Goal: Task Accomplishment & Management: Use online tool/utility

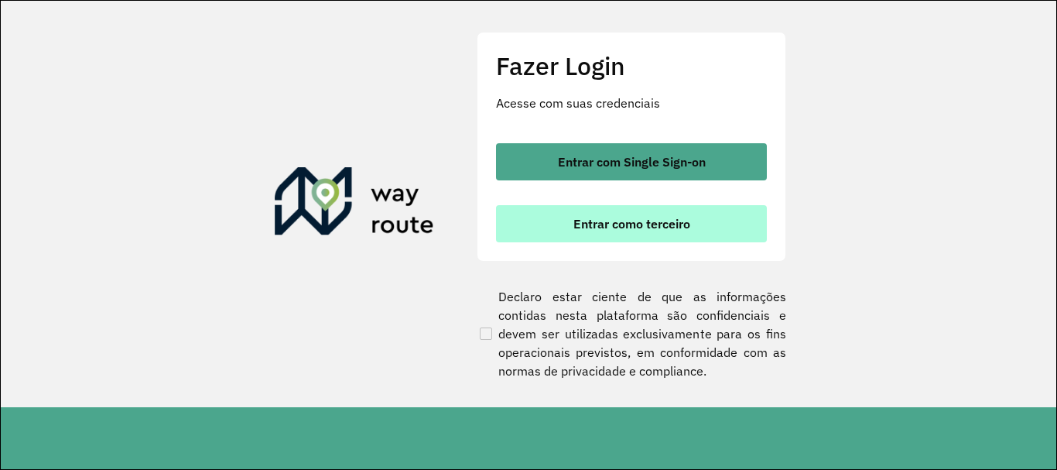
click at [648, 232] on button "Entrar como terceiro" at bounding box center [631, 223] width 271 height 37
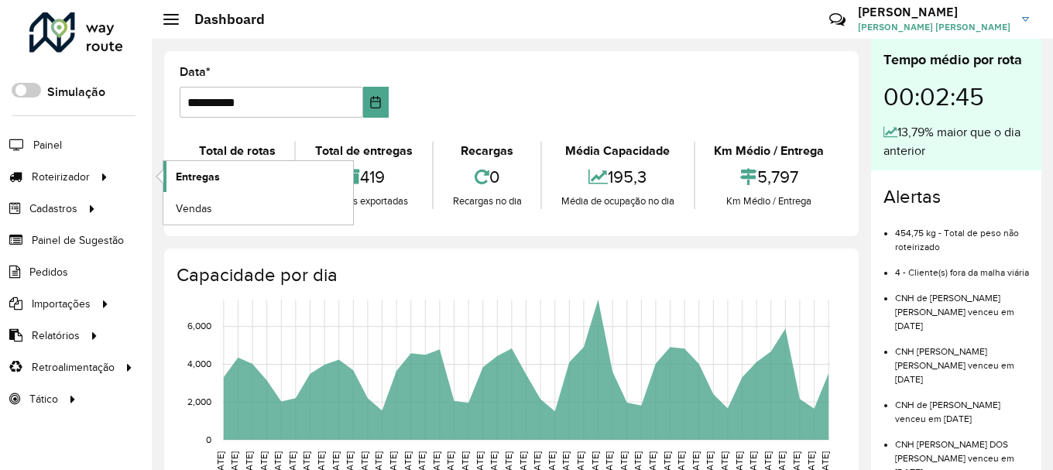
click at [187, 179] on span "Entregas" at bounding box center [198, 177] width 44 height 16
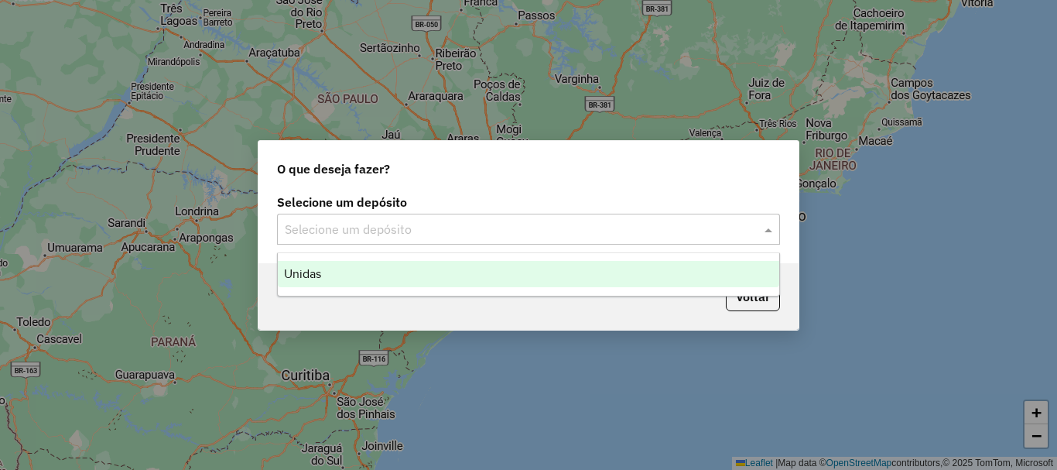
click at [332, 228] on input "text" at bounding box center [513, 230] width 457 height 19
click at [354, 268] on div "Unidas" at bounding box center [529, 274] width 502 height 26
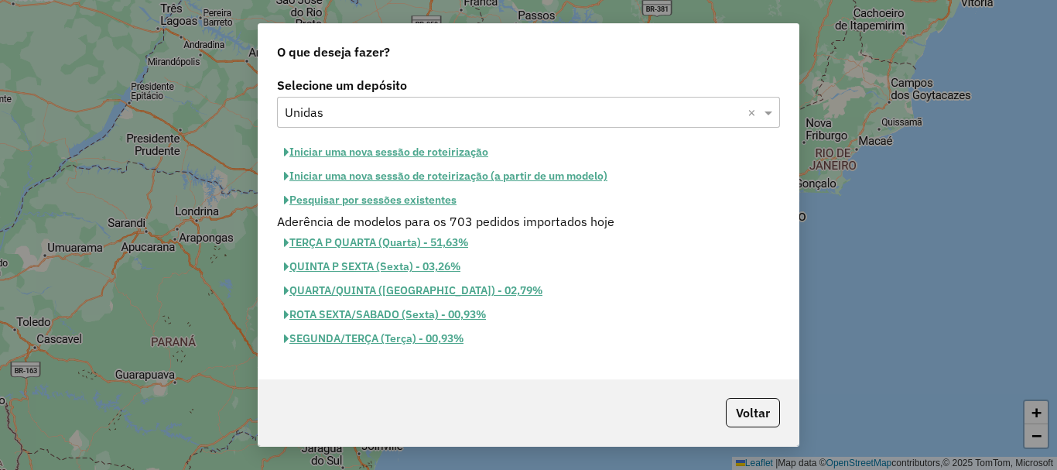
click at [358, 154] on button "Iniciar uma nova sessão de roteirização" at bounding box center [386, 152] width 218 height 24
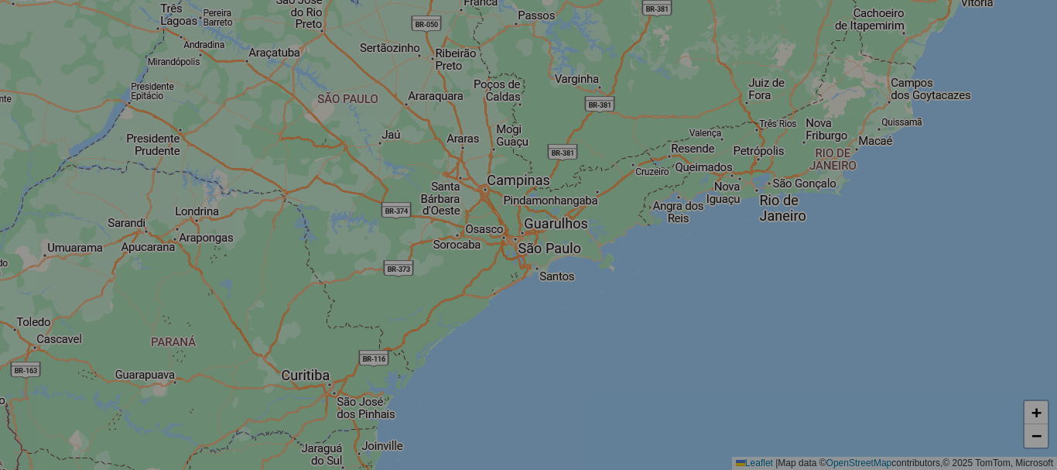
select select "*"
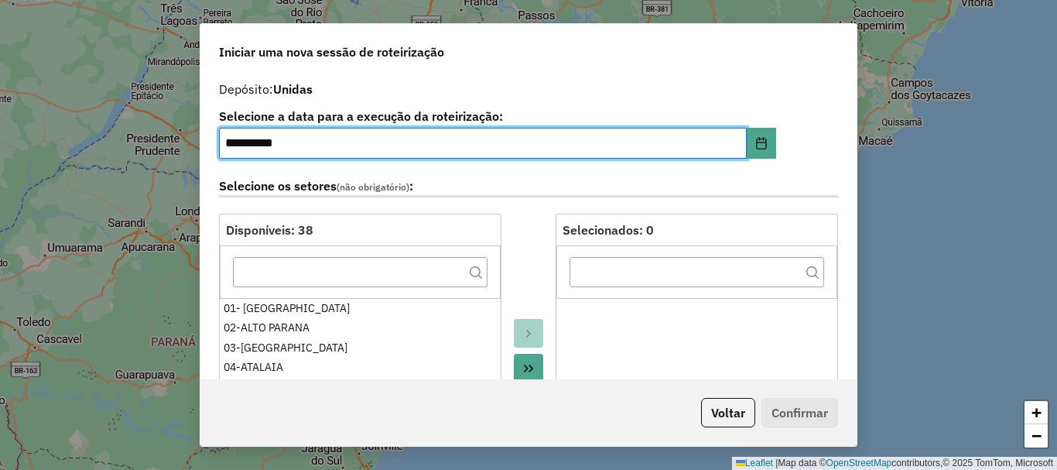
click at [522, 360] on button "Move All to Target" at bounding box center [528, 368] width 29 height 29
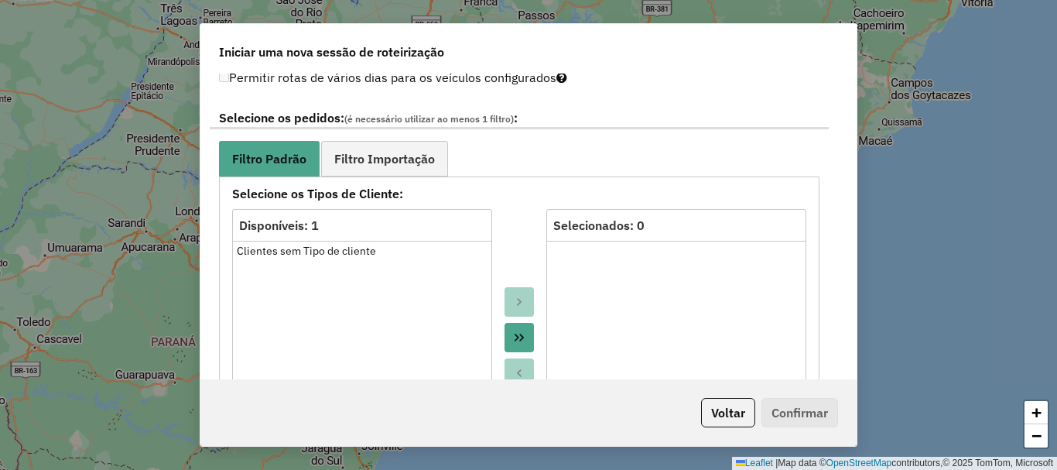
scroll to position [851, 0]
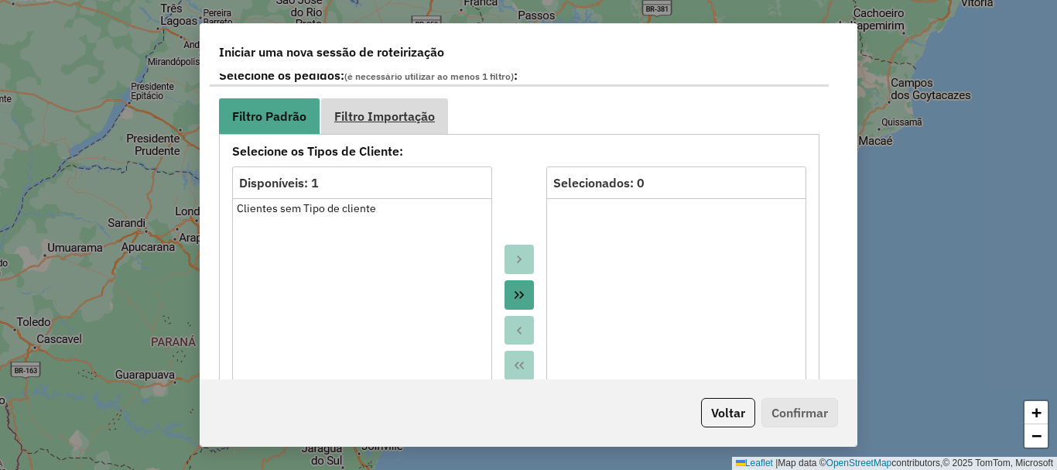
click at [354, 129] on link "Filtro Importação" at bounding box center [384, 115] width 127 height 35
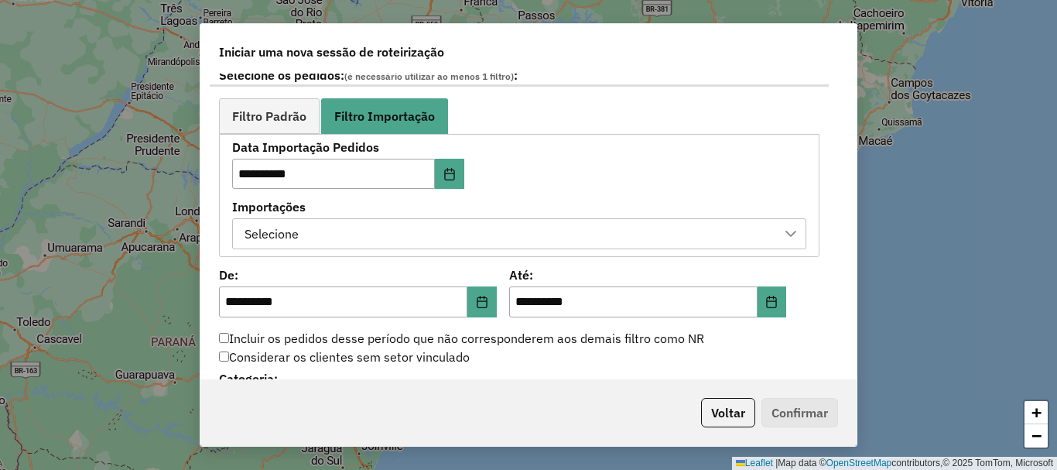
click at [391, 224] on div "Selecione" at bounding box center [507, 233] width 537 height 29
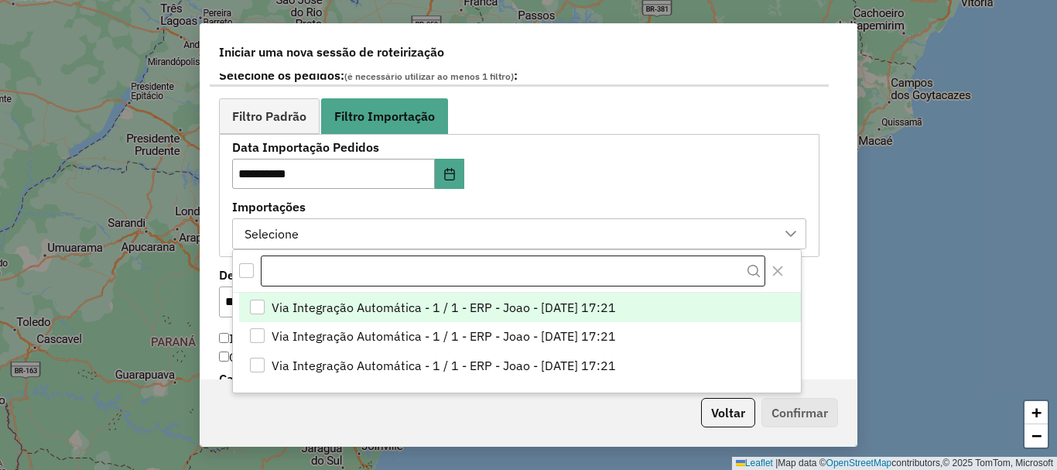
scroll to position [12, 70]
click at [420, 308] on span "Via Integração Automática - 1 / 1 - ERP - Joao - [DATE] 17:21" at bounding box center [444, 307] width 344 height 19
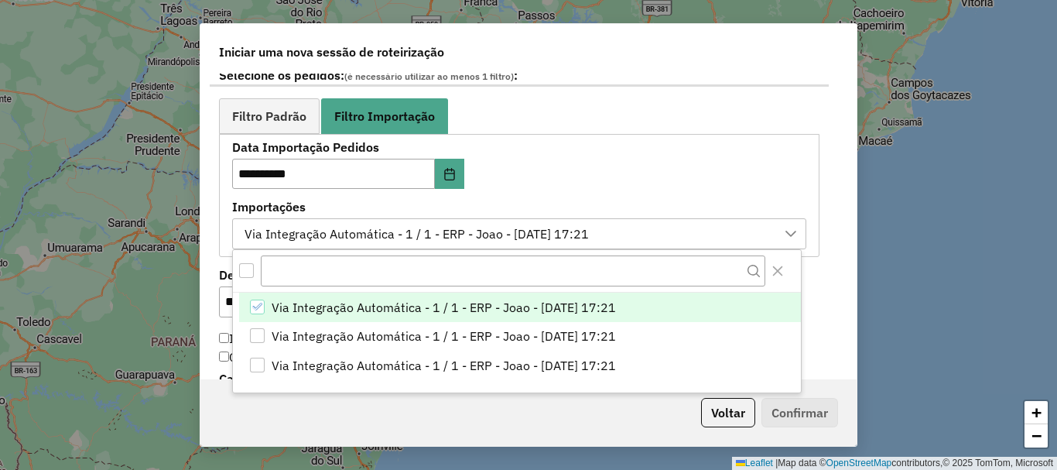
click at [210, 265] on div "**********" at bounding box center [528, 226] width 656 height 305
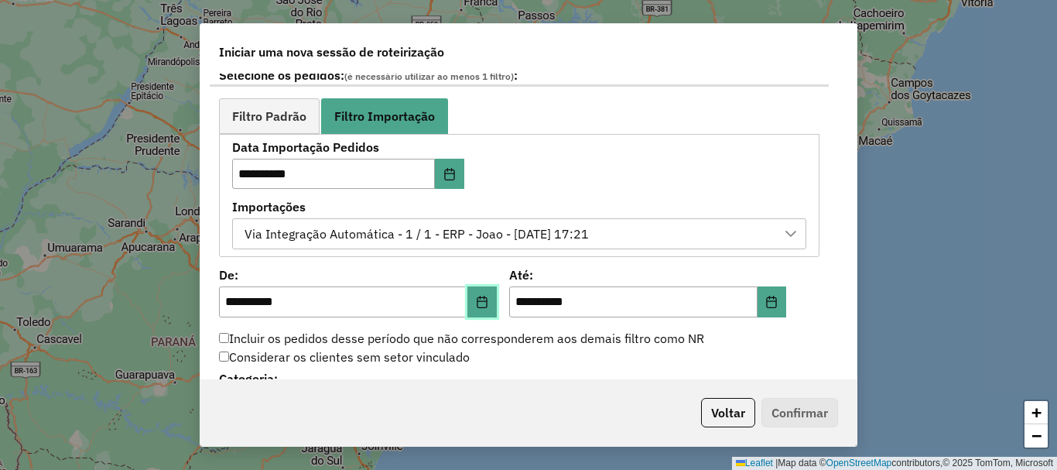
click at [487, 310] on button "Choose Date" at bounding box center [482, 301] width 29 height 31
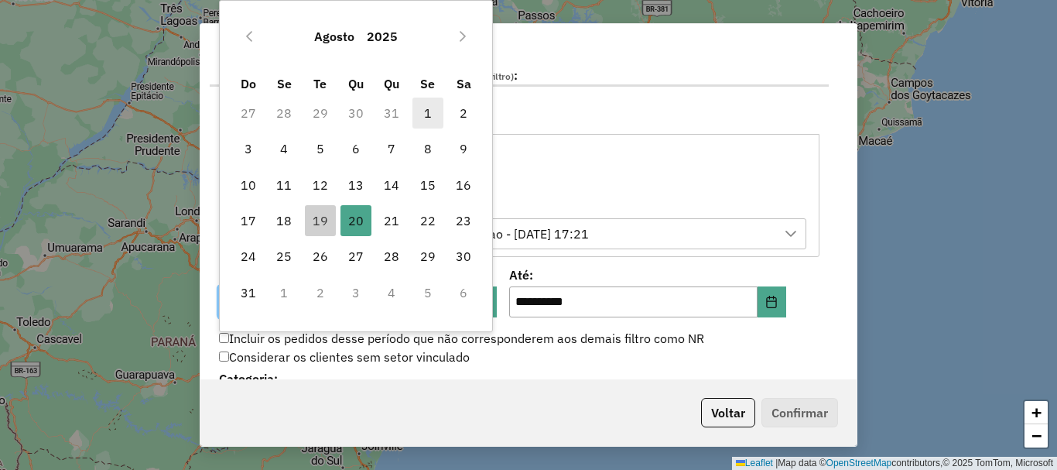
click at [438, 116] on span "1" at bounding box center [428, 113] width 31 height 31
type input "**********"
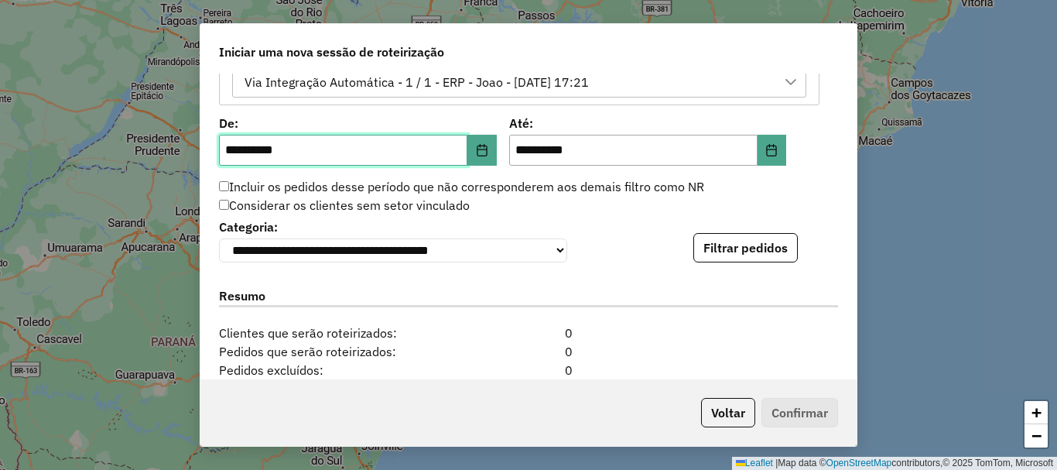
scroll to position [1006, 0]
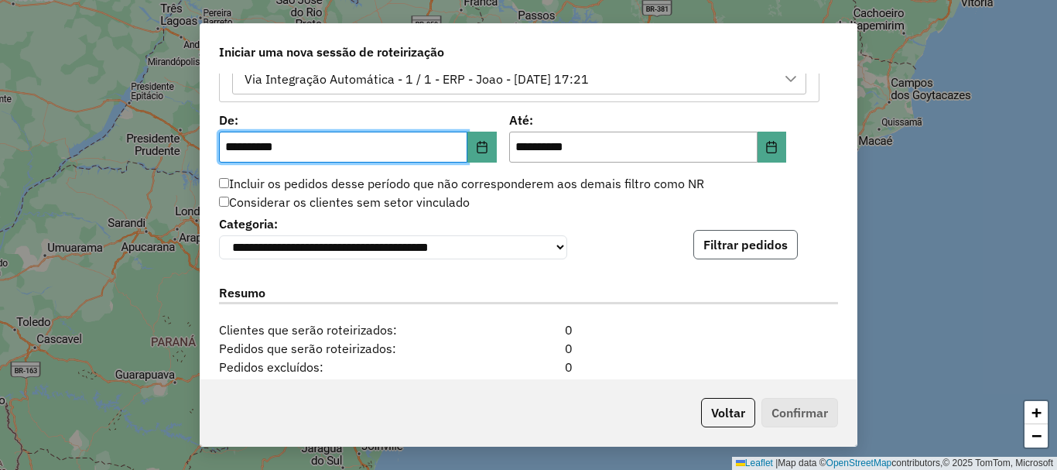
click at [709, 245] on button "Filtrar pedidos" at bounding box center [746, 244] width 104 height 29
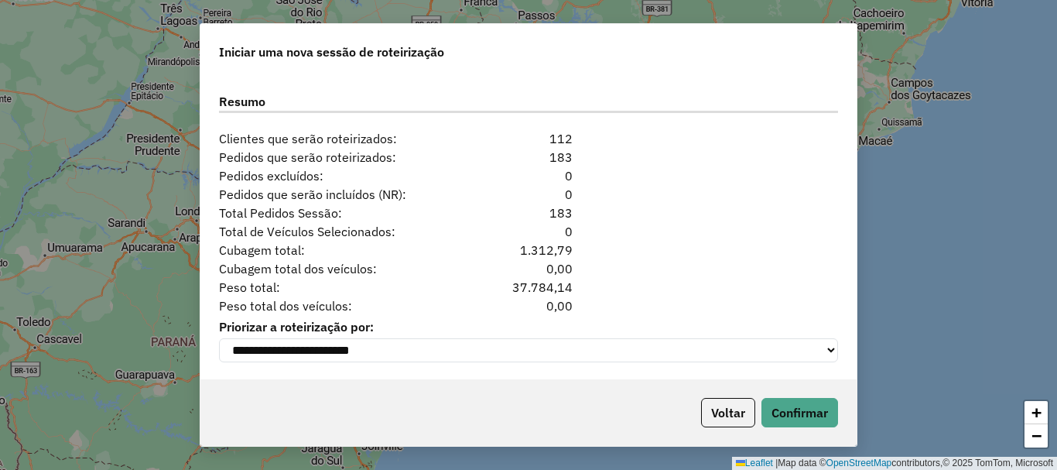
scroll to position [1526, 0]
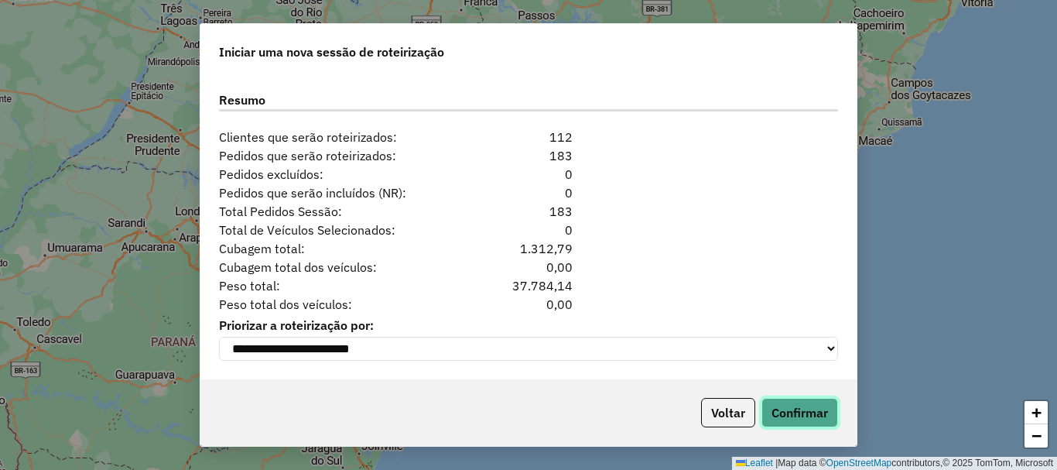
click at [807, 420] on button "Confirmar" at bounding box center [800, 412] width 77 height 29
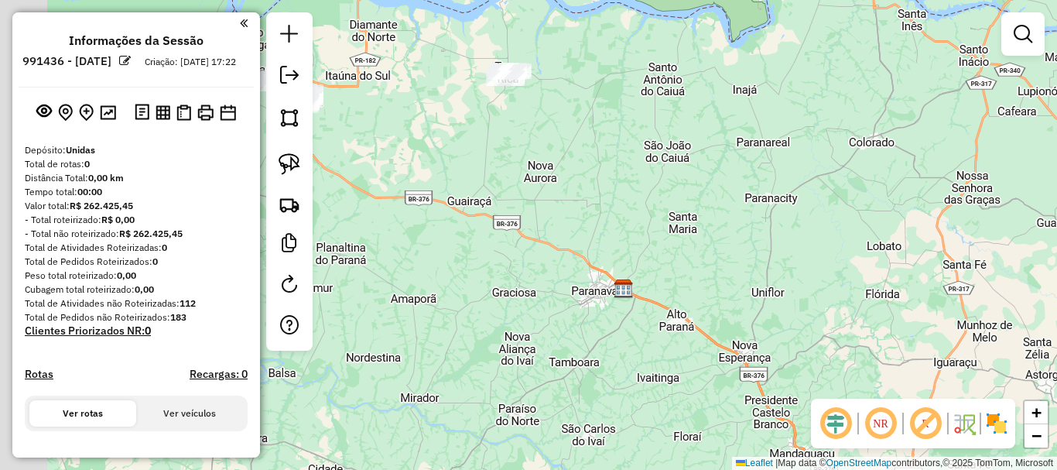
drag, startPoint x: 554, startPoint y: 202, endPoint x: 772, endPoint y: 231, distance: 219.4
click at [772, 231] on div "Janela de atendimento Grade de atendimento Capacidade Transportadoras Veículos …" at bounding box center [528, 235] width 1057 height 470
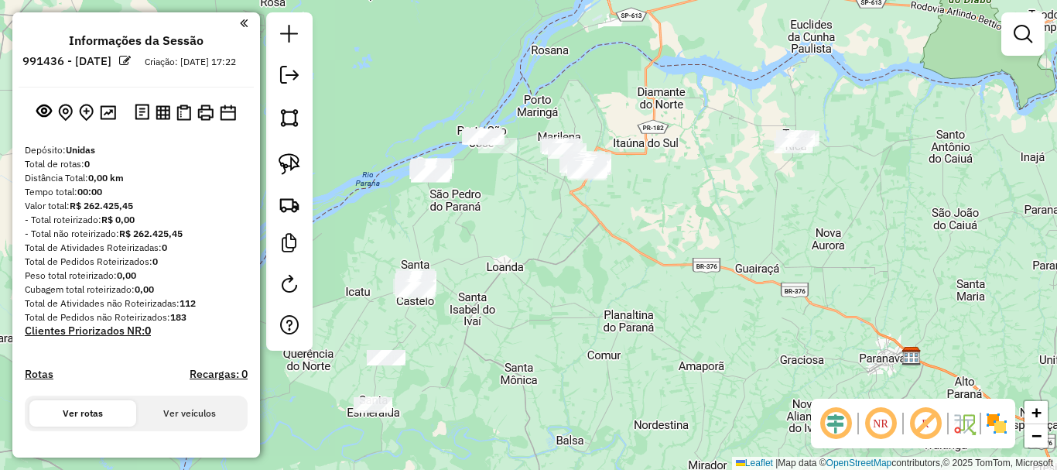
drag, startPoint x: 657, startPoint y: 231, endPoint x: 683, endPoint y: 238, distance: 27.2
click at [683, 238] on div "Janela de atendimento Grade de atendimento Capacidade Transportadoras Veículos …" at bounding box center [528, 235] width 1057 height 470
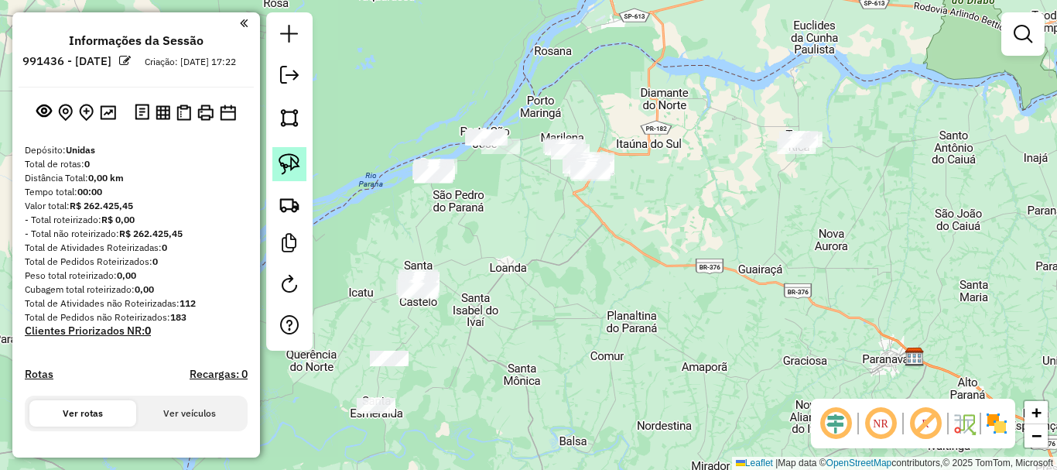
click at [293, 163] on img at bounding box center [290, 164] width 22 height 22
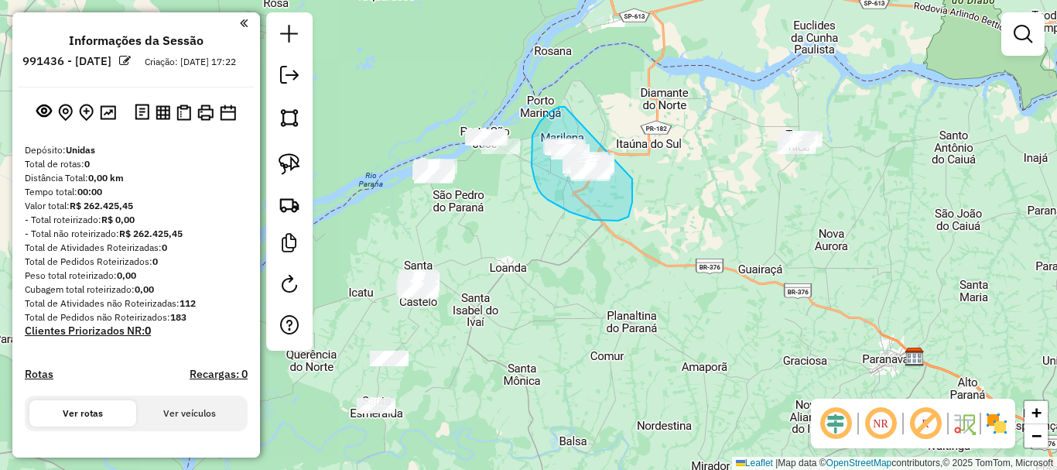
drag, startPoint x: 565, startPoint y: 107, endPoint x: 632, endPoint y: 179, distance: 98.6
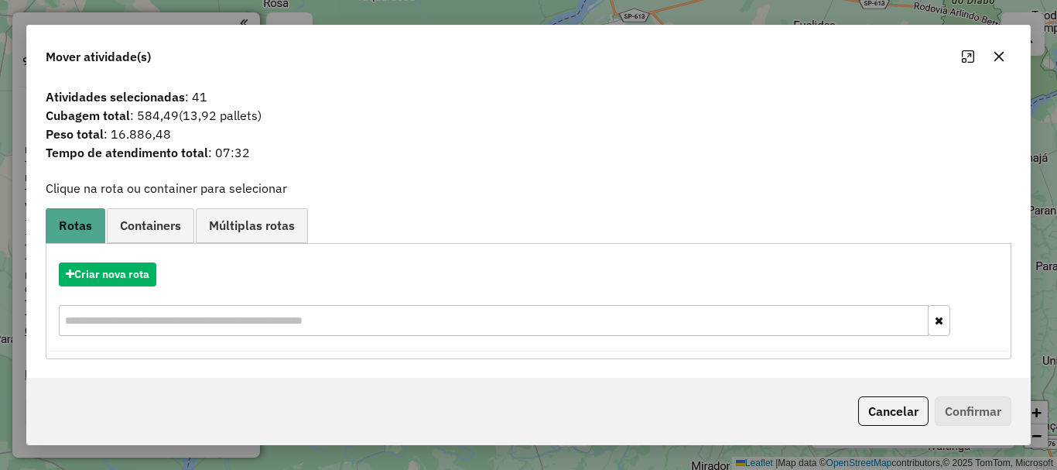
click at [1008, 53] on button "button" at bounding box center [999, 56] width 25 height 25
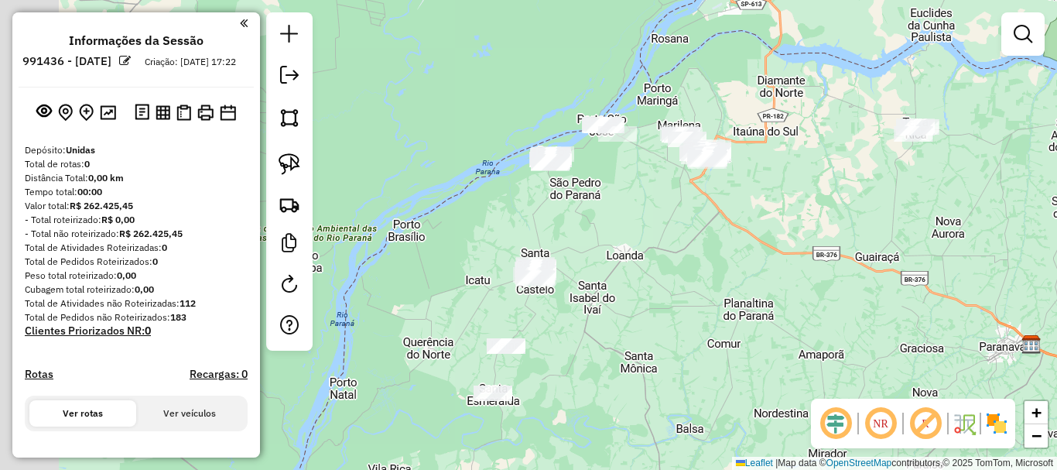
drag, startPoint x: 514, startPoint y: 250, endPoint x: 642, endPoint y: 197, distance: 138.4
click at [649, 198] on div "Janela de atendimento Grade de atendimento Capacidade Transportadoras Veículos …" at bounding box center [528, 235] width 1057 height 470
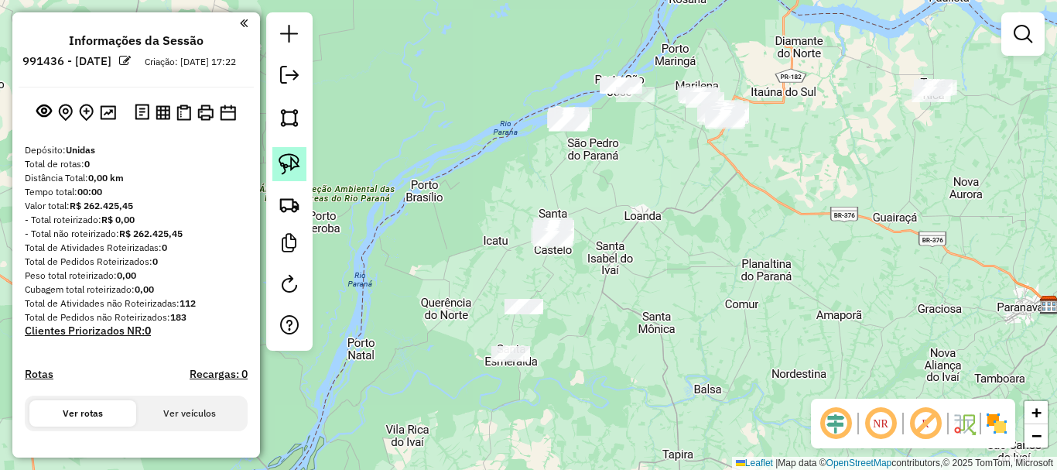
click at [295, 166] on img at bounding box center [290, 164] width 22 height 22
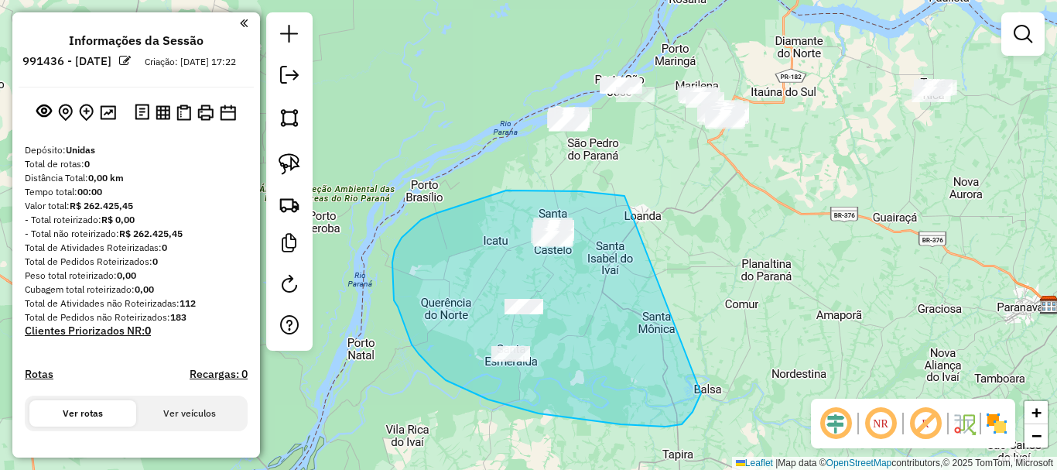
drag, startPoint x: 625, startPoint y: 196, endPoint x: 700, endPoint y: 384, distance: 202.8
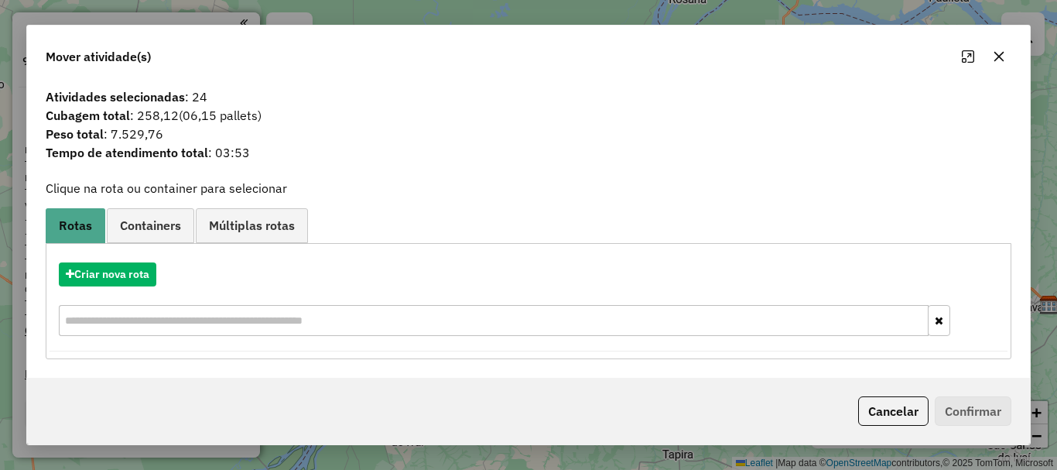
click at [995, 62] on icon "button" at bounding box center [999, 56] width 12 height 12
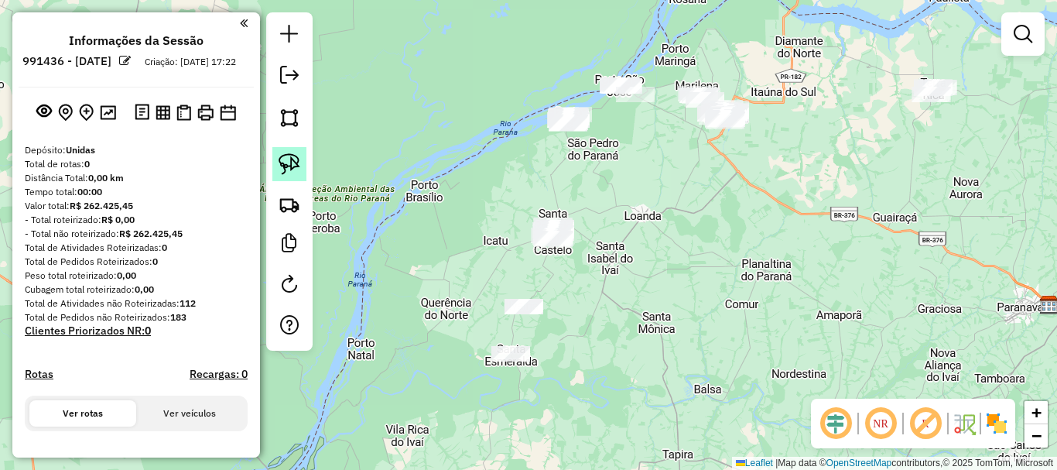
click at [283, 166] on img at bounding box center [290, 164] width 22 height 22
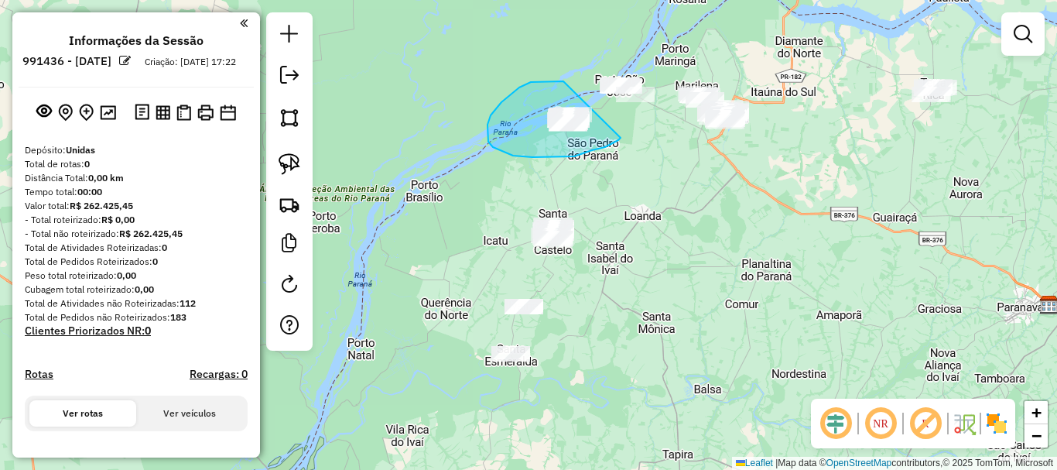
drag, startPoint x: 563, startPoint y: 81, endPoint x: 621, endPoint y: 138, distance: 80.5
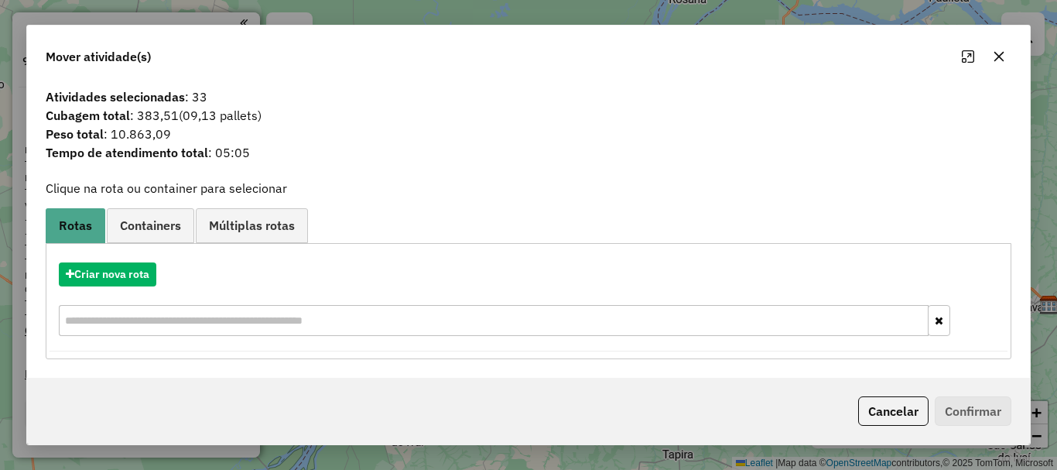
click at [998, 63] on button "button" at bounding box center [999, 56] width 25 height 25
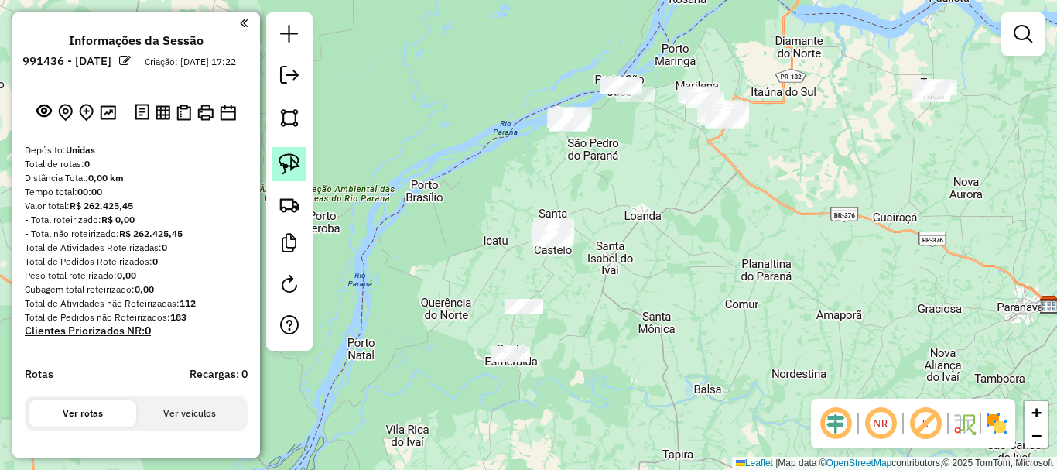
click at [289, 169] on img at bounding box center [290, 164] width 22 height 22
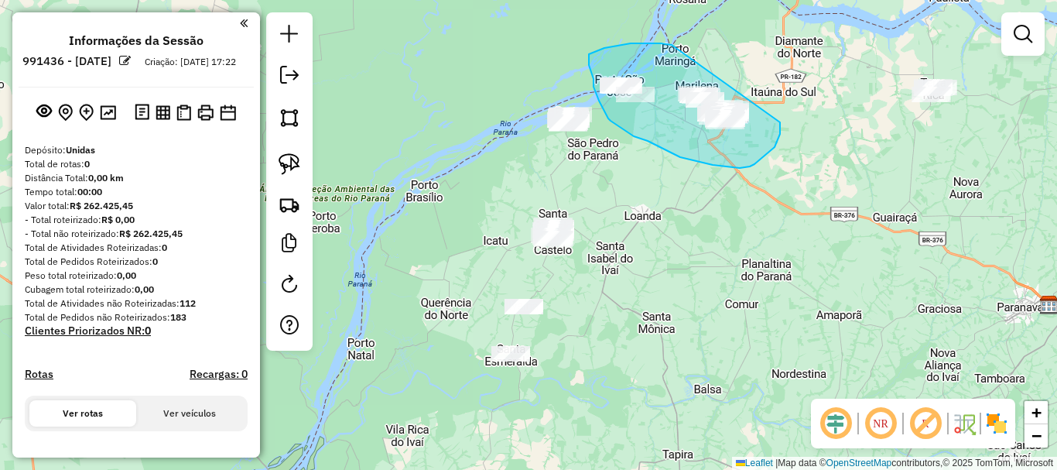
drag, startPoint x: 672, startPoint y: 45, endPoint x: 780, endPoint y: 122, distance: 133.2
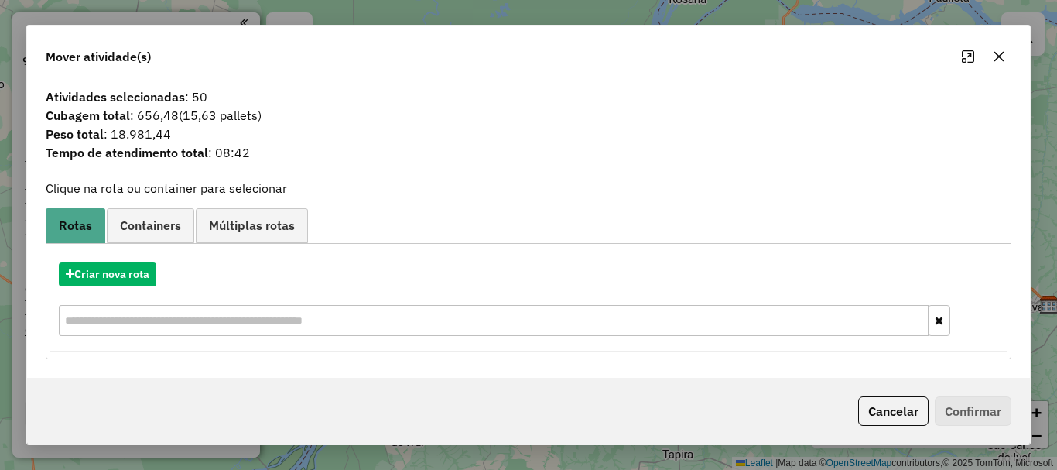
click at [998, 59] on icon "button" at bounding box center [999, 56] width 12 height 12
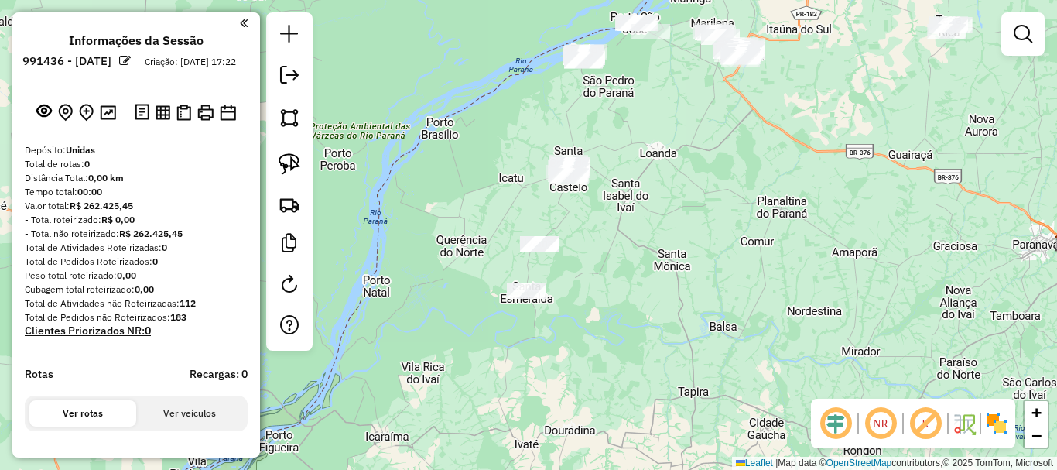
drag, startPoint x: 625, startPoint y: 235, endPoint x: 641, endPoint y: 172, distance: 65.3
click at [641, 172] on div "Janela de atendimento Grade de atendimento Capacidade Transportadoras Veículos …" at bounding box center [528, 235] width 1057 height 470
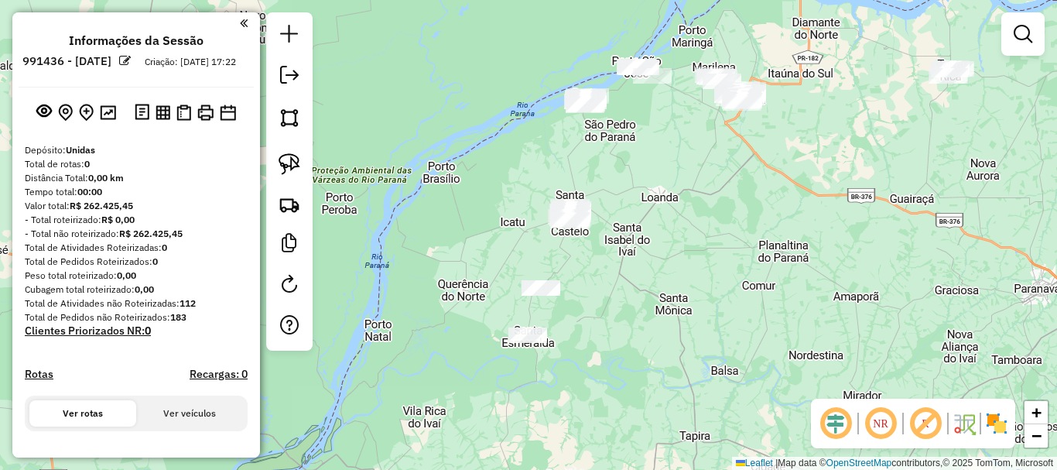
drag, startPoint x: 644, startPoint y: 175, endPoint x: 645, endPoint y: 217, distance: 41.8
click at [645, 217] on div "Janela de atendimento Grade de atendimento Capacidade Transportadoras Veículos …" at bounding box center [528, 235] width 1057 height 470
click at [666, 323] on div "Janela de atendimento Grade de atendimento Capacidade Transportadoras Veículos …" at bounding box center [528, 235] width 1057 height 470
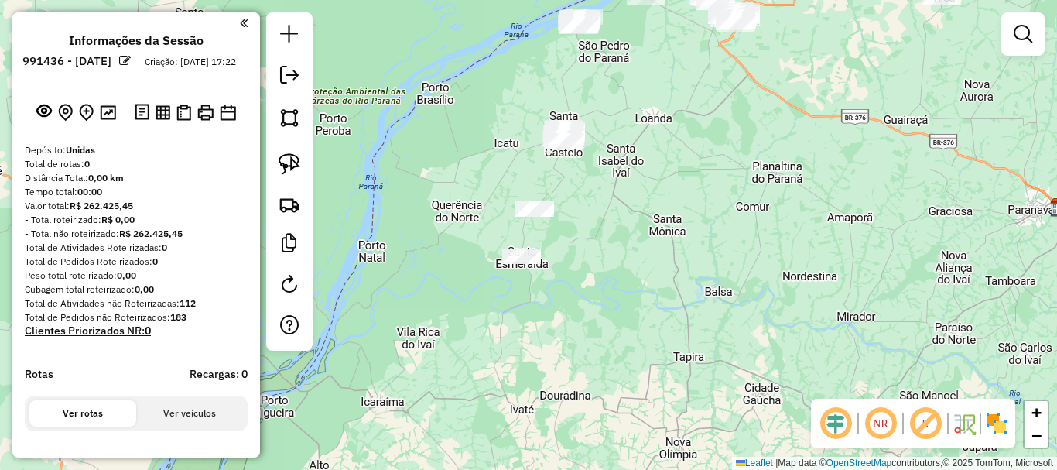
drag, startPoint x: 668, startPoint y: 250, endPoint x: 652, endPoint y: 148, distance: 103.3
click at [652, 148] on div "Janela de atendimento Grade de atendimento Capacidade Transportadoras Veículos …" at bounding box center [528, 235] width 1057 height 470
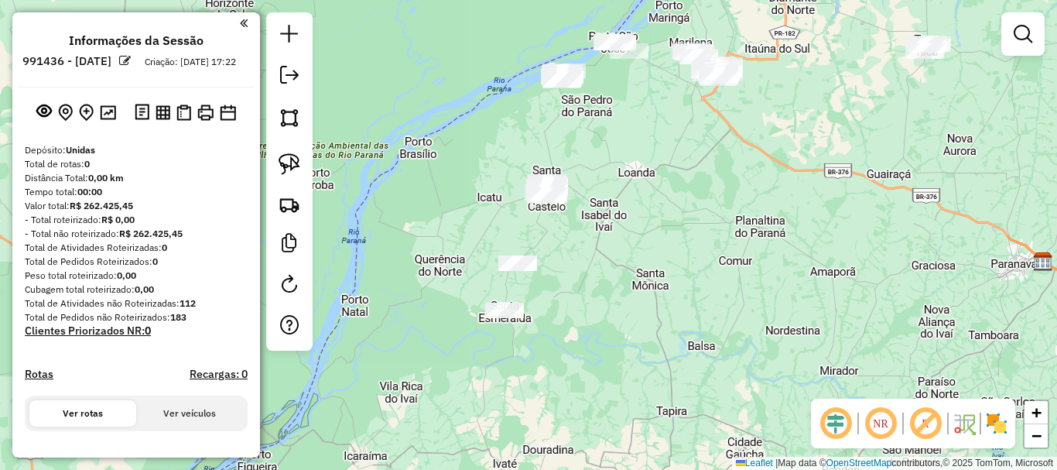
drag, startPoint x: 413, startPoint y: 146, endPoint x: 406, endPoint y: 223, distance: 77.8
click at [406, 223] on div "Janela de atendimento Grade de atendimento Capacidade Transportadoras Veículos …" at bounding box center [528, 235] width 1057 height 470
click at [298, 170] on img at bounding box center [290, 164] width 22 height 22
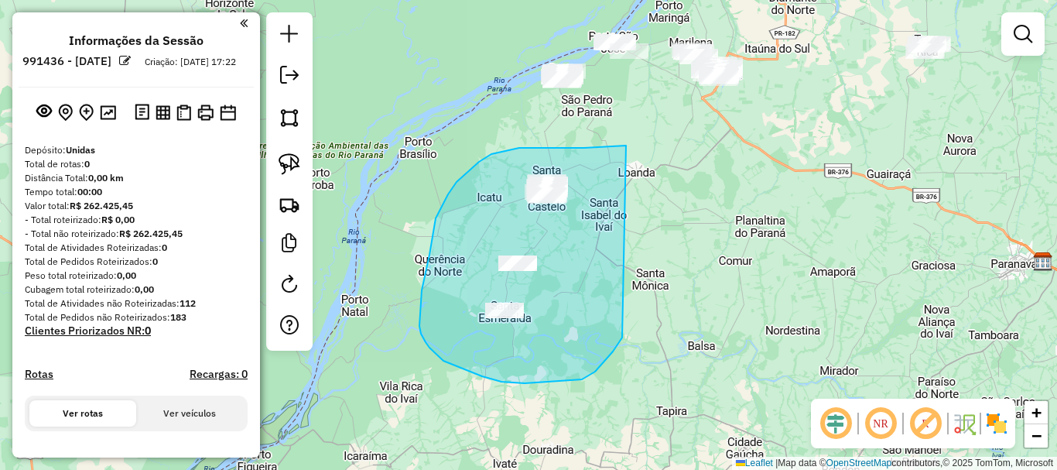
drag, startPoint x: 626, startPoint y: 146, endPoint x: 622, endPoint y: 337, distance: 192.0
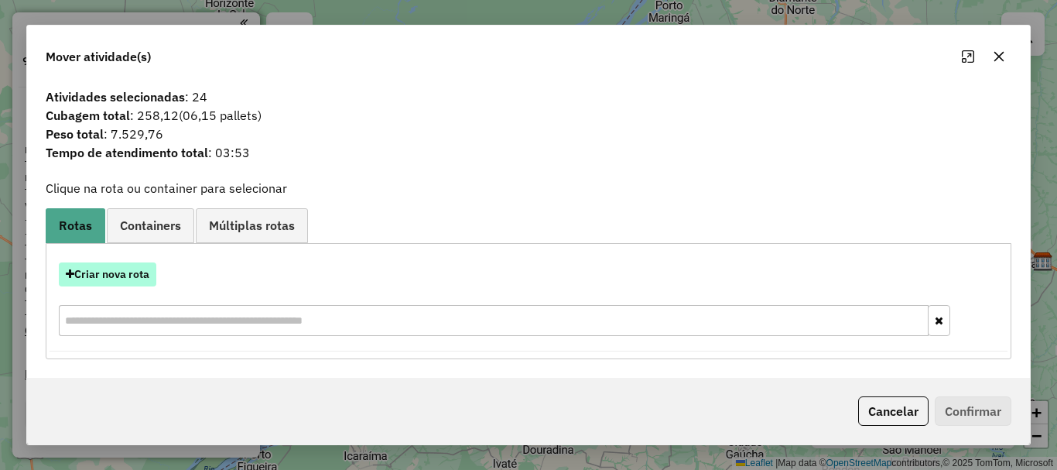
click at [80, 268] on button "Criar nova rota" at bounding box center [108, 274] width 98 height 24
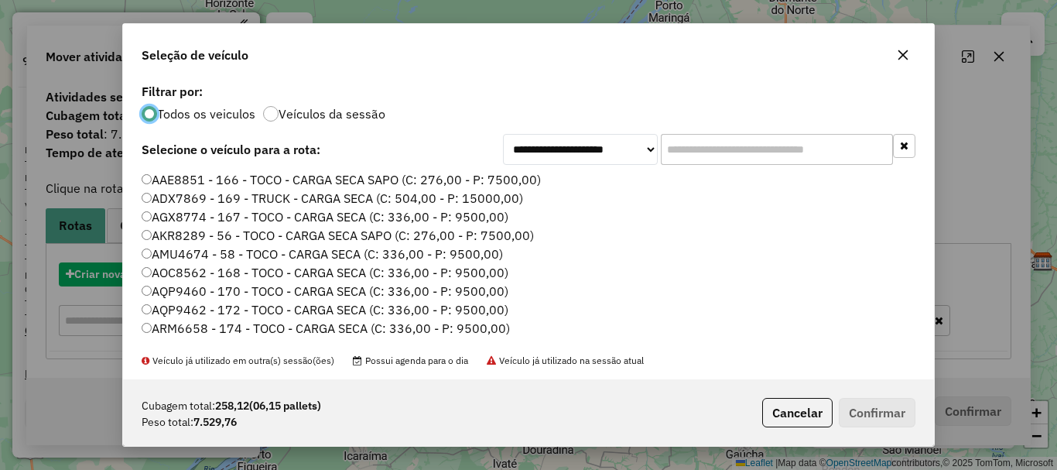
scroll to position [9, 5]
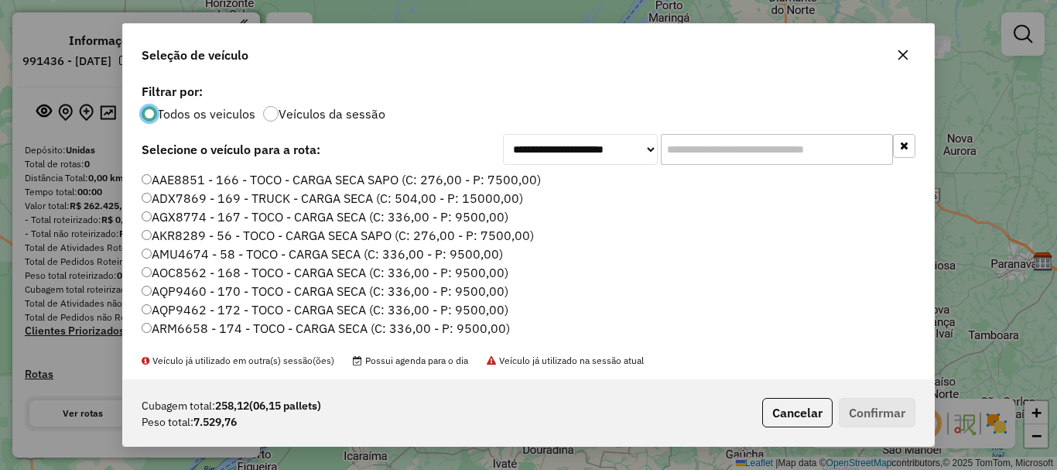
click at [759, 148] on input "text" at bounding box center [777, 149] width 232 height 31
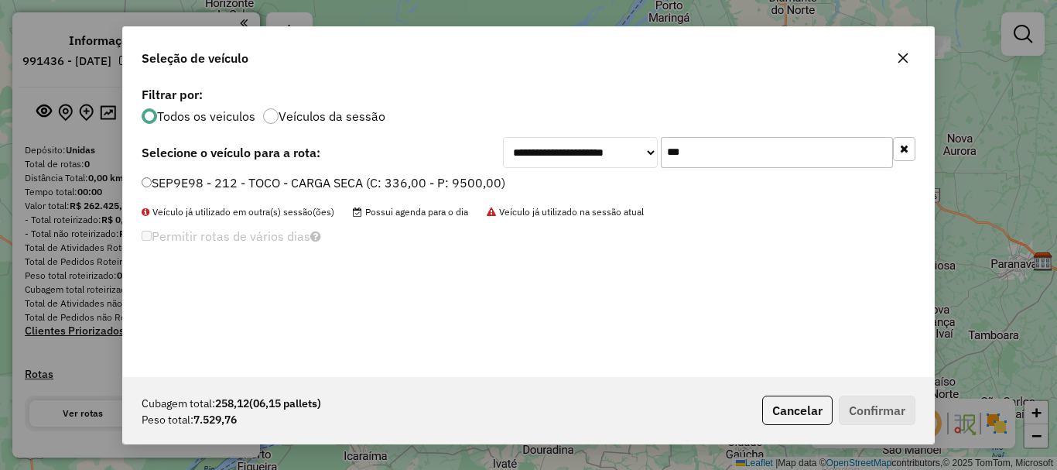
type input "***"
click at [449, 180] on label "SEP9E98 - 212 - TOCO - CARGA SECA (C: 336,00 - P: 9500,00)" at bounding box center [324, 182] width 364 height 19
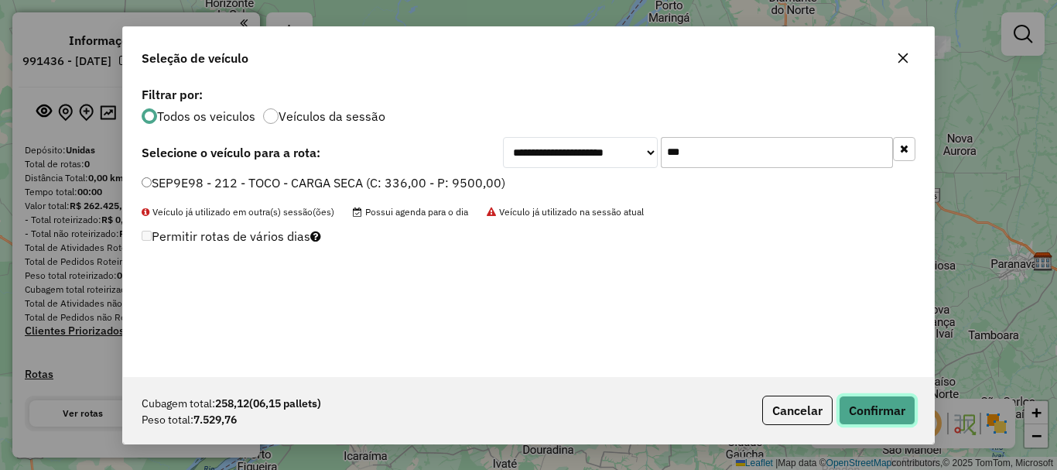
click at [867, 407] on button "Confirmar" at bounding box center [877, 410] width 77 height 29
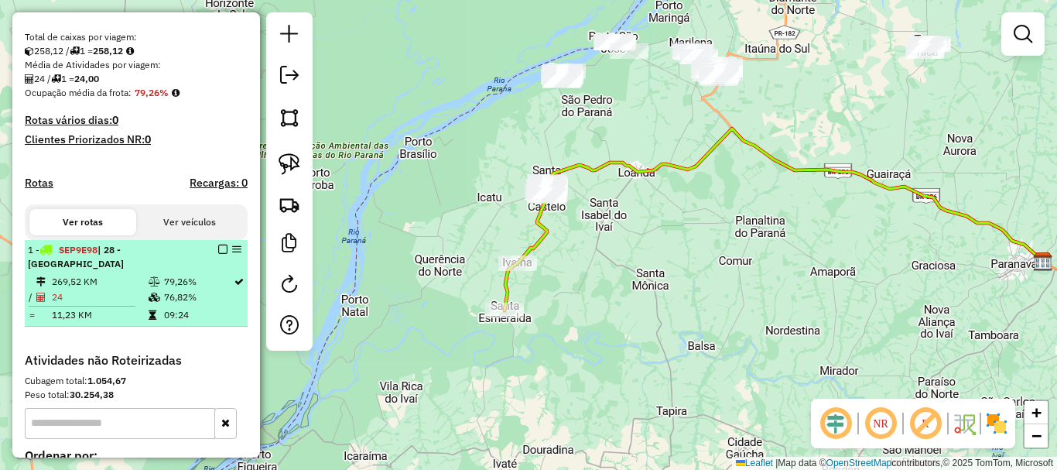
scroll to position [310, 0]
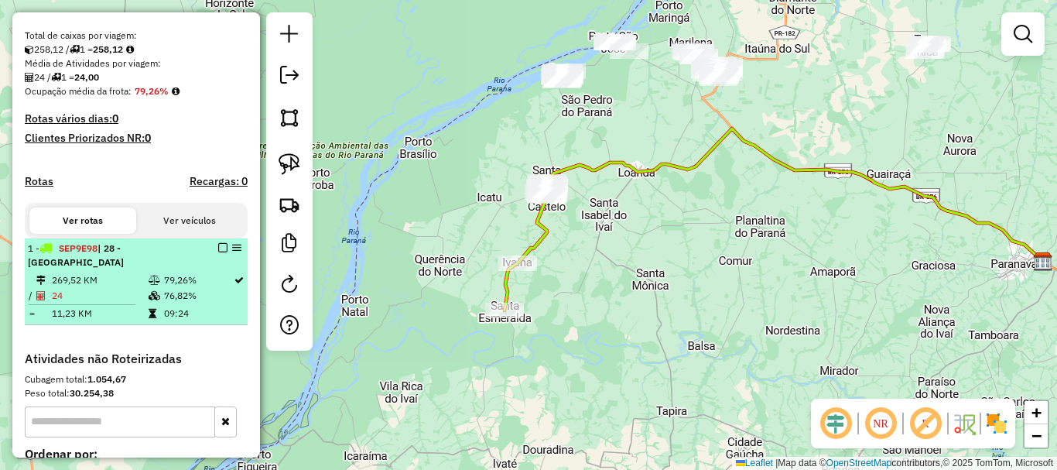
click at [148, 269] on div "1 - SEP9E98 | 28 - [GEOGRAPHIC_DATA]" at bounding box center [110, 255] width 164 height 28
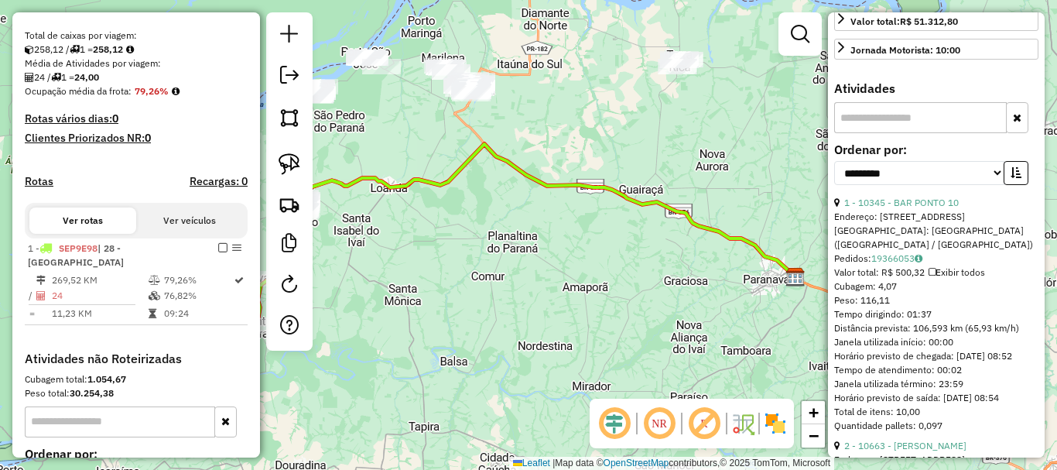
scroll to position [387, 0]
click at [1011, 177] on icon "button" at bounding box center [1016, 171] width 11 height 11
click at [900, 184] on select "**********" at bounding box center [919, 172] width 170 height 24
select select "*********"
click at [834, 184] on select "**********" at bounding box center [919, 172] width 170 height 24
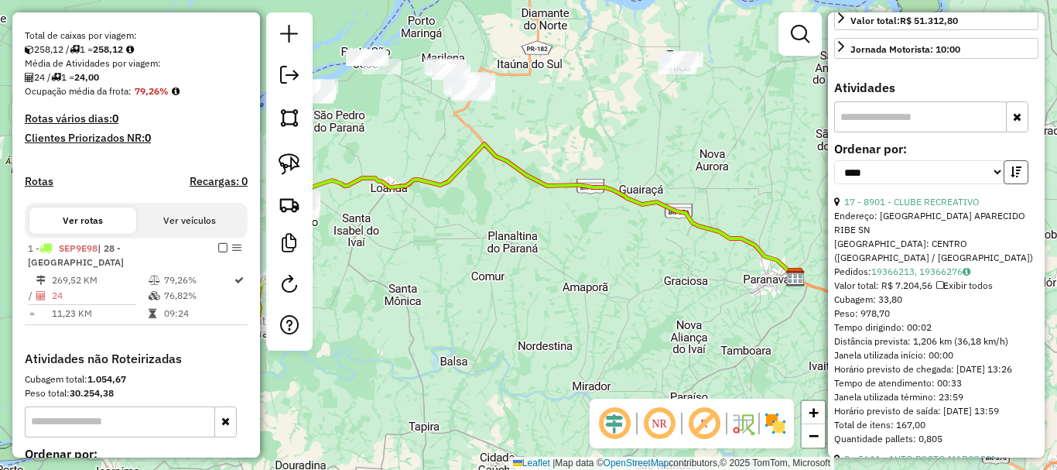
click at [1011, 177] on icon "button" at bounding box center [1016, 171] width 11 height 11
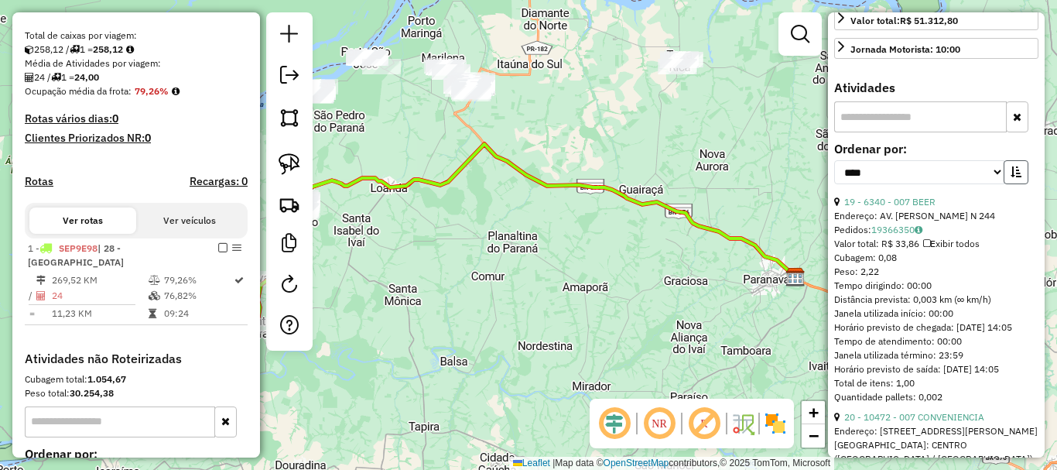
click at [1011, 177] on icon "button" at bounding box center [1016, 171] width 11 height 11
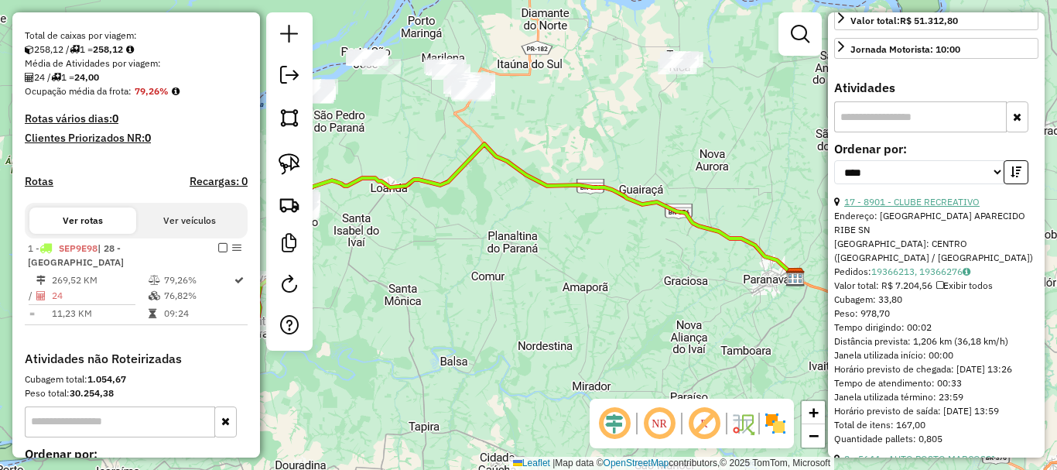
click at [900, 207] on link "17 - 8901 - CLUBE RECREATIVO" at bounding box center [911, 202] width 135 height 12
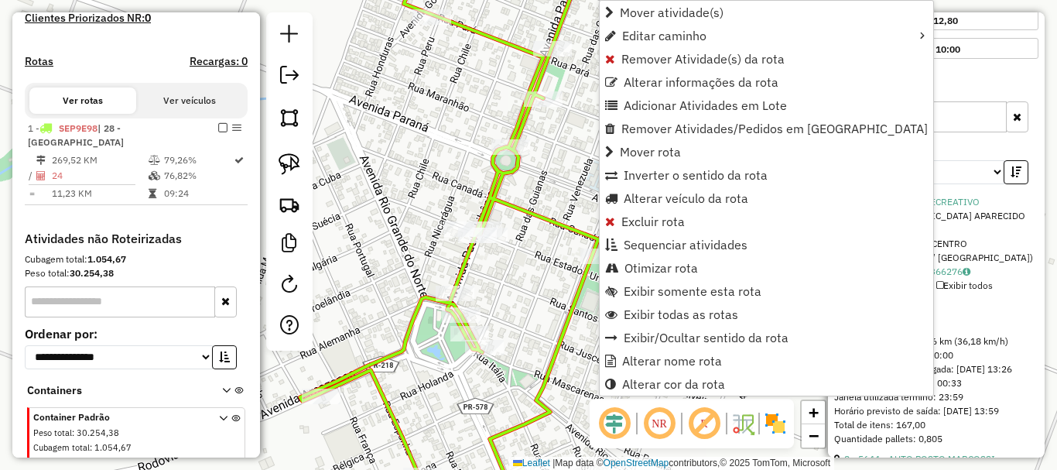
scroll to position [495, 0]
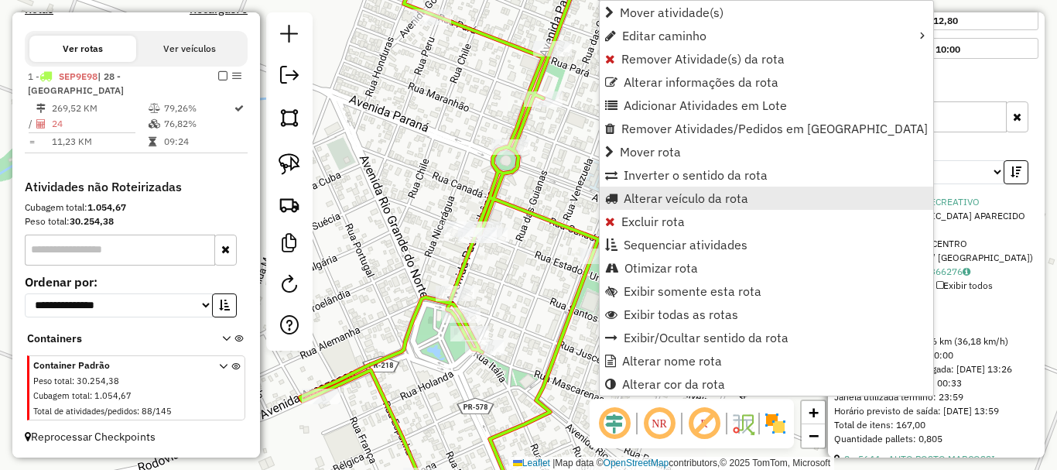
click at [686, 204] on span "Alterar veículo da rota" at bounding box center [686, 198] width 125 height 12
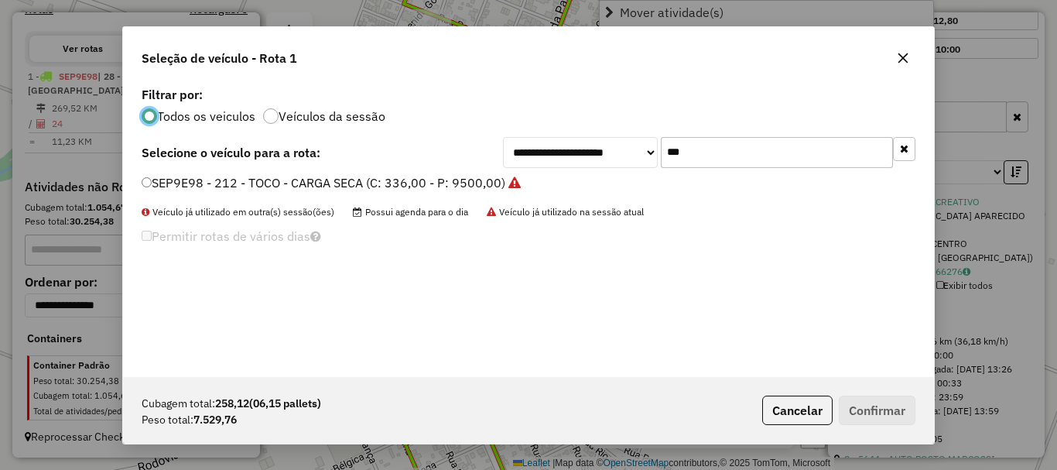
scroll to position [9, 5]
click at [899, 58] on icon "button" at bounding box center [903, 58] width 12 height 12
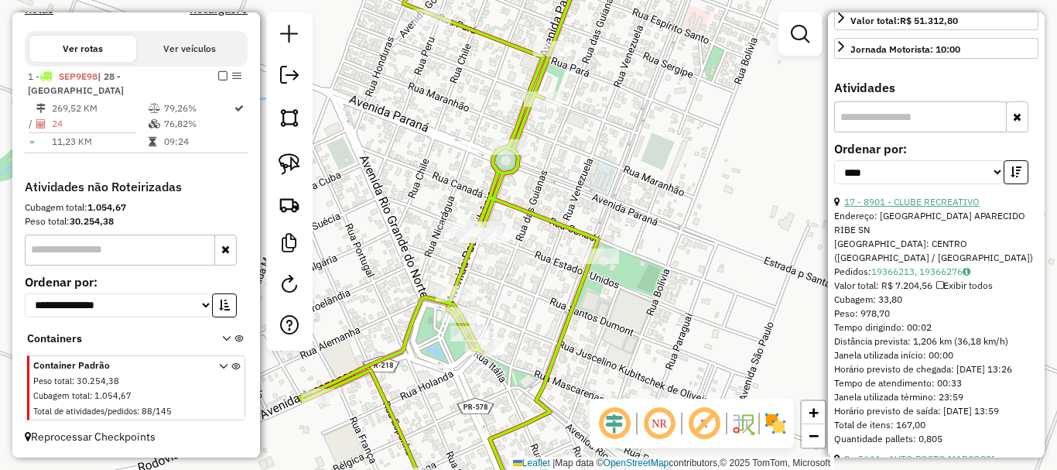
click at [900, 207] on link "17 - 8901 - CLUBE RECREATIVO" at bounding box center [911, 202] width 135 height 12
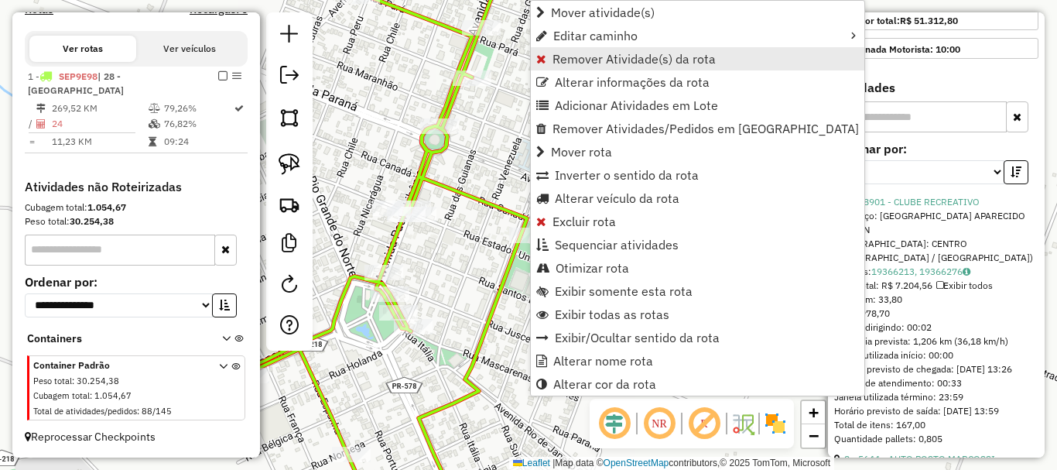
click at [596, 63] on span "Remover Atividade(s) da rota" at bounding box center [634, 59] width 163 height 12
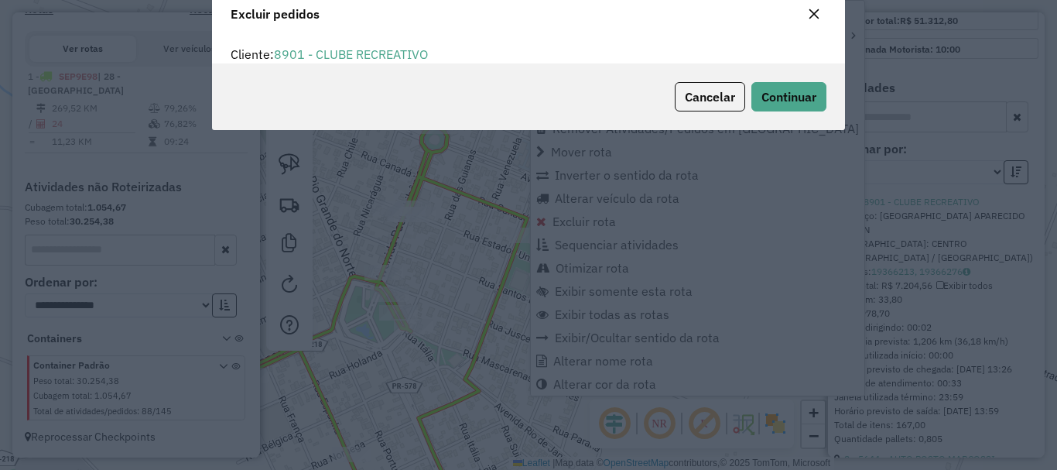
scroll to position [9, 5]
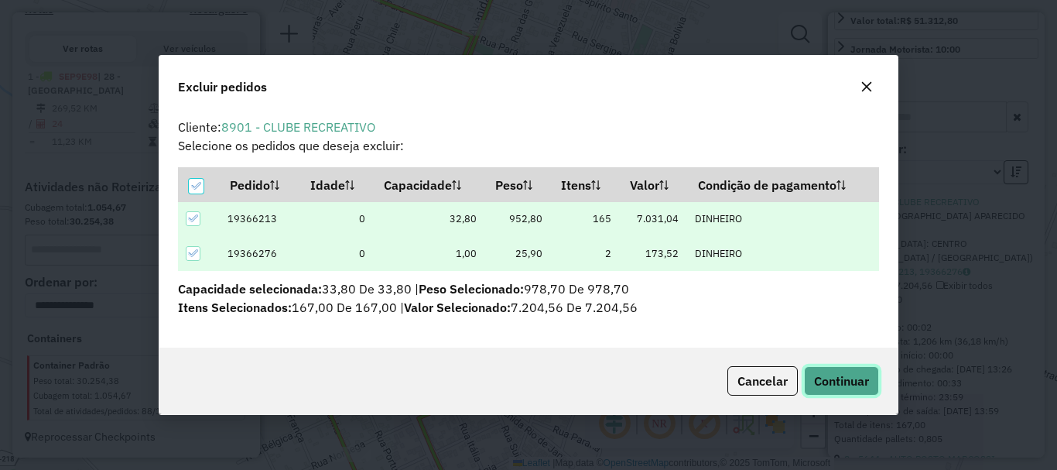
click at [826, 378] on span "Continuar" at bounding box center [841, 380] width 55 height 15
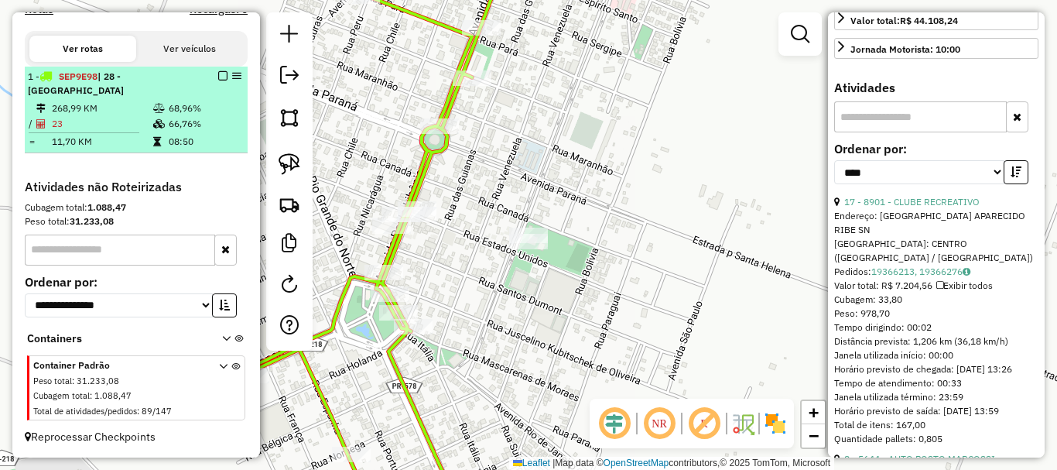
click at [218, 75] on em at bounding box center [222, 75] width 9 height 9
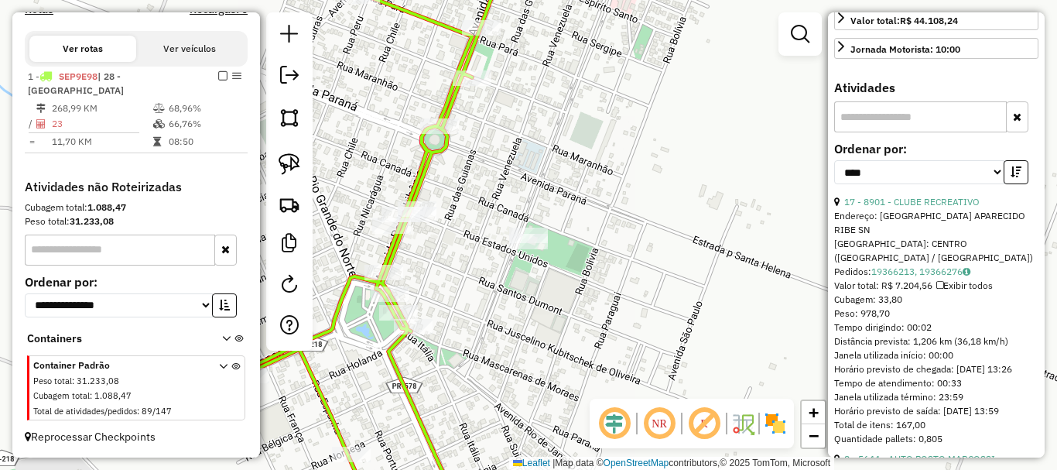
scroll to position [430, 0]
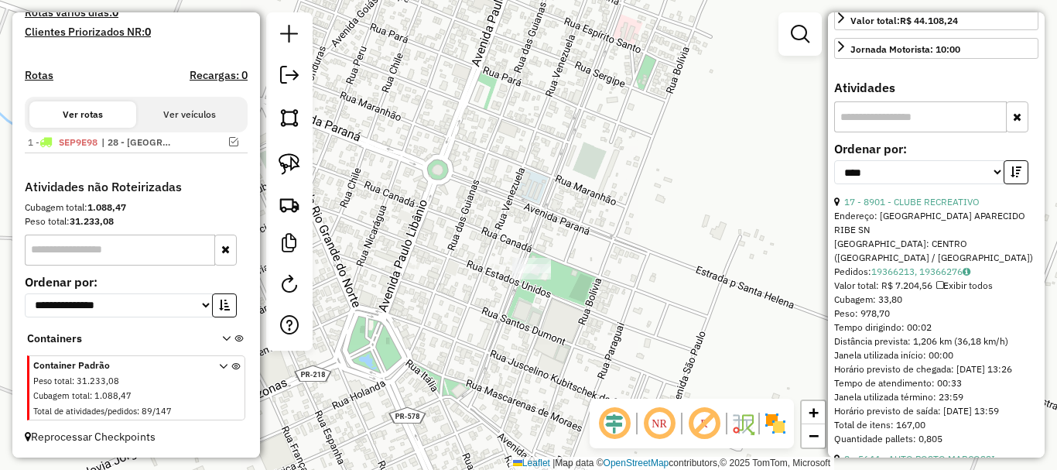
drag, startPoint x: 516, startPoint y: 147, endPoint x: 519, endPoint y: 272, distance: 124.6
click at [519, 309] on div "Janela de atendimento Grade de atendimento Capacidade Transportadoras Veículos …" at bounding box center [528, 235] width 1057 height 470
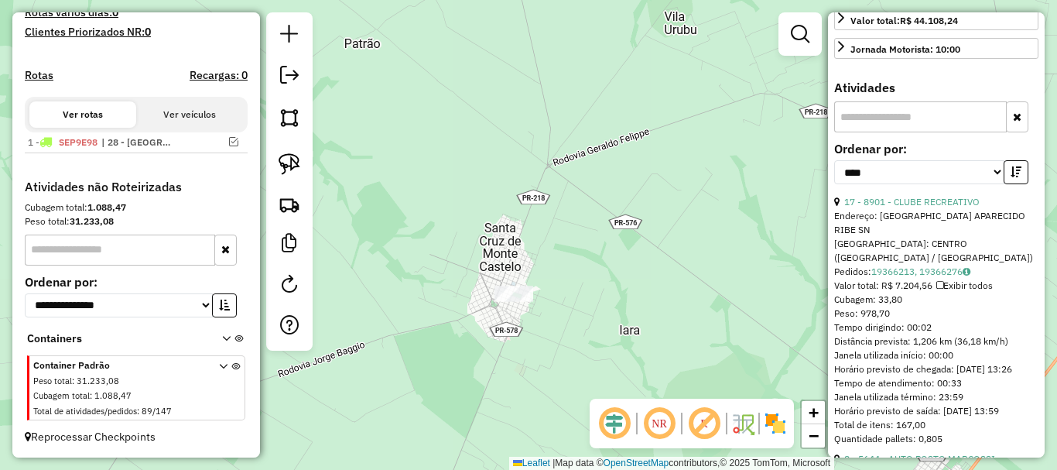
drag, startPoint x: 507, startPoint y: 152, endPoint x: 491, endPoint y: 338, distance: 187.2
click at [491, 336] on div "Janela de atendimento Grade de atendimento Capacidade Transportadoras Veículos …" at bounding box center [528, 235] width 1057 height 470
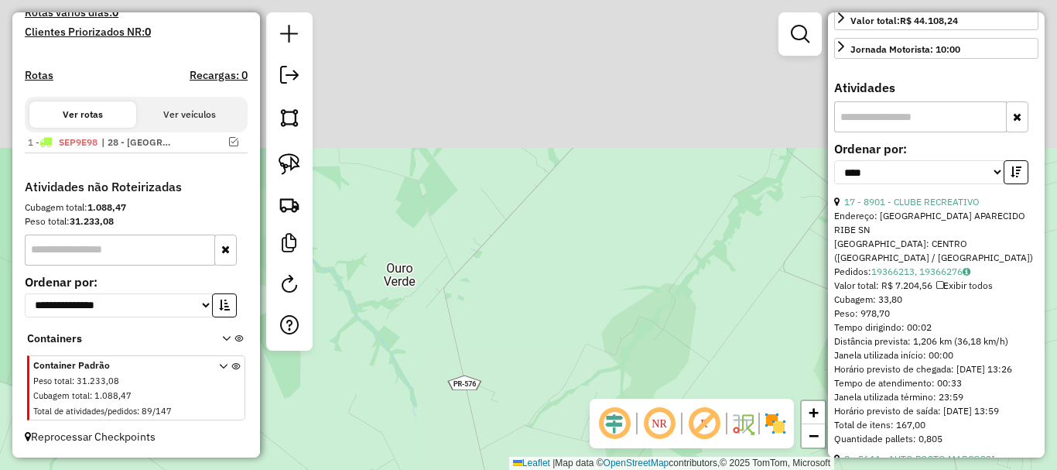
drag, startPoint x: 529, startPoint y: 332, endPoint x: 543, endPoint y: 359, distance: 30.8
click at [533, 411] on div "Janela de atendimento Grade de atendimento Capacidade Transportadoras Veículos …" at bounding box center [528, 235] width 1057 height 470
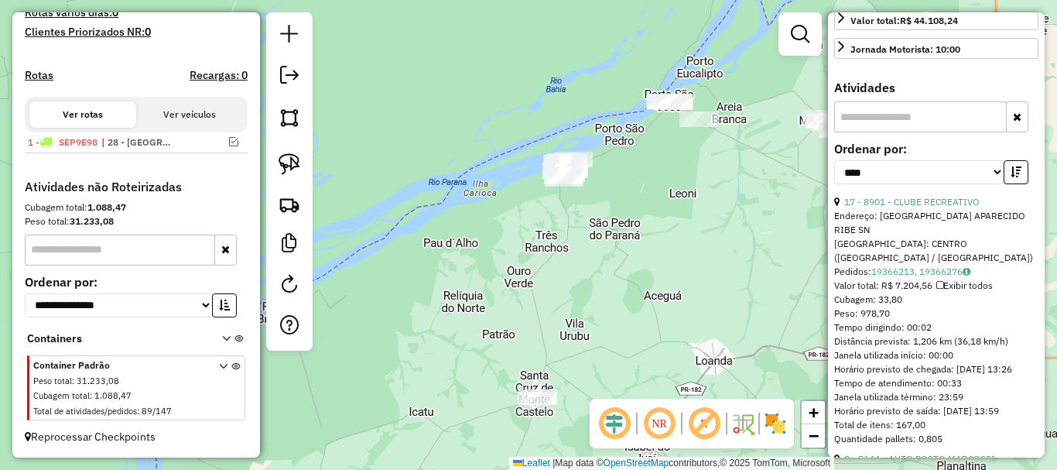
drag, startPoint x: 546, startPoint y: 275, endPoint x: 533, endPoint y: 300, distance: 27.7
click at [533, 300] on div "Janela de atendimento Grade de atendimento Capacidade Transportadoras Veículos …" at bounding box center [528, 235] width 1057 height 470
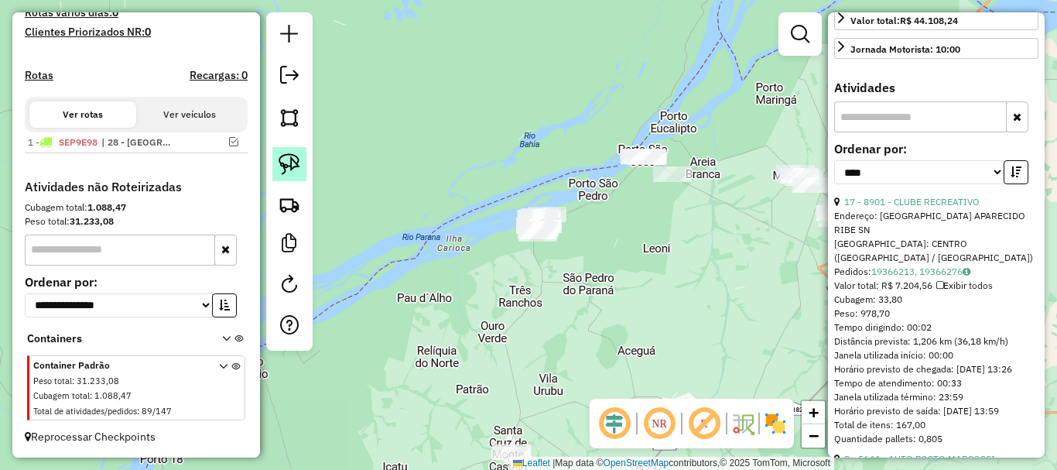
click at [296, 172] on img at bounding box center [290, 164] width 22 height 22
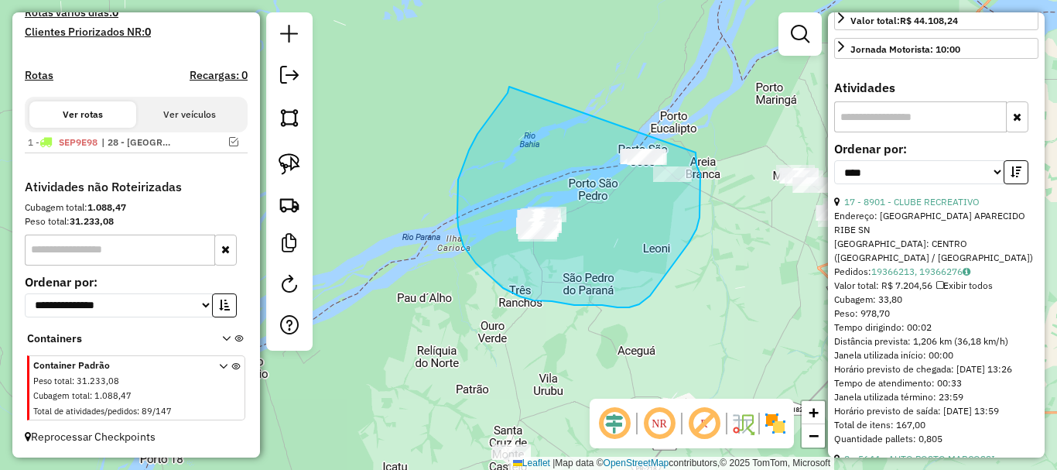
drag, startPoint x: 508, startPoint y: 93, endPoint x: 690, endPoint y: 102, distance: 182.9
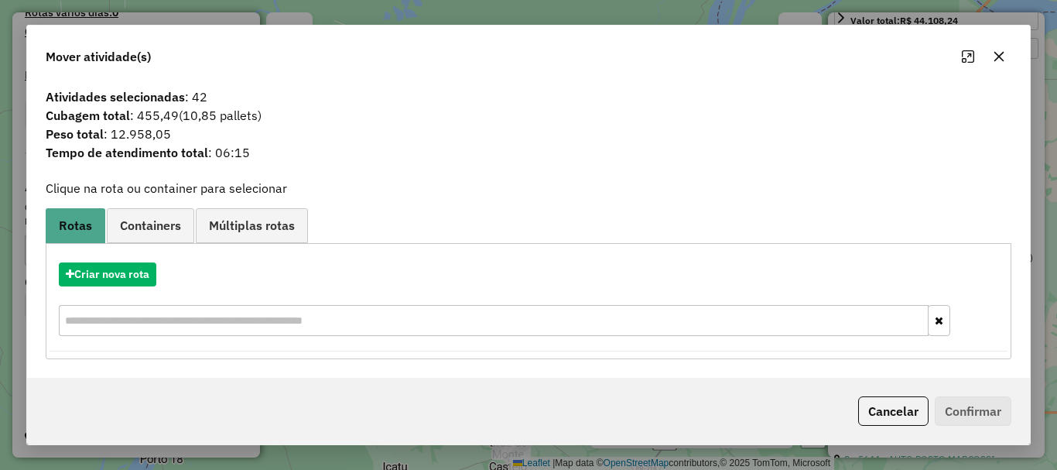
click at [1006, 55] on button "button" at bounding box center [999, 56] width 25 height 25
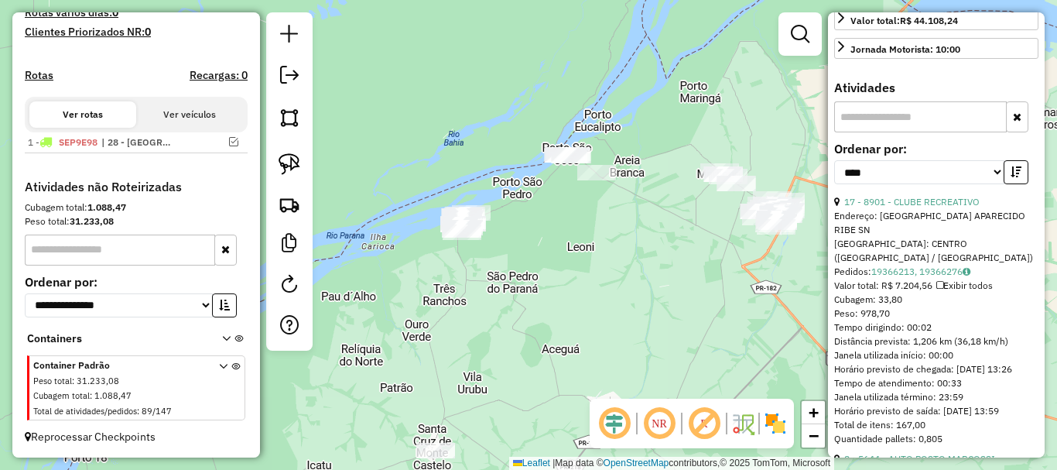
drag, startPoint x: 650, startPoint y: 265, endPoint x: 551, endPoint y: 263, distance: 99.1
click at [551, 263] on div "Janela de atendimento Grade de atendimento Capacidade Transportadoras Veículos …" at bounding box center [528, 235] width 1057 height 470
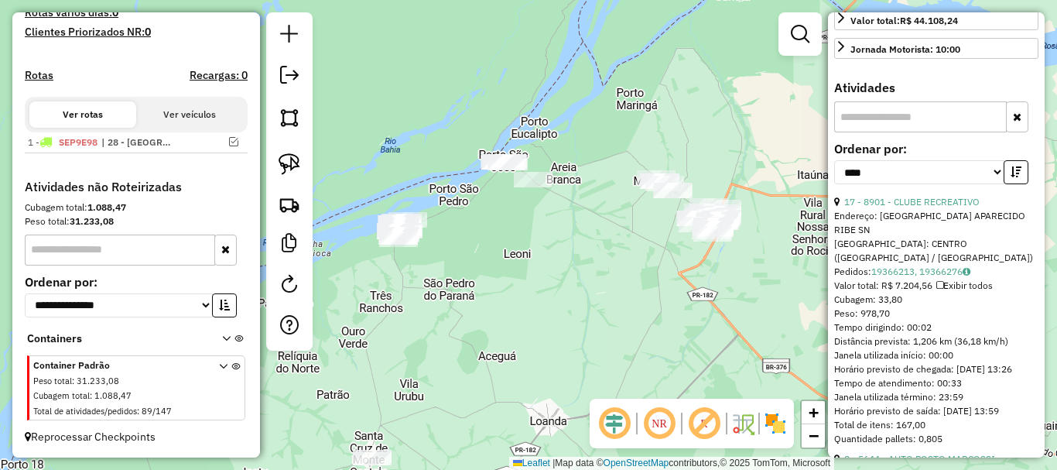
drag, startPoint x: 633, startPoint y: 251, endPoint x: 525, endPoint y: 259, distance: 108.7
click at [526, 259] on div "Janela de atendimento Grade de atendimento Capacidade Transportadoras Veículos …" at bounding box center [528, 235] width 1057 height 470
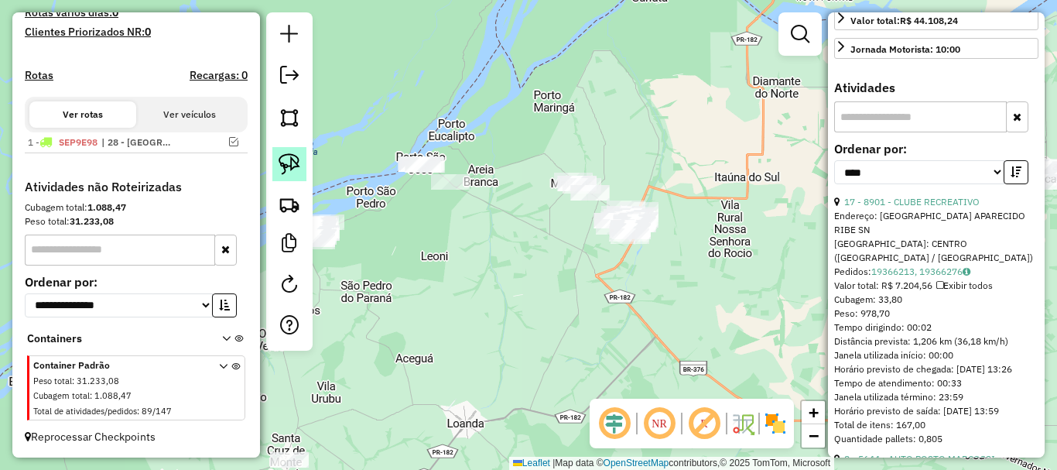
click at [289, 165] on img at bounding box center [290, 164] width 22 height 22
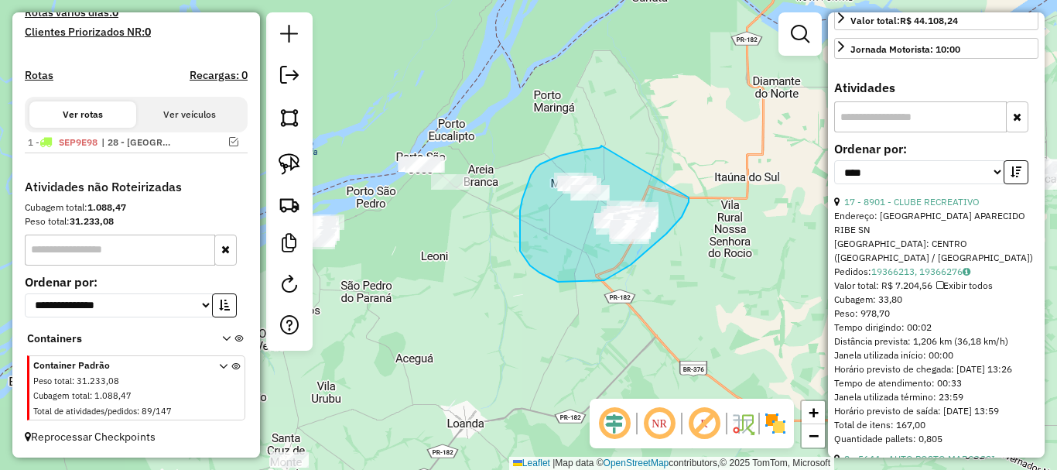
drag, startPoint x: 601, startPoint y: 146, endPoint x: 690, endPoint y: 193, distance: 100.1
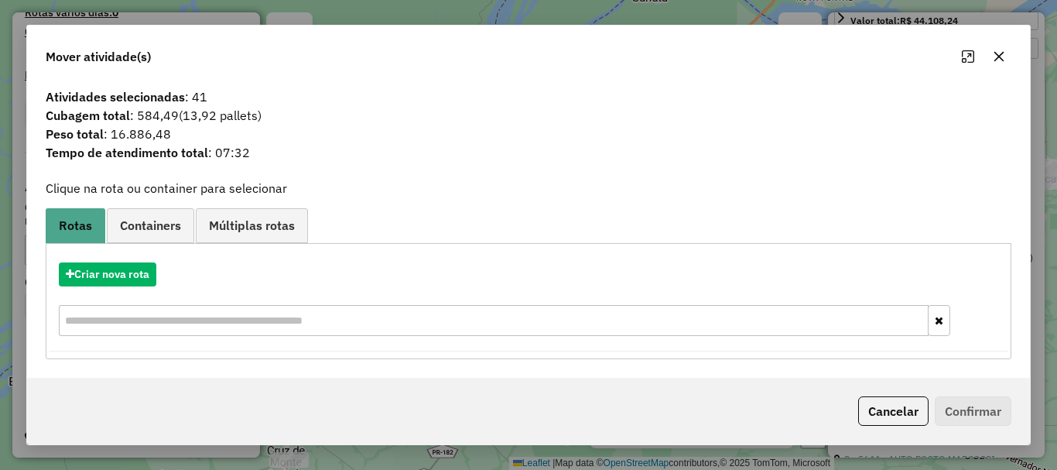
click at [994, 58] on icon "button" at bounding box center [999, 56] width 12 height 12
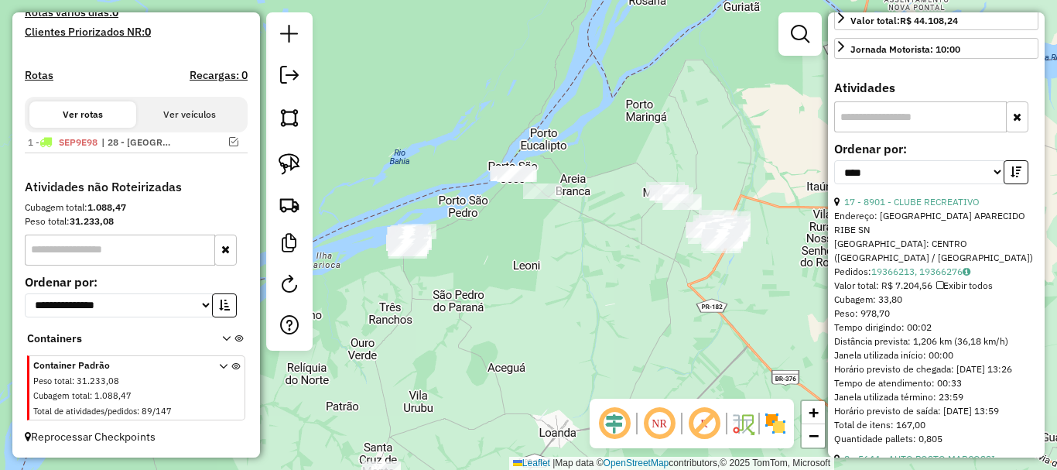
drag, startPoint x: 440, startPoint y: 327, endPoint x: 577, endPoint y: 337, distance: 137.4
click at [577, 337] on div "Janela de atendimento Grade de atendimento Capacidade Transportadoras Veículos …" at bounding box center [528, 235] width 1057 height 470
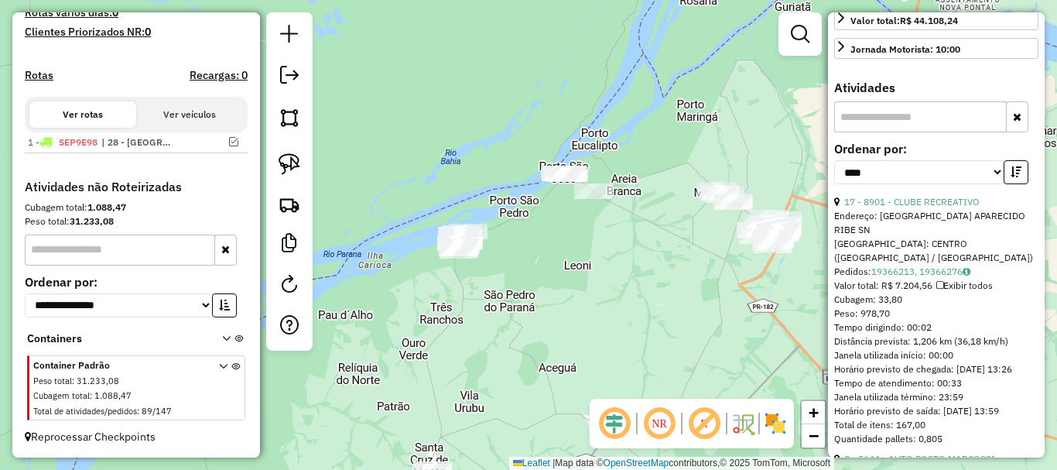
click at [515, 322] on div "Janela de atendimento Grade de atendimento Capacidade Transportadoras Veículos …" at bounding box center [528, 235] width 1057 height 470
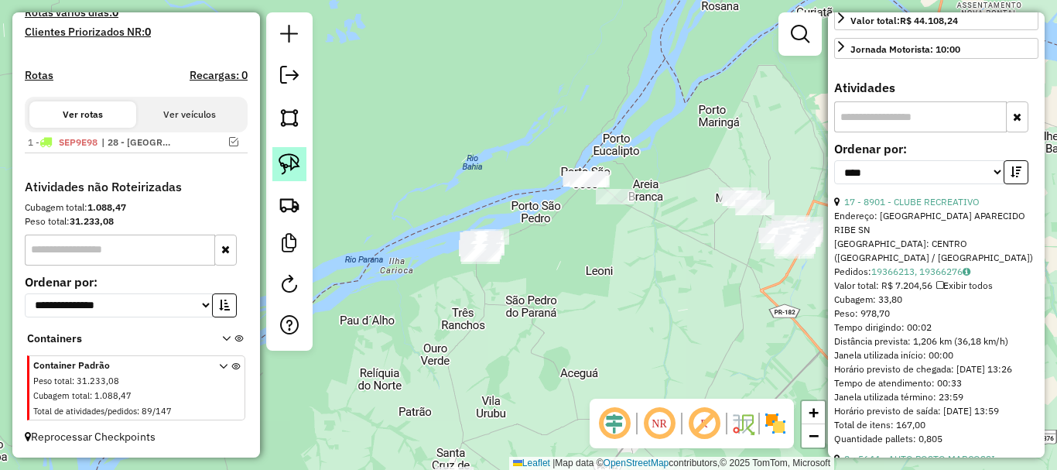
click at [298, 159] on img at bounding box center [290, 164] width 22 height 22
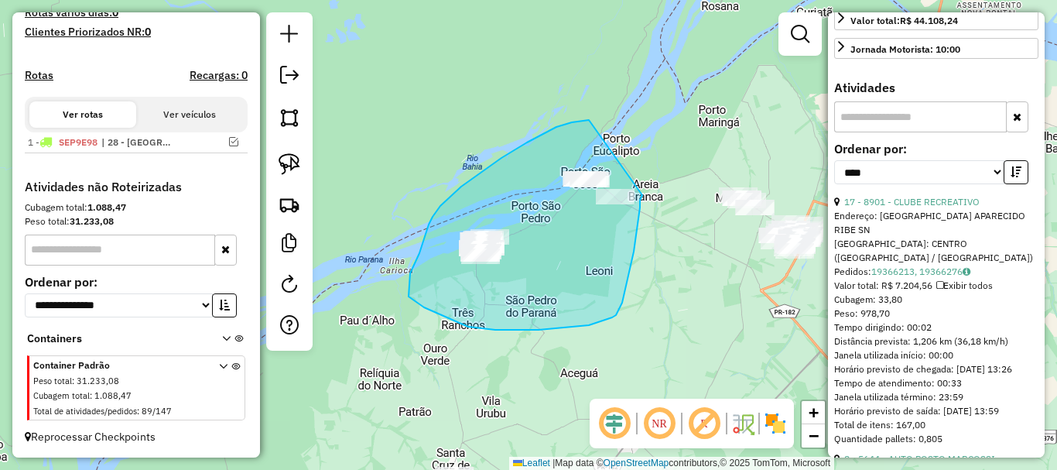
drag, startPoint x: 589, startPoint y: 120, endPoint x: 645, endPoint y: 188, distance: 88.0
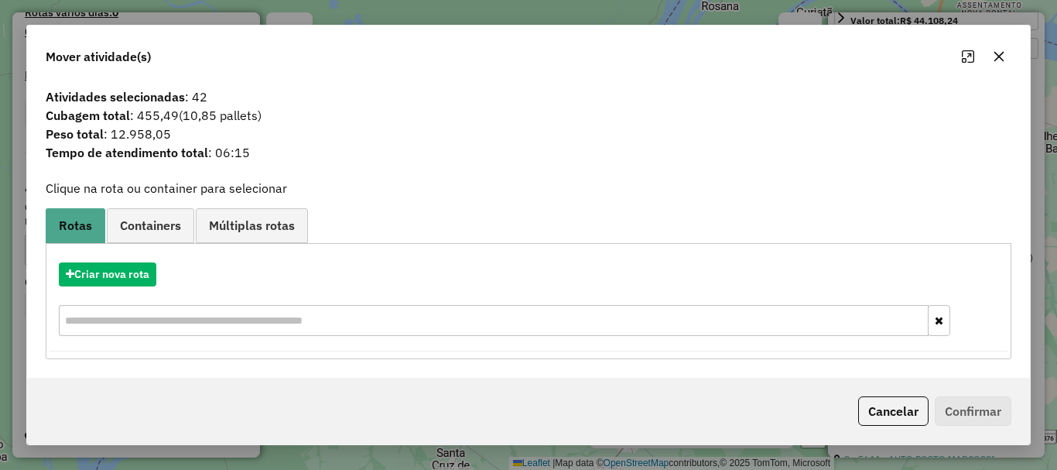
click at [996, 60] on icon "button" at bounding box center [999, 56] width 12 height 12
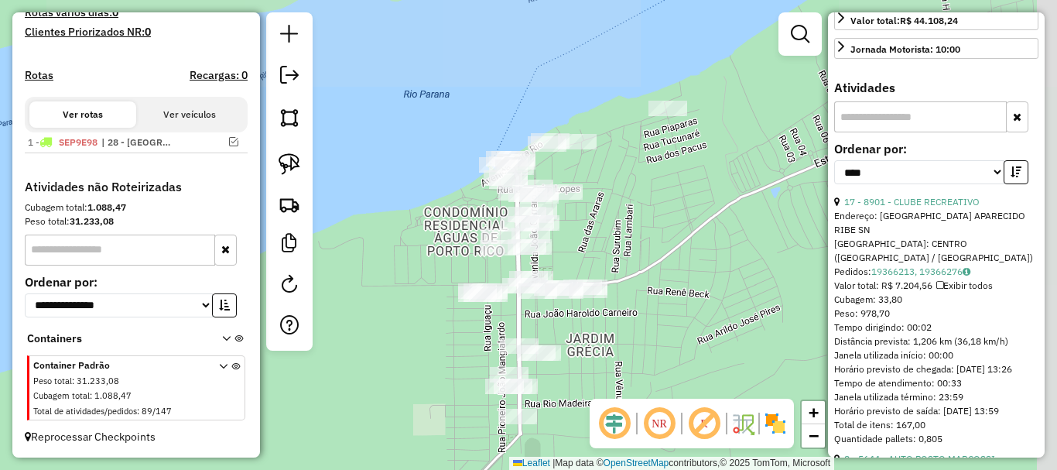
drag, startPoint x: 714, startPoint y: 234, endPoint x: 638, endPoint y: 323, distance: 117.5
click at [638, 323] on div "Janela de atendimento Grade de atendimento Capacidade Transportadoras Veículos …" at bounding box center [528, 235] width 1057 height 470
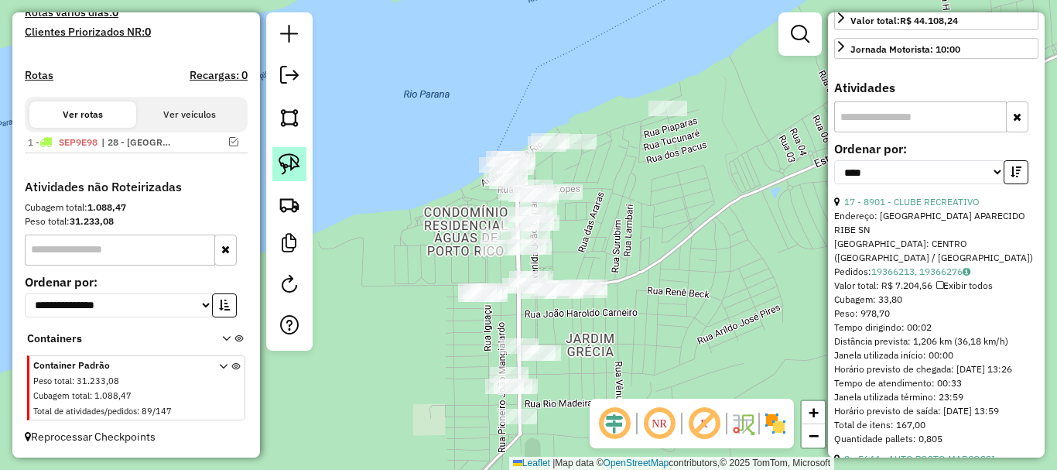
click at [292, 170] on img at bounding box center [290, 164] width 22 height 22
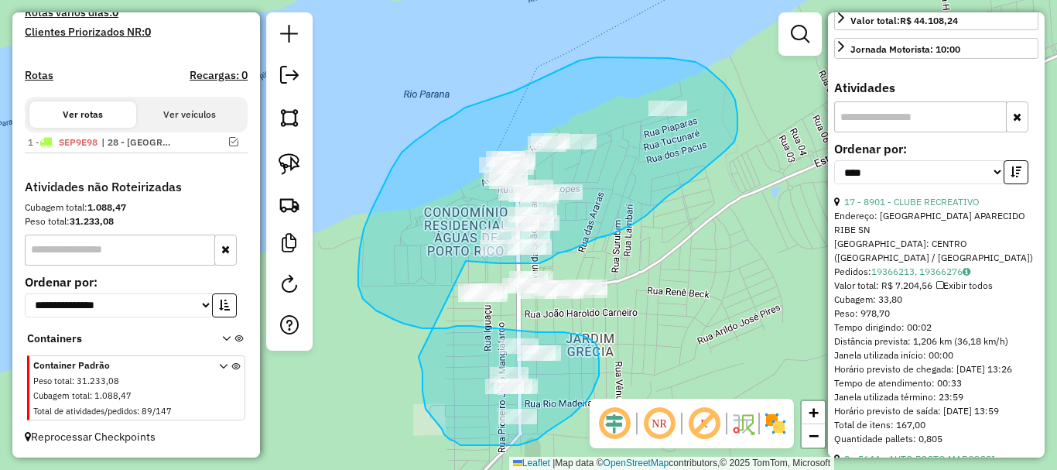
drag, startPoint x: 469, startPoint y: 261, endPoint x: 419, endPoint y: 357, distance: 108.4
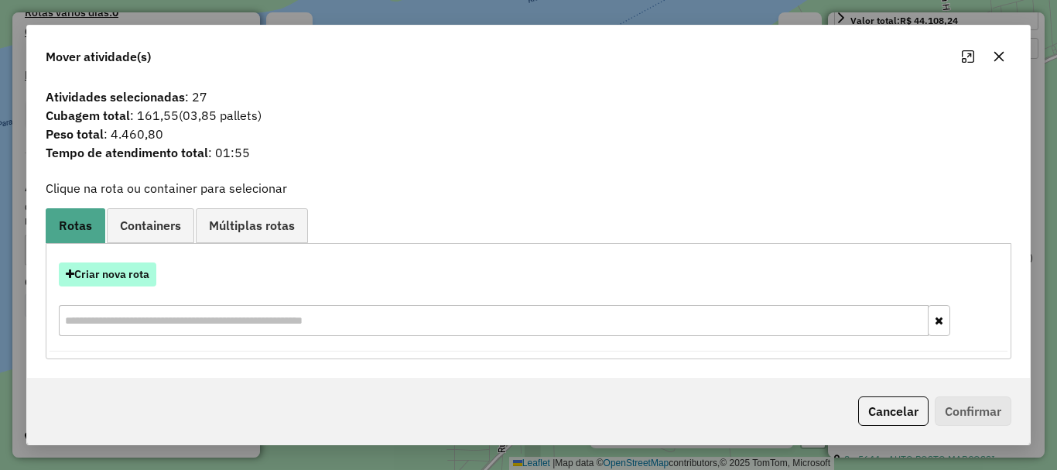
click at [137, 279] on button "Criar nova rota" at bounding box center [108, 274] width 98 height 24
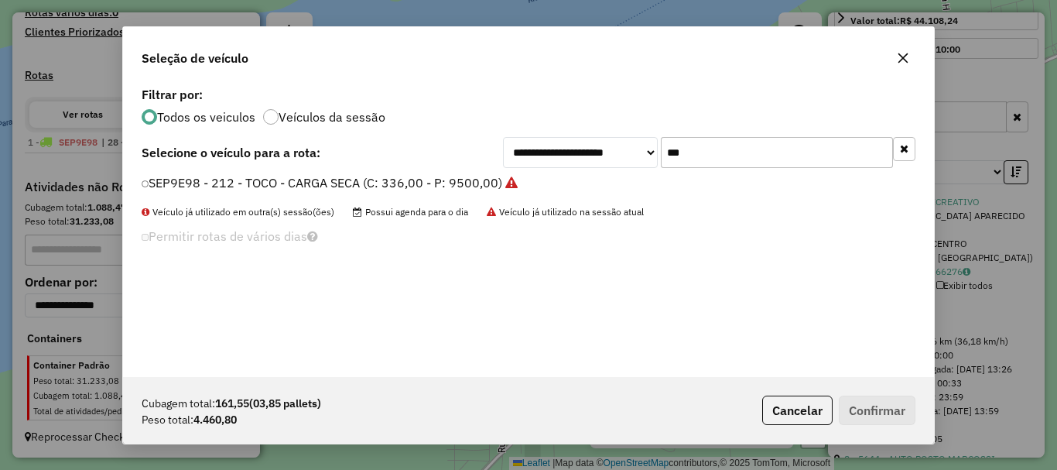
scroll to position [9, 5]
drag, startPoint x: 694, startPoint y: 150, endPoint x: 618, endPoint y: 152, distance: 75.9
click at [619, 152] on div "**********" at bounding box center [709, 152] width 413 height 31
type input "***"
click at [492, 176] on label "SEZ8A41 - 214 - TOCO - CARGA SECA (C: 336,00 - P: 9500,00)" at bounding box center [324, 182] width 364 height 19
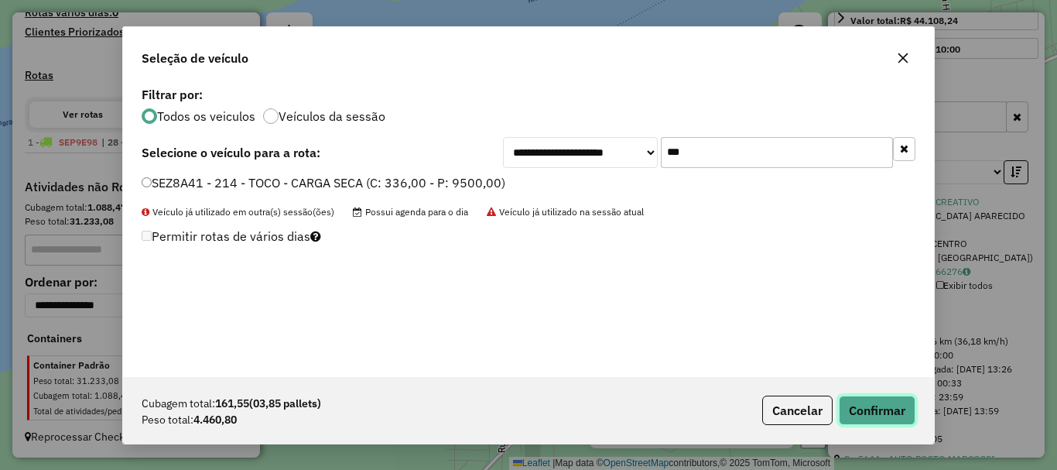
click at [870, 420] on button "Confirmar" at bounding box center [877, 410] width 77 height 29
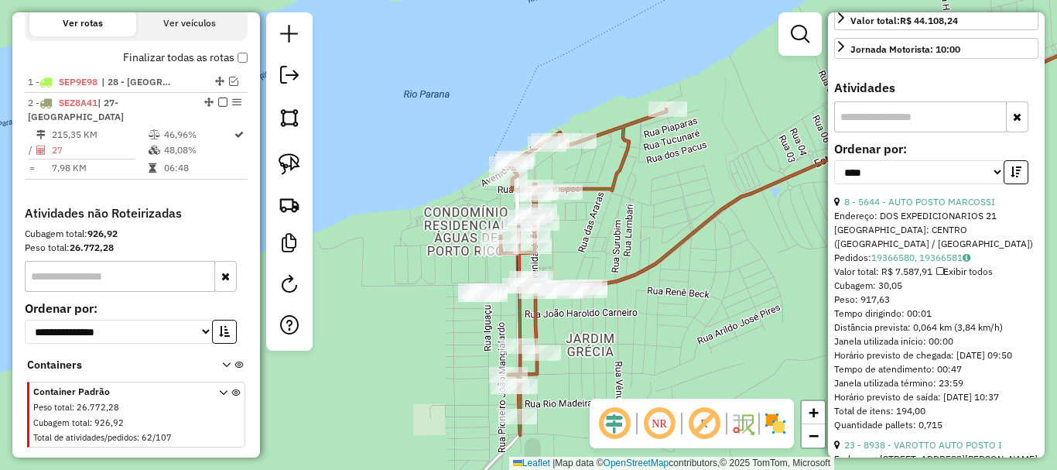
scroll to position [550, 0]
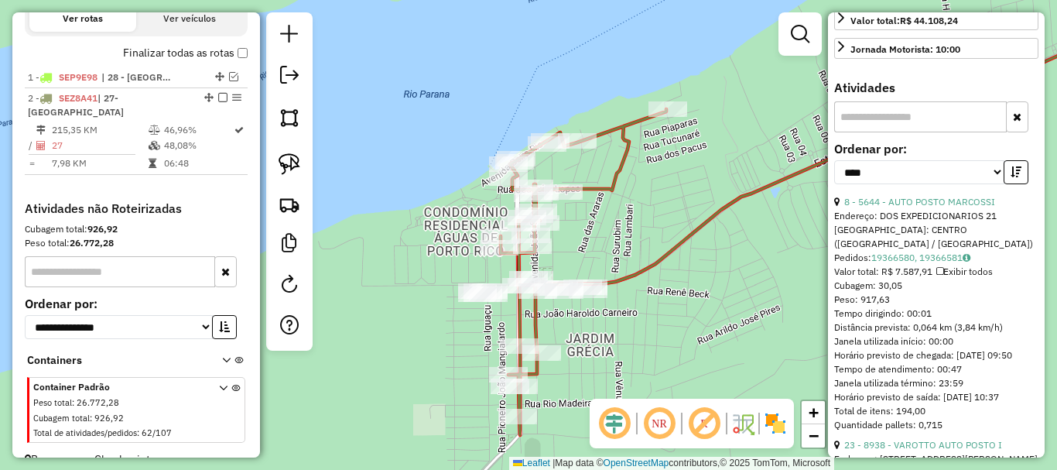
drag, startPoint x: 650, startPoint y: 316, endPoint x: 562, endPoint y: 317, distance: 88.3
click at [566, 320] on div "Janela de atendimento Grade de atendimento Capacidade Transportadoras Veículos …" at bounding box center [528, 235] width 1057 height 470
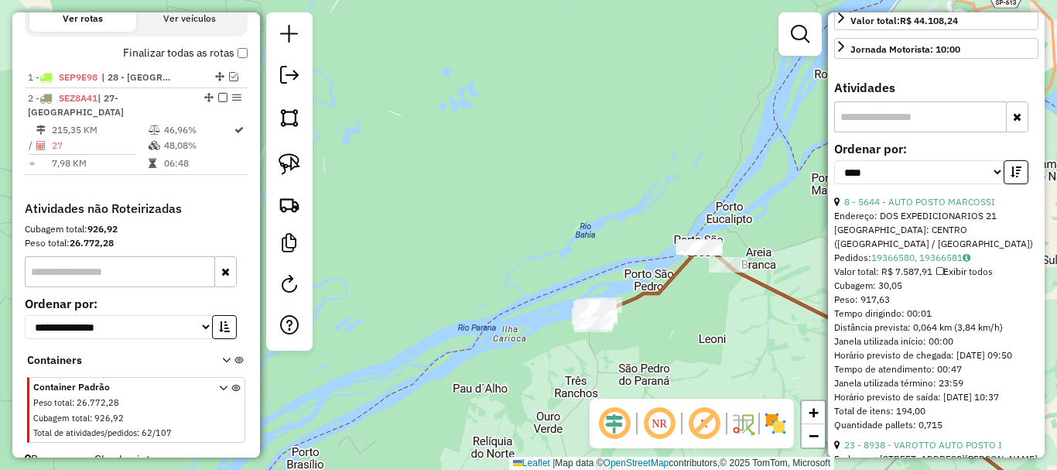
click at [618, 426] on em at bounding box center [614, 423] width 37 height 37
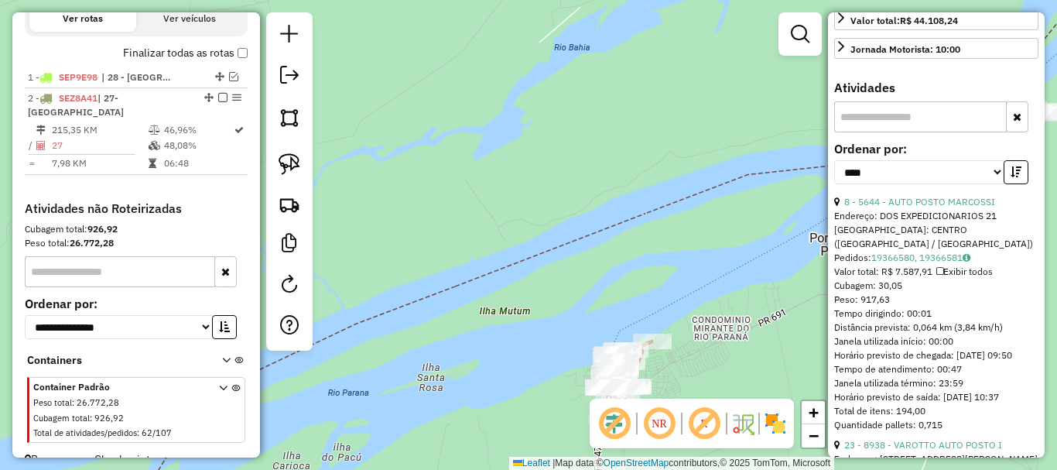
click at [533, 244] on div "Janela de atendimento Grade de atendimento Capacidade Transportadoras Veículos …" at bounding box center [528, 235] width 1057 height 470
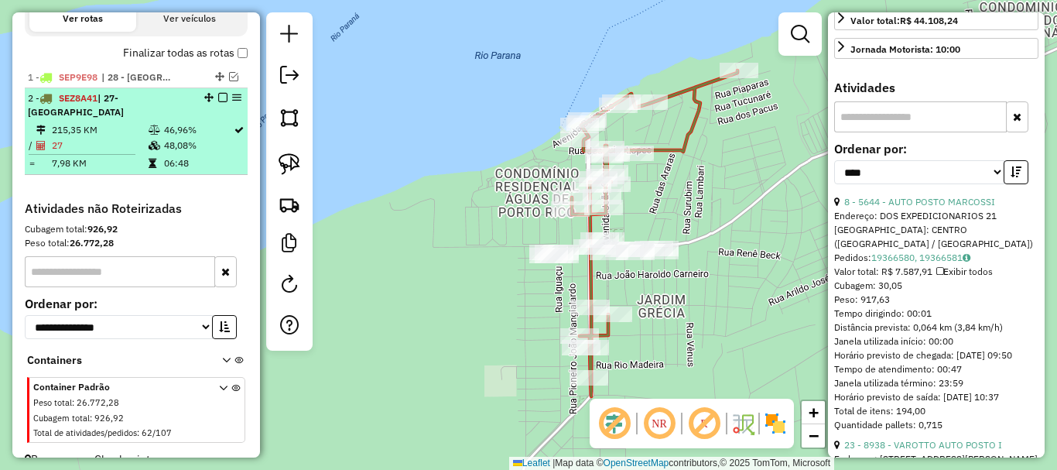
click at [108, 144] on td "27" at bounding box center [99, 145] width 97 height 15
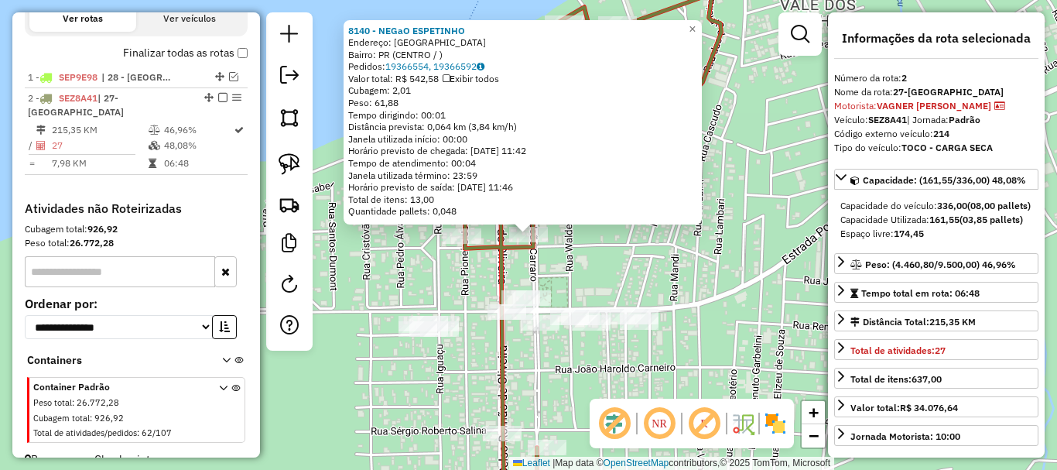
scroll to position [572, 0]
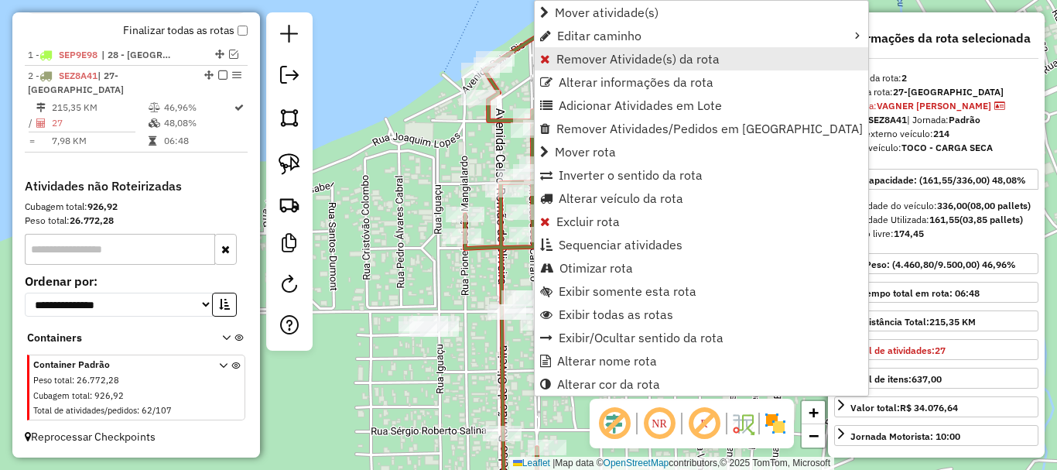
click at [628, 62] on span "Remover Atividade(s) da rota" at bounding box center [638, 59] width 163 height 12
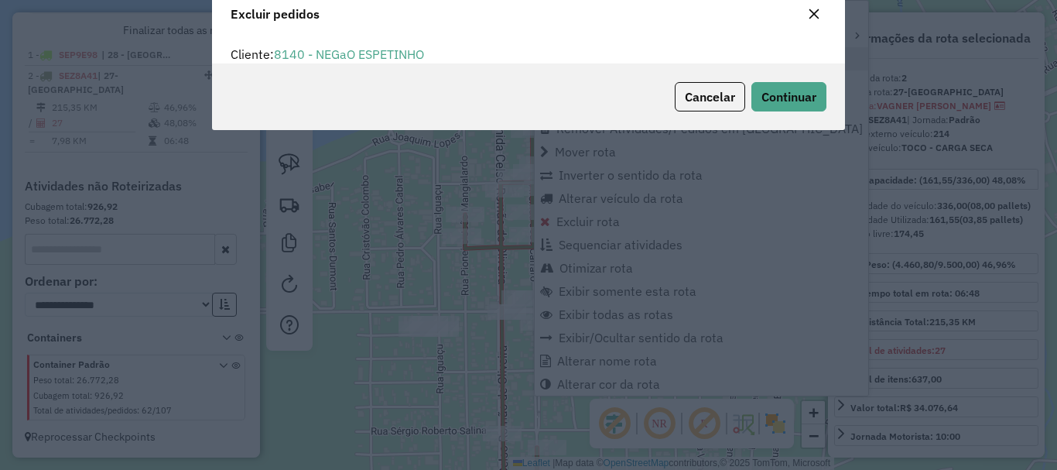
scroll to position [0, 0]
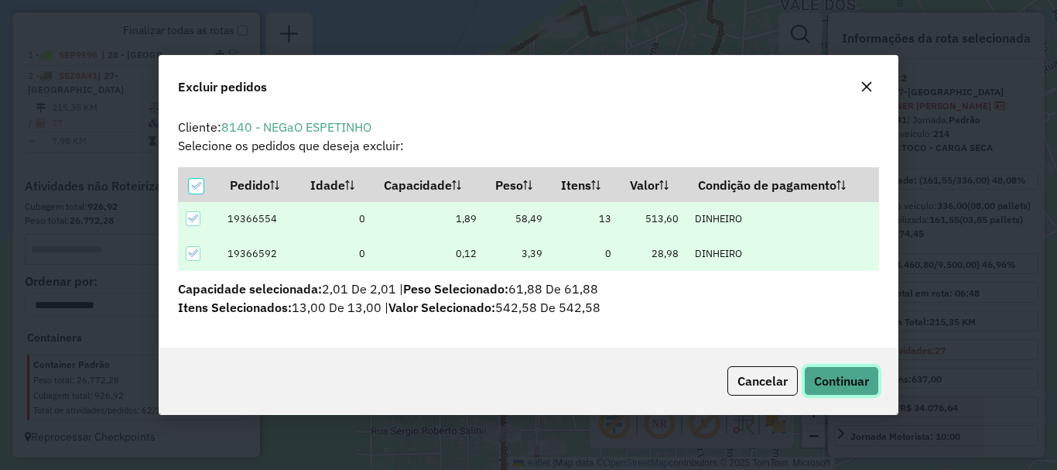
click at [835, 381] on span "Continuar" at bounding box center [841, 380] width 55 height 15
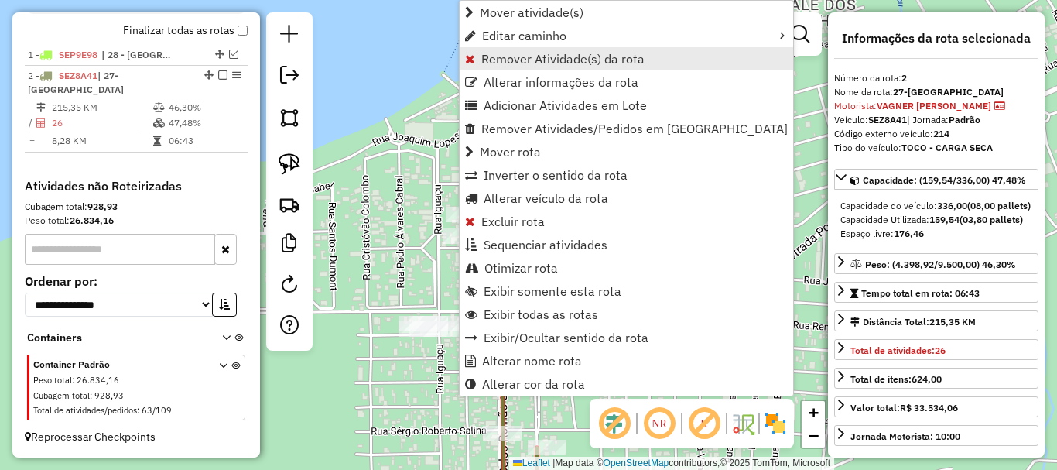
click at [550, 60] on span "Remover Atividade(s) da rota" at bounding box center [562, 59] width 163 height 12
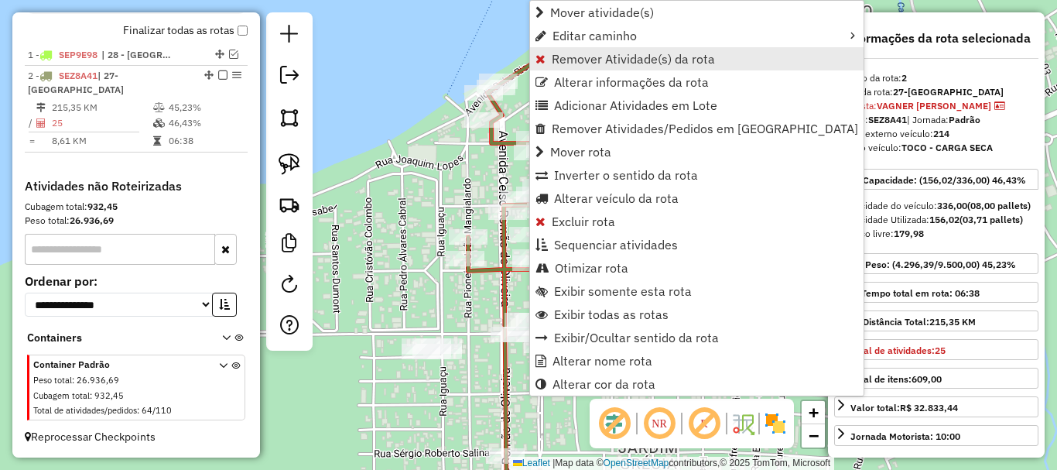
click at [601, 63] on span "Remover Atividade(s) da rota" at bounding box center [633, 59] width 163 height 12
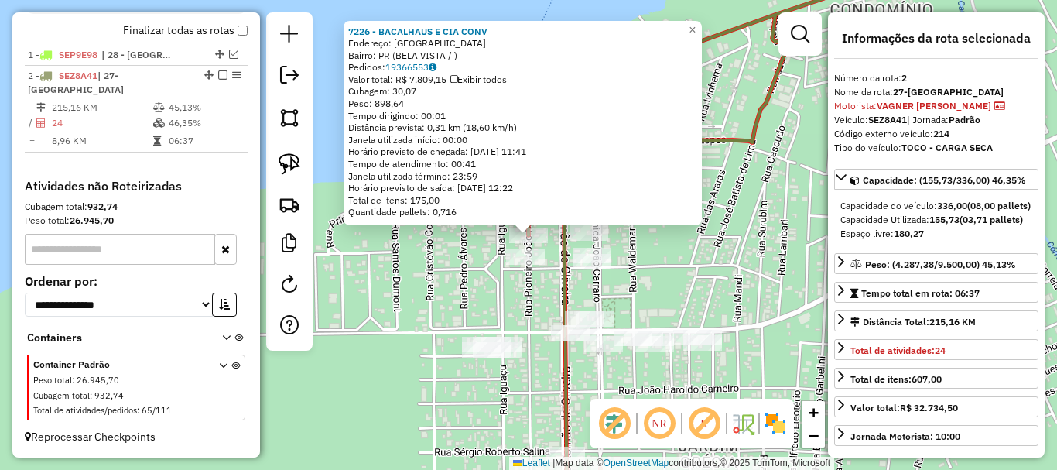
click at [655, 269] on div "7226 - BACALHAUS E CIA CONV Endereço: [GEOGRAPHIC_DATA] Bairro: [GEOGRAPHIC_DAT…" at bounding box center [528, 235] width 1057 height 470
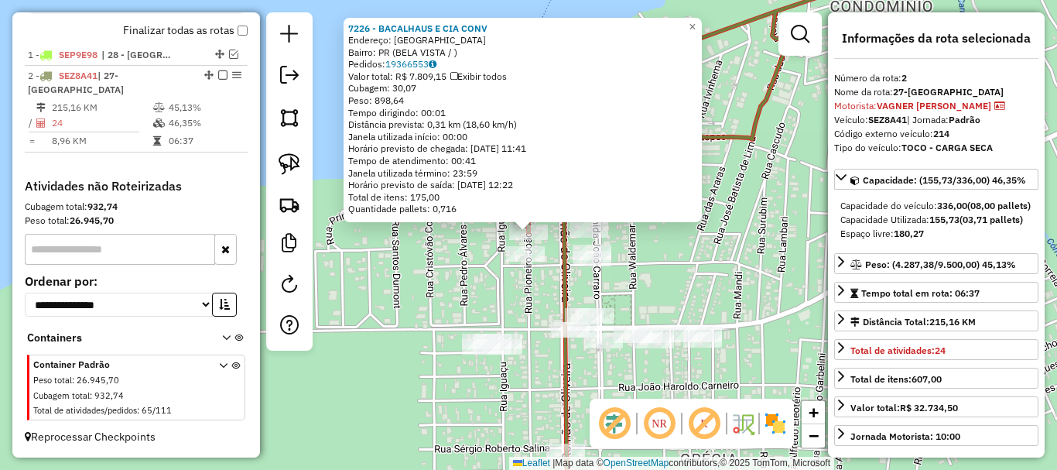
click at [656, 256] on div "7226 - BACALHAUS E CIA CONV Endereço: [GEOGRAPHIC_DATA] Bairro: [GEOGRAPHIC_DAT…" at bounding box center [528, 235] width 1057 height 470
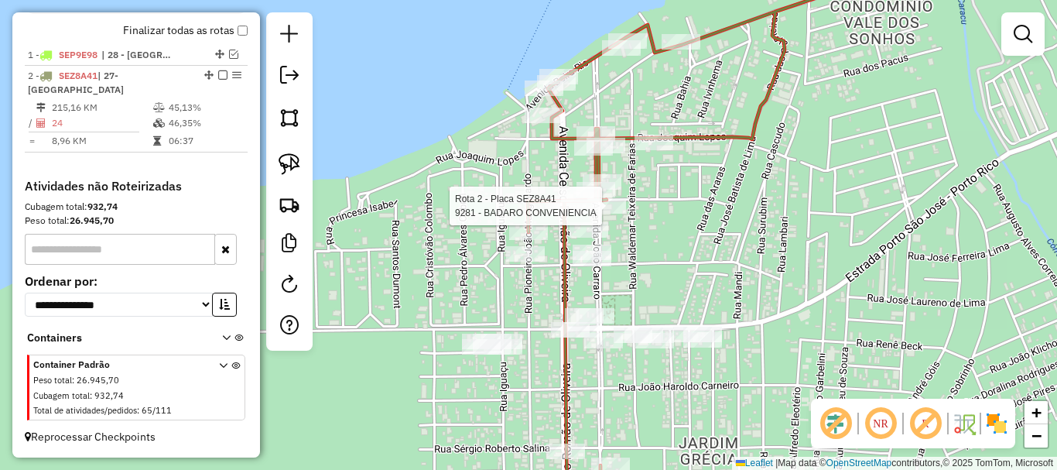
select select "*********"
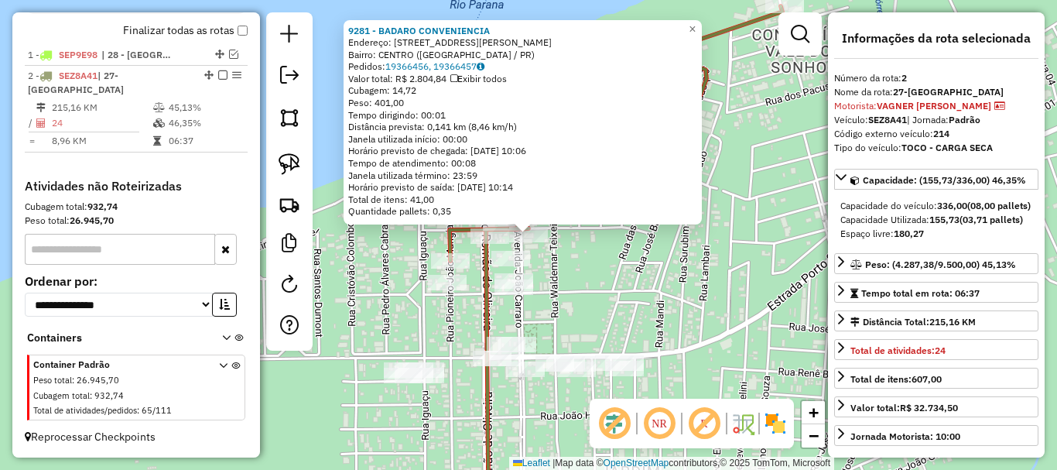
click at [610, 276] on div "9281 - BADARO CONVENIENCIA Endereço: [STREET_ADDRESS] Pedidos: 19366456, 193664…" at bounding box center [528, 235] width 1057 height 470
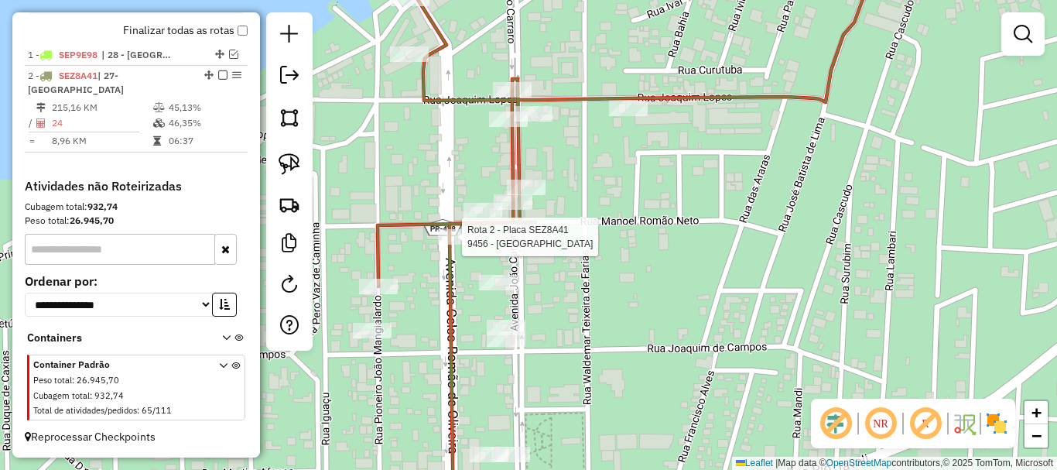
select select "*********"
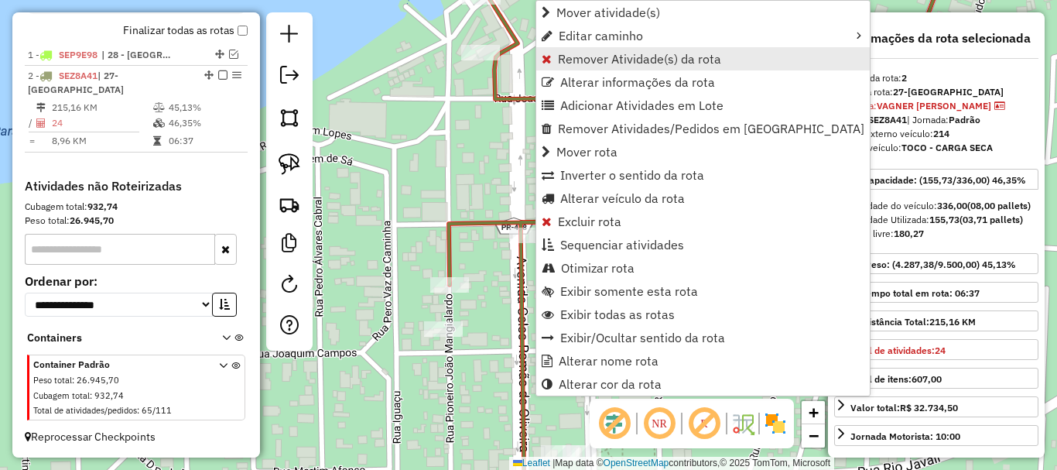
click at [609, 62] on span "Remover Atividade(s) da rota" at bounding box center [639, 59] width 163 height 12
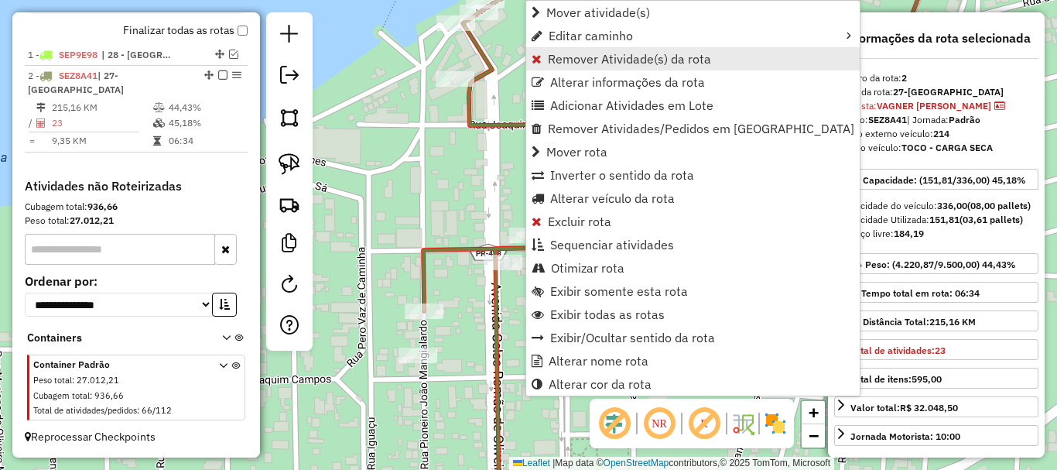
click at [584, 60] on span "Remover Atividade(s) da rota" at bounding box center [629, 59] width 163 height 12
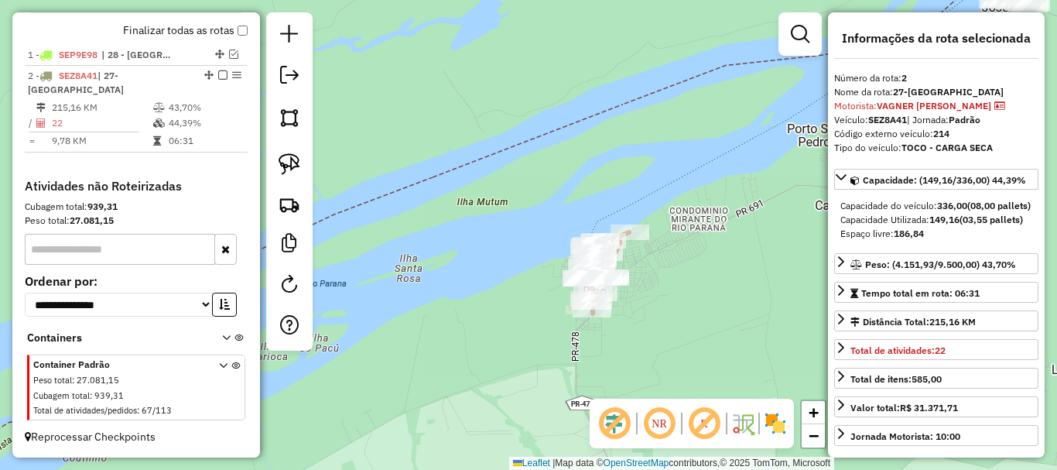
drag, startPoint x: 500, startPoint y: 278, endPoint x: 459, endPoint y: 275, distance: 41.1
click at [459, 276] on div "Janela de atendimento Grade de atendimento Capacidade Transportadoras Veículos …" at bounding box center [528, 235] width 1057 height 470
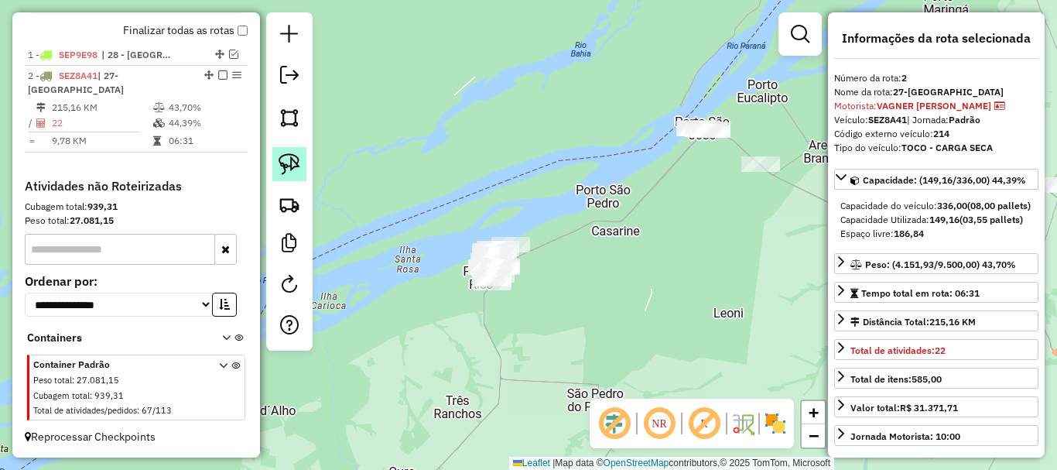
click at [295, 163] on img at bounding box center [290, 164] width 22 height 22
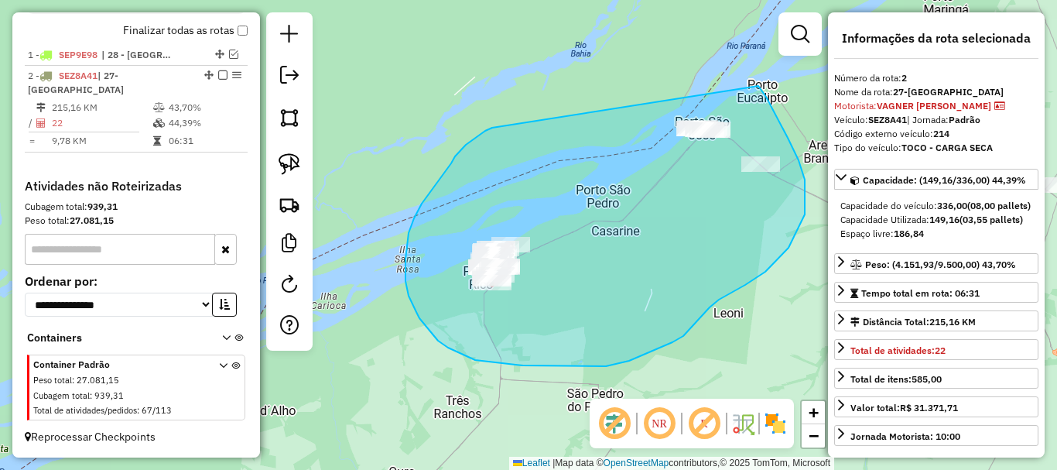
drag, startPoint x: 492, startPoint y: 128, endPoint x: 748, endPoint y: 70, distance: 261.8
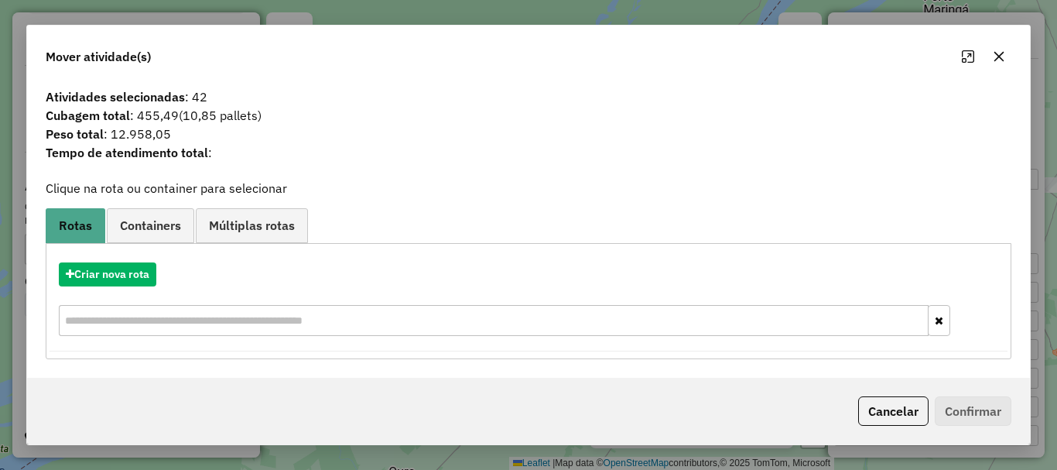
click at [994, 54] on icon "button" at bounding box center [999, 56] width 12 height 12
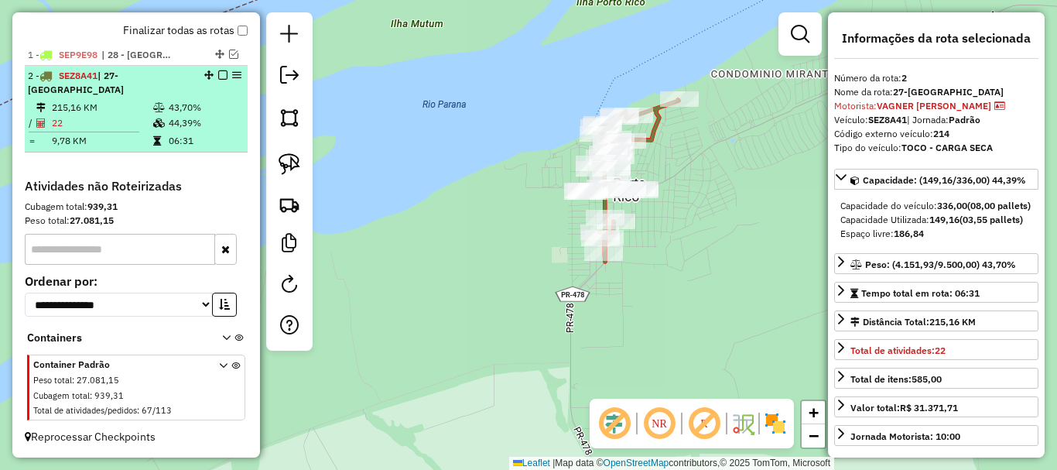
click at [142, 132] on td at bounding box center [90, 132] width 125 height 2
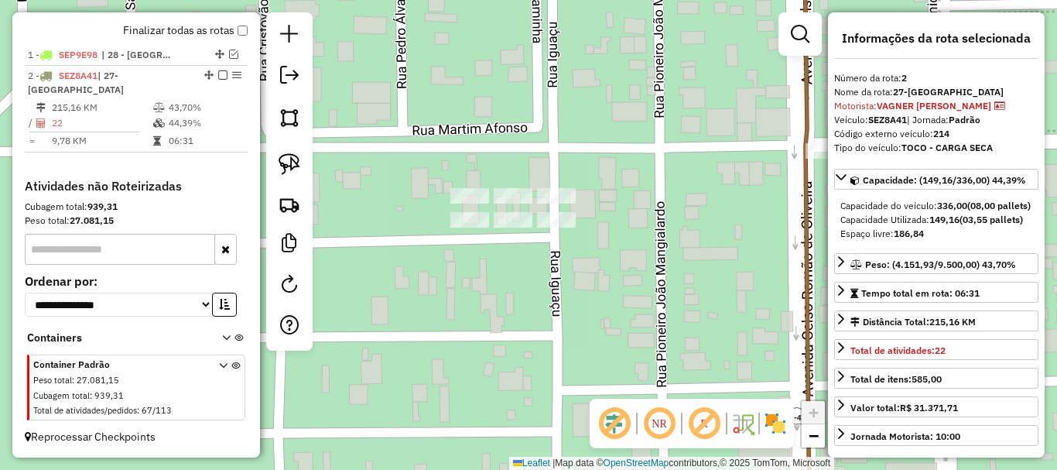
click at [548, 187] on div "Janela de atendimento Grade de atendimento Capacidade Transportadoras Veículos …" at bounding box center [528, 235] width 1057 height 470
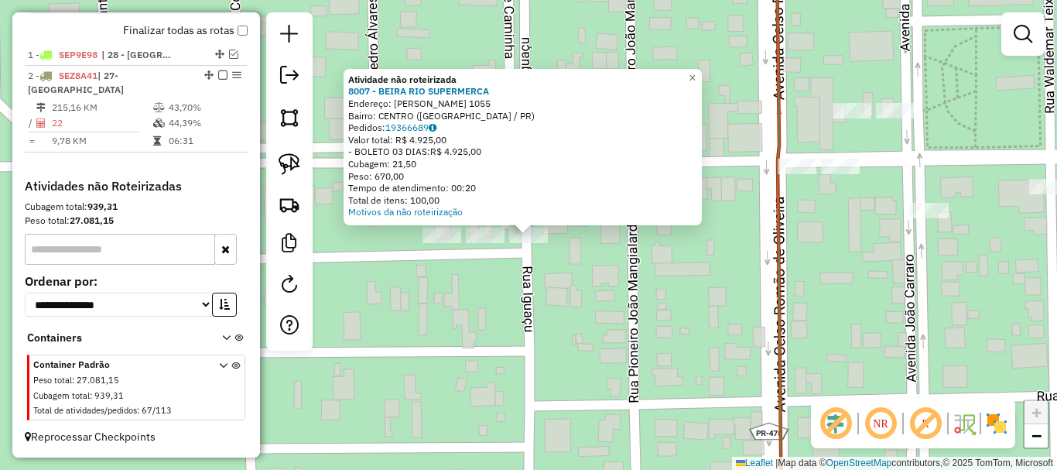
click at [512, 302] on div "Atividade não roteirizada 8007 - BEIRA RIO SUPERMERCA Endereço: [PERSON_NAME] 1…" at bounding box center [528, 235] width 1057 height 470
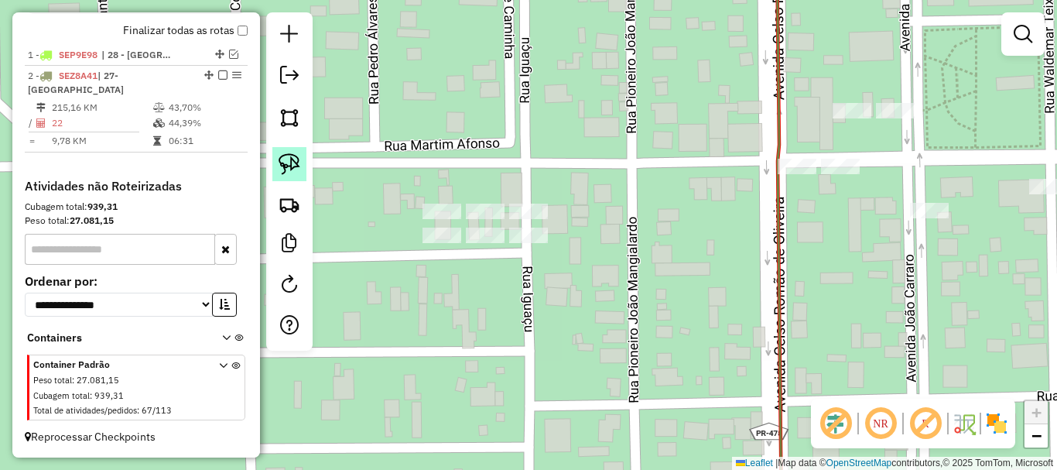
click at [293, 158] on img at bounding box center [290, 164] width 22 height 22
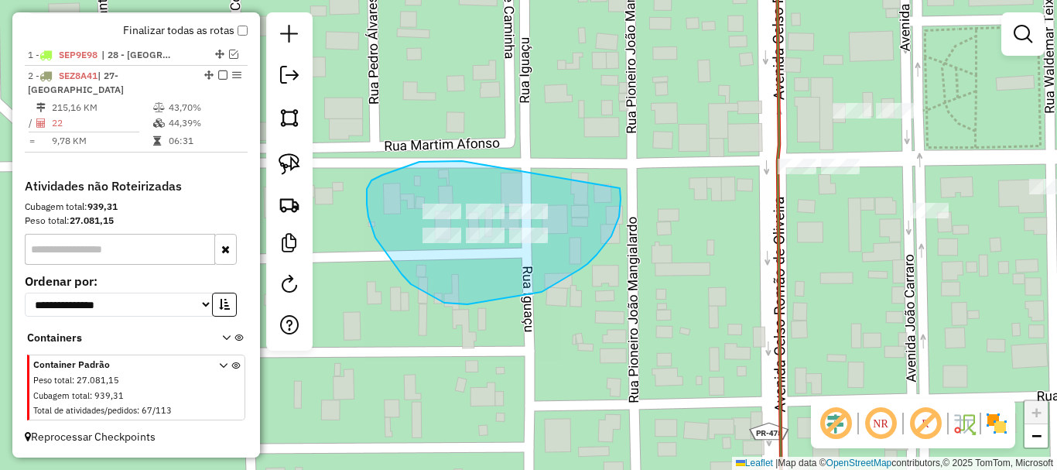
drag, startPoint x: 480, startPoint y: 164, endPoint x: 620, endPoint y: 188, distance: 142.1
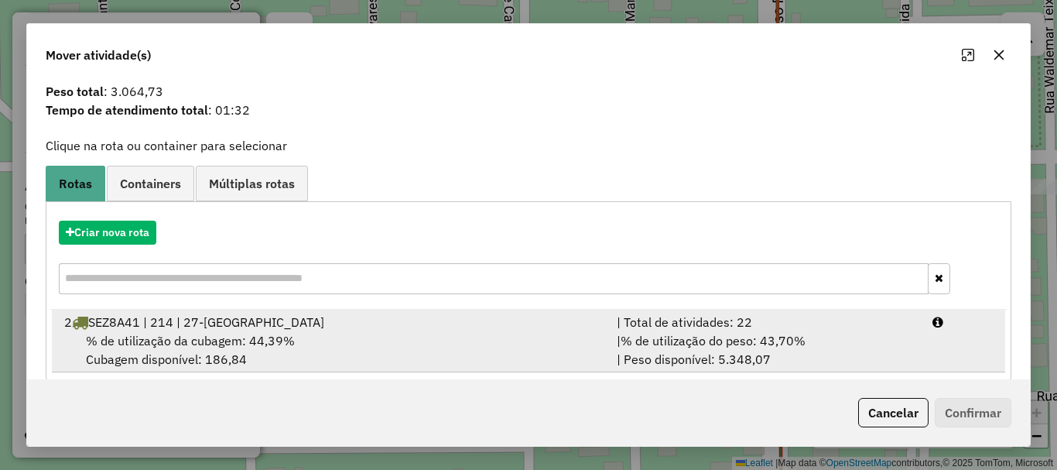
scroll to position [60, 0]
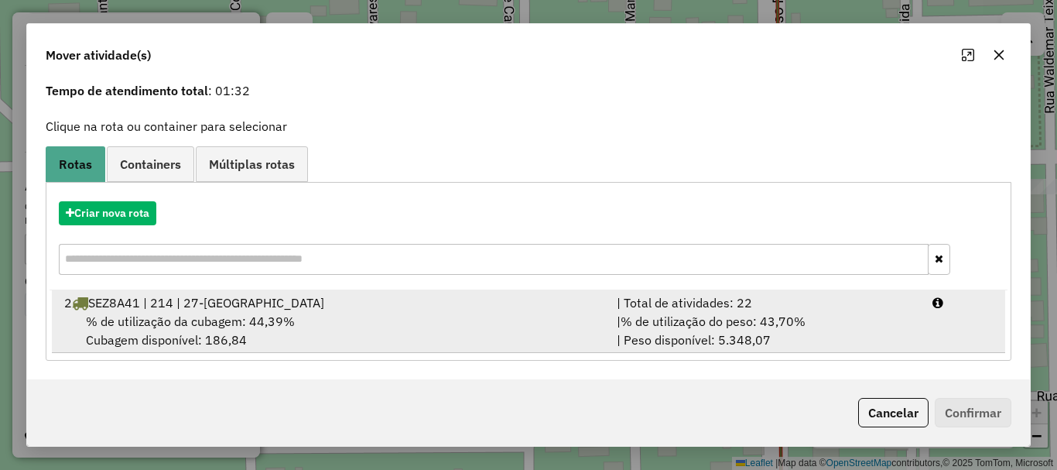
click at [569, 329] on div "% de utilização da cubagem: 44,39% Cubagem disponível: 186,84" at bounding box center [331, 330] width 553 height 37
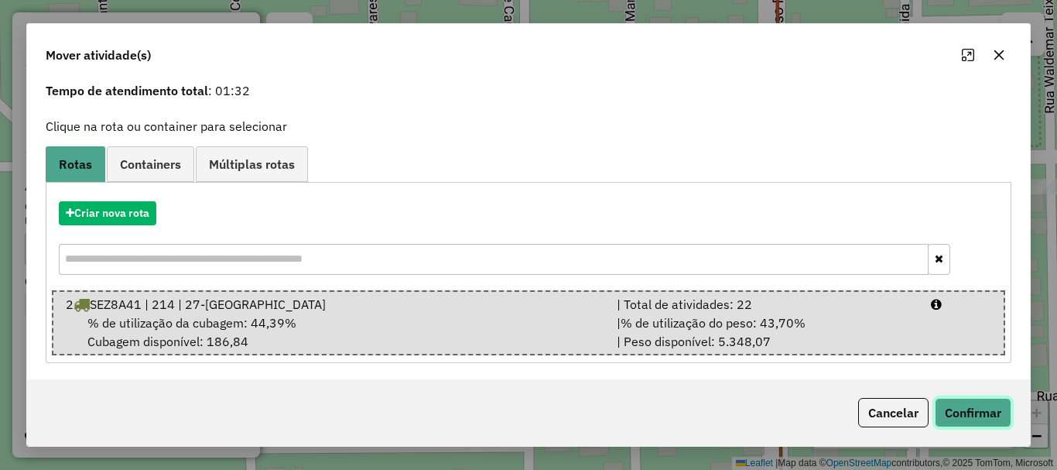
click at [972, 410] on button "Confirmar" at bounding box center [973, 412] width 77 height 29
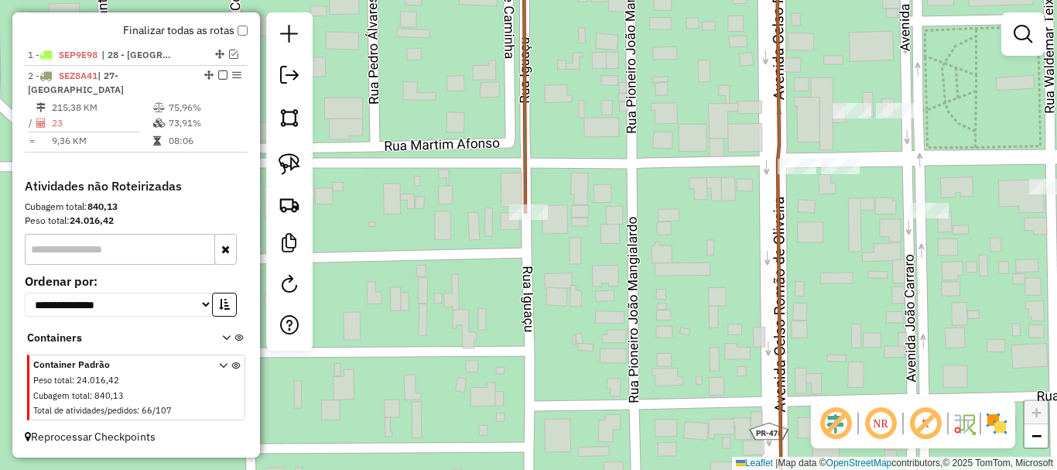
scroll to position [0, 0]
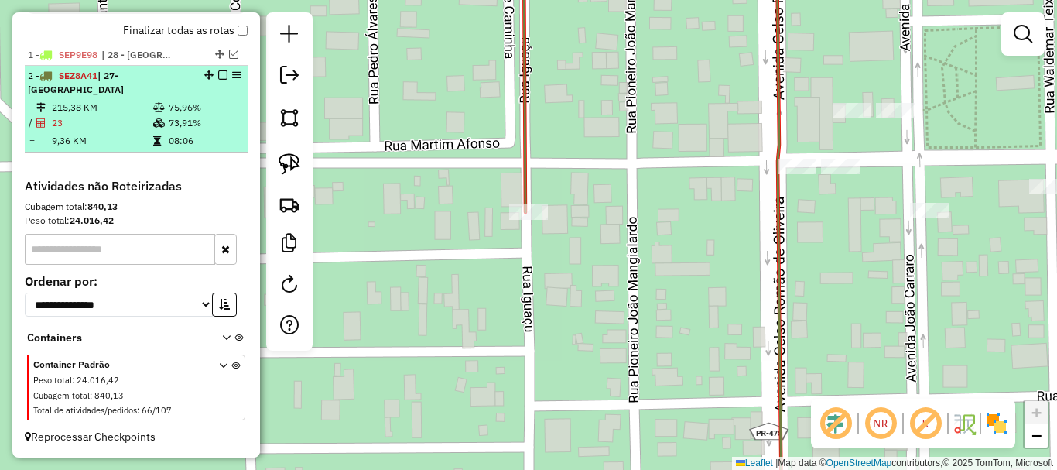
click at [139, 129] on td "23" at bounding box center [101, 122] width 101 height 15
select select "*********"
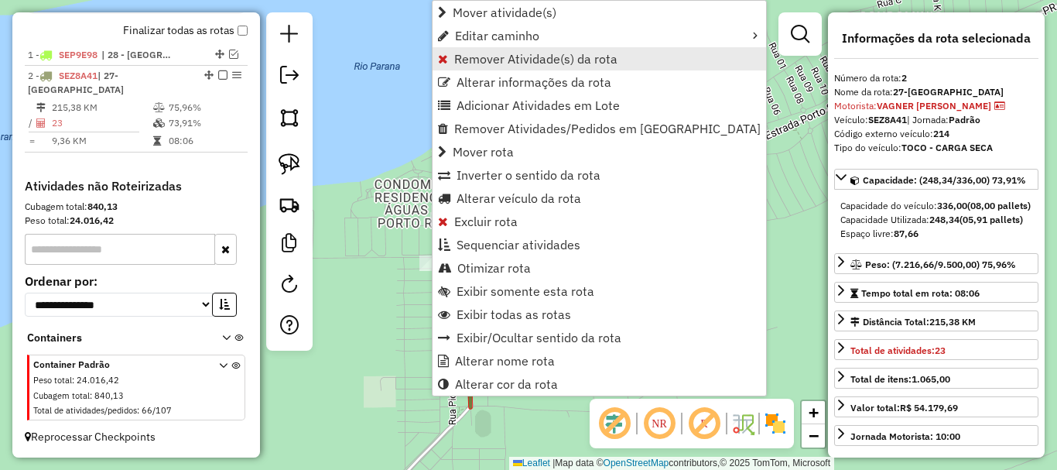
click at [491, 60] on span "Remover Atividade(s) da rota" at bounding box center [535, 59] width 163 height 12
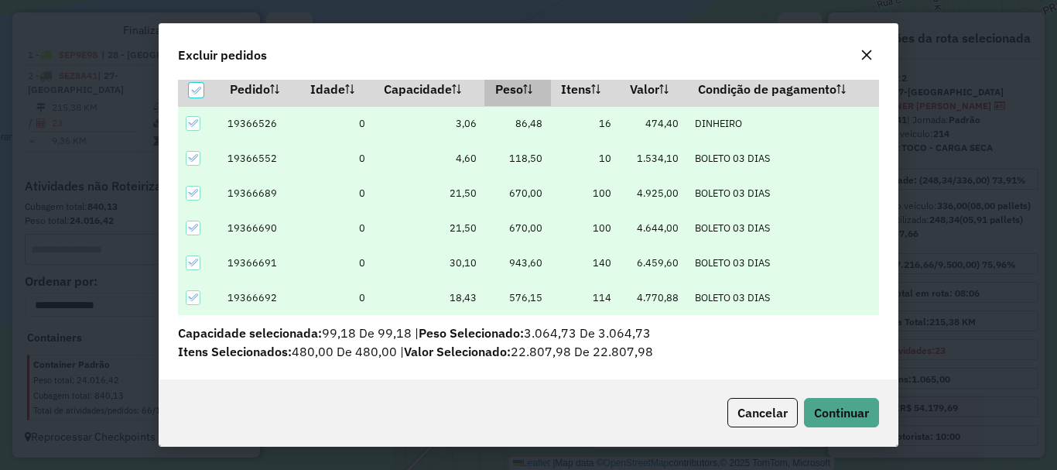
scroll to position [54, 0]
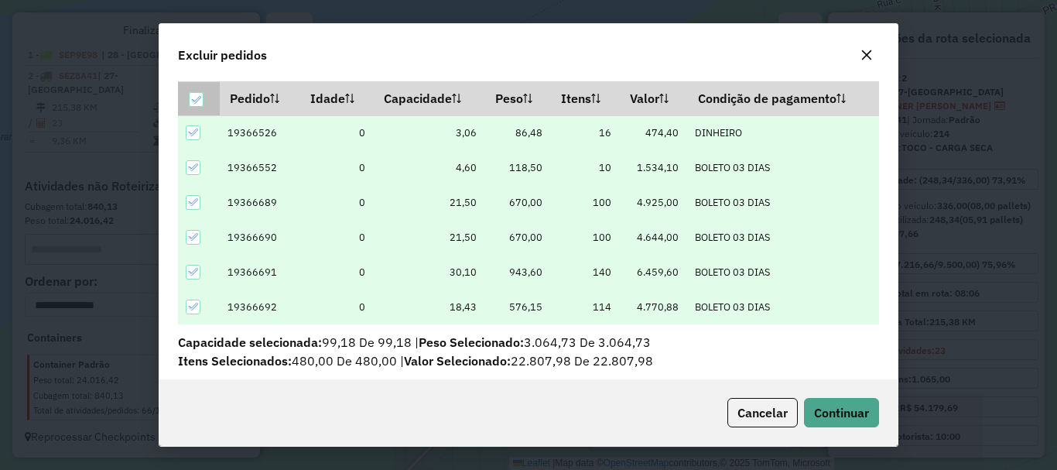
click at [197, 100] on icon at bounding box center [195, 99] width 11 height 11
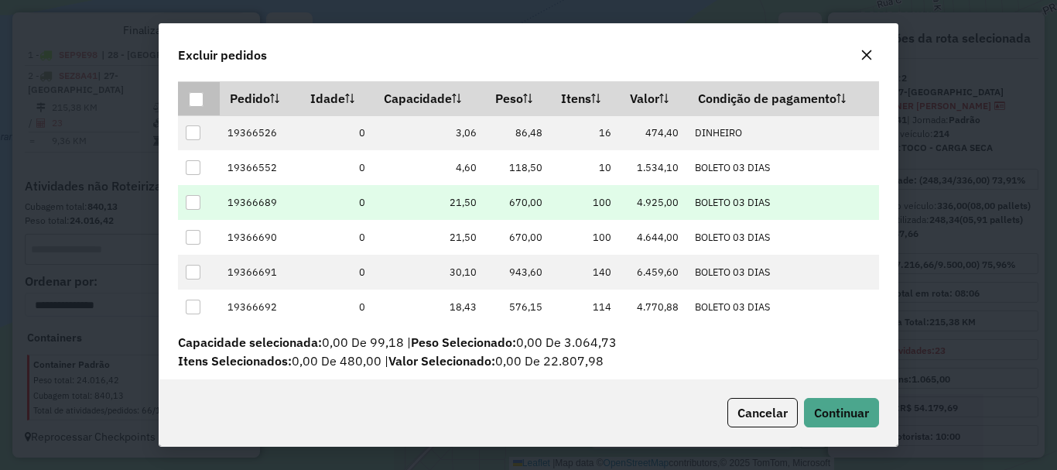
click at [194, 200] on div at bounding box center [193, 202] width 15 height 15
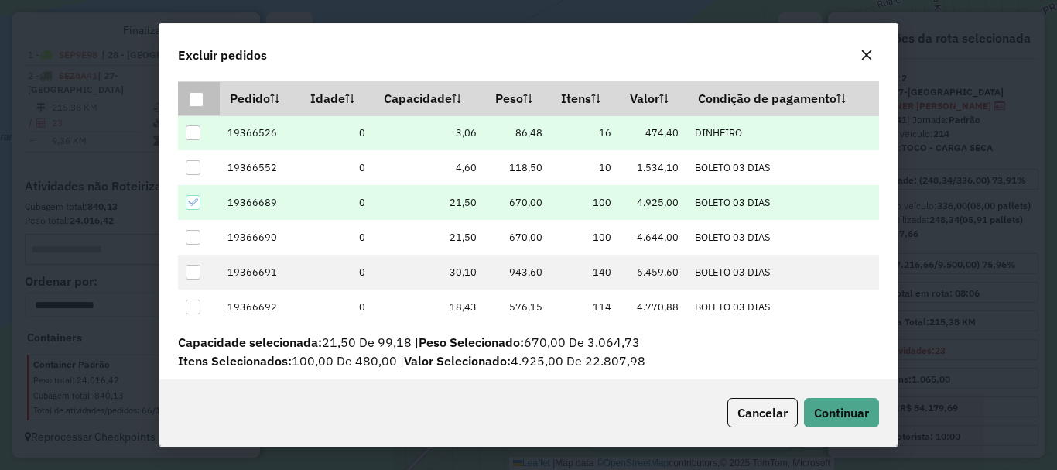
click at [197, 132] on div at bounding box center [193, 132] width 15 height 15
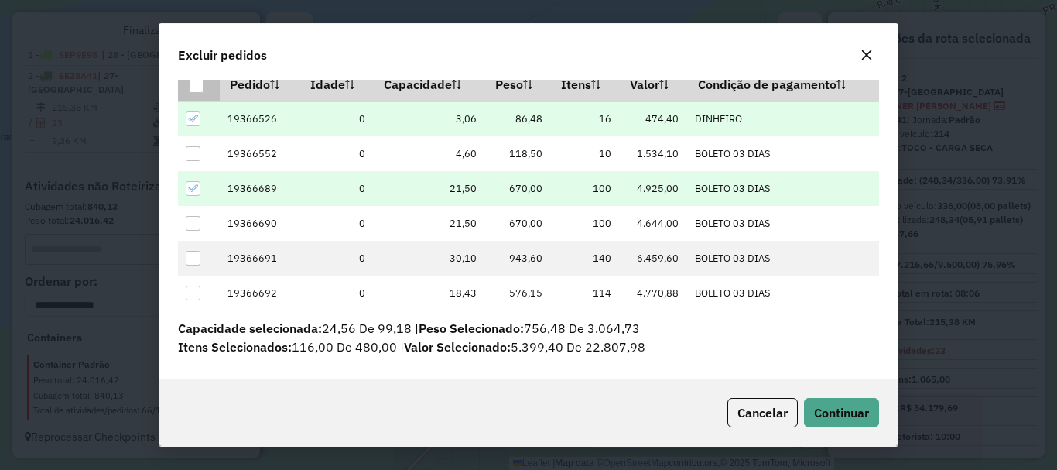
scroll to position [76, 0]
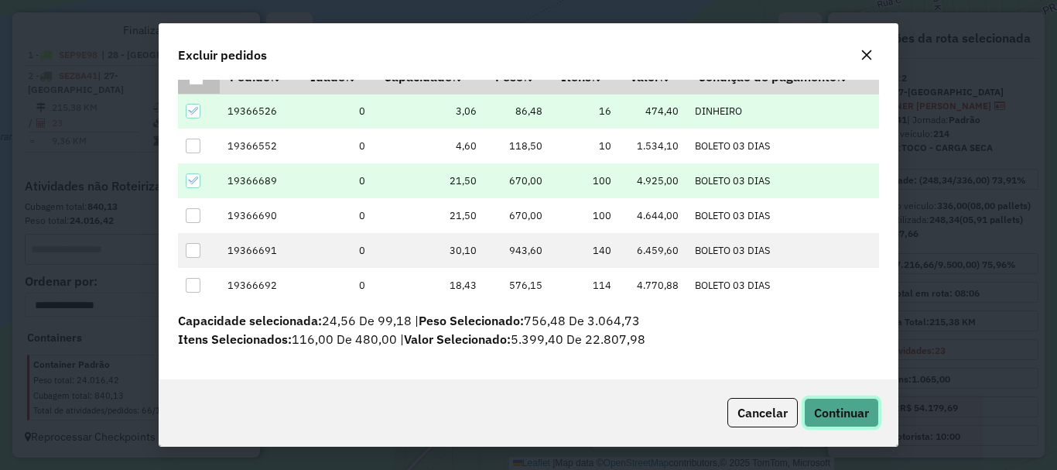
click at [835, 411] on span "Continuar" at bounding box center [841, 412] width 55 height 15
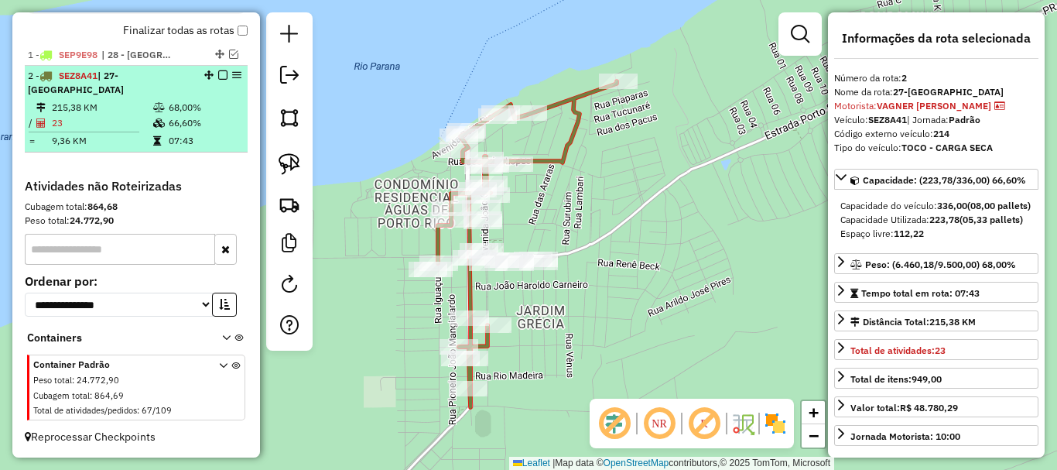
click at [218, 80] on em at bounding box center [222, 74] width 9 height 9
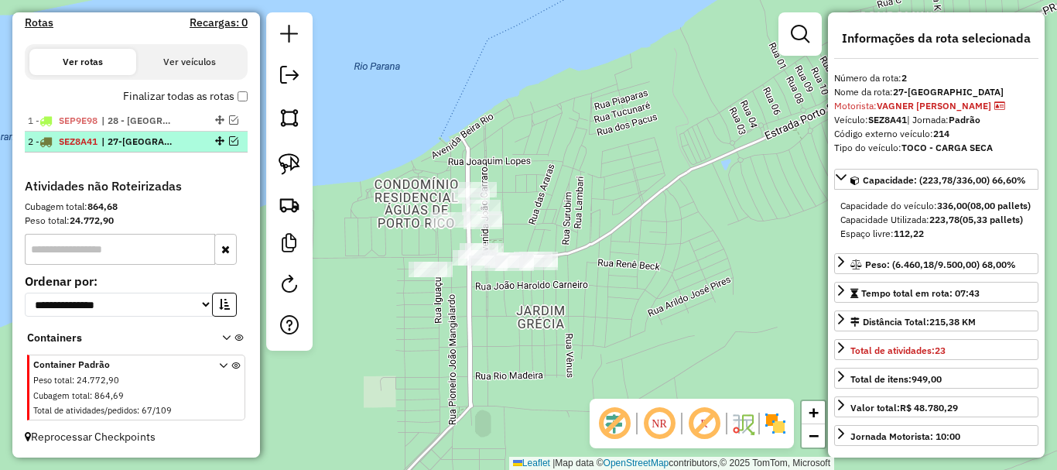
scroll to position [520, 0]
drag, startPoint x: 591, startPoint y: 192, endPoint x: 535, endPoint y: 127, distance: 85.6
click at [549, 144] on div "Janela de atendimento Grade de atendimento Capacidade Transportadoras Veículos …" at bounding box center [528, 235] width 1057 height 470
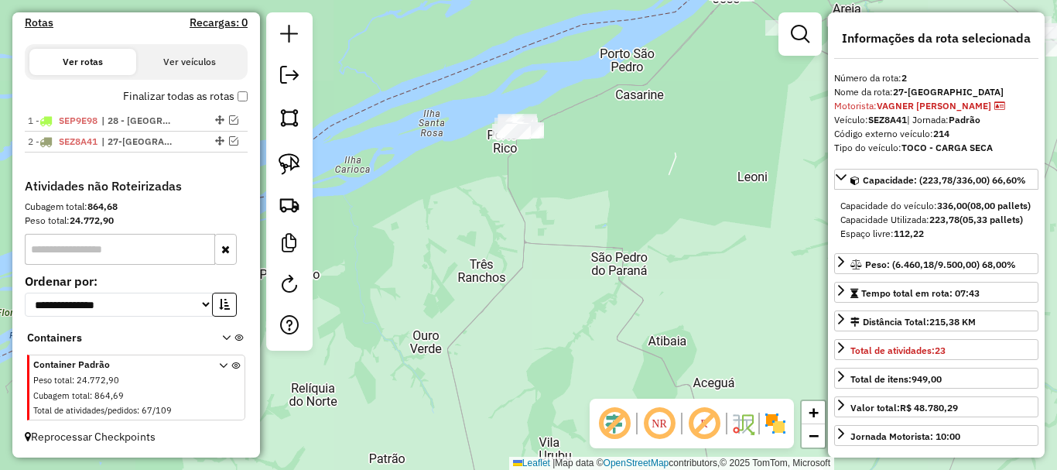
drag, startPoint x: 603, startPoint y: 188, endPoint x: 511, endPoint y: 204, distance: 93.4
click at [521, 205] on div "Janela de atendimento Grade de atendimento Capacidade Transportadoras Veículos …" at bounding box center [528, 235] width 1057 height 470
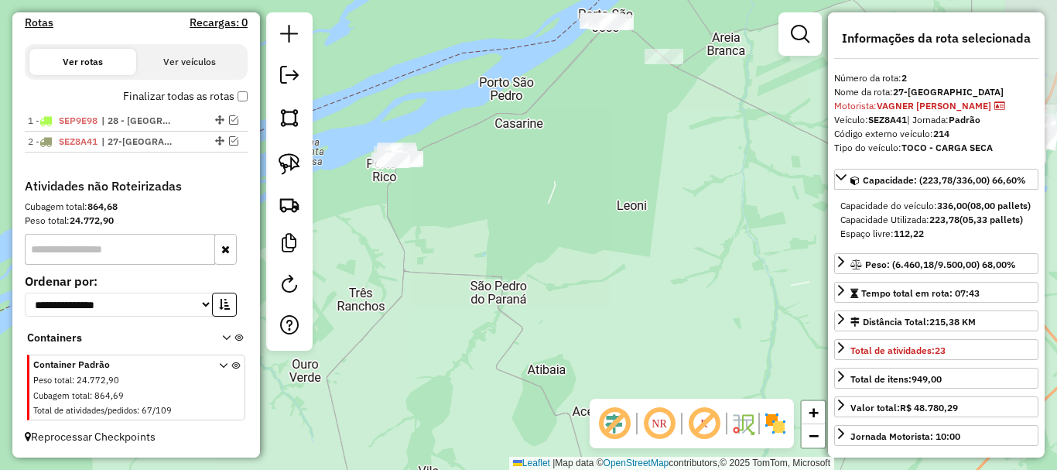
click at [542, 219] on div "Janela de atendimento Grade de atendimento Capacidade Transportadoras Veículos …" at bounding box center [528, 235] width 1057 height 470
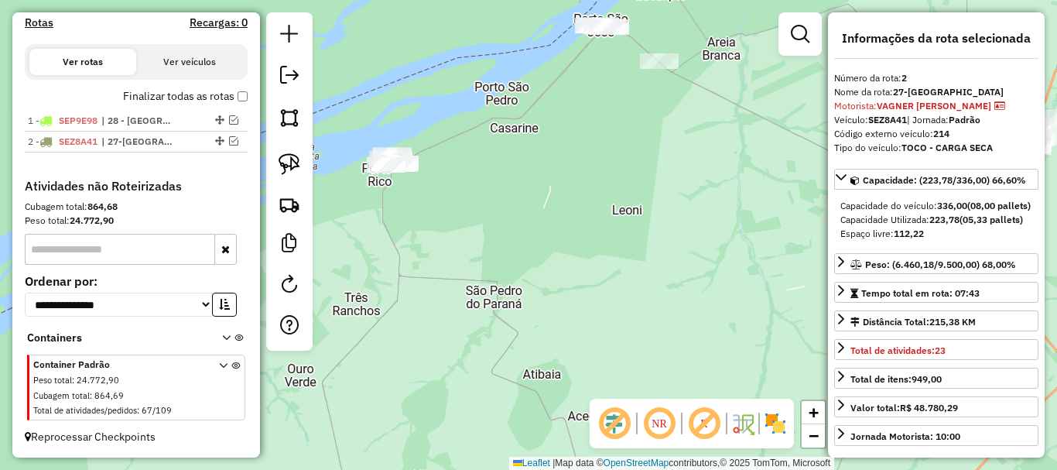
drag, startPoint x: 541, startPoint y: 219, endPoint x: 565, endPoint y: 279, distance: 64.2
click at [565, 279] on div "Janela de atendimento Grade de atendimento Capacidade Transportadoras Veículos …" at bounding box center [528, 235] width 1057 height 470
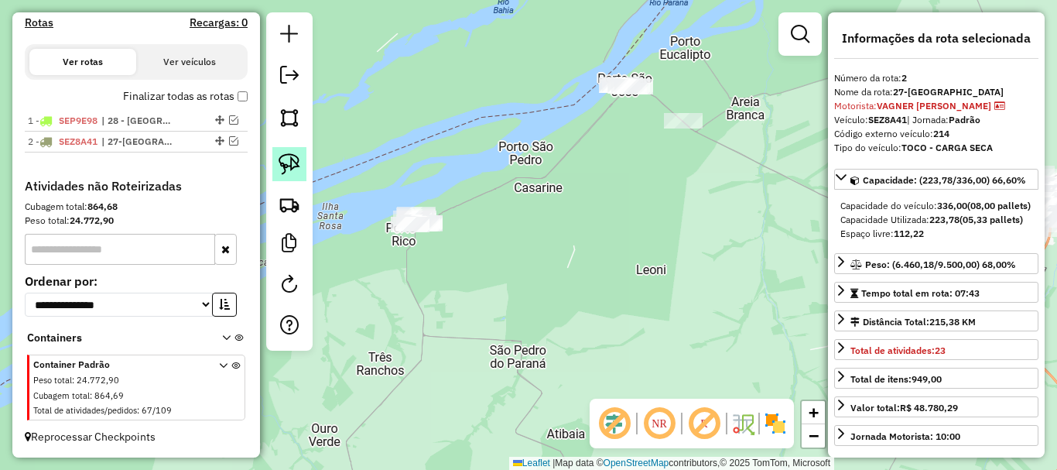
click at [291, 166] on img at bounding box center [290, 164] width 22 height 22
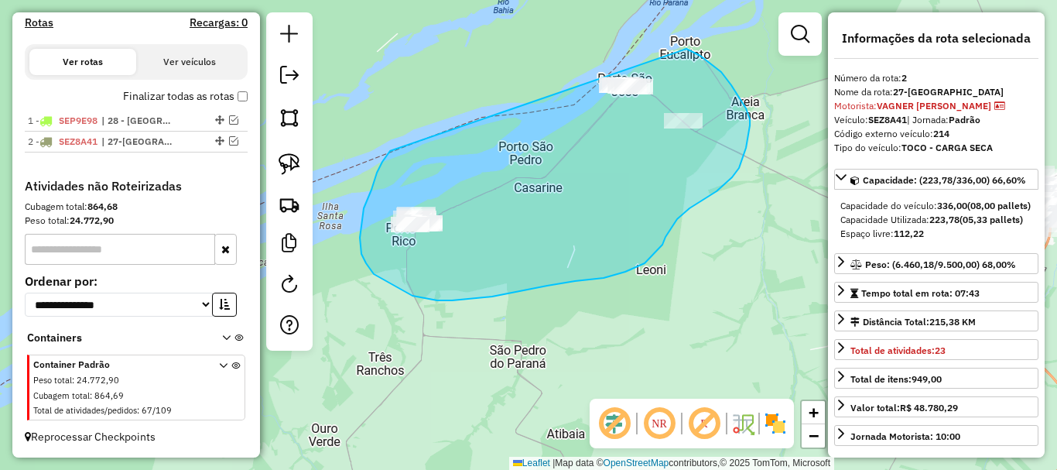
drag, startPoint x: 390, startPoint y: 151, endPoint x: 616, endPoint y: 25, distance: 258.8
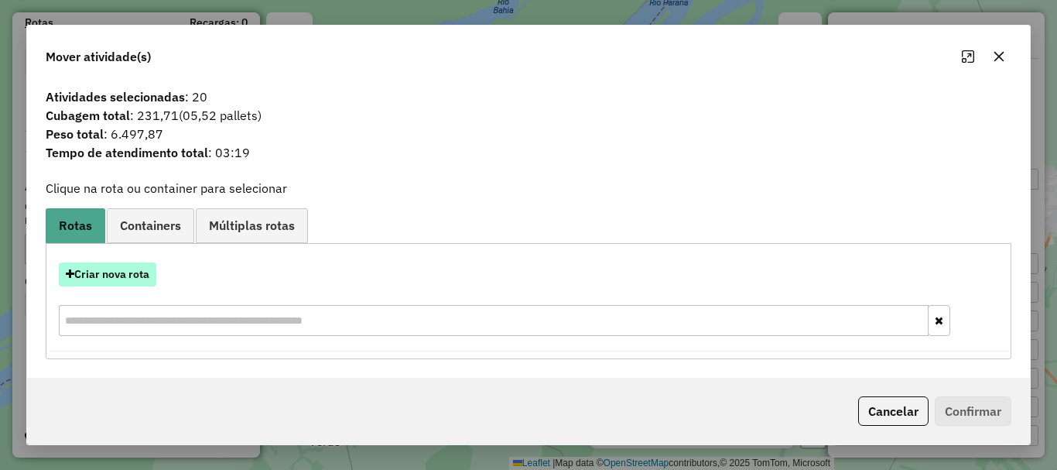
click at [130, 273] on button "Criar nova rota" at bounding box center [108, 274] width 98 height 24
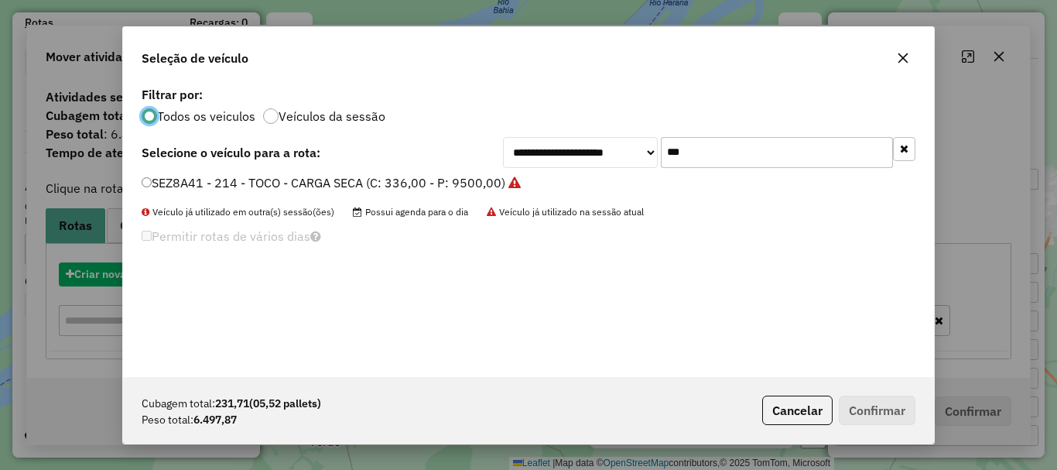
scroll to position [9, 5]
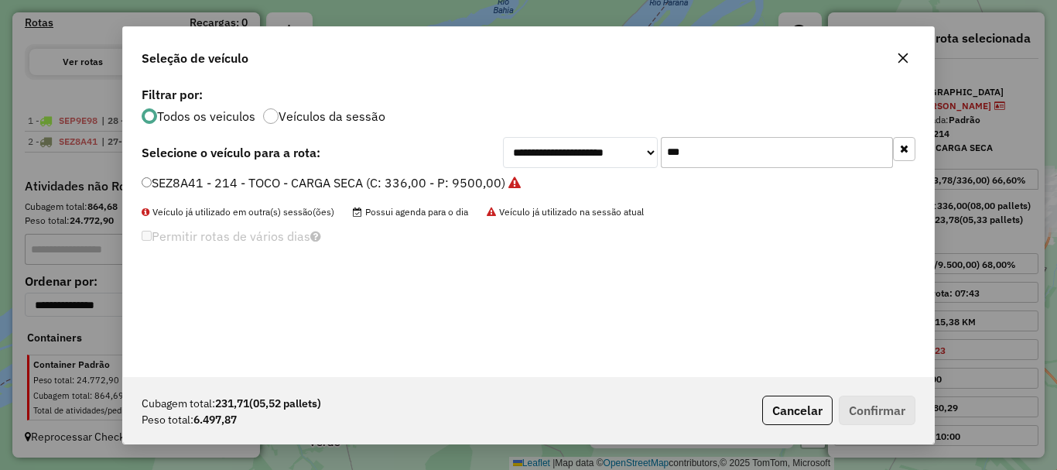
drag, startPoint x: 699, startPoint y: 156, endPoint x: 589, endPoint y: 141, distance: 110.9
click at [589, 141] on div "**********" at bounding box center [709, 152] width 413 height 31
type input "***"
click at [463, 181] on label "RHF2E43 - 198 - TOCO - CARGA SECA (C: 336,00 - P: 9500,00)" at bounding box center [324, 182] width 365 height 19
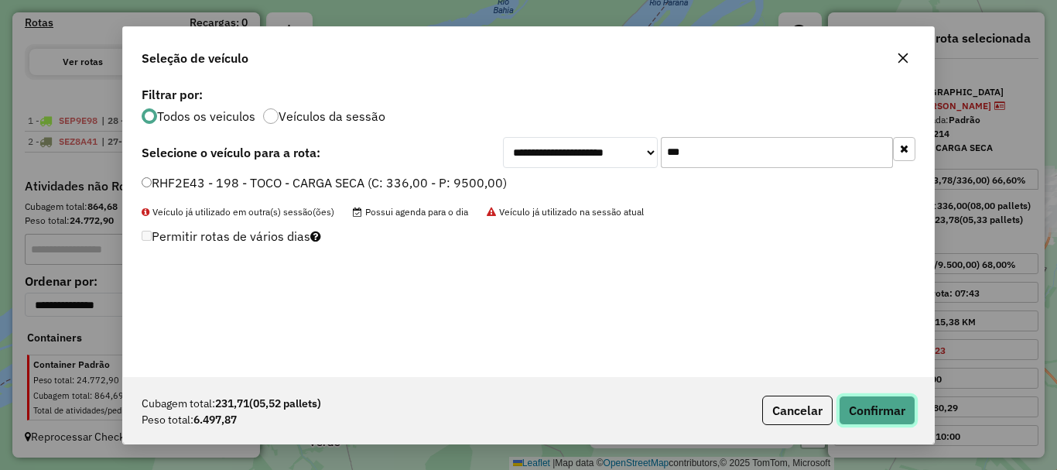
click at [885, 409] on button "Confirmar" at bounding box center [877, 410] width 77 height 29
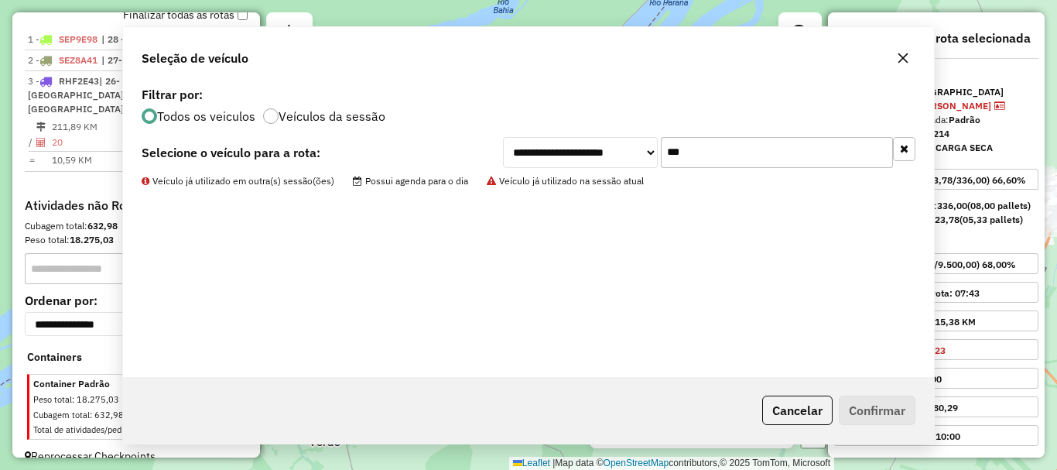
scroll to position [607, 0]
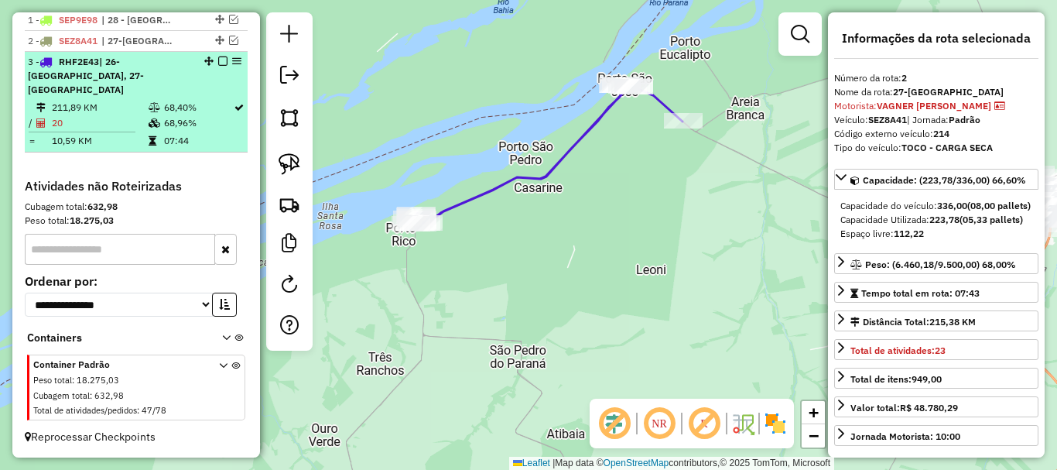
click at [219, 66] on em at bounding box center [222, 61] width 9 height 9
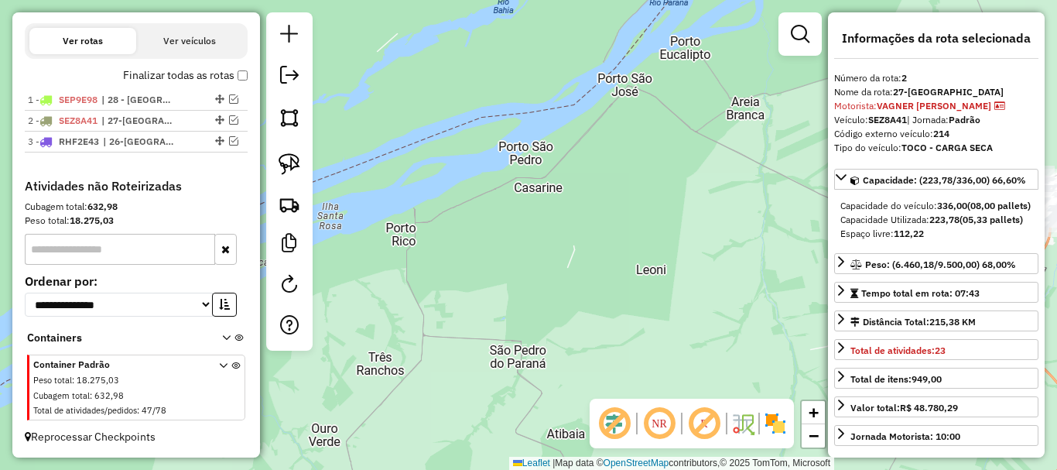
scroll to position [541, 0]
drag, startPoint x: 615, startPoint y: 265, endPoint x: 404, endPoint y: 217, distance: 215.9
click at [450, 228] on div "Janela de atendimento Grade de atendimento Capacidade Transportadoras Veículos …" at bounding box center [528, 235] width 1057 height 470
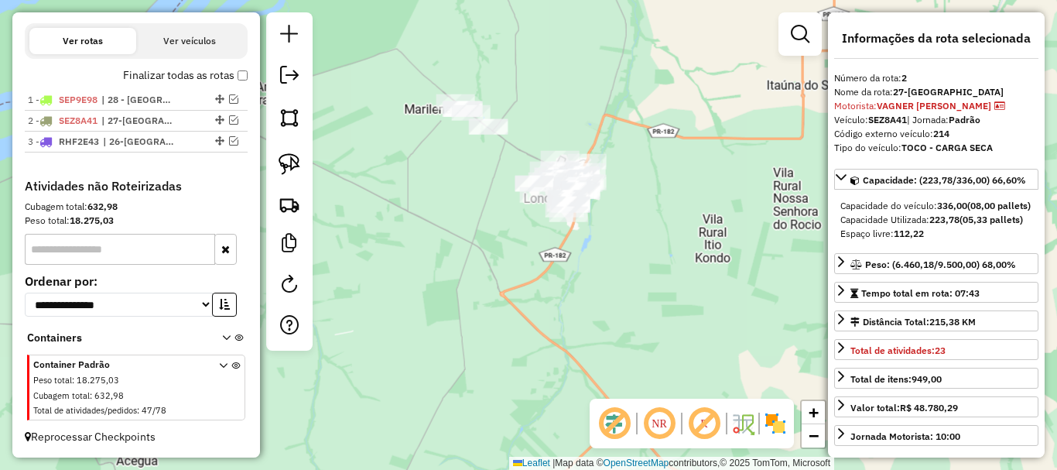
drag, startPoint x: 491, startPoint y: 238, endPoint x: 437, endPoint y: 323, distance: 101.3
click at [437, 323] on div "Janela de atendimento Grade de atendimento Capacidade Transportadoras Veículos …" at bounding box center [528, 235] width 1057 height 470
drag, startPoint x: 287, startPoint y: 171, endPoint x: 327, endPoint y: 144, distance: 47.9
click at [287, 170] on img at bounding box center [290, 164] width 22 height 22
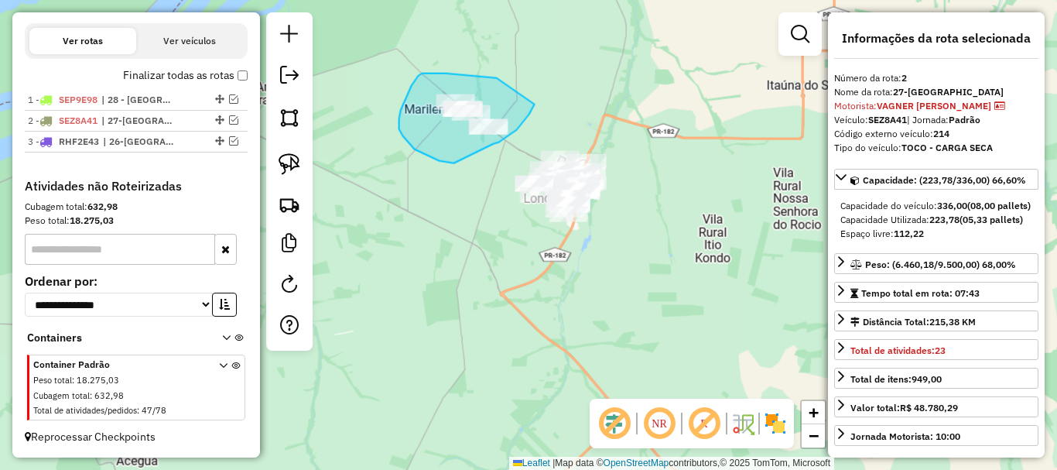
drag, startPoint x: 497, startPoint y: 78, endPoint x: 535, endPoint y: 104, distance: 46.2
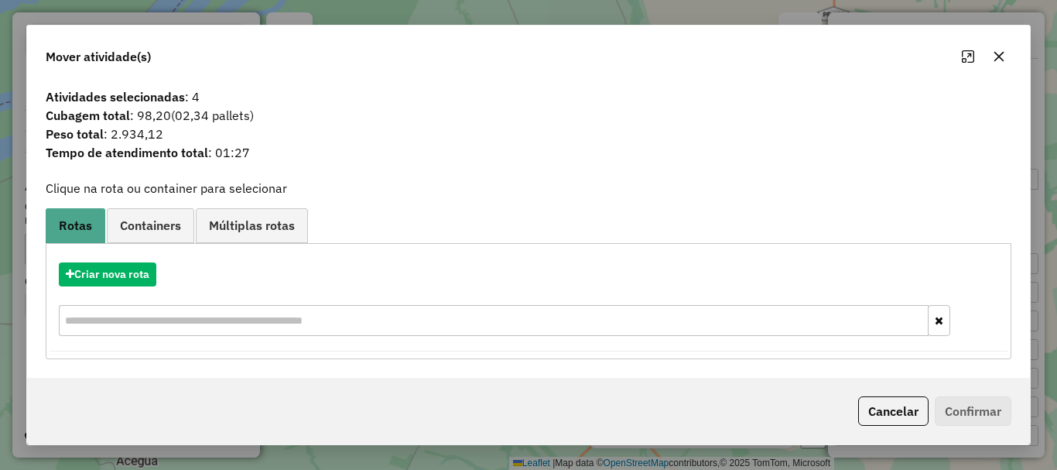
click at [996, 59] on icon "button" at bounding box center [1000, 56] width 10 height 10
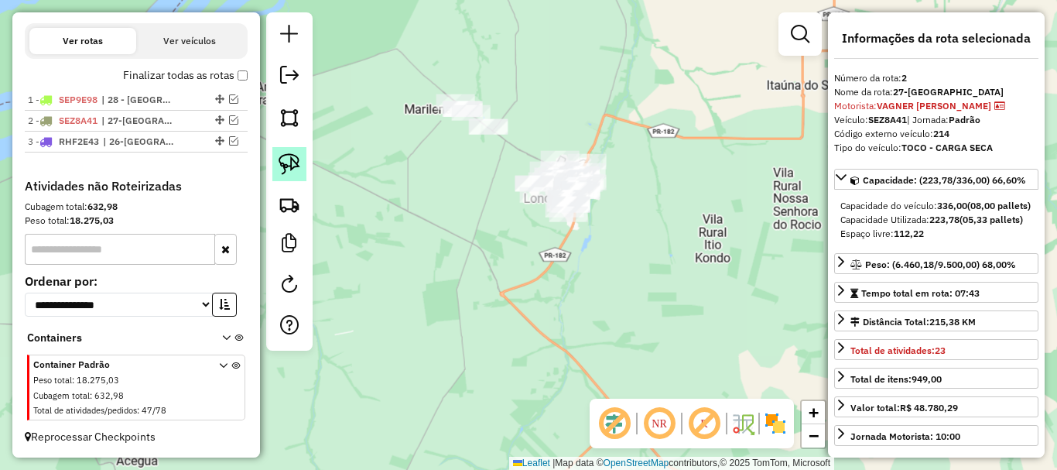
click at [284, 162] on img at bounding box center [290, 164] width 22 height 22
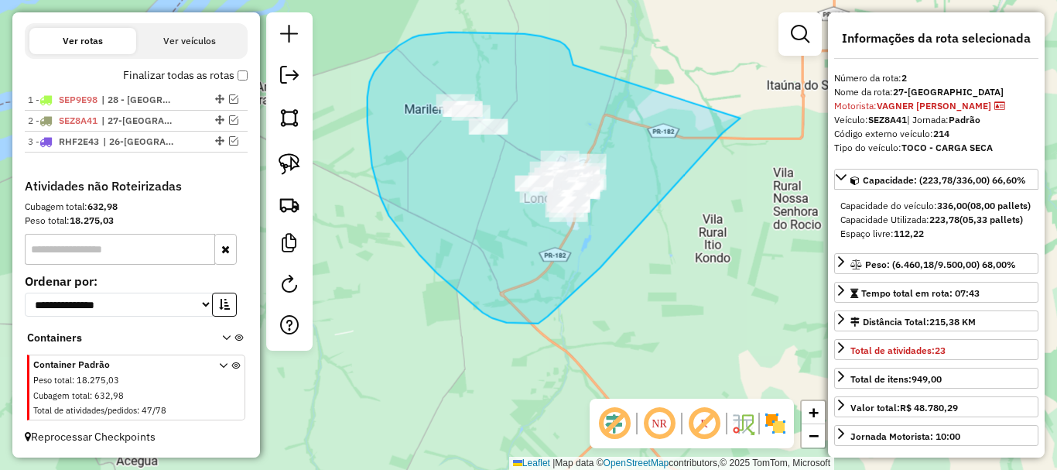
drag, startPoint x: 525, startPoint y: 34, endPoint x: 741, endPoint y: 118, distance: 231.8
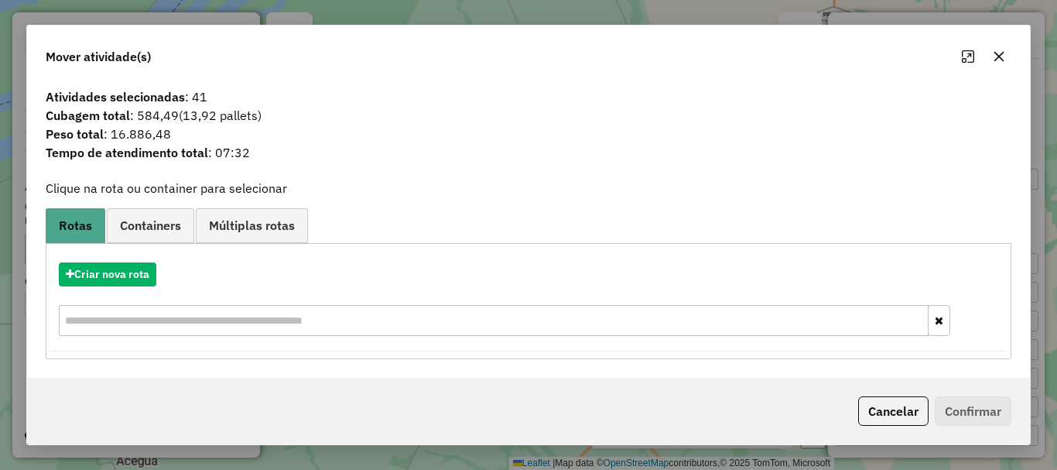
click at [998, 53] on icon "button" at bounding box center [999, 56] width 12 height 12
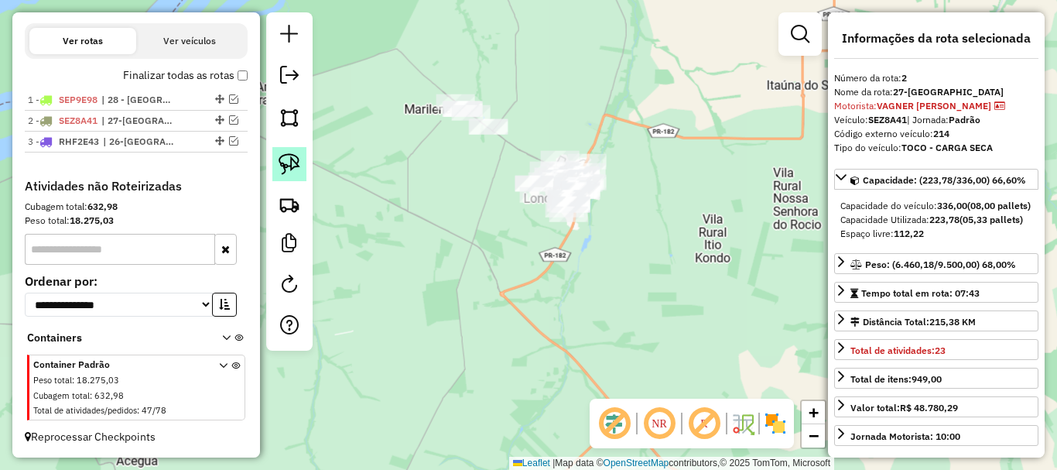
click at [290, 156] on img at bounding box center [290, 164] width 22 height 22
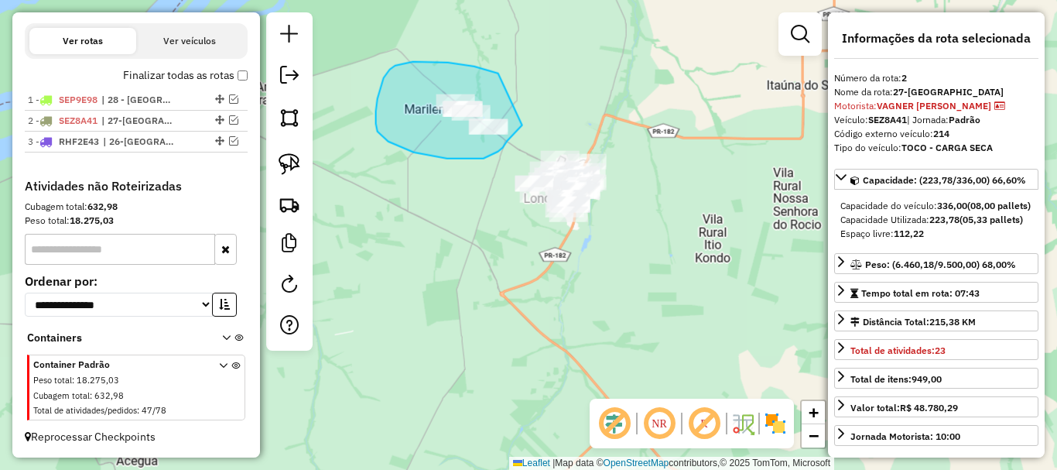
drag, startPoint x: 498, startPoint y: 74, endPoint x: 533, endPoint y: 104, distance: 45.5
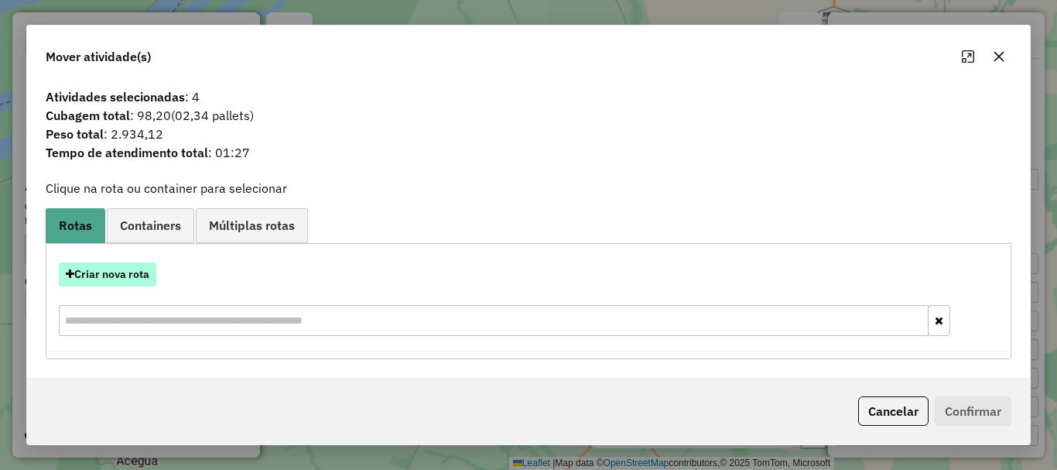
click at [132, 273] on button "Criar nova rota" at bounding box center [108, 274] width 98 height 24
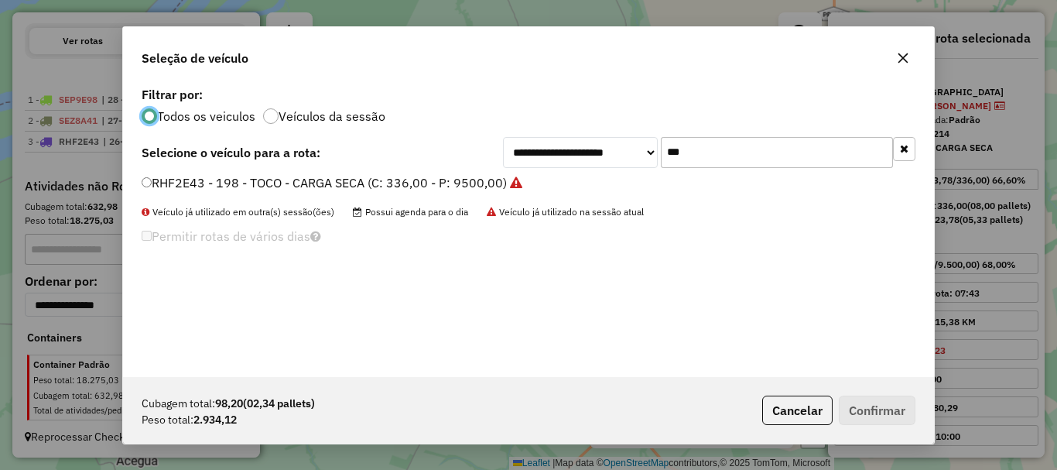
scroll to position [9, 5]
drag, startPoint x: 715, startPoint y: 156, endPoint x: 557, endPoint y: 132, distance: 159.7
click at [559, 132] on div "**********" at bounding box center [528, 230] width 811 height 294
type input "***"
click at [460, 184] on label "SEE6G84 - 206 - TOCO - CARGA SECA (C: 336,00 - P: 9500,00)" at bounding box center [324, 182] width 365 height 19
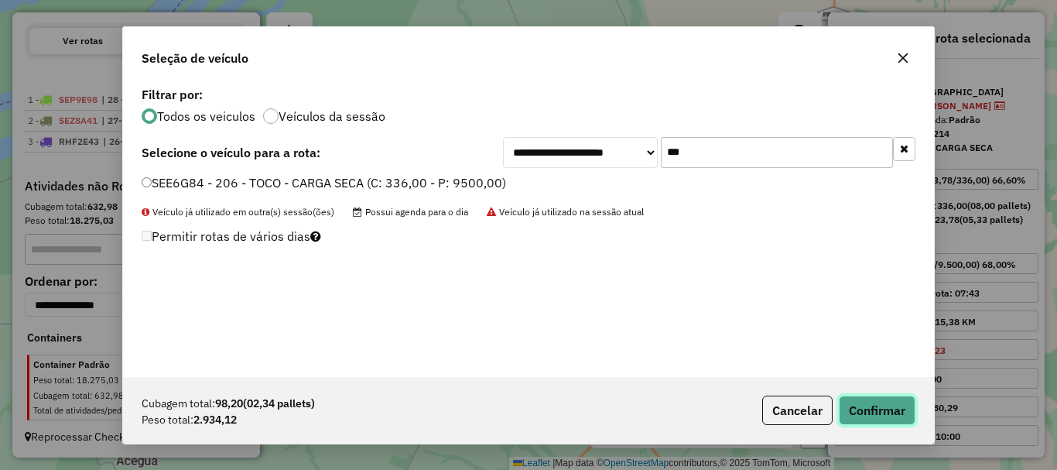
click at [888, 409] on button "Confirmar" at bounding box center [877, 410] width 77 height 29
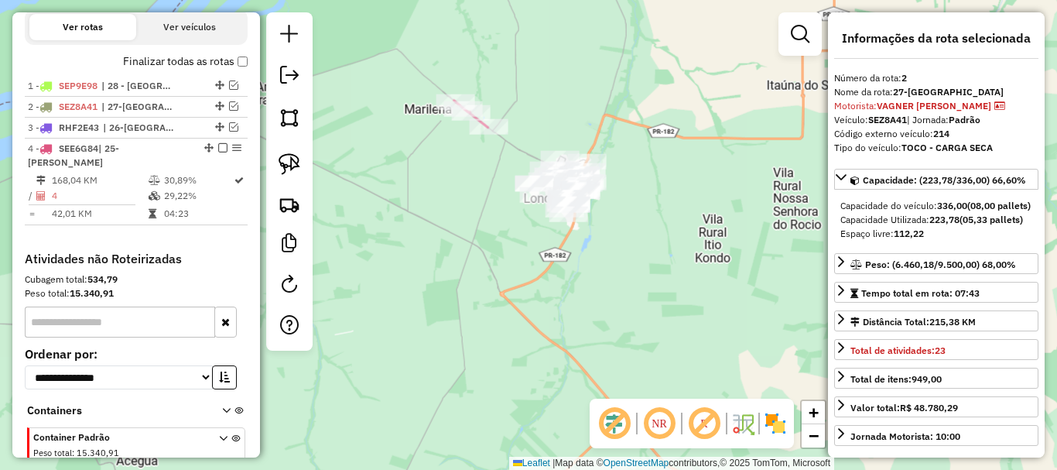
scroll to position [614, 0]
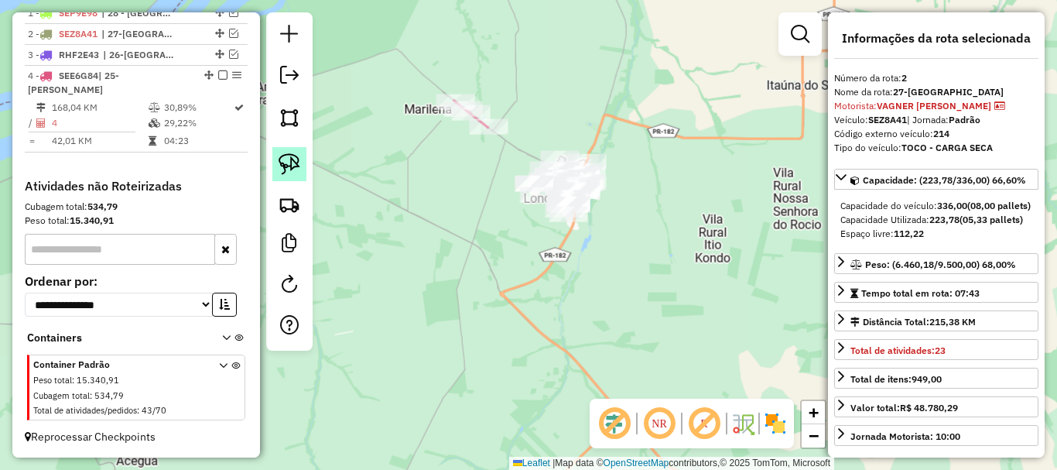
click at [289, 159] on img at bounding box center [290, 164] width 22 height 22
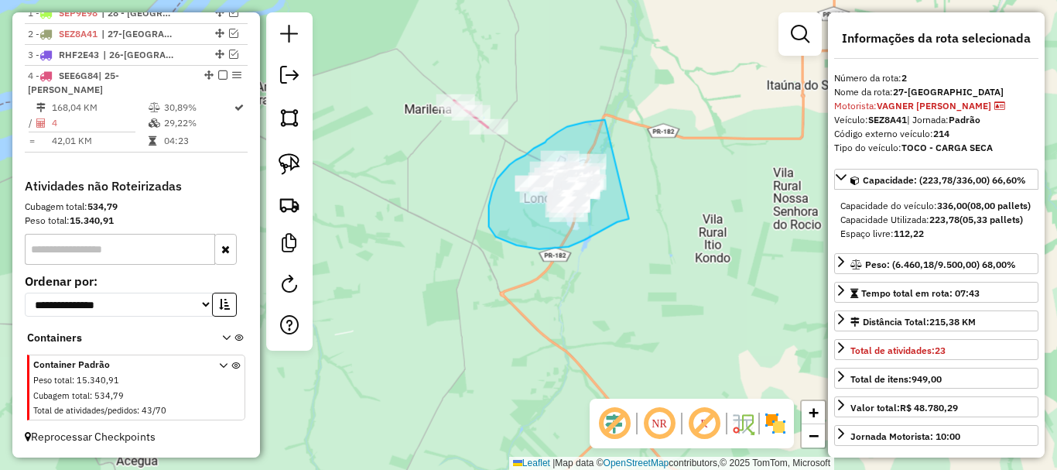
drag, startPoint x: 605, startPoint y: 120, endPoint x: 629, endPoint y: 219, distance: 101.9
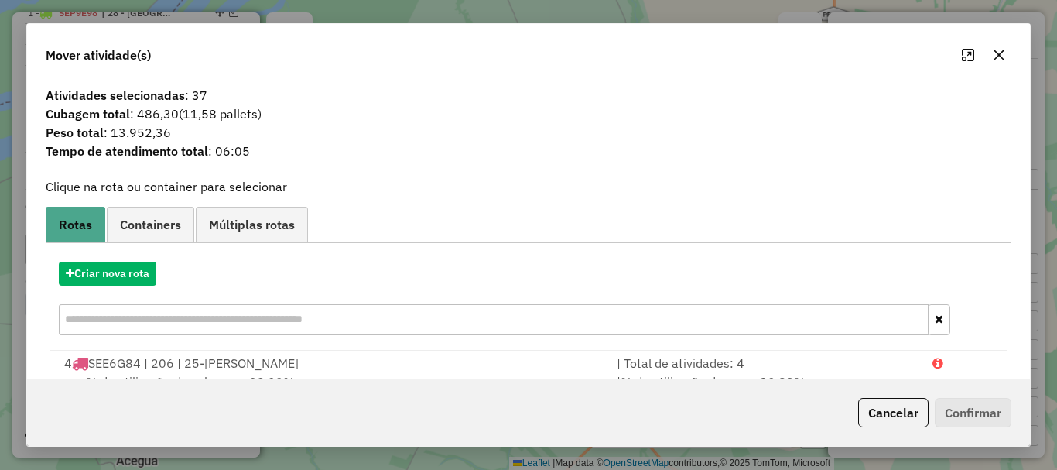
click at [995, 56] on icon "button" at bounding box center [999, 55] width 12 height 12
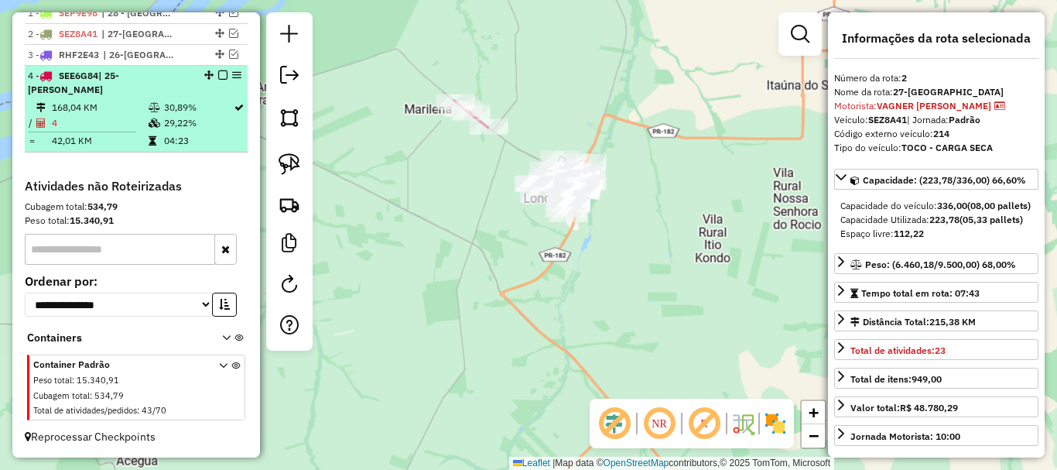
click at [115, 134] on td "42,01 KM" at bounding box center [99, 140] width 97 height 15
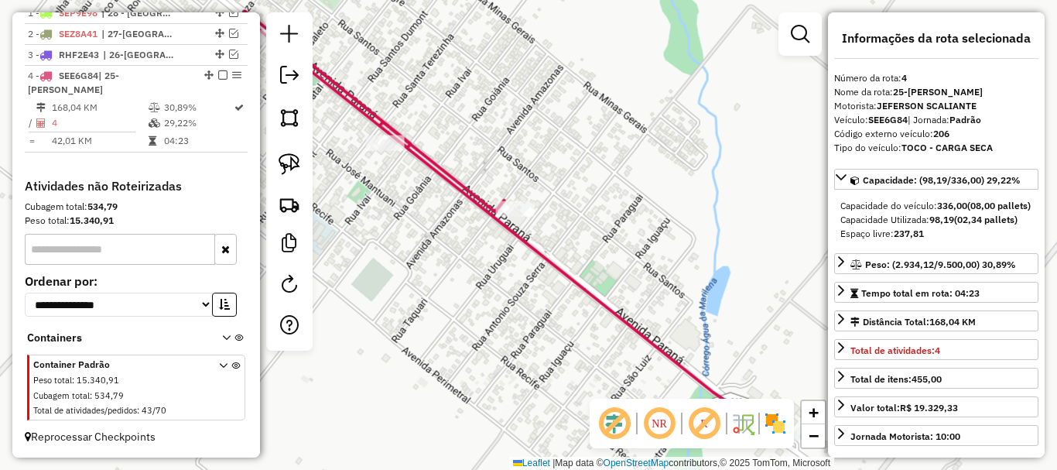
drag, startPoint x: 554, startPoint y: 197, endPoint x: 494, endPoint y: 91, distance: 122.0
click at [497, 97] on div "Janela de atendimento Grade de atendimento Capacidade Transportadoras Veículos …" at bounding box center [528, 235] width 1057 height 470
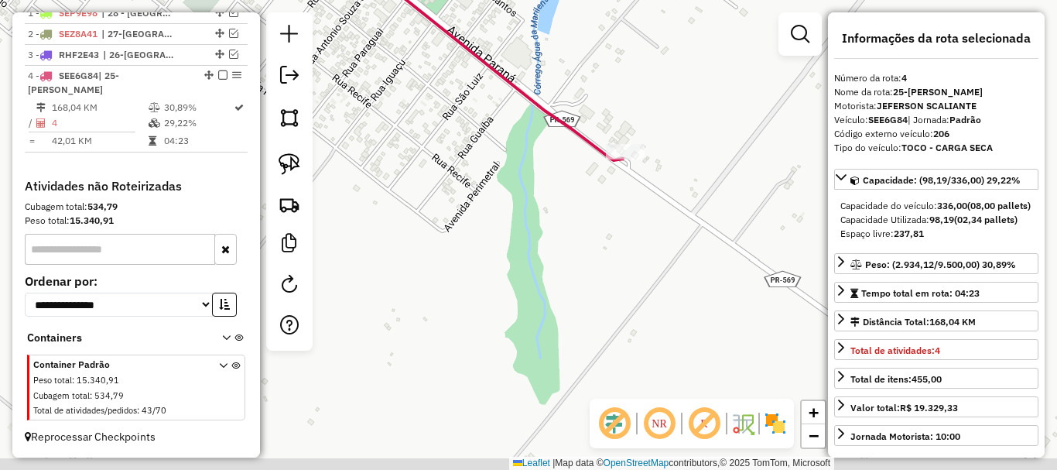
drag, startPoint x: 566, startPoint y: 337, endPoint x: 469, endPoint y: 214, distance: 157.2
click at [481, 232] on div "Janela de atendimento Grade de atendimento Capacidade Transportadoras Veículos …" at bounding box center [528, 235] width 1057 height 470
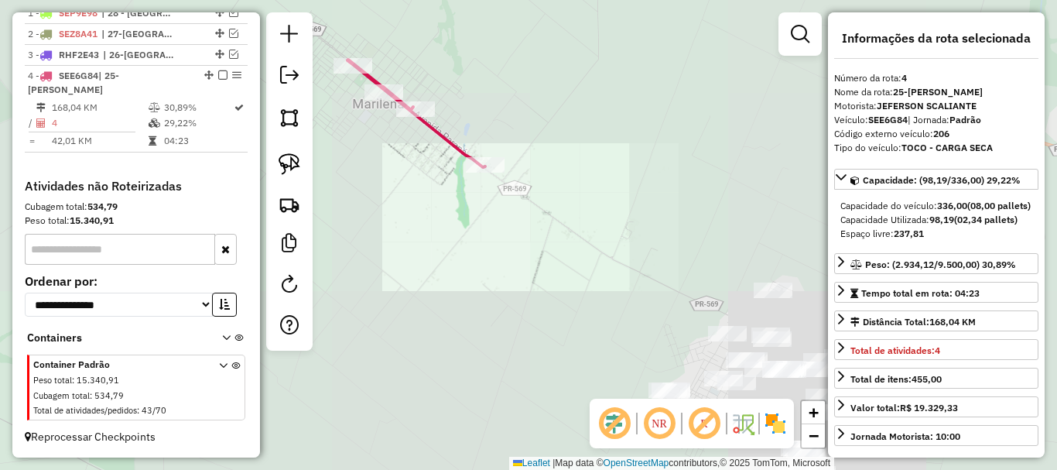
drag, startPoint x: 510, startPoint y: 262, endPoint x: 463, endPoint y: 200, distance: 78.5
click at [464, 200] on div "Janela de atendimento Grade de atendimento Capacidade Transportadoras Veículos …" at bounding box center [528, 235] width 1057 height 470
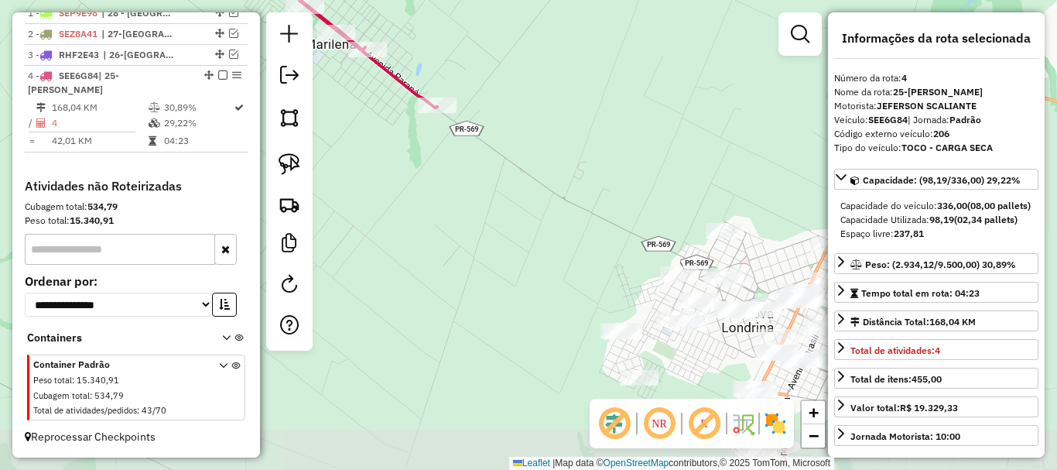
drag, startPoint x: 509, startPoint y: 260, endPoint x: 461, endPoint y: 204, distance: 74.6
click at [461, 206] on div "Janela de atendimento Grade de atendimento Capacidade Transportadoras Veículos …" at bounding box center [528, 235] width 1057 height 470
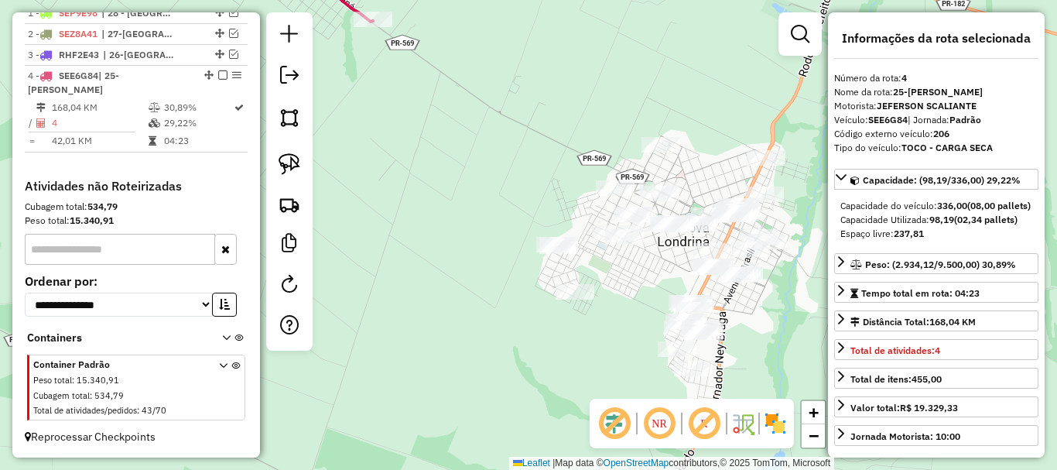
drag, startPoint x: 475, startPoint y: 220, endPoint x: 456, endPoint y: 181, distance: 43.3
click at [456, 181] on div "Janela de atendimento Grade de atendimento Capacidade Transportadoras Veículos …" at bounding box center [528, 235] width 1057 height 470
click at [296, 166] on img at bounding box center [290, 164] width 22 height 22
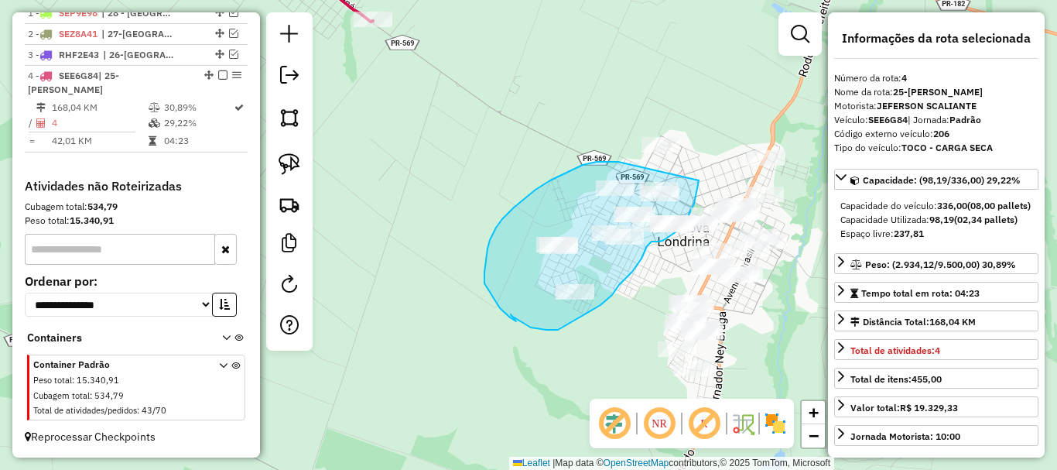
drag, startPoint x: 618, startPoint y: 162, endPoint x: 699, endPoint y: 179, distance: 82.3
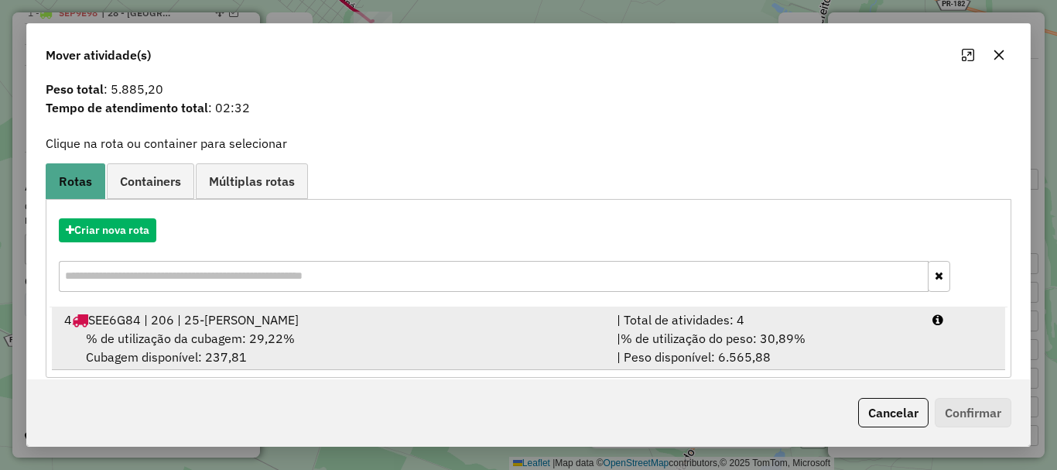
scroll to position [60, 0]
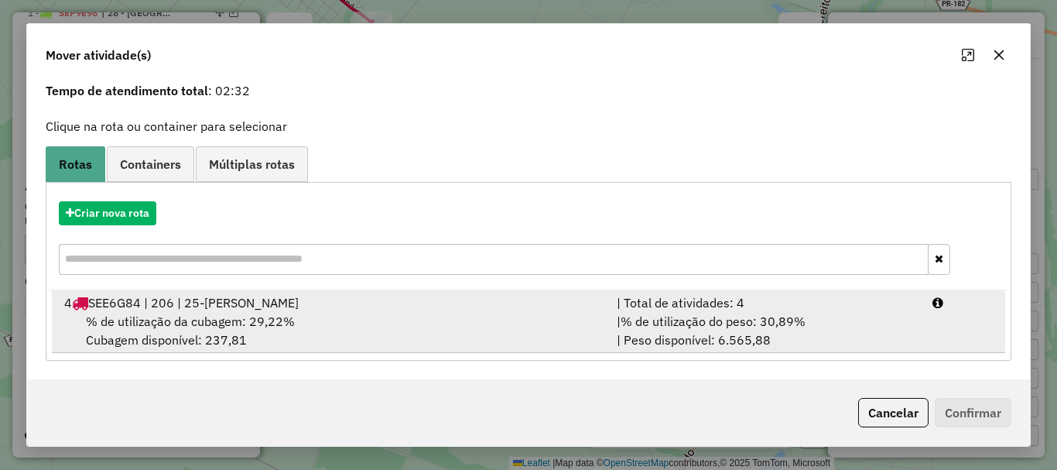
drag, startPoint x: 567, startPoint y: 313, endPoint x: 626, endPoint y: 346, distance: 68.3
click at [567, 313] on div "% de utilização da cubagem: 29,22% Cubagem disponível: 237,81" at bounding box center [331, 330] width 553 height 37
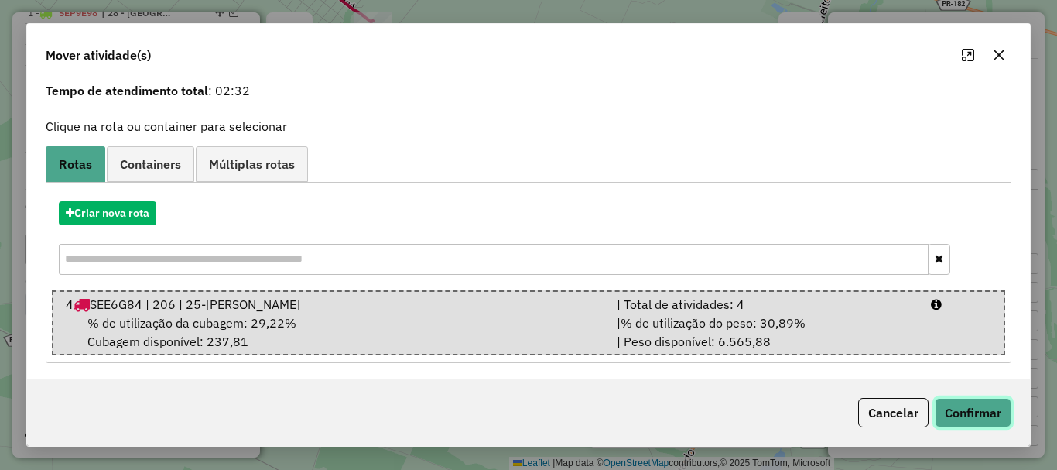
click at [955, 409] on button "Confirmar" at bounding box center [973, 412] width 77 height 29
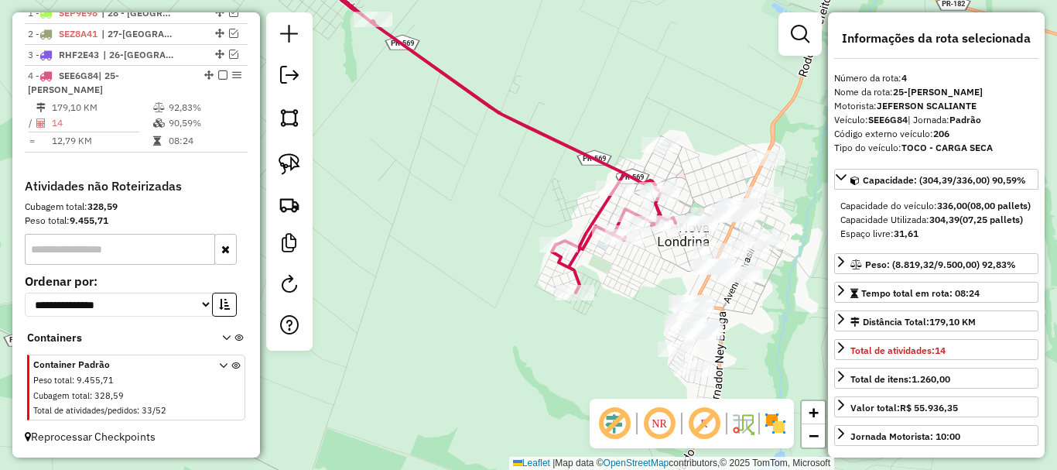
scroll to position [0, 0]
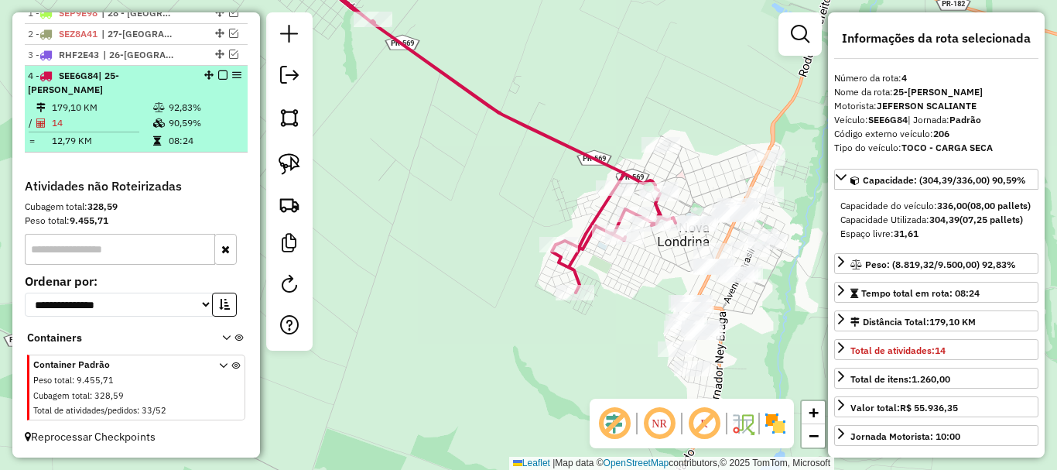
click at [128, 125] on td "14" at bounding box center [101, 122] width 101 height 15
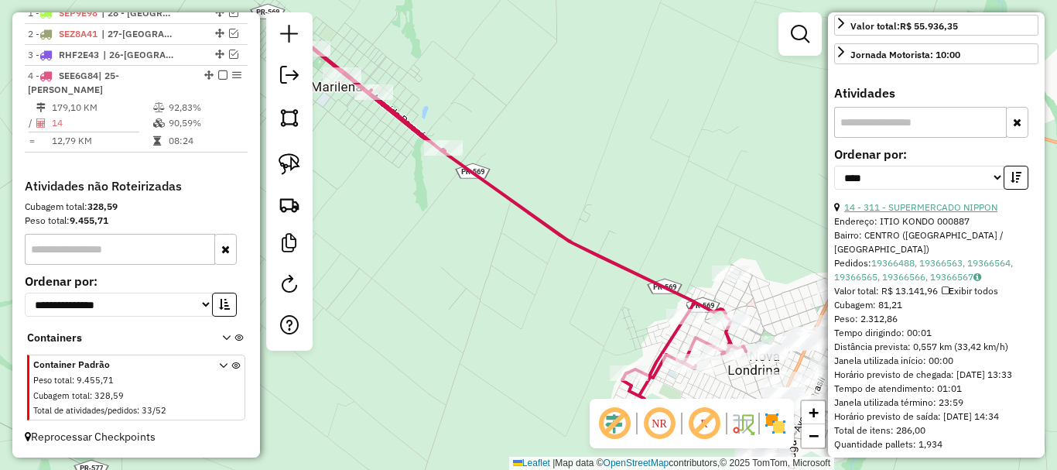
scroll to position [387, 0]
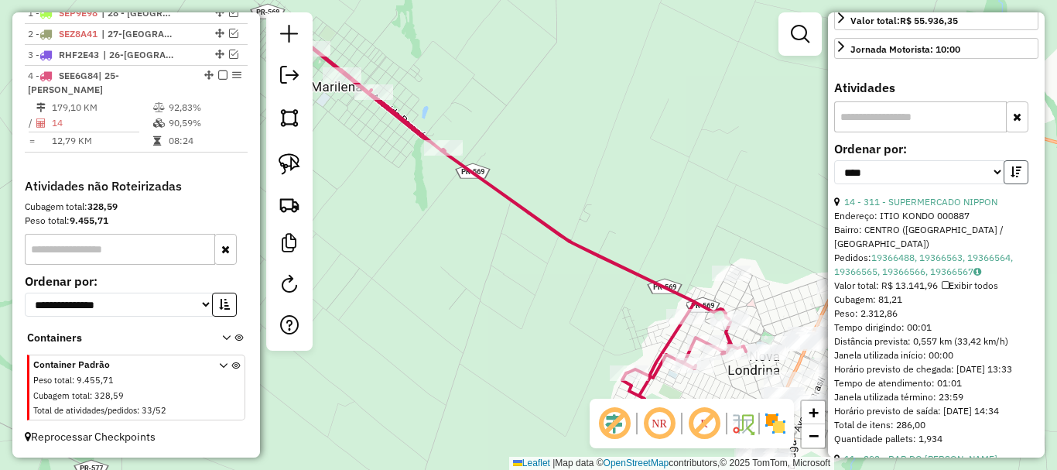
click at [1014, 177] on icon "button" at bounding box center [1016, 171] width 11 height 11
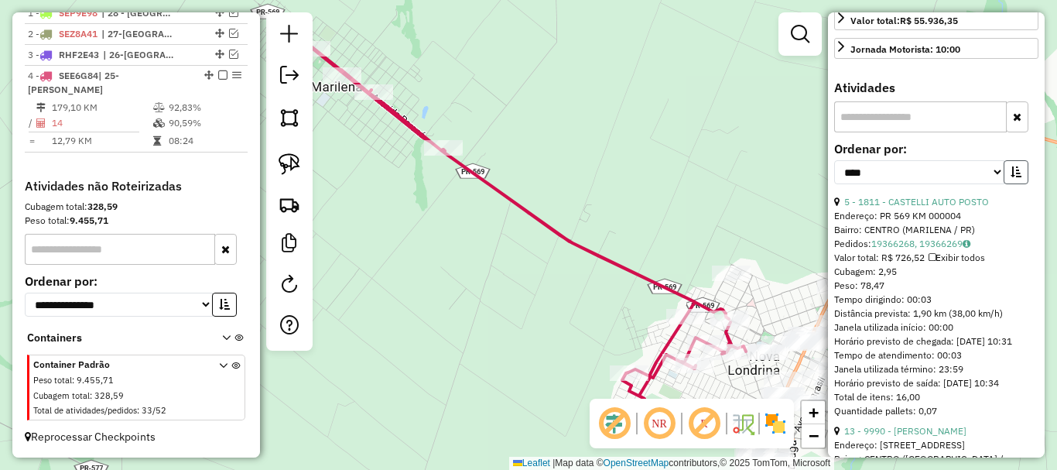
click at [1014, 177] on icon "button" at bounding box center [1016, 171] width 11 height 11
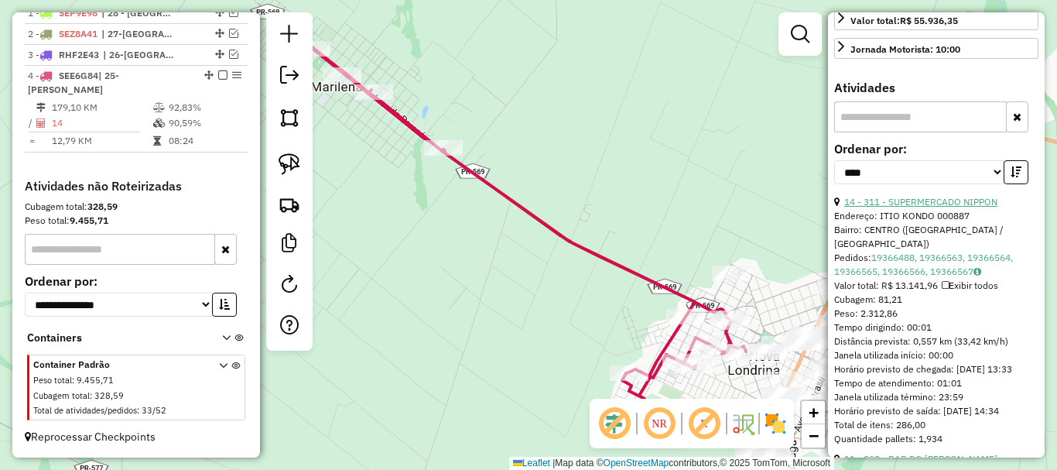
click at [955, 207] on link "14 - 311 - SUPERMERCADO NIPPON" at bounding box center [920, 202] width 153 height 12
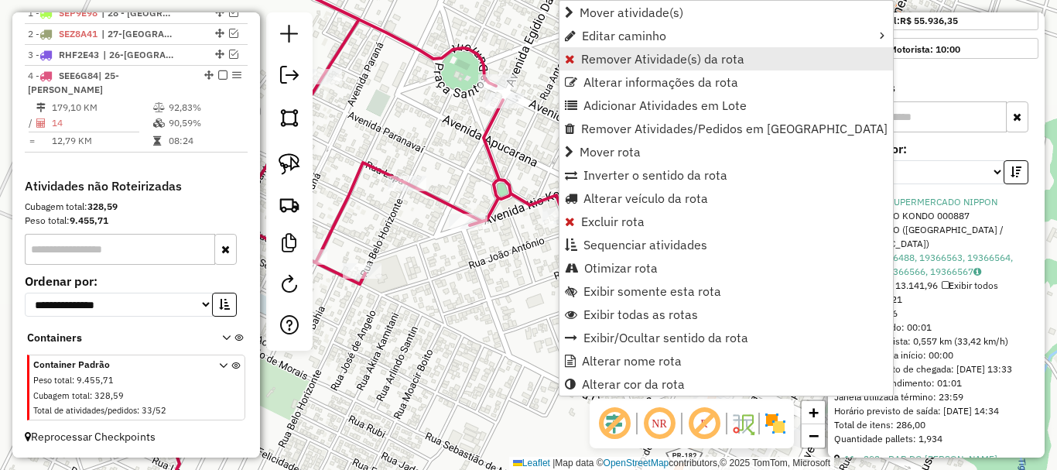
click at [605, 63] on span "Remover Atividade(s) da rota" at bounding box center [662, 59] width 163 height 12
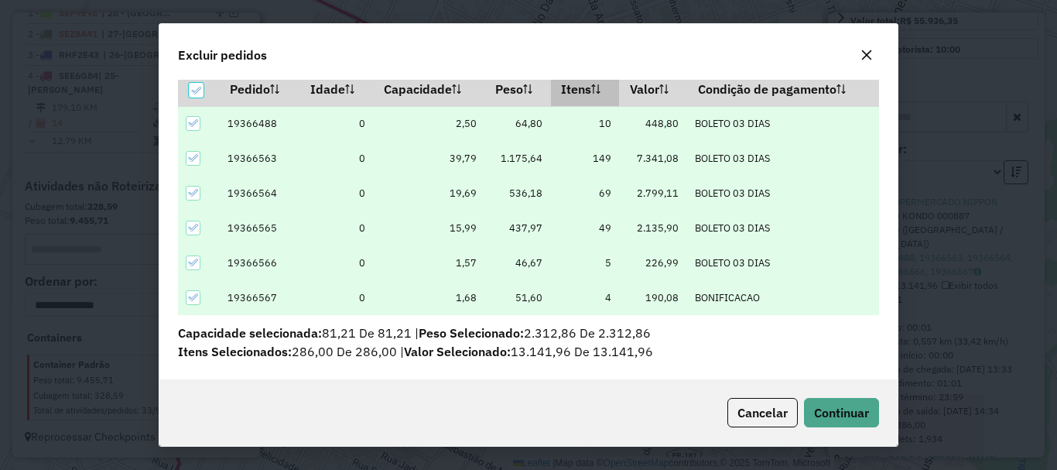
scroll to position [54, 0]
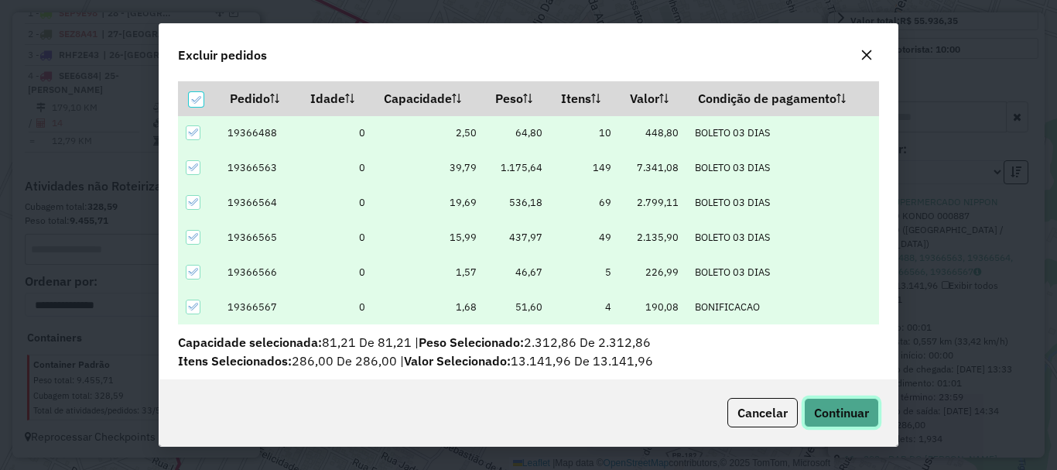
click at [865, 409] on span "Continuar" at bounding box center [841, 412] width 55 height 15
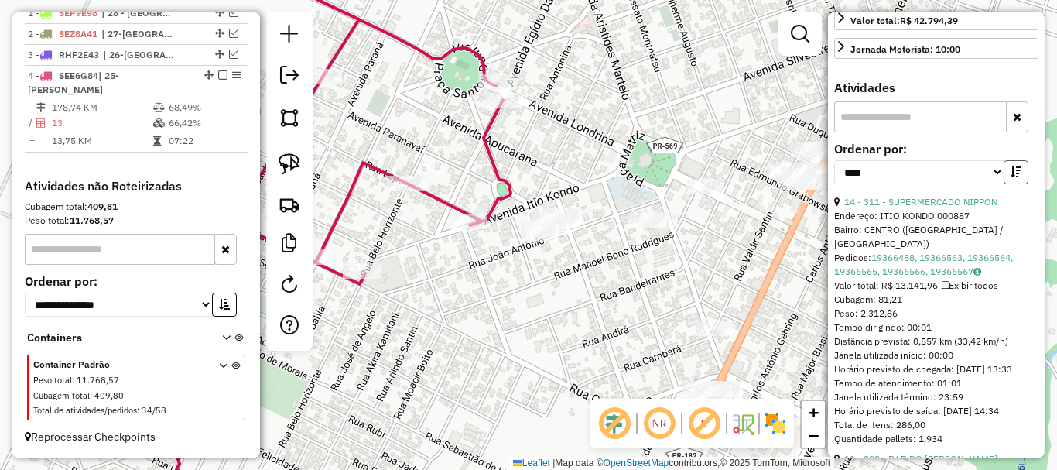
click at [1011, 177] on icon "button" at bounding box center [1016, 171] width 11 height 11
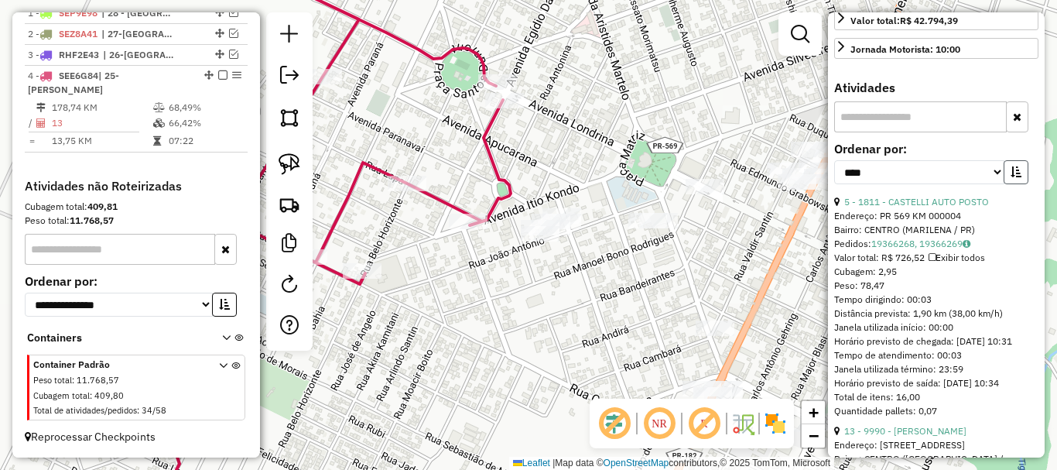
click at [1011, 177] on icon "button" at bounding box center [1016, 171] width 11 height 11
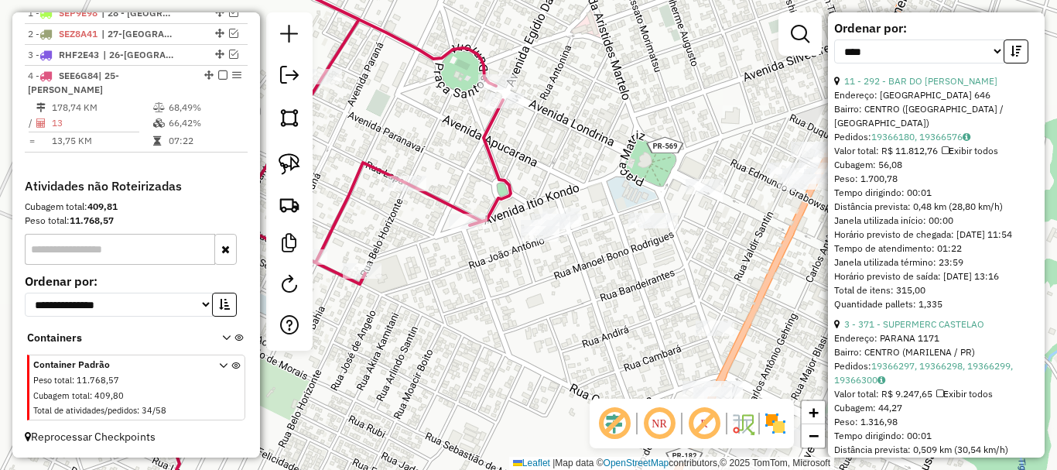
scroll to position [387, 0]
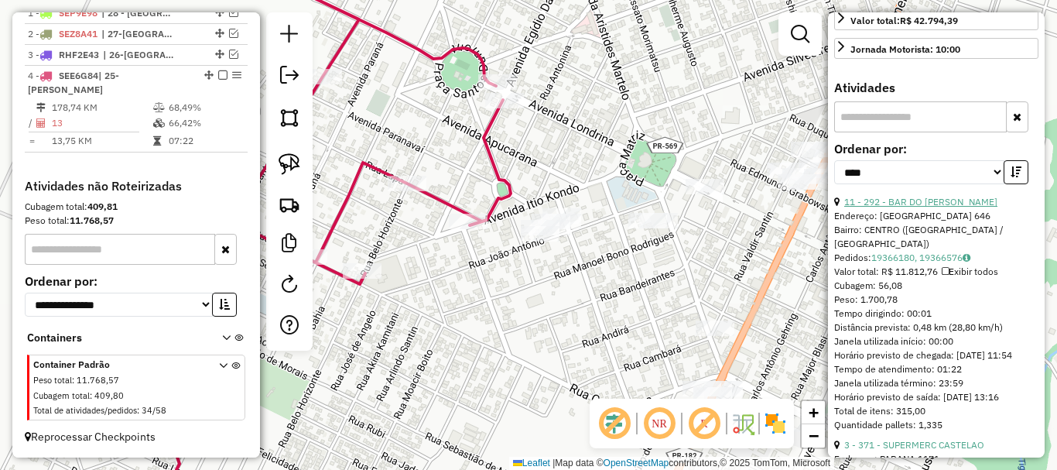
click at [902, 207] on link "11 - 292 - BAR DO [PERSON_NAME]" at bounding box center [920, 202] width 153 height 12
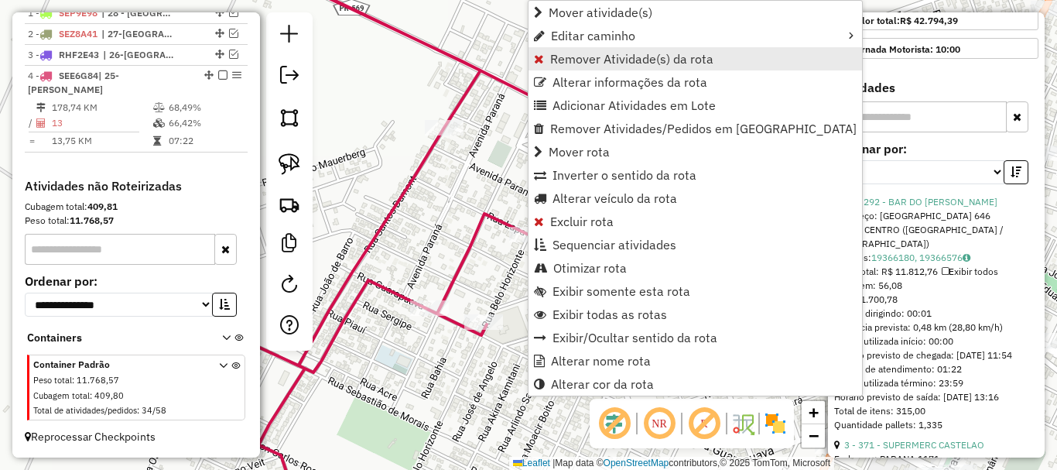
click at [591, 64] on span "Remover Atividade(s) da rota" at bounding box center [631, 59] width 163 height 12
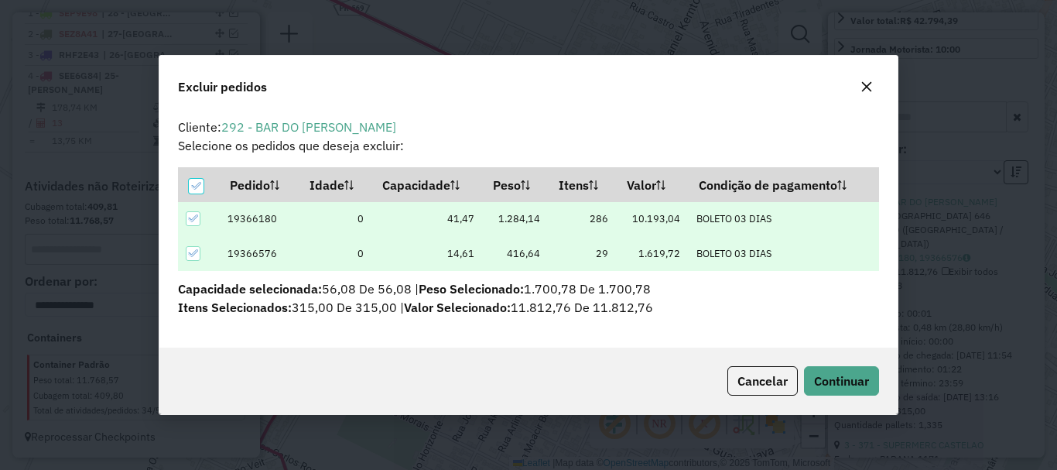
scroll to position [0, 0]
click at [870, 87] on icon "button" at bounding box center [867, 86] width 12 height 12
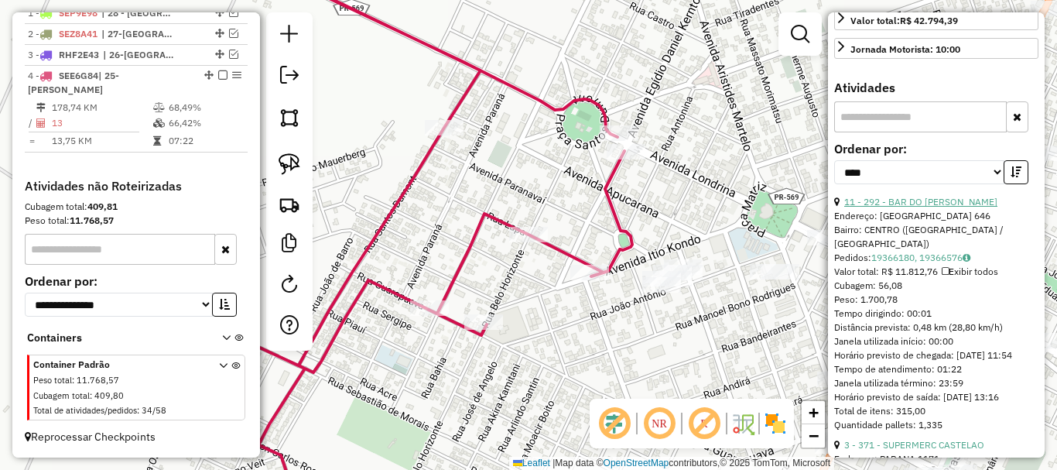
click at [885, 207] on link "11 - 292 - BAR DO [PERSON_NAME]" at bounding box center [920, 202] width 153 height 12
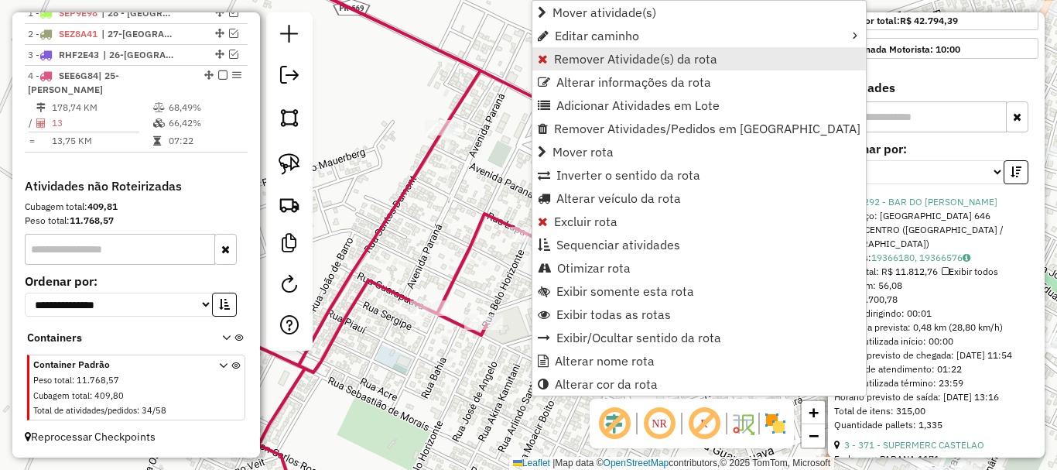
click at [605, 55] on span "Remover Atividade(s) da rota" at bounding box center [635, 59] width 163 height 12
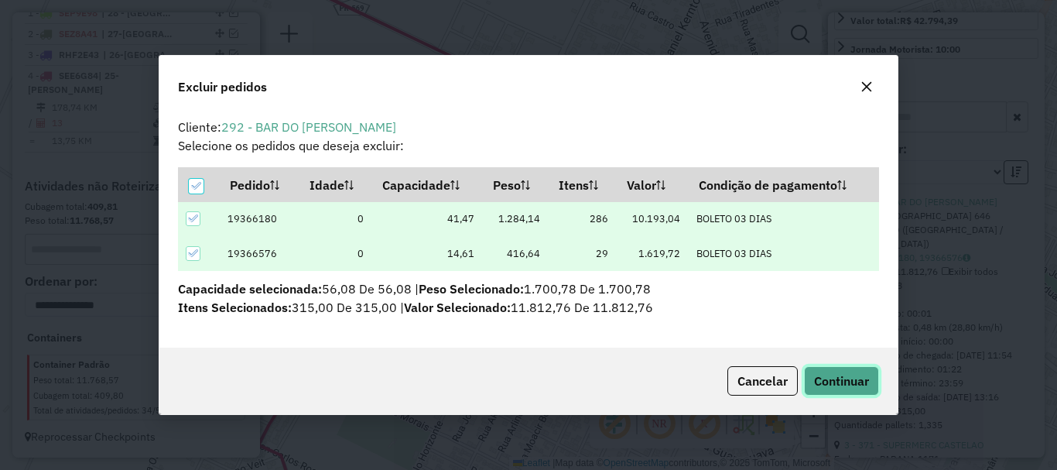
click at [840, 386] on span "Continuar" at bounding box center [841, 380] width 55 height 15
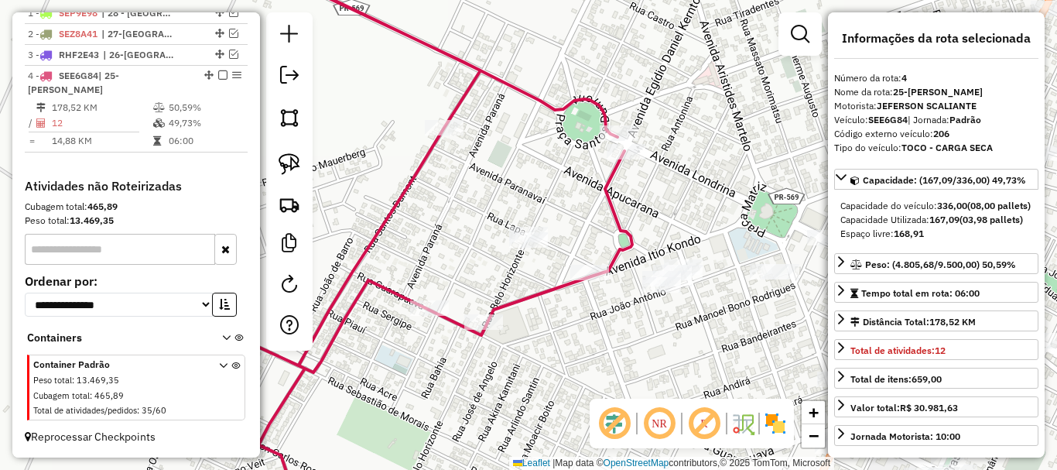
click at [800, 29] on em at bounding box center [800, 34] width 19 height 19
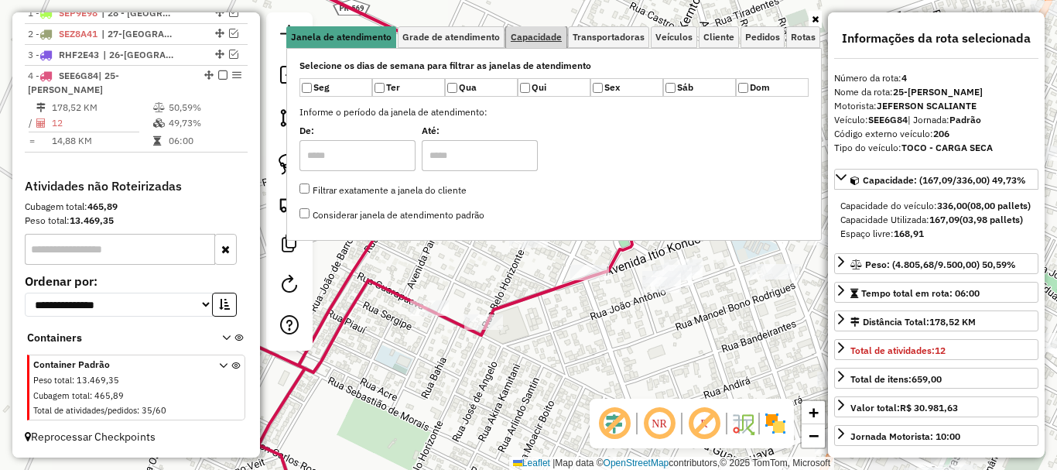
click at [556, 39] on span "Capacidade" at bounding box center [536, 37] width 51 height 9
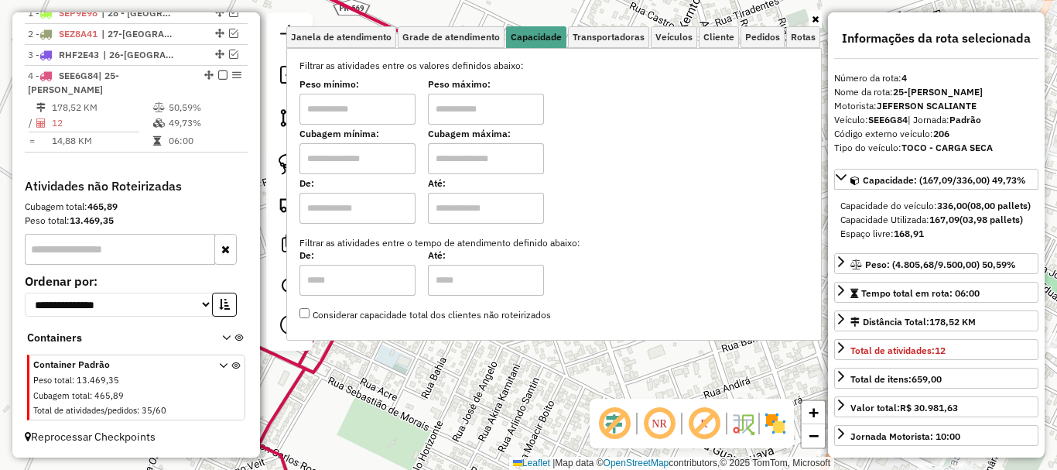
click at [358, 104] on input "text" at bounding box center [358, 109] width 116 height 31
type input "******"
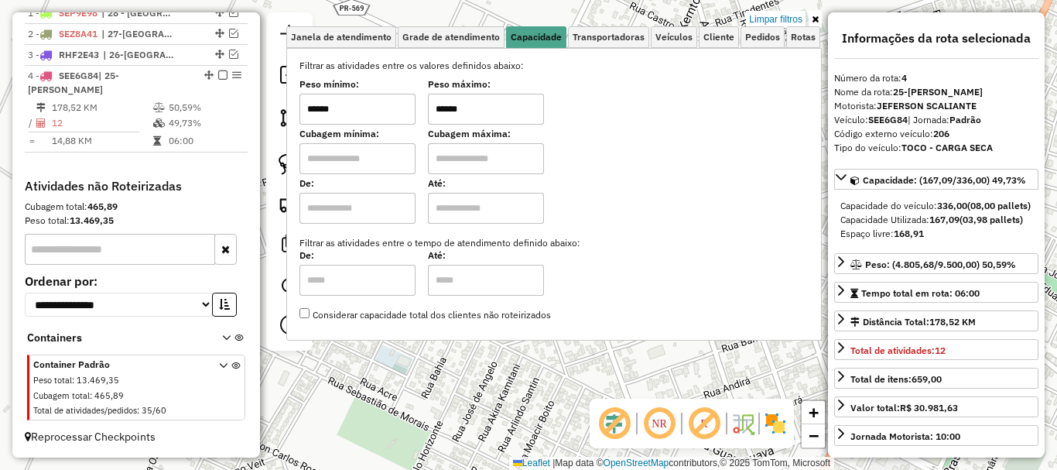
click at [455, 377] on div "Limpar filtros Janela de atendimento Grade de atendimento Capacidade Transporta…" at bounding box center [528, 235] width 1057 height 470
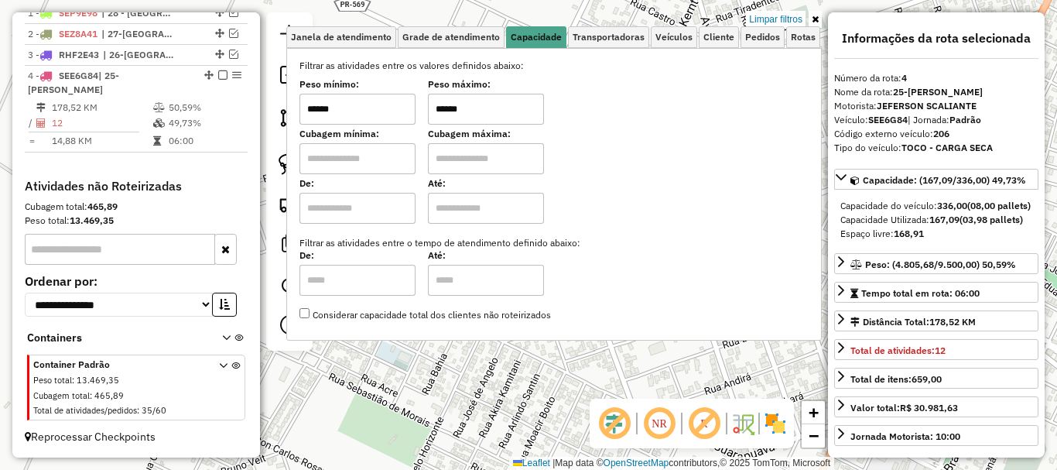
click at [451, 354] on div "Limpar filtros Janela de atendimento Grade de atendimento Capacidade Transporta…" at bounding box center [554, 183] width 536 height 342
click at [454, 354] on div "Limpar filtros Janela de atendimento Grade de atendimento Capacidade Transporta…" at bounding box center [554, 183] width 536 height 342
click at [443, 377] on div "Limpar filtros Janela de atendimento Grade de atendimento Capacidade Transporta…" at bounding box center [528, 235] width 1057 height 470
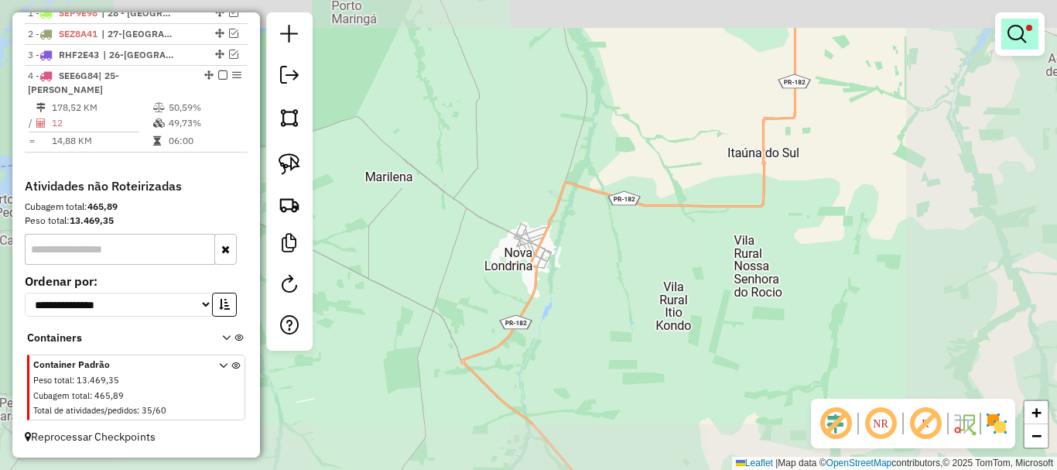
click at [1011, 33] on em at bounding box center [1017, 34] width 19 height 19
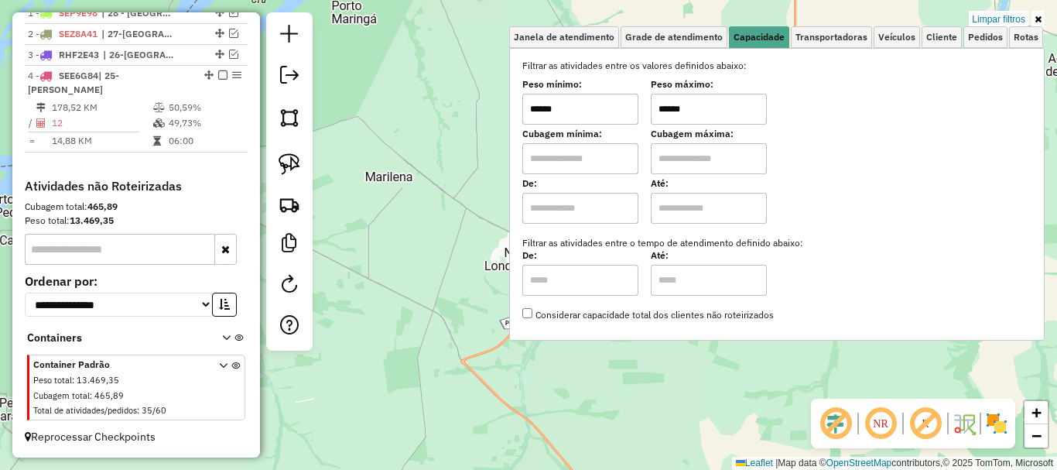
drag, startPoint x: 706, startPoint y: 112, endPoint x: 649, endPoint y: 106, distance: 56.8
click at [656, 109] on div "Peso mínimo: ****** Peso máximo: ******" at bounding box center [776, 102] width 509 height 43
drag, startPoint x: 433, startPoint y: 235, endPoint x: 373, endPoint y: 218, distance: 62.7
click at [376, 227] on div "Limpar filtros Janela de atendimento Grade de atendimento Capacidade Transporta…" at bounding box center [528, 235] width 1057 height 470
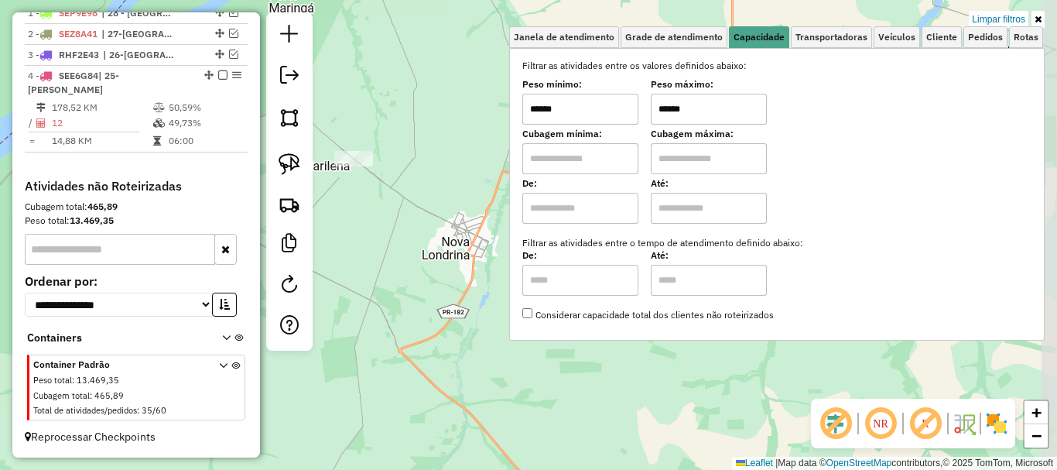
drag, startPoint x: 411, startPoint y: 238, endPoint x: 406, endPoint y: 230, distance: 9.4
click at [406, 238] on div "Limpar filtros Janela de atendimento Grade de atendimento Capacidade Transporta…" at bounding box center [528, 235] width 1057 height 470
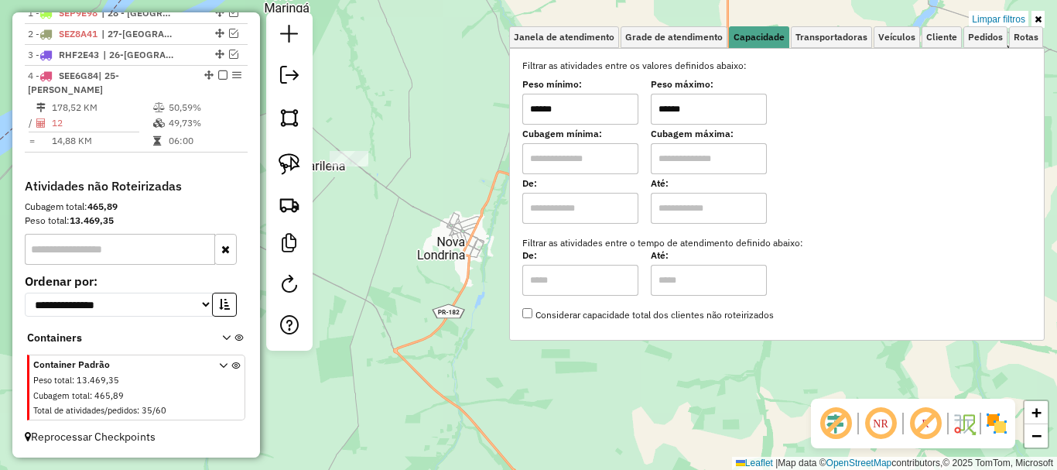
drag, startPoint x: 642, startPoint y: 95, endPoint x: 622, endPoint y: 90, distance: 20.8
click at [622, 90] on div "Peso mínimo: ****** Peso máximo: ******" at bounding box center [776, 102] width 509 height 43
type input "*******"
drag, startPoint x: 584, startPoint y: 106, endPoint x: 491, endPoint y: 104, distance: 92.9
click at [491, 104] on div "Limpar filtros Janela de atendimento Grade de atendimento Capacidade Transporta…" at bounding box center [528, 235] width 1057 height 470
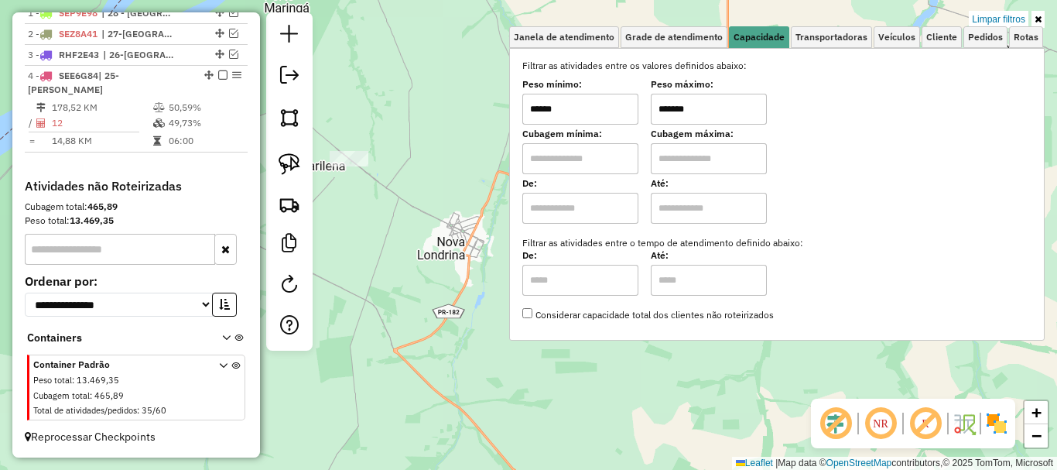
drag, startPoint x: 565, startPoint y: 107, endPoint x: 495, endPoint y: 101, distance: 70.6
click at [496, 101] on div "Limpar filtros Janela de atendimento Grade de atendimento Capacidade Transporta…" at bounding box center [528, 235] width 1057 height 470
drag, startPoint x: 591, startPoint y: 112, endPoint x: 471, endPoint y: 104, distance: 119.4
click at [474, 105] on div "Limpar filtros Janela de atendimento Grade de atendimento Capacidade Transporta…" at bounding box center [528, 235] width 1057 height 470
type input "******"
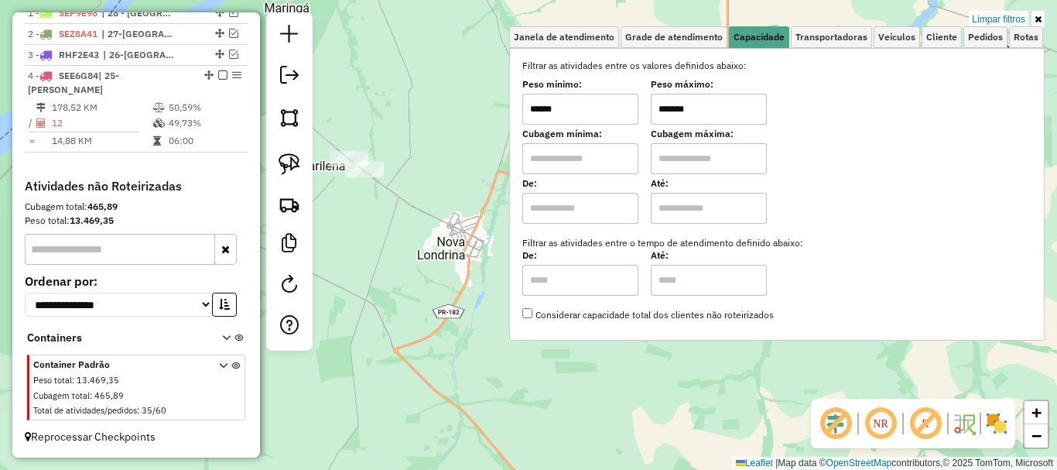
drag, startPoint x: 704, startPoint y: 111, endPoint x: 608, endPoint y: 101, distance: 96.6
click at [608, 101] on div "Peso mínimo: ****** Peso máximo: *******" at bounding box center [776, 102] width 509 height 43
type input "*******"
drag, startPoint x: 581, startPoint y: 105, endPoint x: 463, endPoint y: 101, distance: 118.5
click at [463, 101] on div "Limpar filtros Janela de atendimento Grade de atendimento Capacidade Transporta…" at bounding box center [528, 235] width 1057 height 470
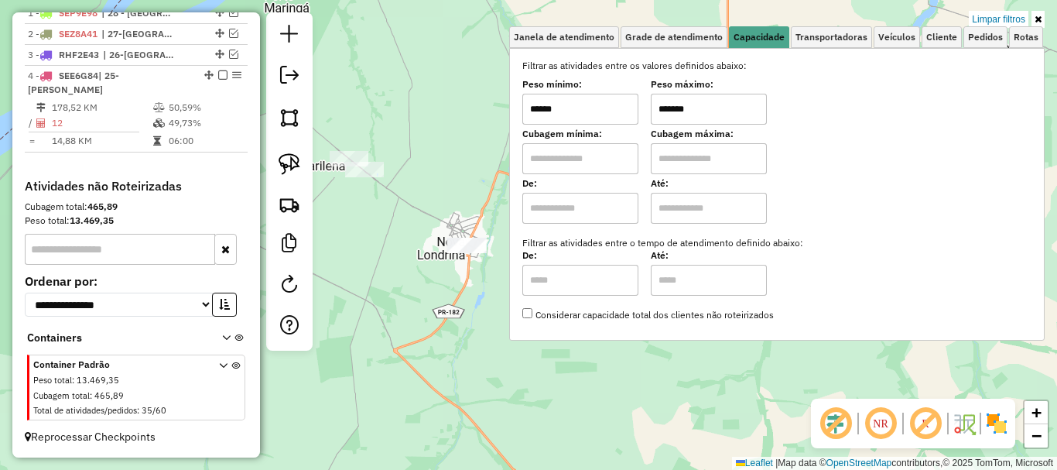
type input "******"
click at [445, 180] on div "Limpar filtros Janela de atendimento Grade de atendimento Capacidade Transporta…" at bounding box center [528, 235] width 1057 height 470
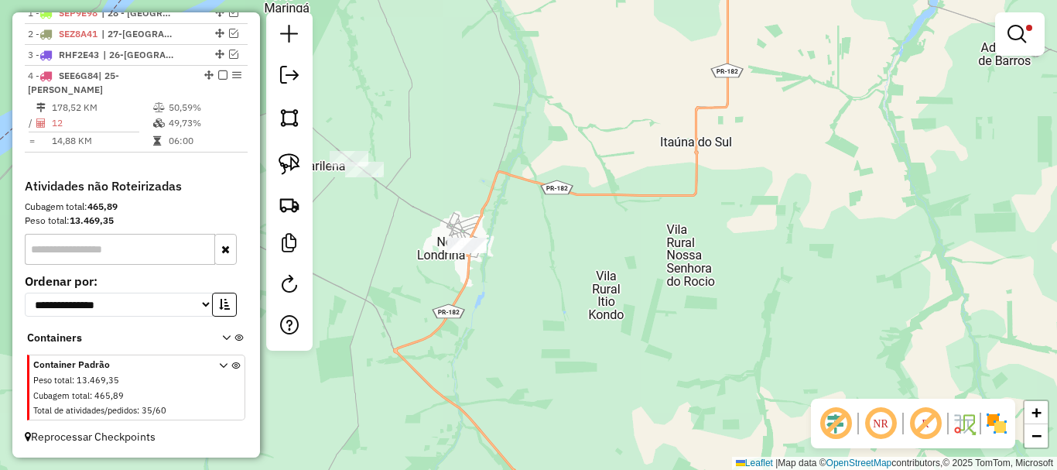
drag, startPoint x: 441, startPoint y: 197, endPoint x: 430, endPoint y: 166, distance: 33.1
click at [431, 170] on div "Limpar filtros Janela de atendimento Grade de atendimento Capacidade Transporta…" at bounding box center [528, 235] width 1057 height 470
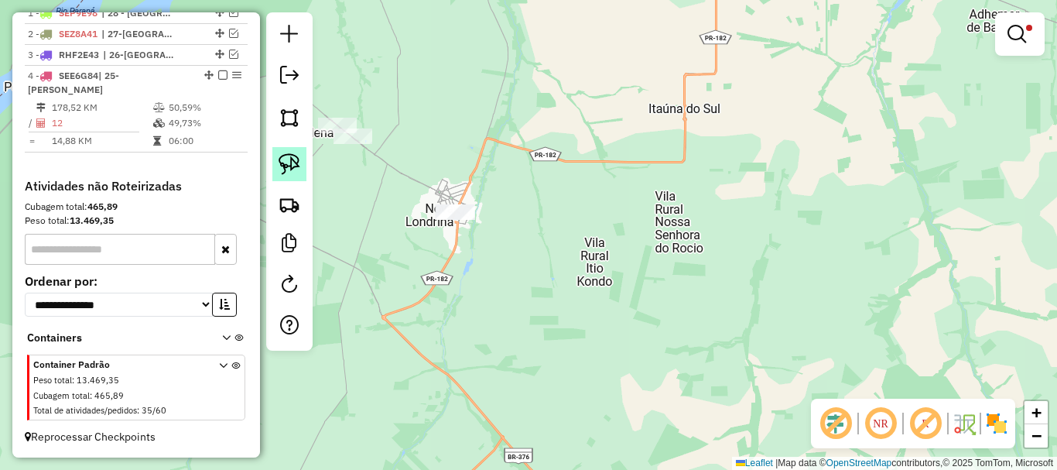
click at [294, 164] on img at bounding box center [290, 164] width 22 height 22
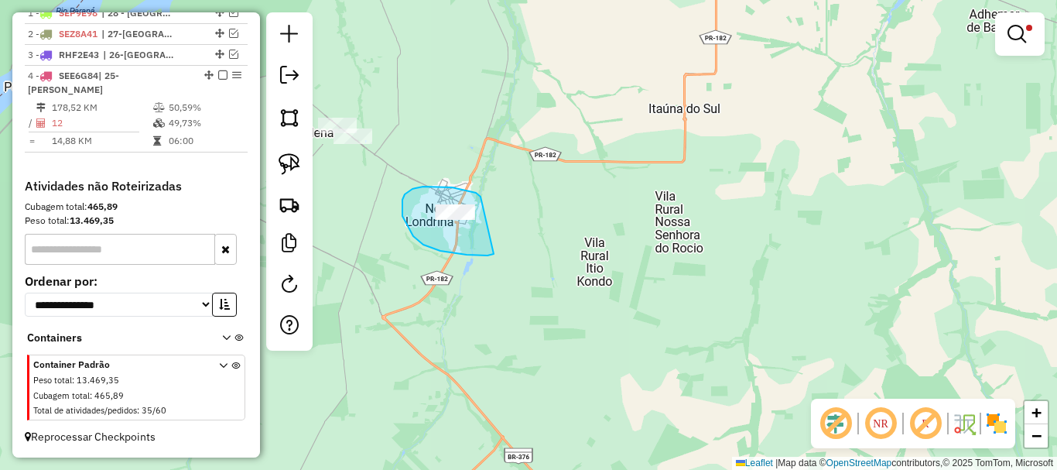
drag, startPoint x: 432, startPoint y: 187, endPoint x: 495, endPoint y: 250, distance: 89.2
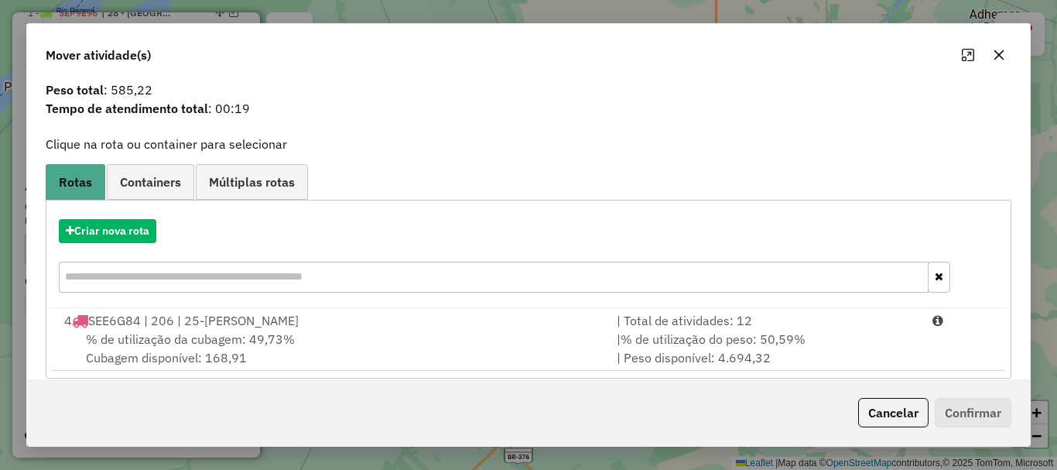
scroll to position [60, 0]
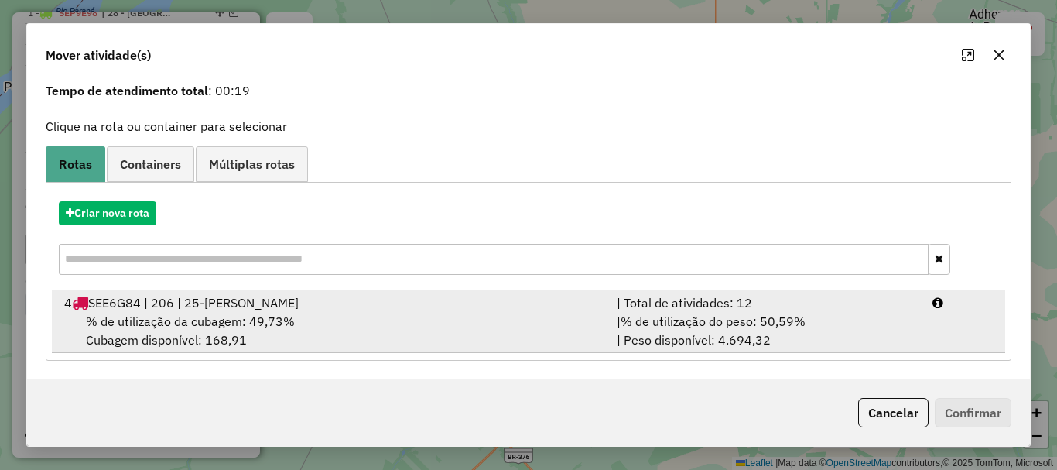
click at [585, 318] on div "% de utilização da cubagem: 49,73% Cubagem disponível: 168,91" at bounding box center [331, 330] width 553 height 37
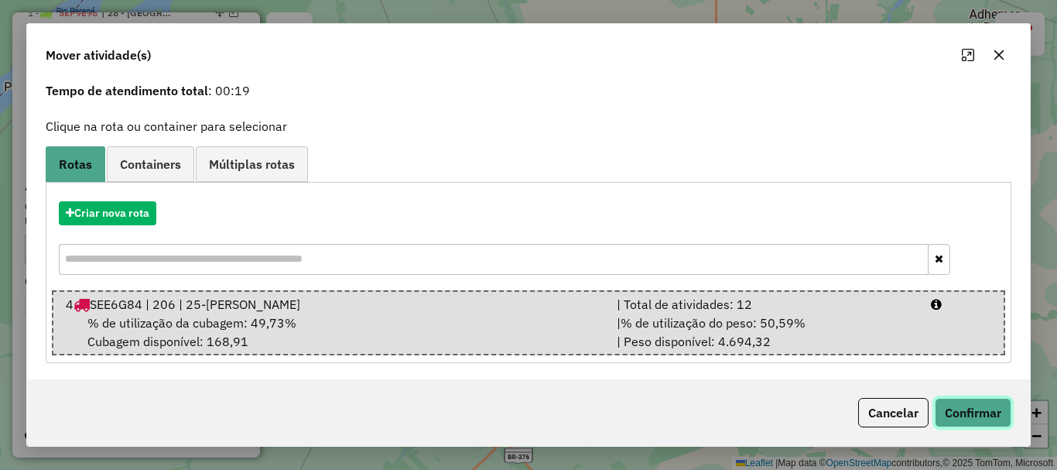
click at [961, 406] on button "Confirmar" at bounding box center [973, 412] width 77 height 29
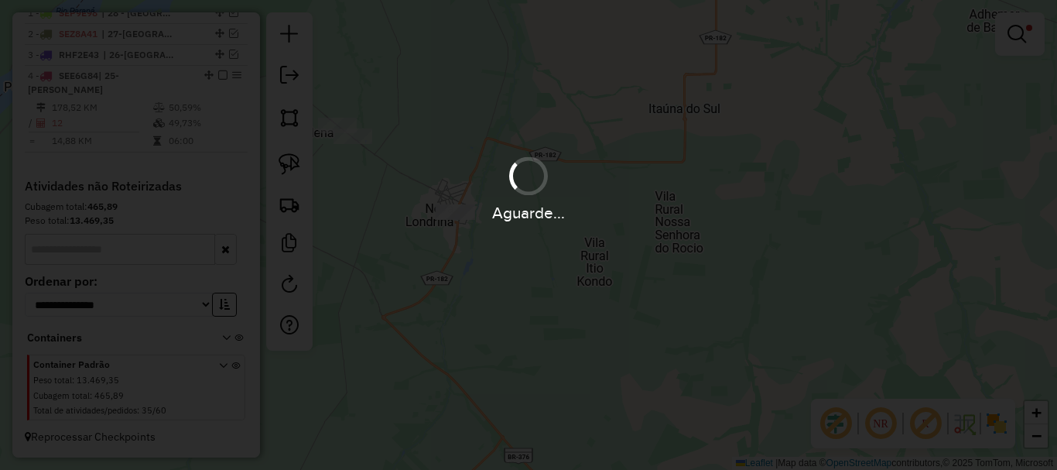
scroll to position [0, 0]
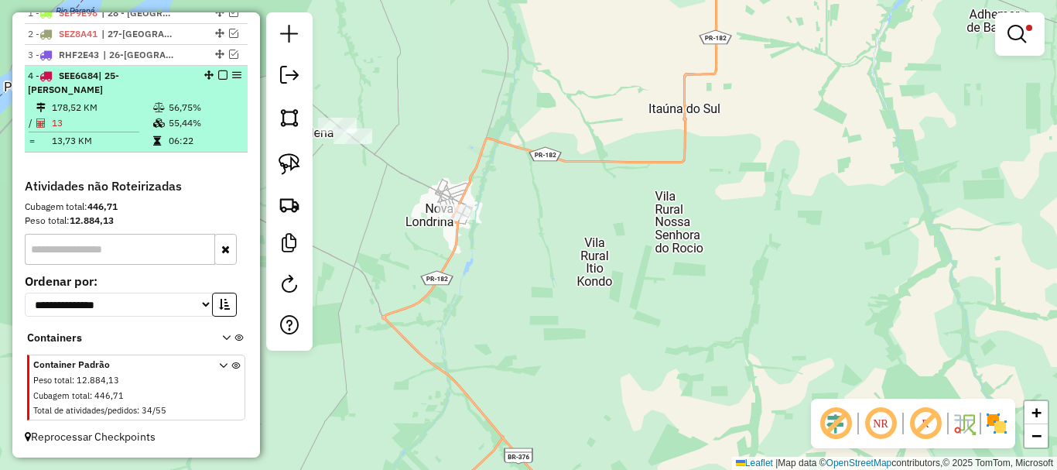
click at [75, 132] on hr at bounding box center [84, 132] width 111 height 1
select select "*********"
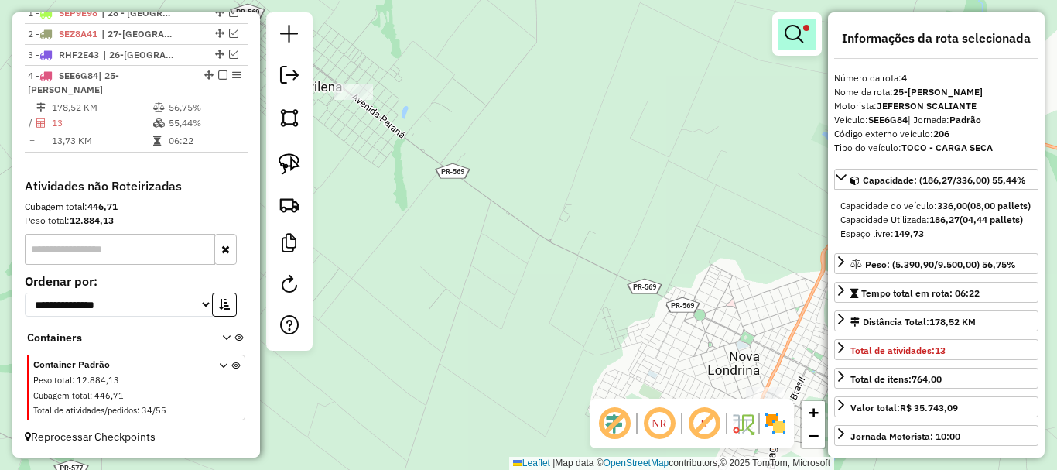
click at [786, 38] on em at bounding box center [794, 34] width 19 height 19
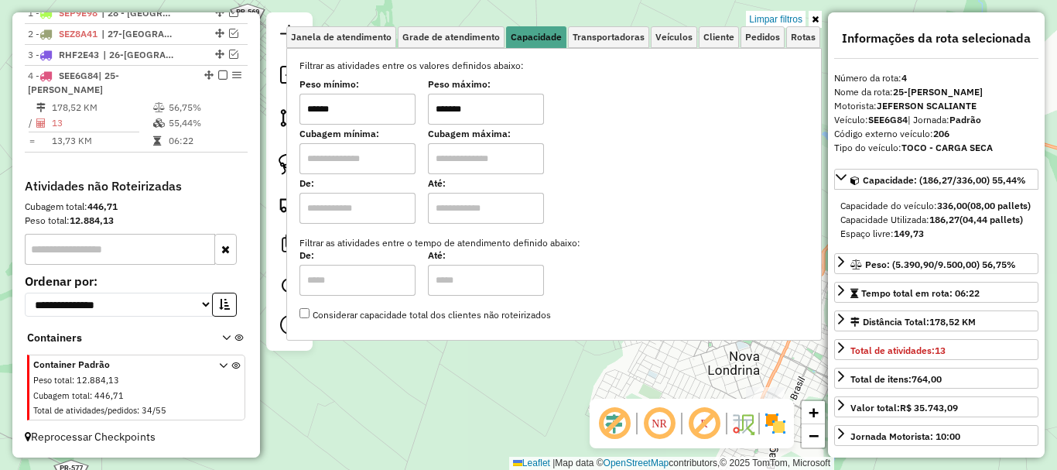
drag, startPoint x: 368, startPoint y: 109, endPoint x: 245, endPoint y: 118, distance: 123.4
click at [245, 118] on hb-router-mapa "Informações da Sessão 991436 - [DATE] Criação: [DATE] 17:22 Depósito: Unidas To…" at bounding box center [528, 235] width 1057 height 470
type input "******"
click at [378, 373] on div "Limpar filtros Janela de atendimento Grade de atendimento Capacidade Transporta…" at bounding box center [528, 235] width 1057 height 470
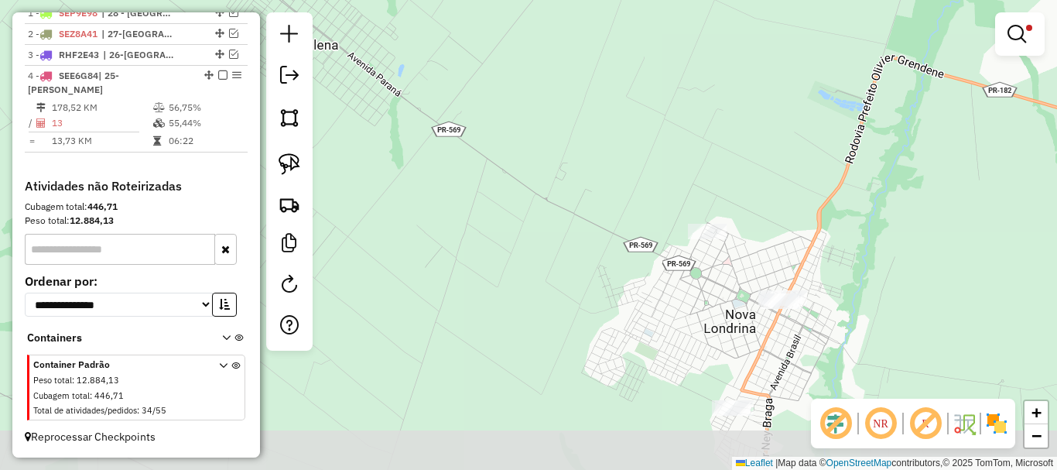
drag, startPoint x: 429, startPoint y: 341, endPoint x: 409, endPoint y: 225, distance: 117.1
click at [416, 259] on div "Limpar filtros Janela de atendimento Grade de atendimento Capacidade Transporta…" at bounding box center [528, 235] width 1057 height 470
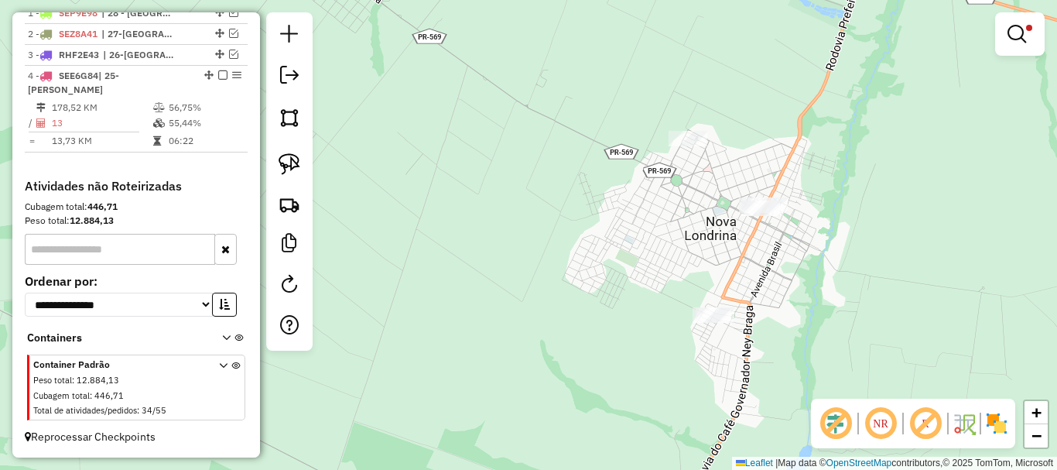
drag, startPoint x: 479, startPoint y: 271, endPoint x: 457, endPoint y: 231, distance: 45.4
click at [460, 235] on div "Limpar filtros Janela de atendimento Grade de atendimento Capacidade Transporta…" at bounding box center [528, 235] width 1057 height 470
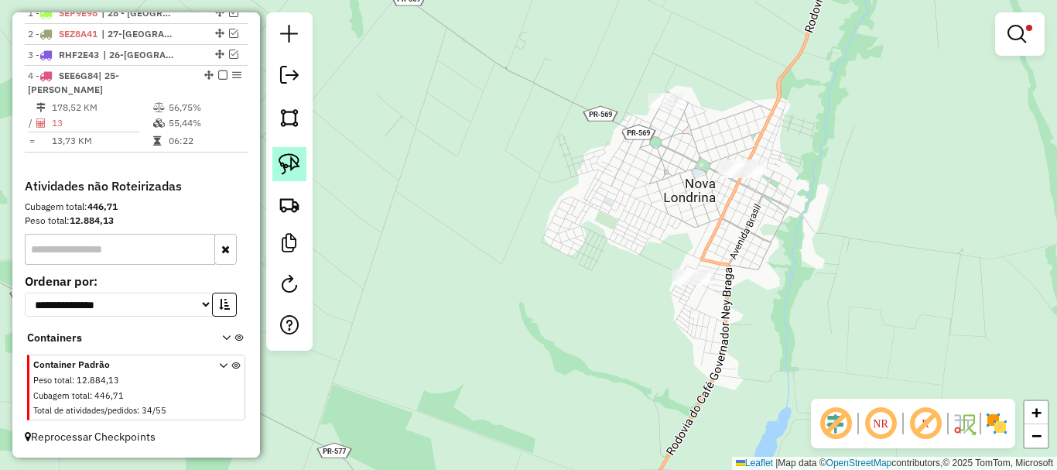
click at [299, 163] on img at bounding box center [290, 164] width 22 height 22
drag, startPoint x: 763, startPoint y: 266, endPoint x: 735, endPoint y: 316, distance: 57.2
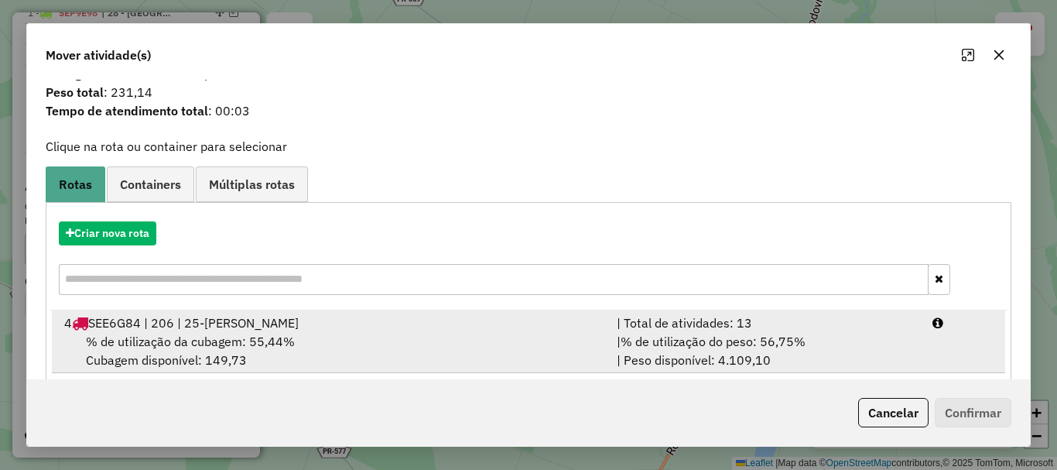
scroll to position [60, 0]
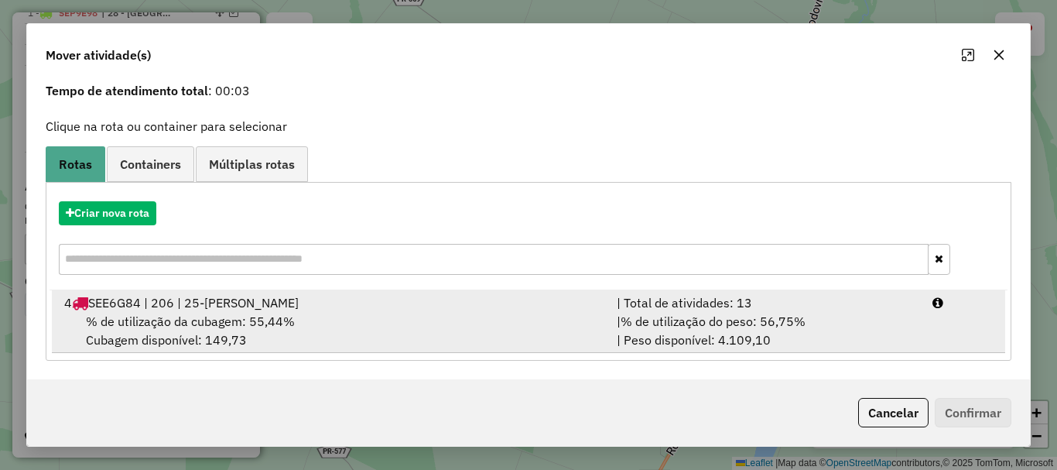
click at [477, 322] on div "% de utilização da cubagem: 55,44% Cubagem disponível: 149,73" at bounding box center [331, 330] width 553 height 37
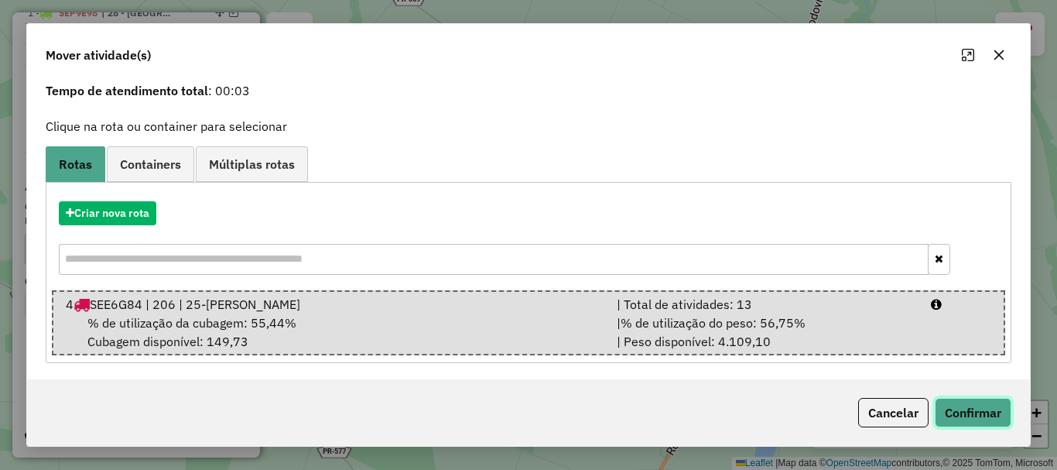
click at [964, 426] on button "Confirmar" at bounding box center [973, 412] width 77 height 29
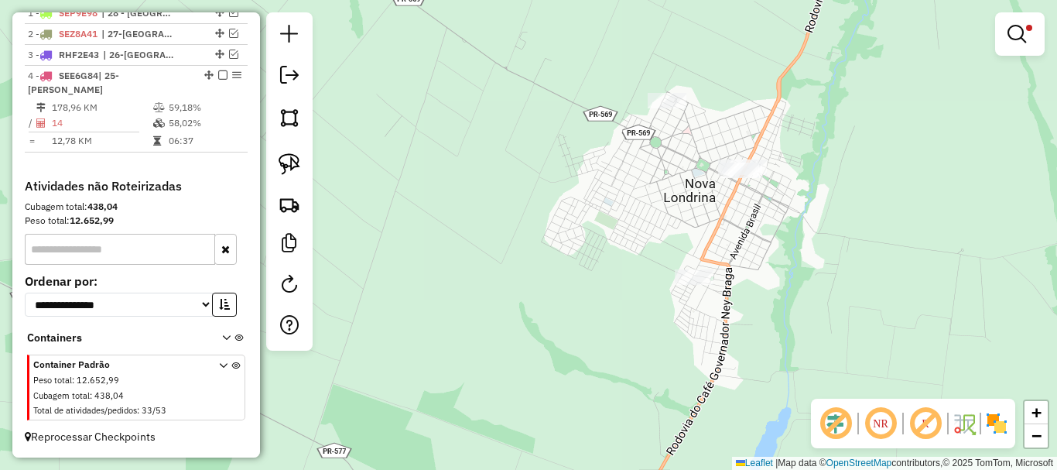
scroll to position [0, 0]
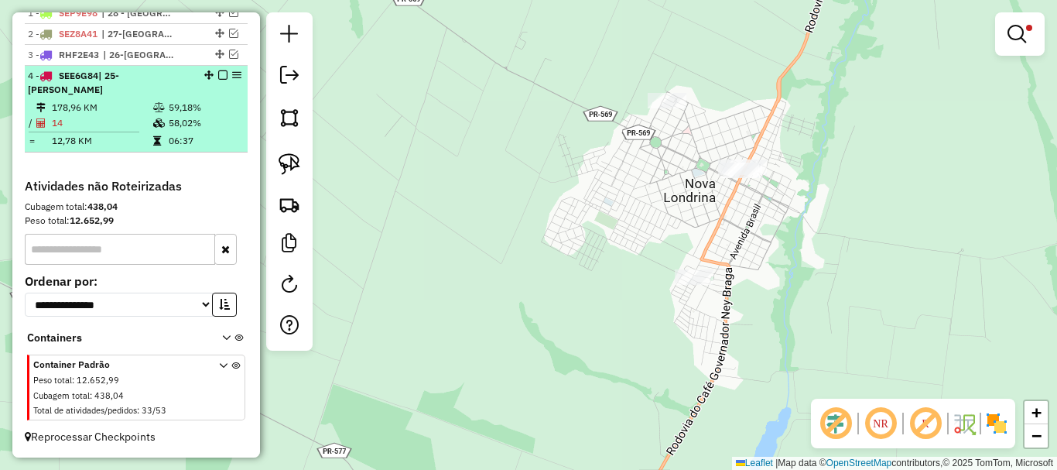
click at [219, 80] on em at bounding box center [222, 74] width 9 height 9
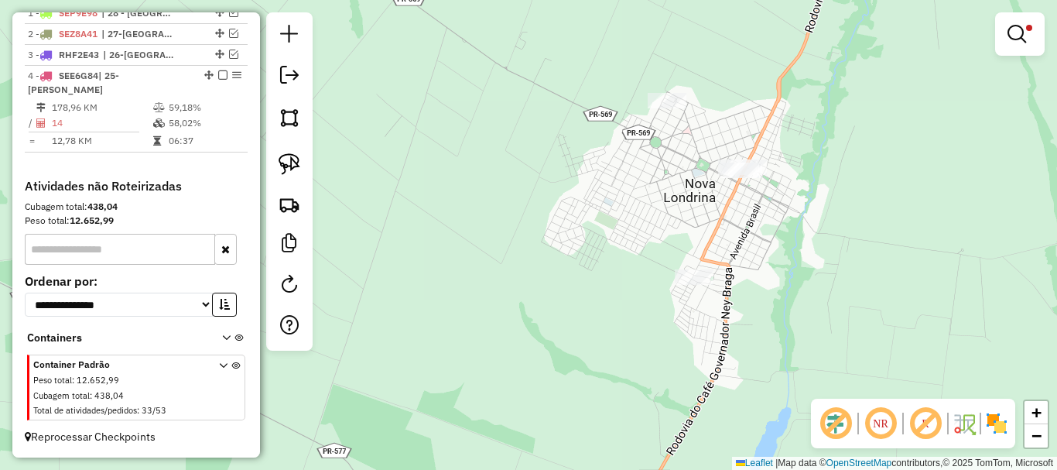
scroll to position [562, 0]
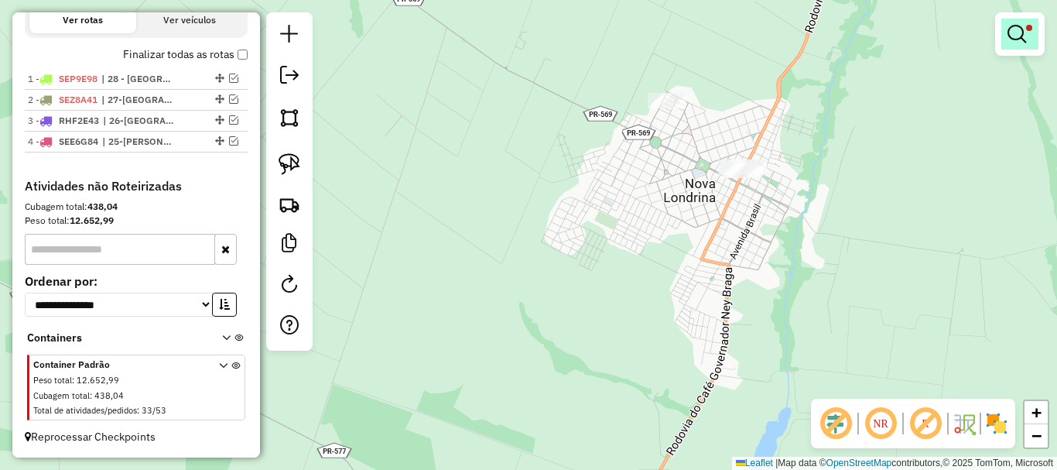
click at [1011, 36] on em at bounding box center [1017, 34] width 19 height 19
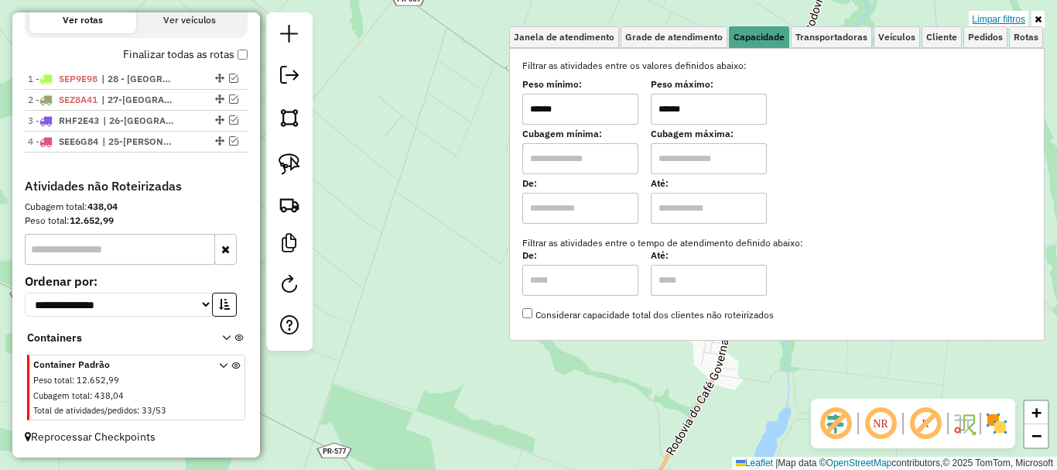
click at [985, 21] on link "Limpar filtros" at bounding box center [999, 19] width 60 height 17
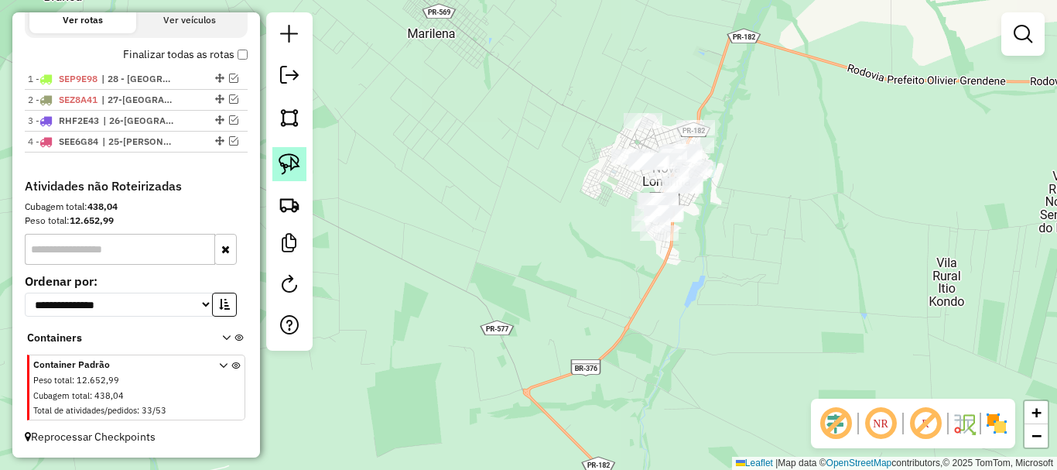
click at [289, 157] on img at bounding box center [290, 164] width 22 height 22
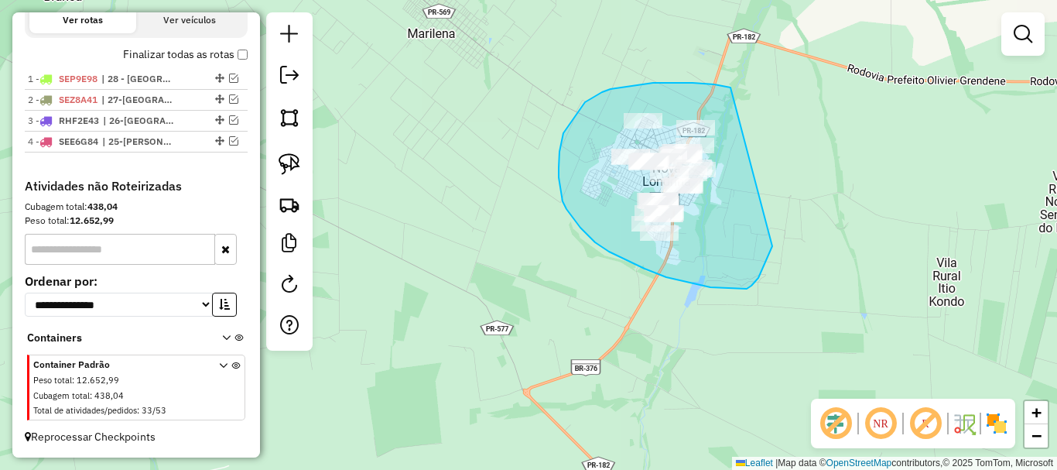
drag, startPoint x: 731, startPoint y: 87, endPoint x: 773, endPoint y: 240, distance: 158.3
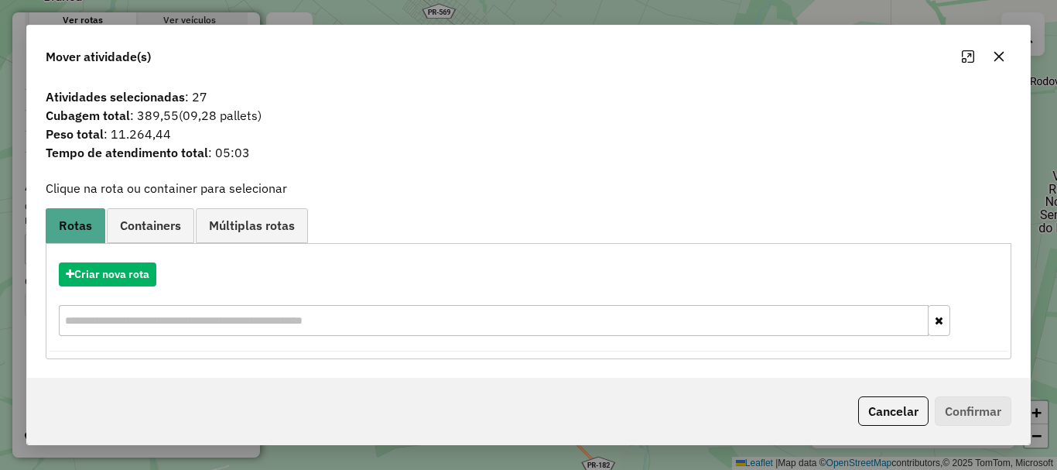
click at [999, 57] on icon "button" at bounding box center [1000, 56] width 10 height 10
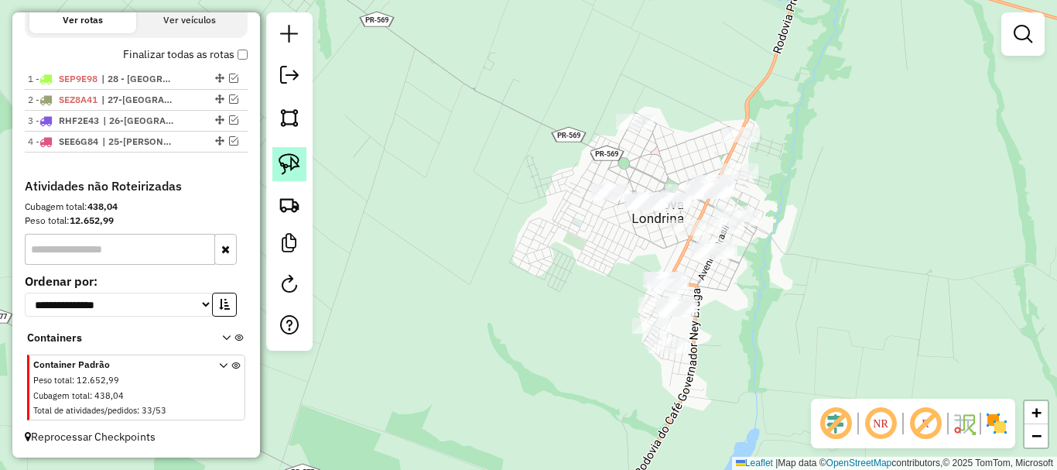
click at [285, 171] on img at bounding box center [290, 164] width 22 height 22
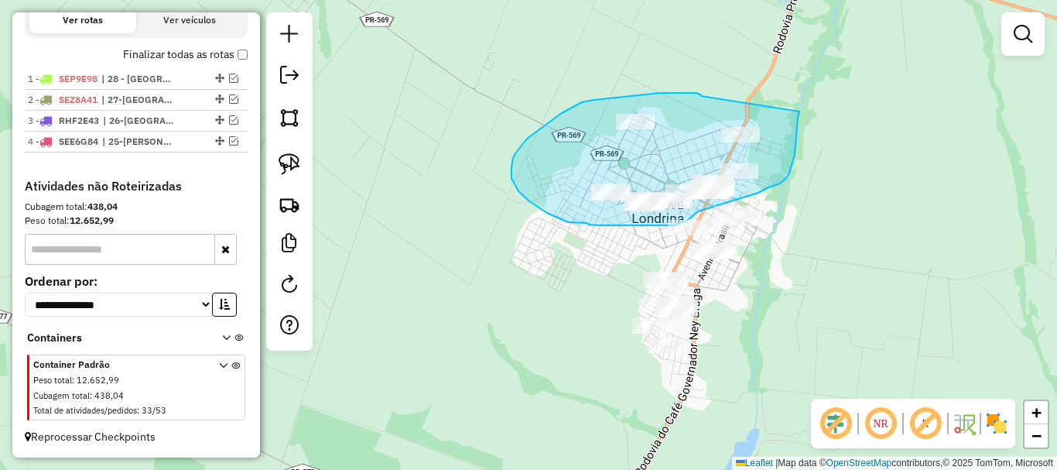
drag, startPoint x: 701, startPoint y: 96, endPoint x: 800, endPoint y: 111, distance: 99.4
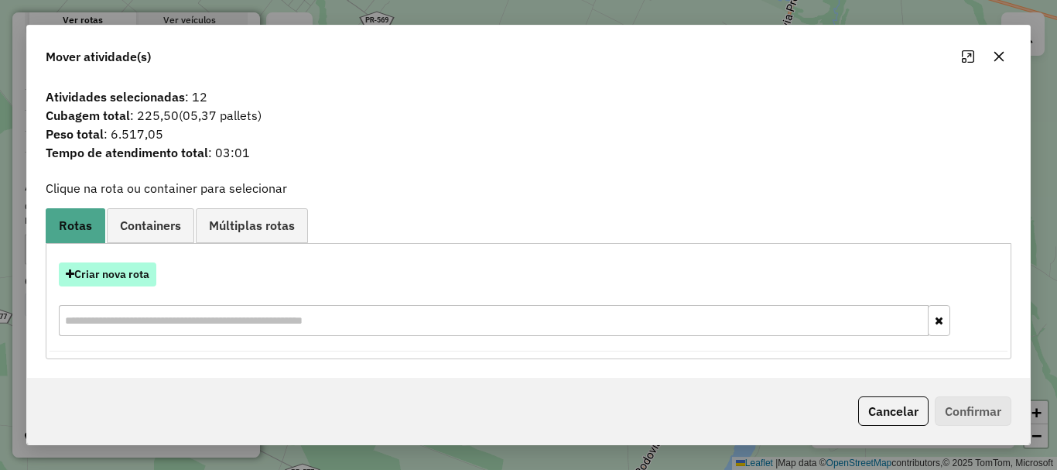
click at [109, 277] on button "Criar nova rota" at bounding box center [108, 274] width 98 height 24
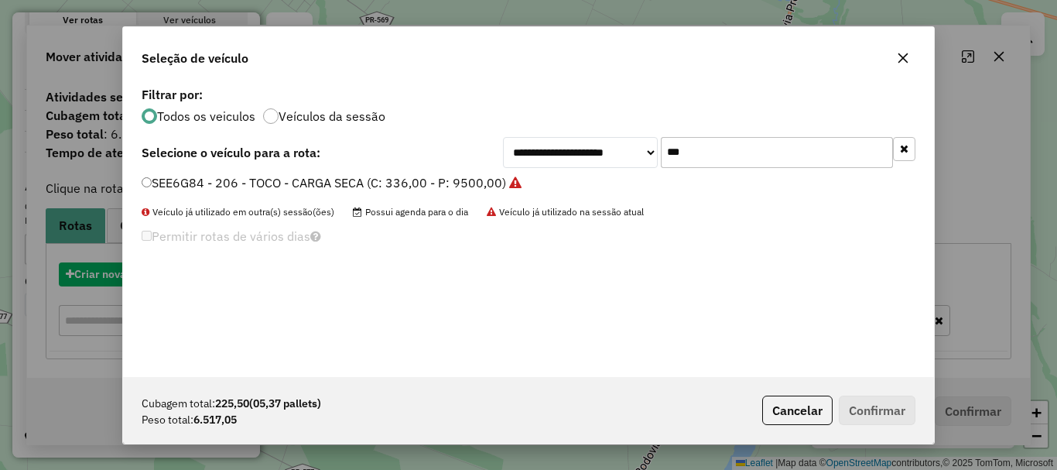
scroll to position [9, 5]
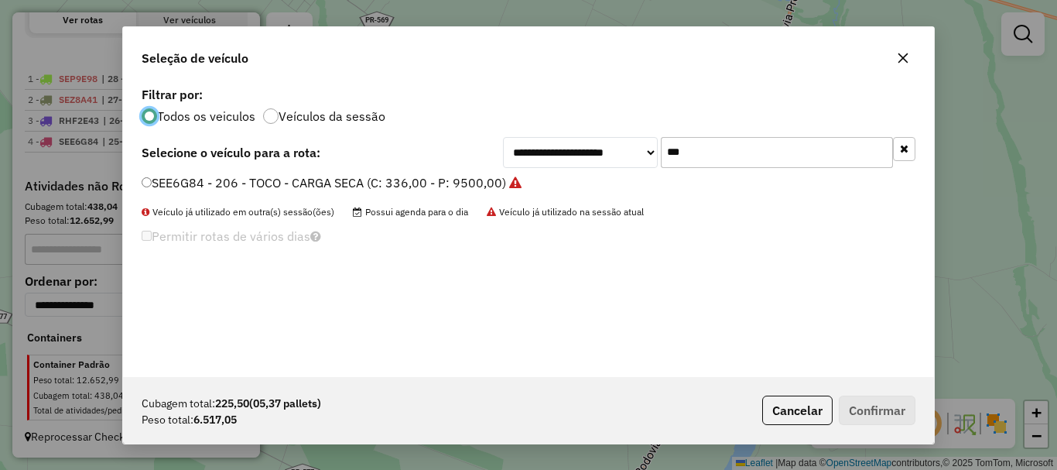
drag, startPoint x: 685, startPoint y: 161, endPoint x: 601, endPoint y: 135, distance: 87.6
click at [620, 161] on div "**********" at bounding box center [709, 152] width 413 height 31
type input "***"
click at [454, 177] on label "SEE6G83 - 208 - TOCO - CARGA SECA (C: 336,00 - P: 9500,00)" at bounding box center [324, 182] width 365 height 19
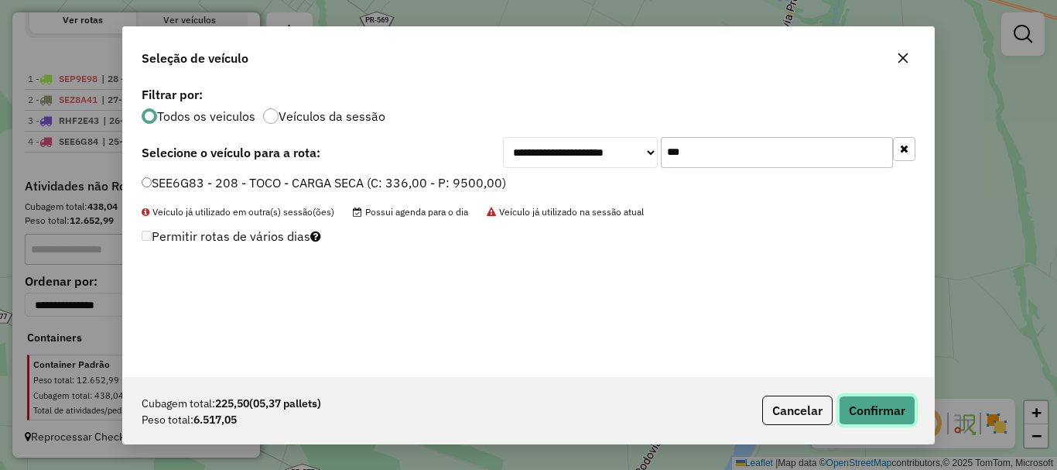
click at [876, 409] on button "Confirmar" at bounding box center [877, 410] width 77 height 29
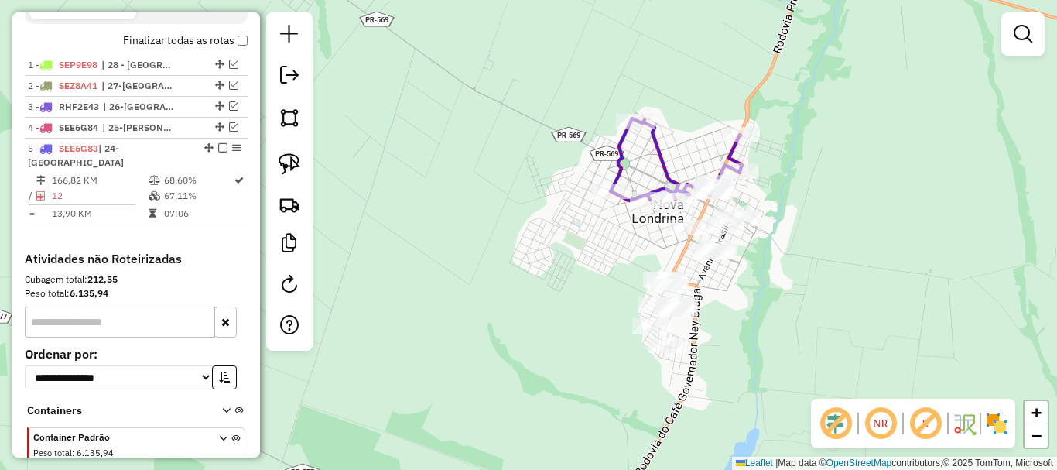
scroll to position [614, 0]
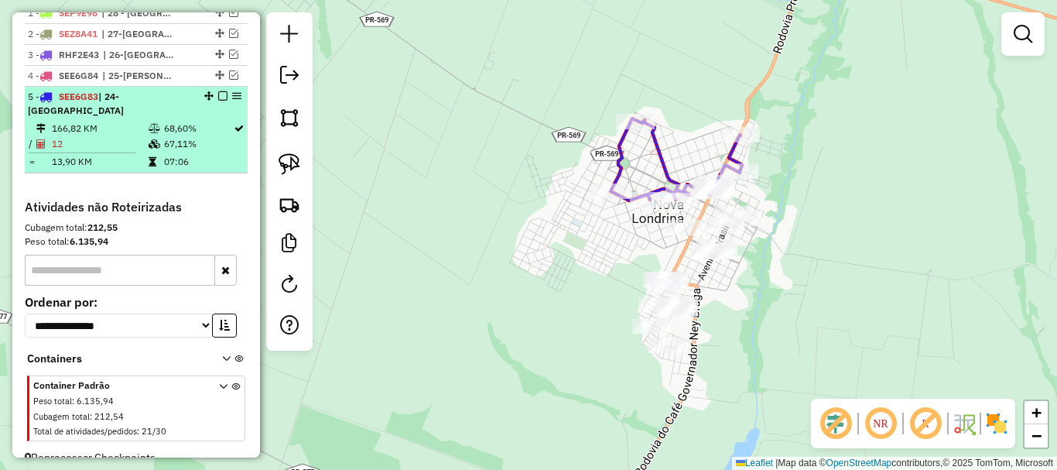
click at [73, 136] on td "166,82 KM" at bounding box center [99, 128] width 97 height 15
select select "*********"
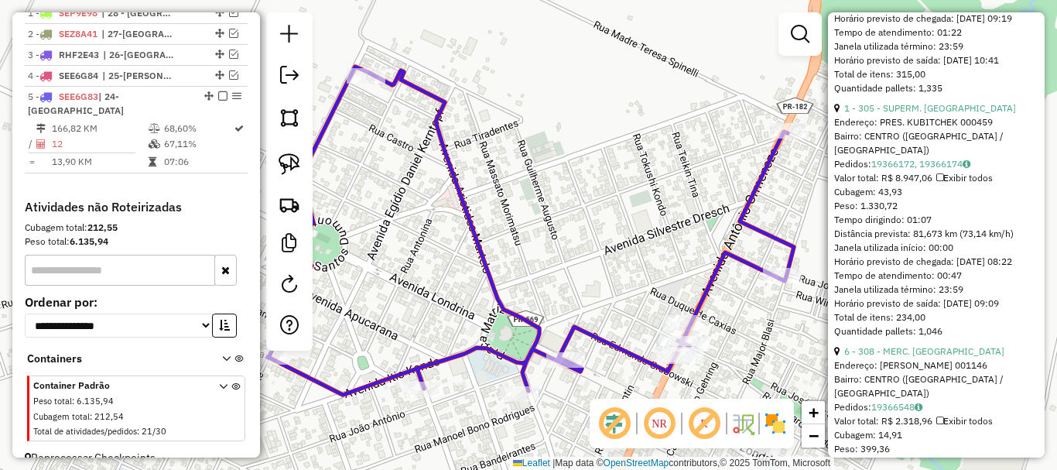
scroll to position [1006, 0]
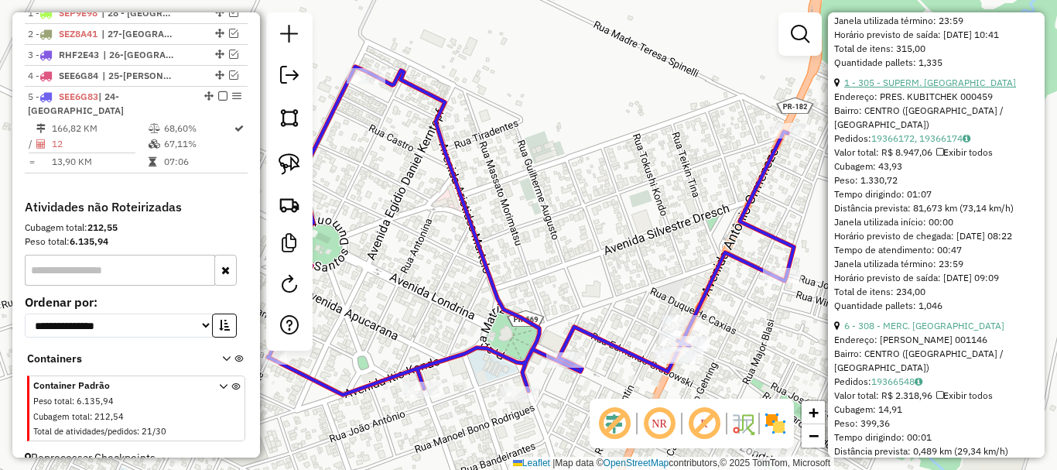
click at [937, 88] on link "1 - 305 - SUPERM. [GEOGRAPHIC_DATA]" at bounding box center [930, 83] width 172 height 12
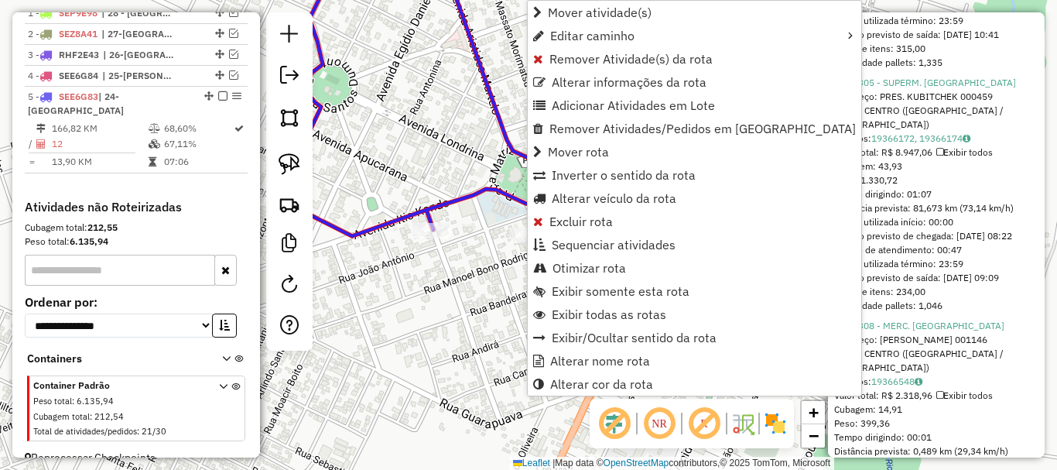
scroll to position [649, 0]
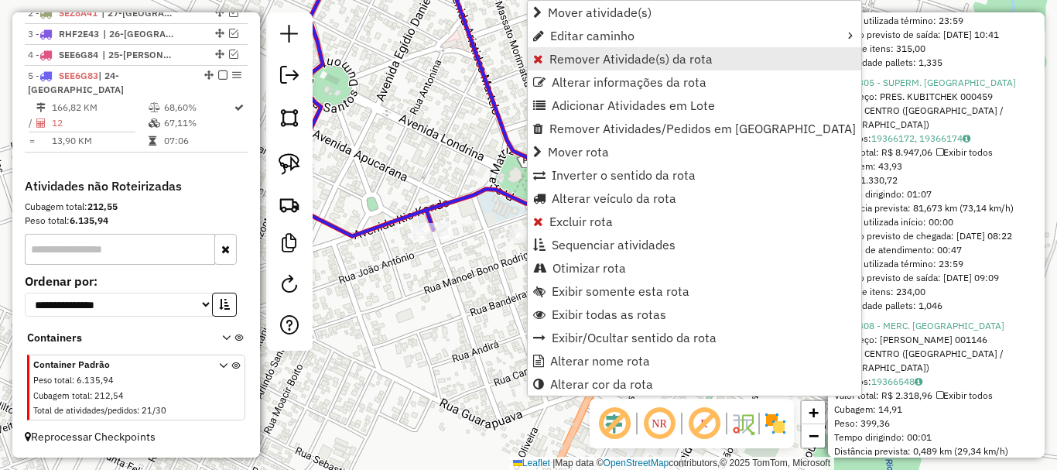
click at [602, 57] on span "Remover Atividade(s) da rota" at bounding box center [631, 59] width 163 height 12
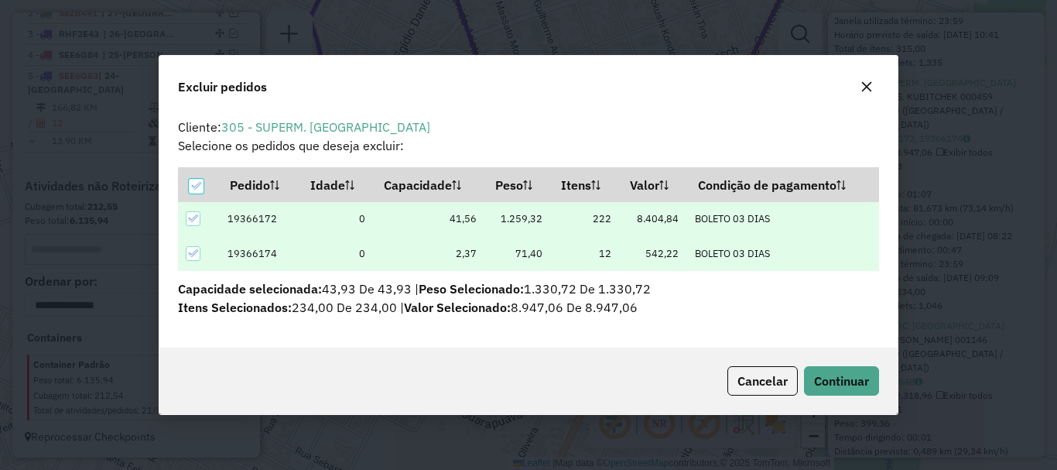
scroll to position [0, 0]
click at [847, 382] on span "Continuar" at bounding box center [841, 380] width 55 height 15
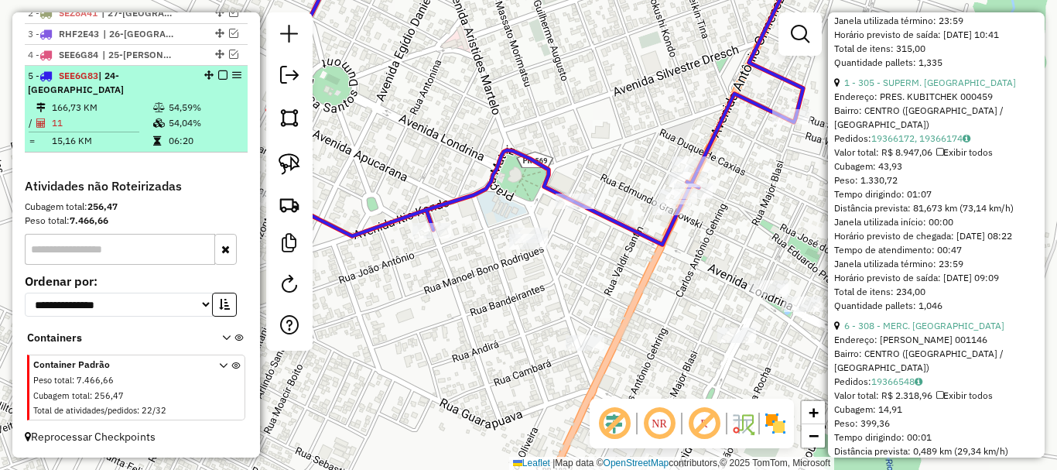
click at [132, 108] on td "166,73 KM" at bounding box center [101, 107] width 101 height 15
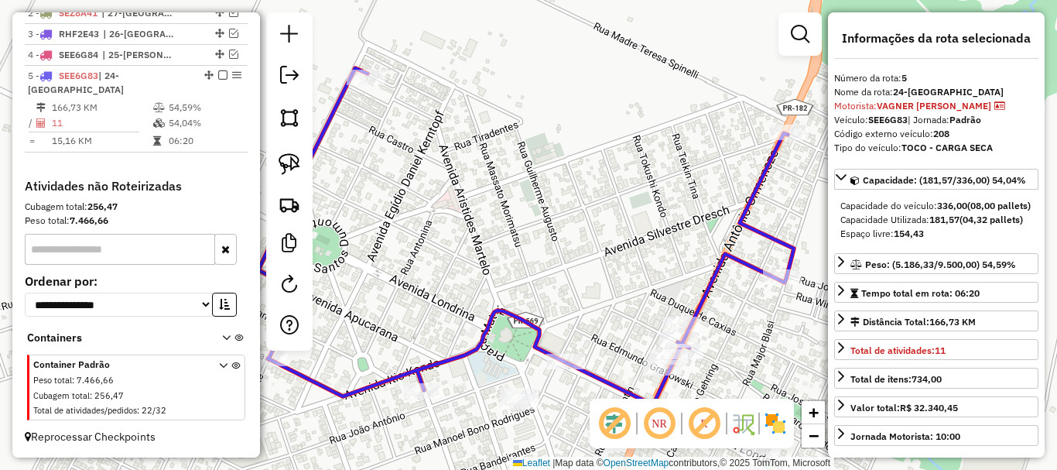
click at [810, 39] on link at bounding box center [800, 34] width 31 height 31
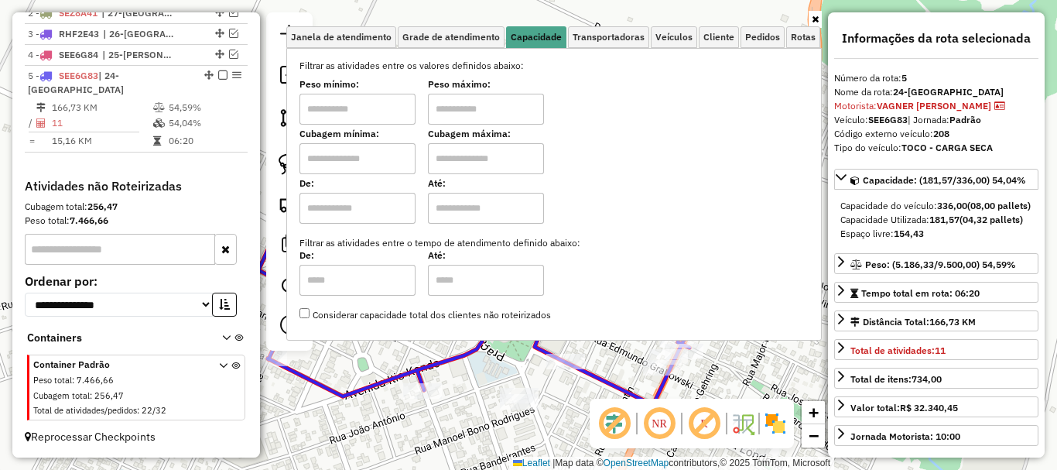
click at [354, 99] on input "text" at bounding box center [358, 109] width 116 height 31
type input "******"
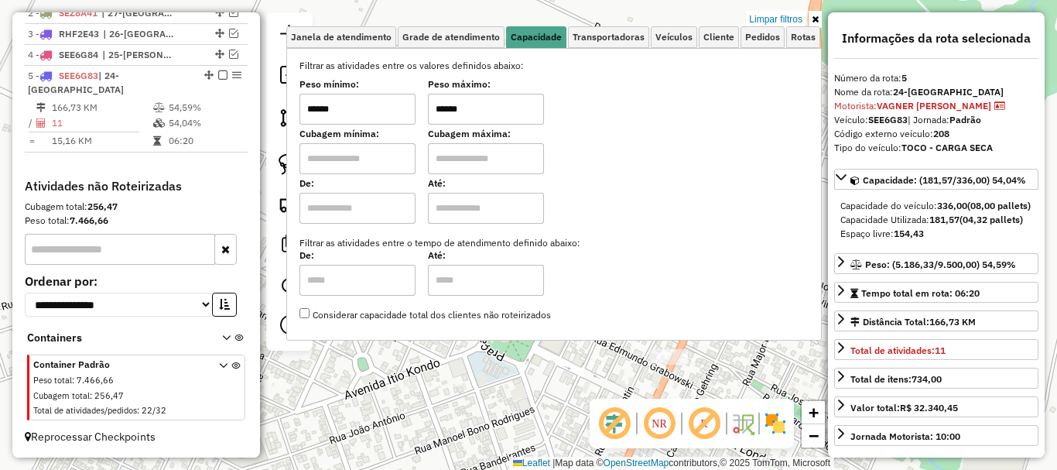
type input "******"
click at [479, 384] on div "Limpar filtros Janela de atendimento Grade de atendimento Capacidade Transporta…" at bounding box center [528, 235] width 1057 height 470
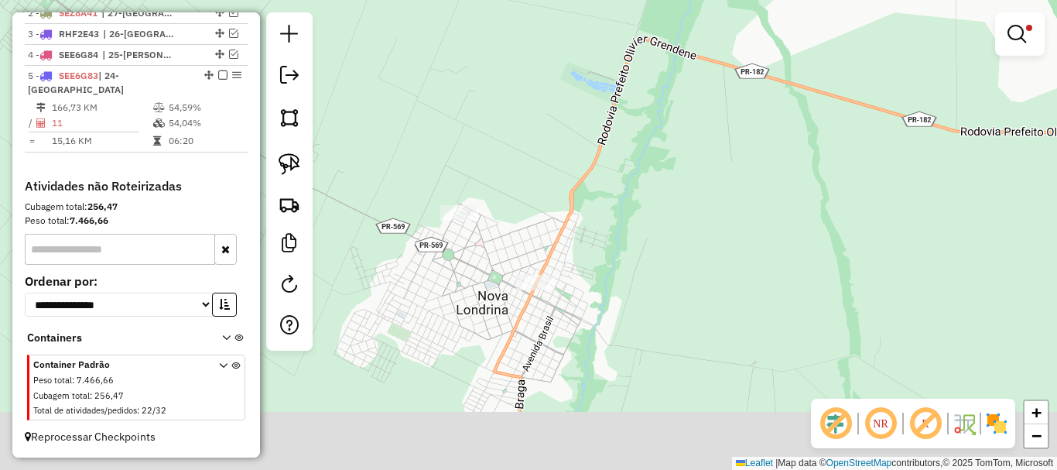
drag, startPoint x: 472, startPoint y: 365, endPoint x: 493, endPoint y: 283, distance: 84.7
click at [484, 286] on div "Limpar filtros Janela de atendimento Grade de atendimento Capacidade Transporta…" at bounding box center [528, 235] width 1057 height 470
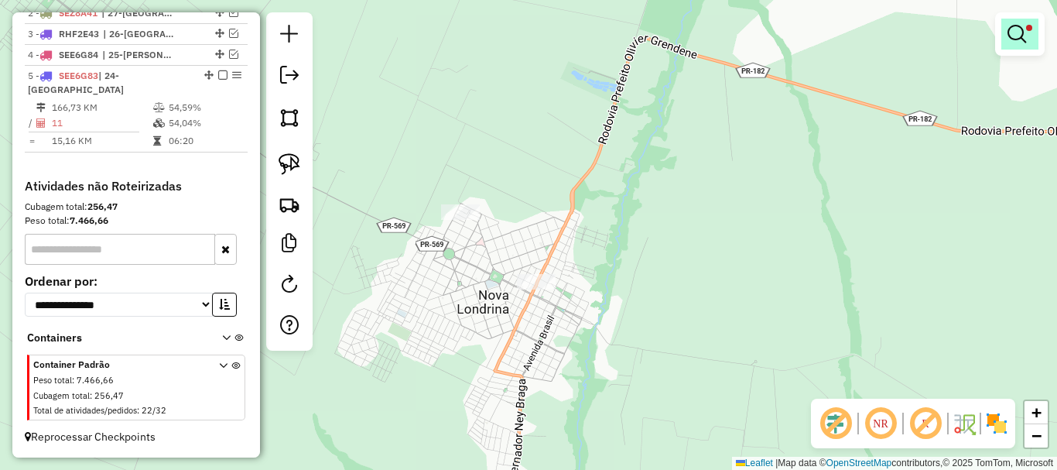
click at [1016, 30] on em at bounding box center [1017, 34] width 19 height 19
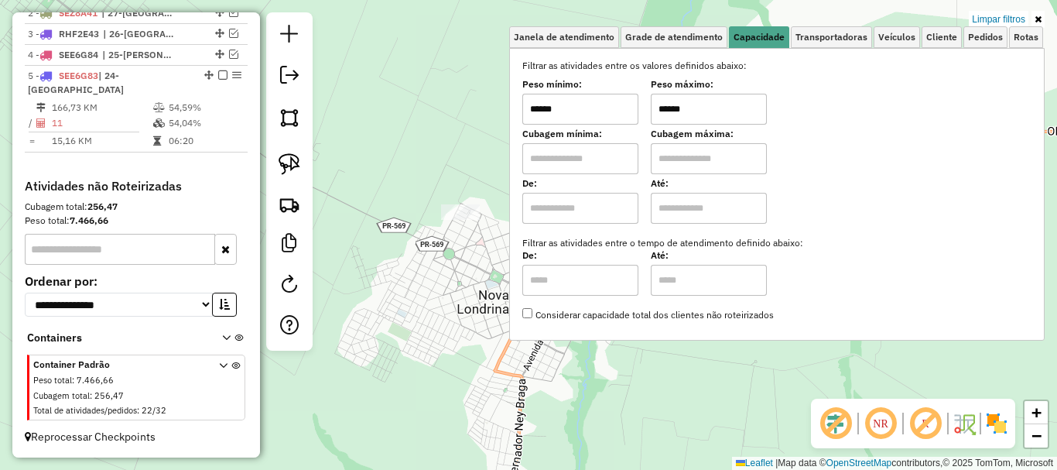
drag, startPoint x: 570, startPoint y: 112, endPoint x: 452, endPoint y: 72, distance: 125.1
click at [453, 73] on div "Limpar filtros Janela de atendimento Grade de atendimento Capacidade Transporta…" at bounding box center [528, 235] width 1057 height 470
type input "******"
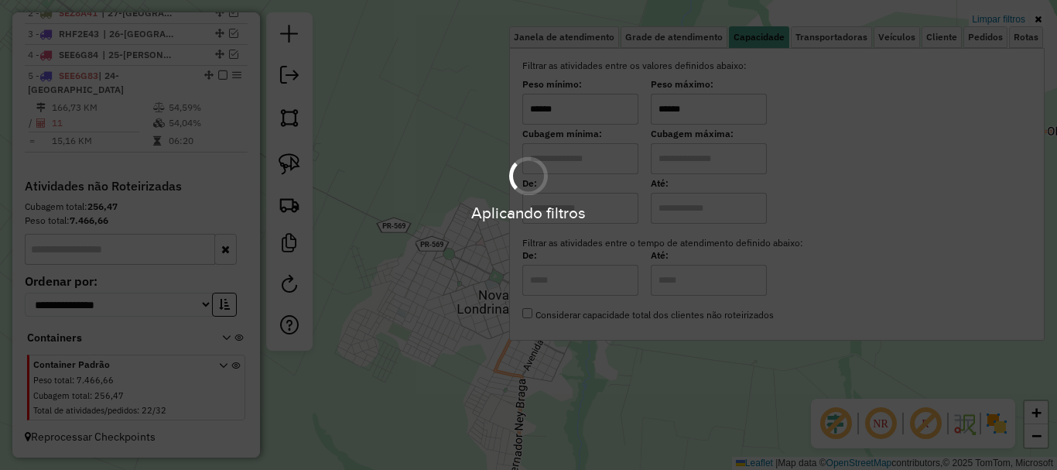
type input "******"
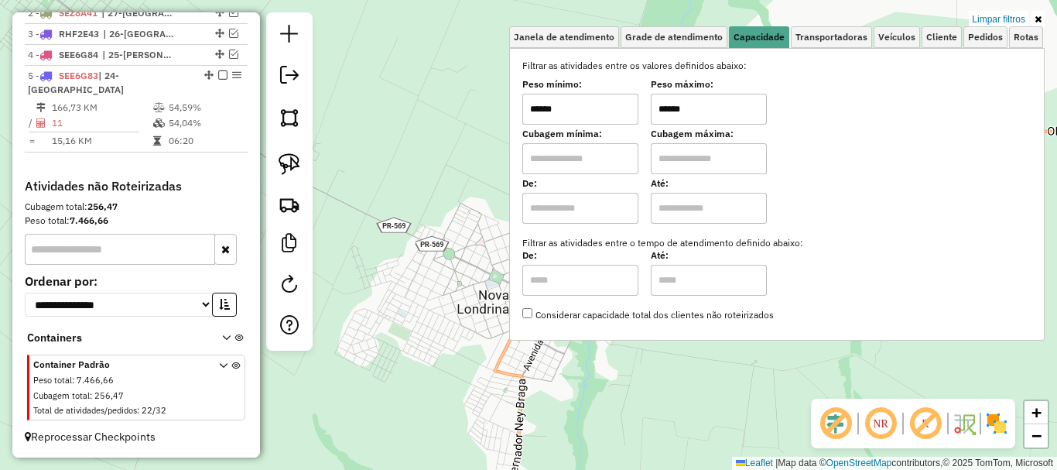
click at [422, 277] on div "Limpar filtros Janela de atendimento Grade de atendimento Capacidade Transporta…" at bounding box center [528, 235] width 1057 height 470
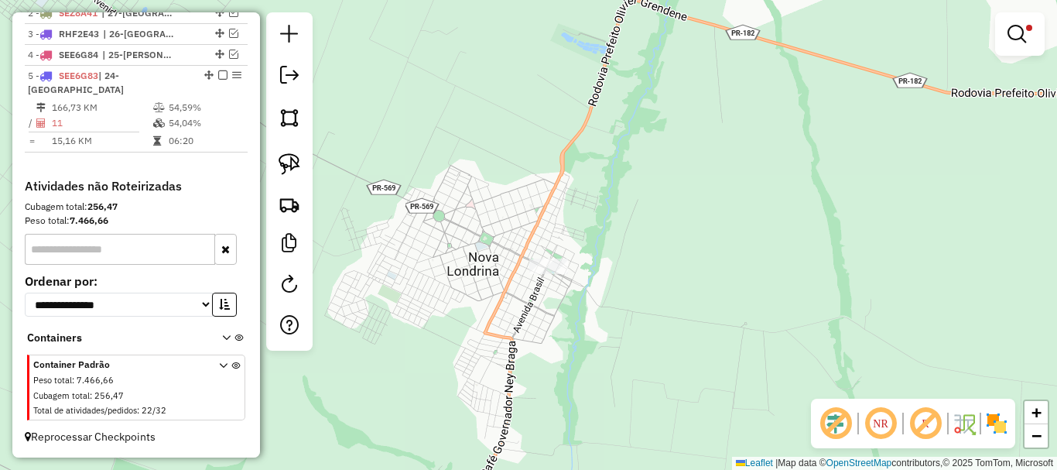
drag, startPoint x: 431, startPoint y: 317, endPoint x: 420, endPoint y: 277, distance: 40.9
click at [420, 277] on div "Limpar filtros Janela de atendimento Grade de atendimento Capacidade Transporta…" at bounding box center [528, 235] width 1057 height 470
click at [289, 169] on img at bounding box center [290, 164] width 22 height 22
drag, startPoint x: 568, startPoint y: 231, endPoint x: 563, endPoint y: 296, distance: 66.0
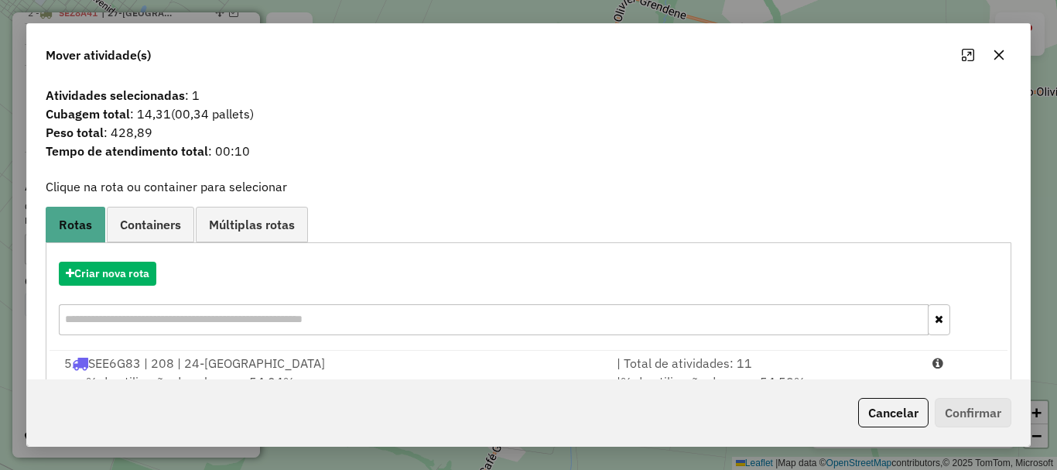
scroll to position [60, 0]
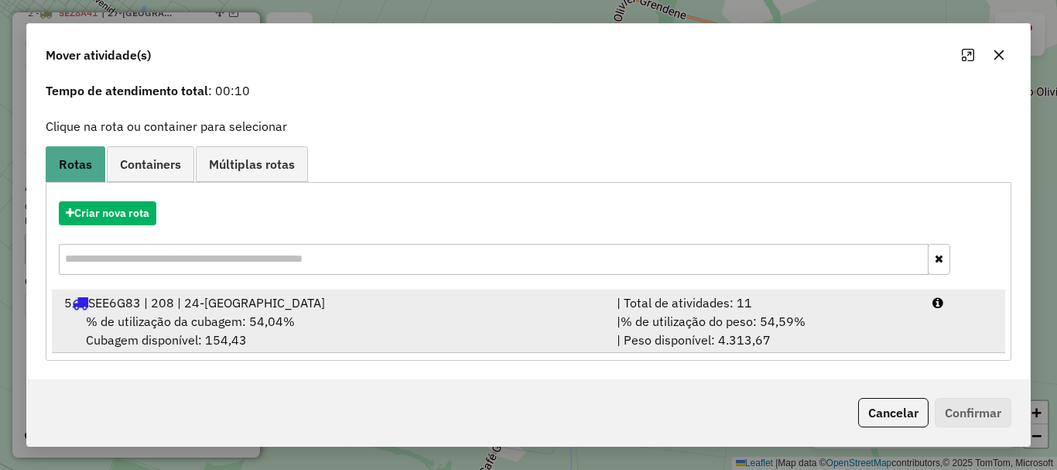
click at [434, 320] on div "% de utilização da cubagem: 54,04% Cubagem disponível: 154,43" at bounding box center [331, 330] width 553 height 37
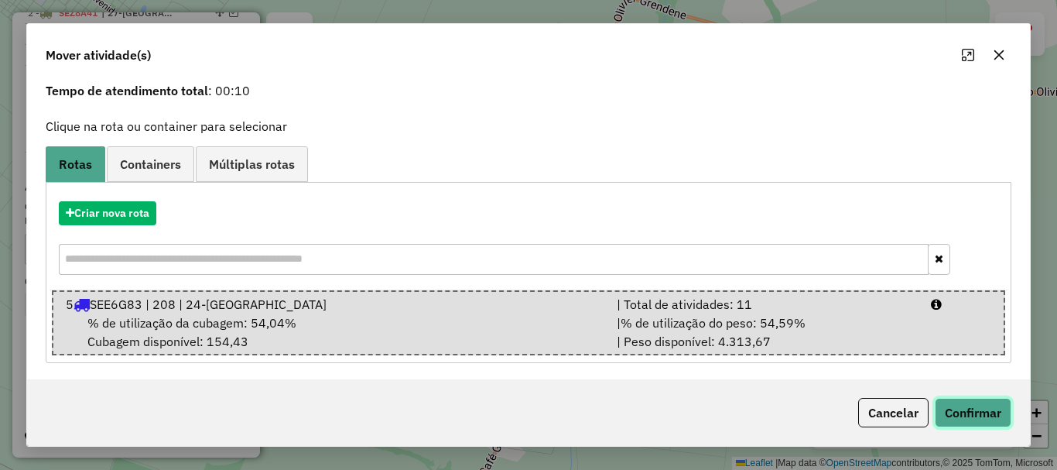
click at [996, 416] on button "Confirmar" at bounding box center [973, 412] width 77 height 29
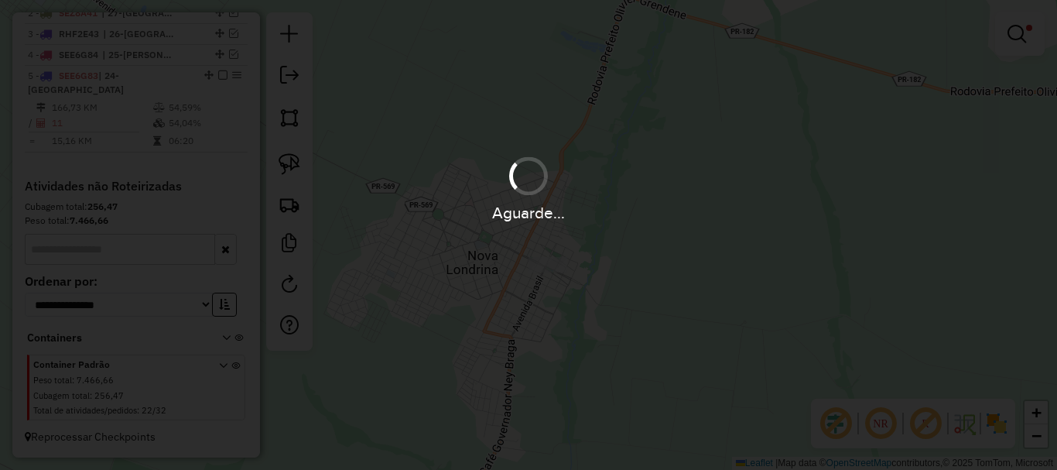
scroll to position [0, 0]
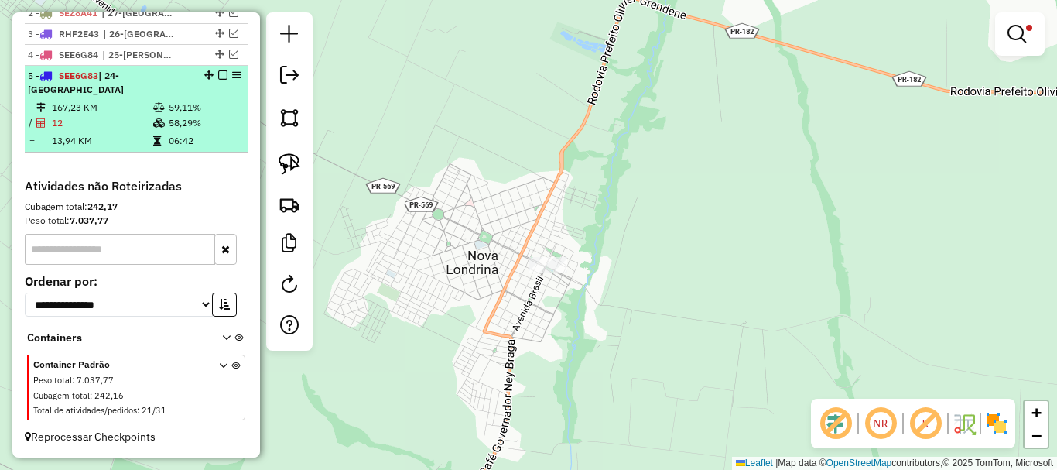
click at [218, 76] on em at bounding box center [222, 74] width 9 height 9
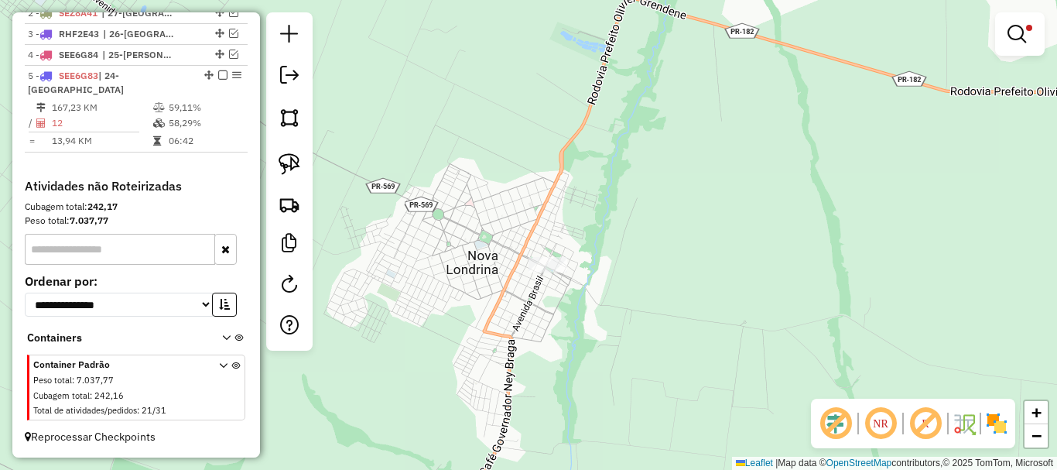
scroll to position [583, 0]
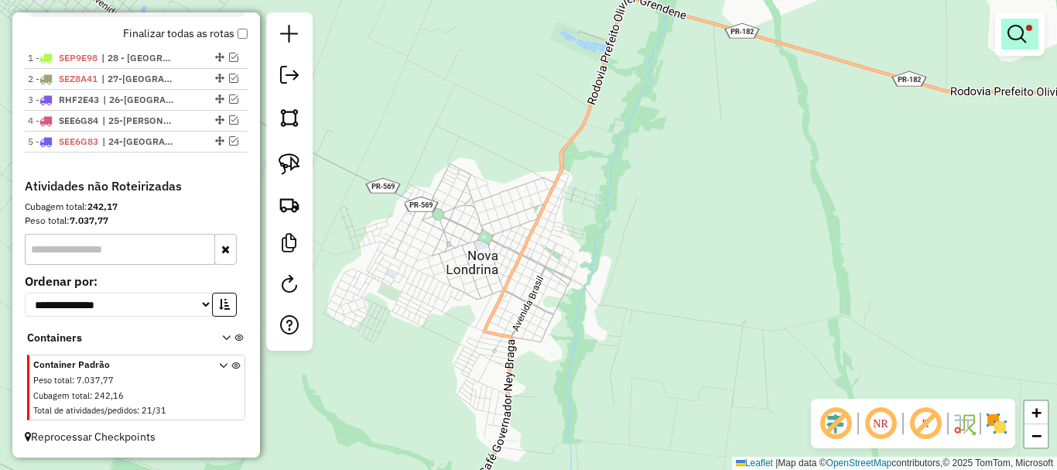
click at [1019, 36] on em at bounding box center [1017, 34] width 19 height 19
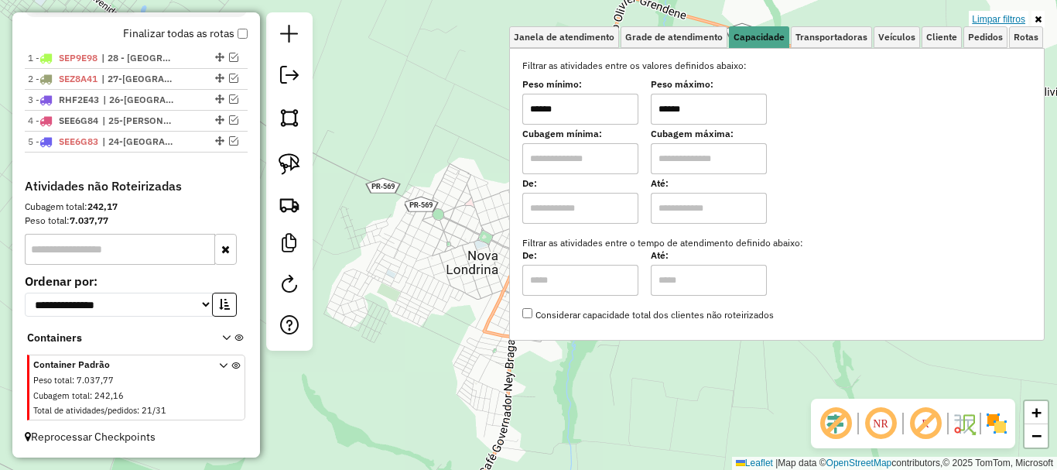
click at [990, 16] on link "Limpar filtros" at bounding box center [999, 19] width 60 height 17
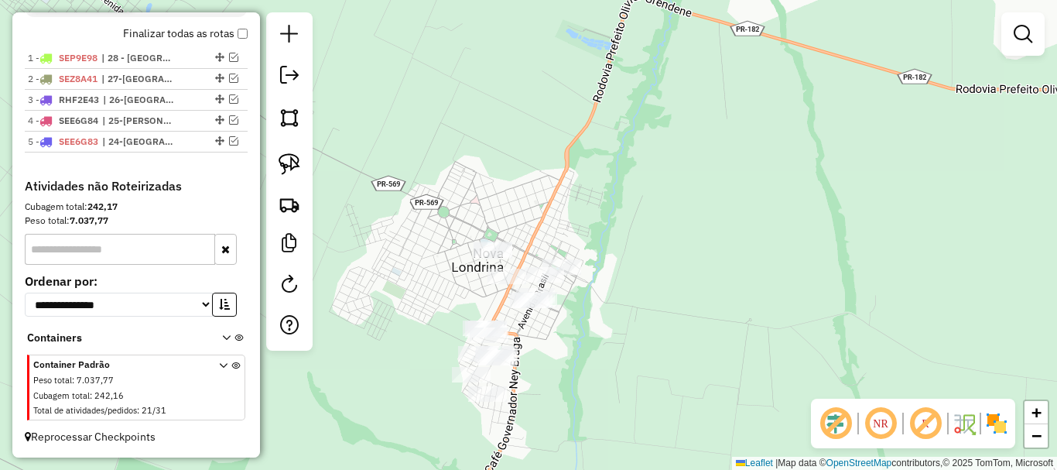
drag, startPoint x: 633, startPoint y: 176, endPoint x: 675, endPoint y: 84, distance: 101.1
click at [680, 84] on div "Janela de atendimento Grade de atendimento Capacidade Transportadoras Veículos …" at bounding box center [528, 235] width 1057 height 470
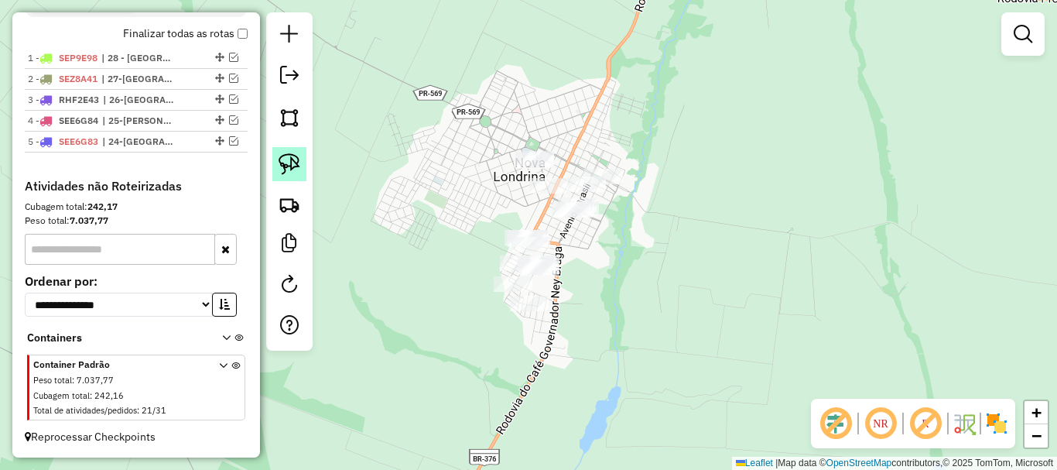
click at [296, 165] on img at bounding box center [290, 164] width 22 height 22
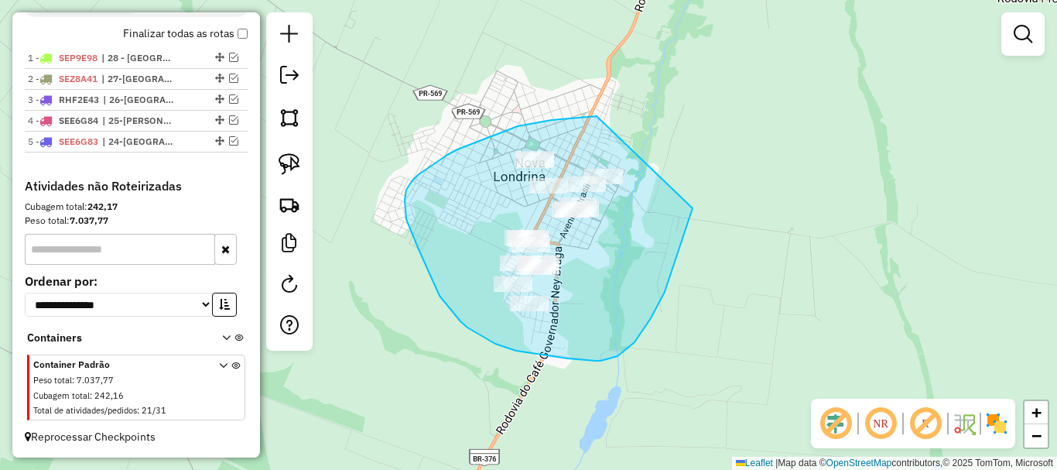
drag, startPoint x: 597, startPoint y: 116, endPoint x: 697, endPoint y: 169, distance: 112.9
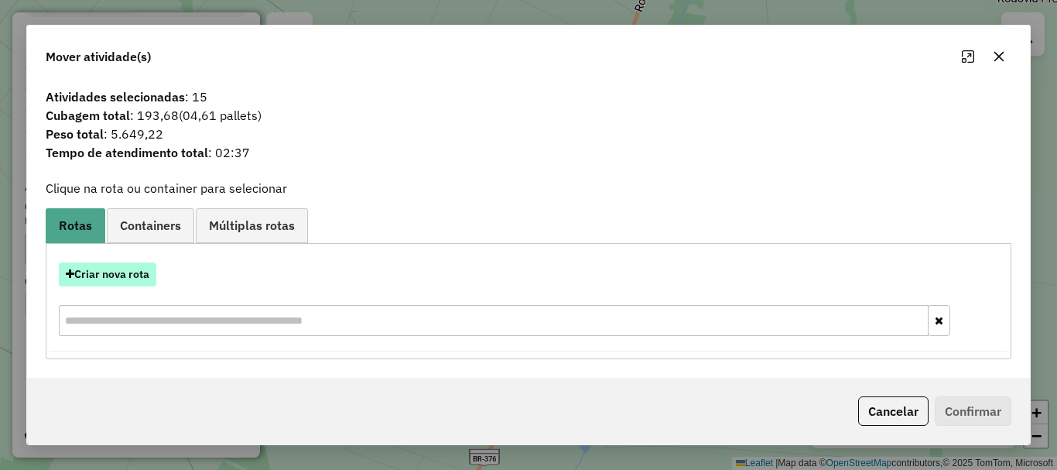
click at [116, 282] on button "Criar nova rota" at bounding box center [108, 274] width 98 height 24
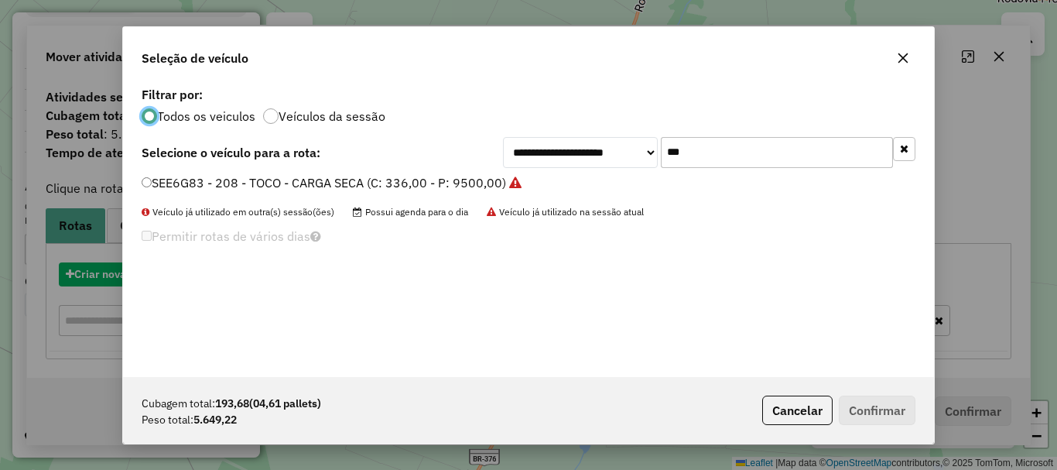
scroll to position [9, 5]
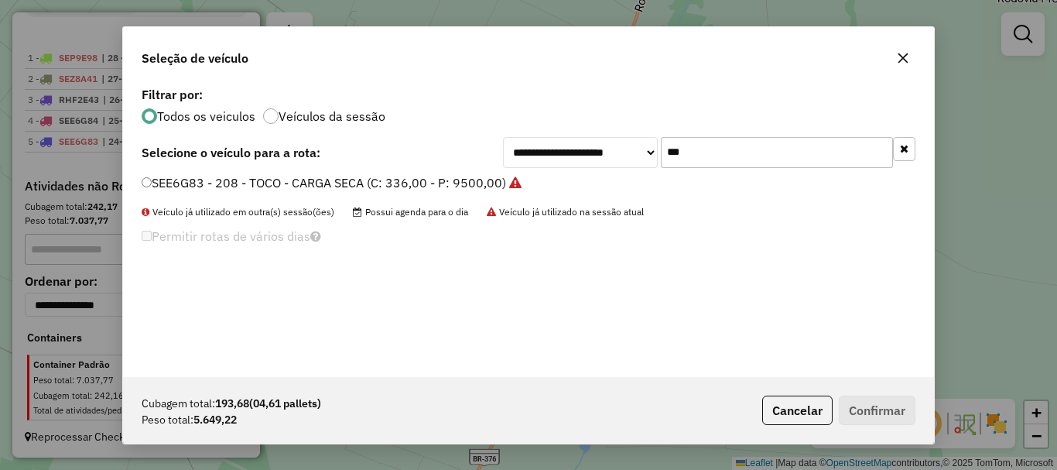
drag, startPoint x: 691, startPoint y: 148, endPoint x: 571, endPoint y: 156, distance: 120.3
click at [572, 157] on div "**********" at bounding box center [709, 152] width 413 height 31
type input "***"
click at [404, 182] on label "AUE1256 - 184 - TOCO - CARGA SECA (C: 336,00 - P: 9500,00)" at bounding box center [325, 182] width 366 height 19
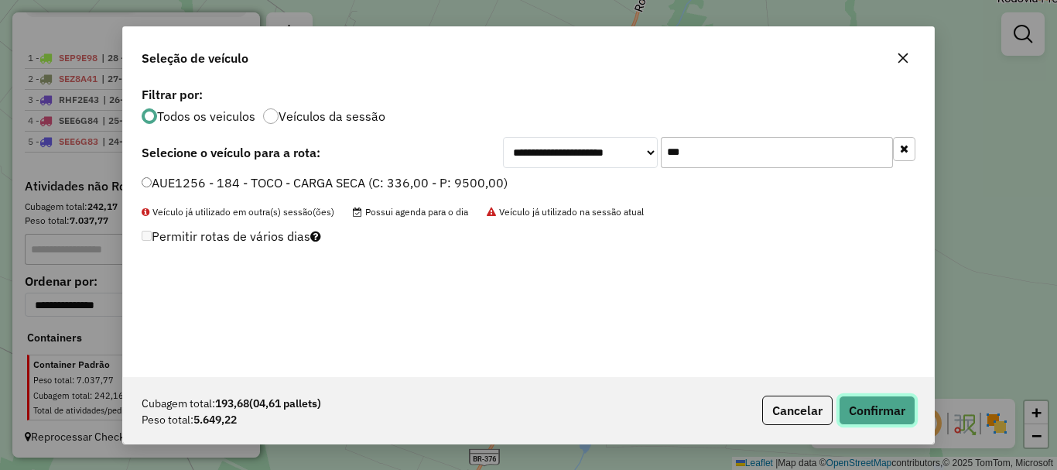
click at [890, 413] on button "Confirmar" at bounding box center [877, 410] width 77 height 29
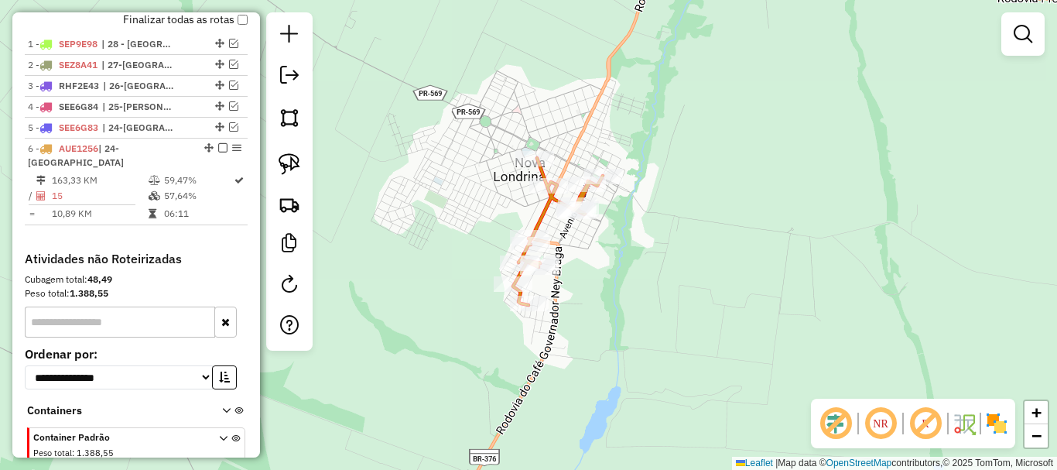
scroll to position [649, 0]
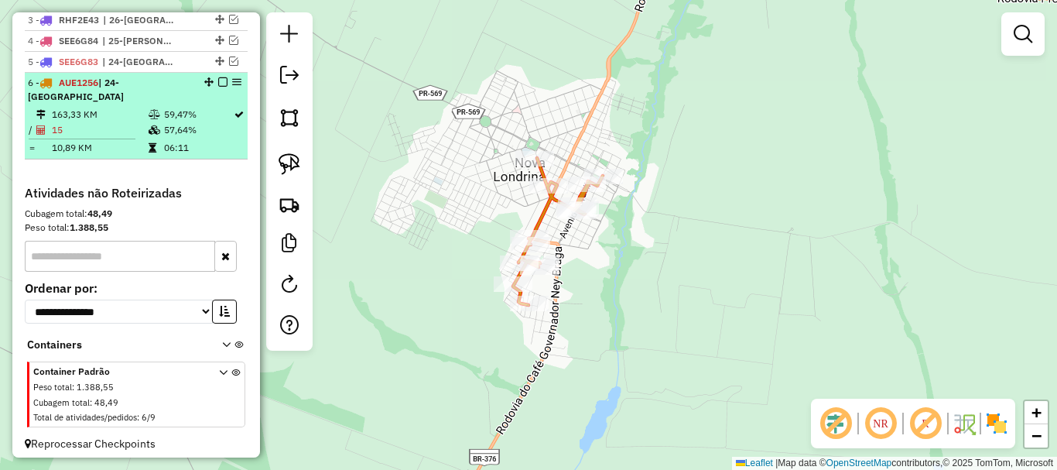
click at [218, 87] on em at bounding box center [222, 81] width 9 height 9
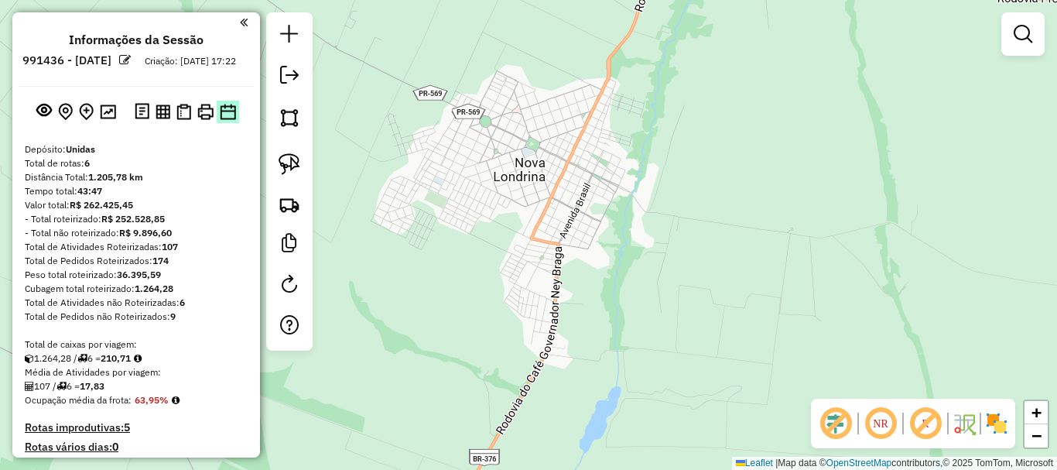
scroll to position [0, 0]
click at [109, 120] on img at bounding box center [108, 112] width 16 height 15
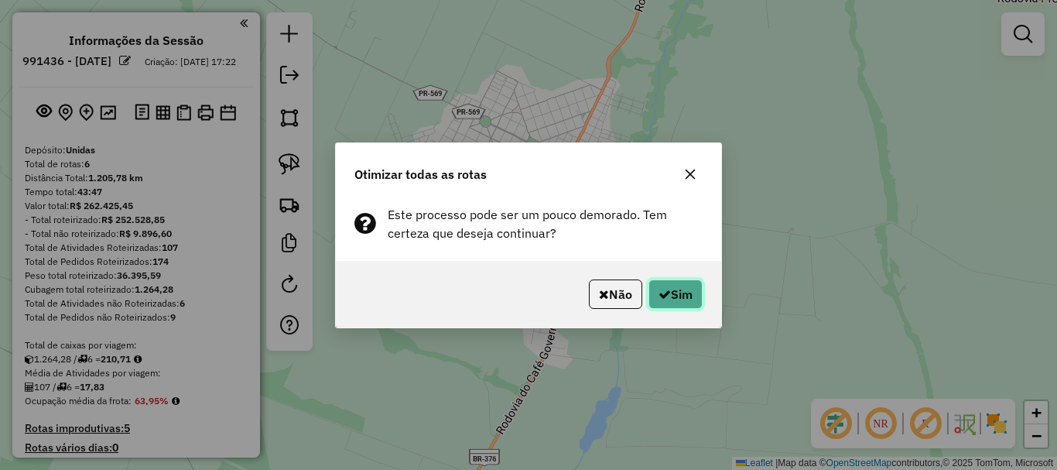
click at [661, 292] on icon "button" at bounding box center [665, 294] width 12 height 12
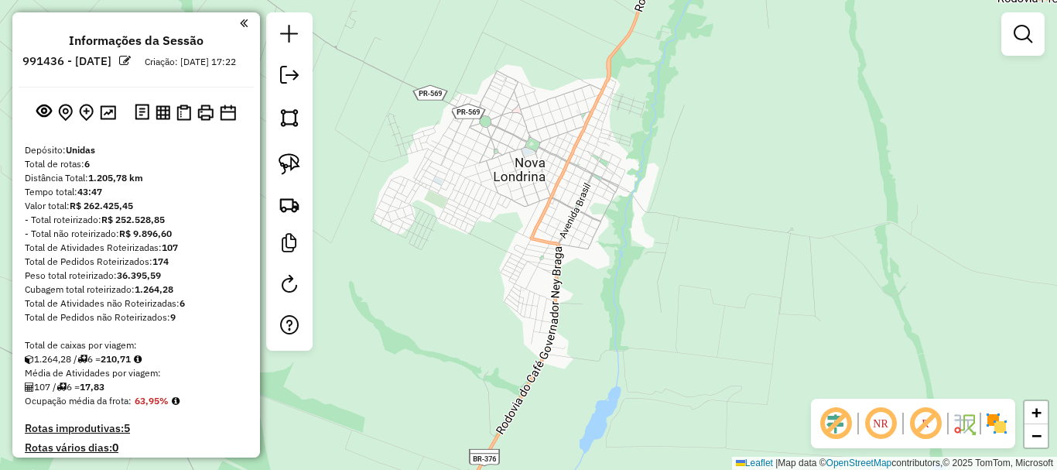
drag, startPoint x: 659, startPoint y: 258, endPoint x: 577, endPoint y: 260, distance: 82.9
click at [583, 263] on div "Janela de atendimento Grade de atendimento Capacidade Transportadoras Veículos …" at bounding box center [528, 235] width 1057 height 470
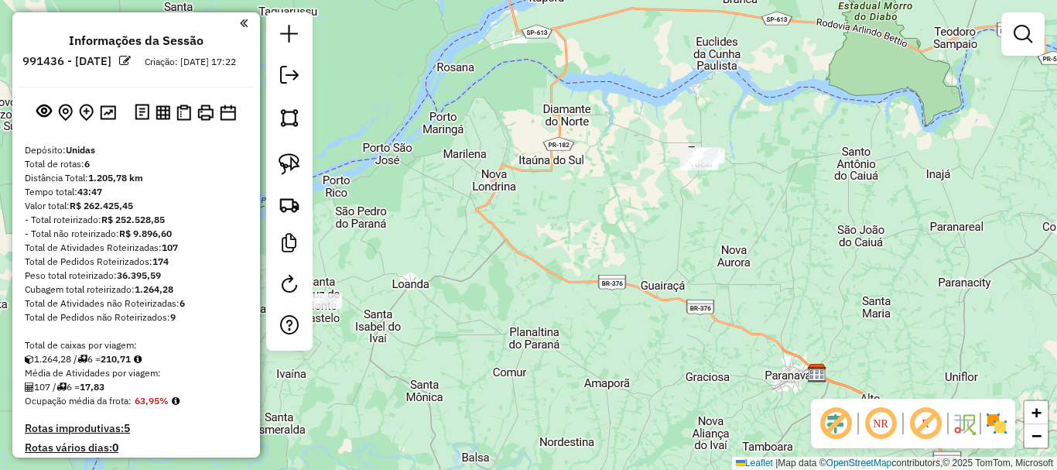
drag, startPoint x: 543, startPoint y: 239, endPoint x: 518, endPoint y: 206, distance: 41.5
click at [518, 206] on div "Janela de atendimento Grade de atendimento Capacidade Transportadoras Veículos …" at bounding box center [528, 235] width 1057 height 470
drag, startPoint x: 485, startPoint y: 217, endPoint x: 536, endPoint y: 223, distance: 52.1
click at [535, 223] on div "Janela de atendimento Grade de atendimento Capacidade Transportadoras Veículos …" at bounding box center [528, 235] width 1057 height 470
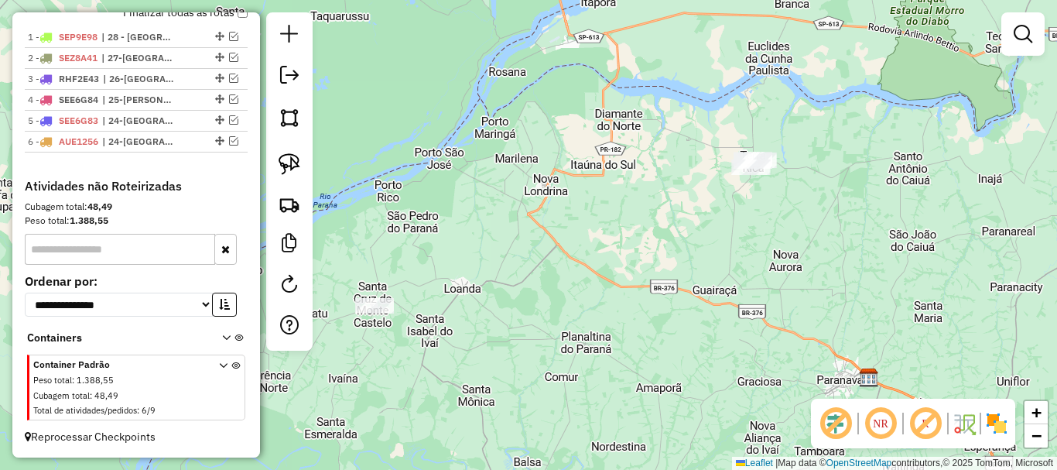
scroll to position [294, 0]
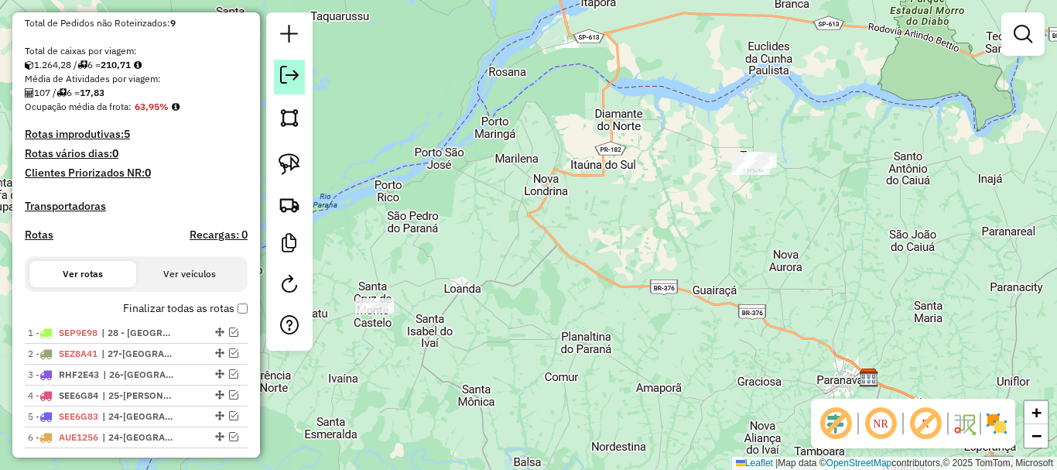
click at [286, 84] on link at bounding box center [289, 77] width 31 height 35
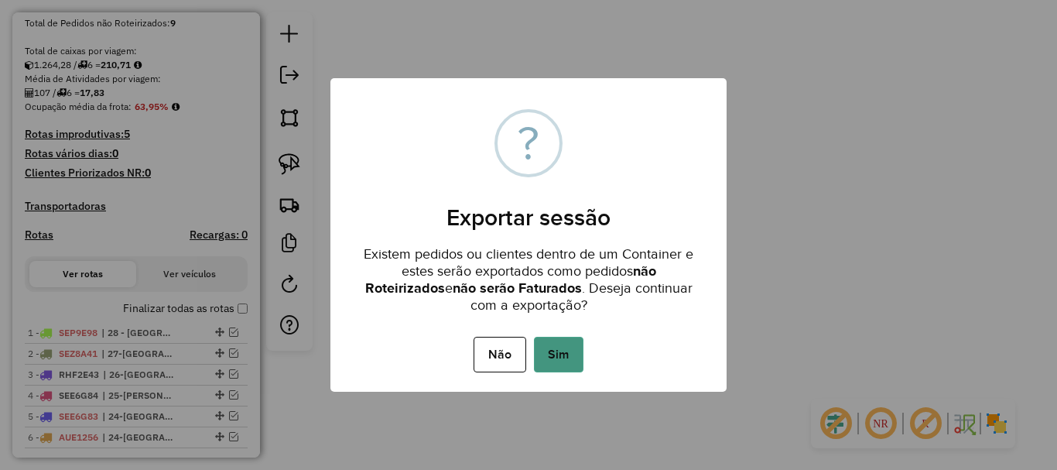
click at [557, 351] on button "Sim" at bounding box center [559, 355] width 50 height 36
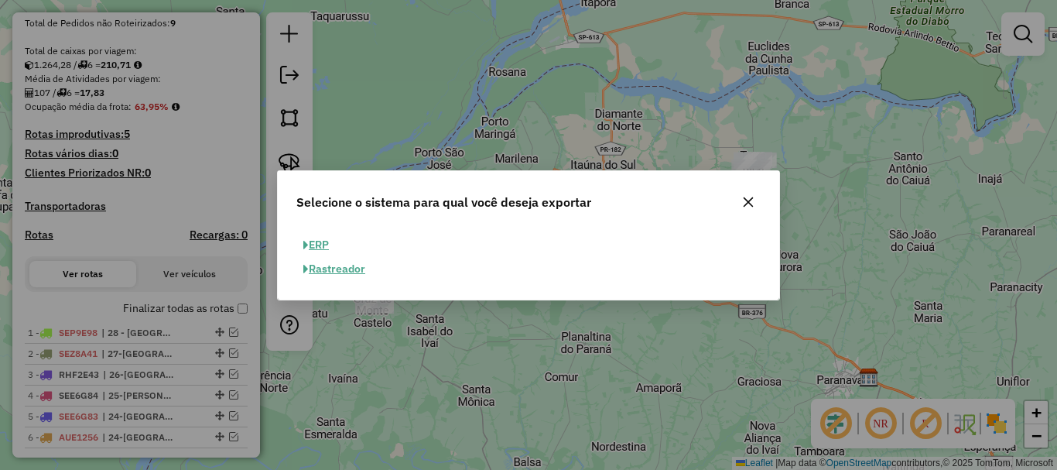
click at [324, 241] on button "ERP" at bounding box center [315, 245] width 39 height 24
select select "**"
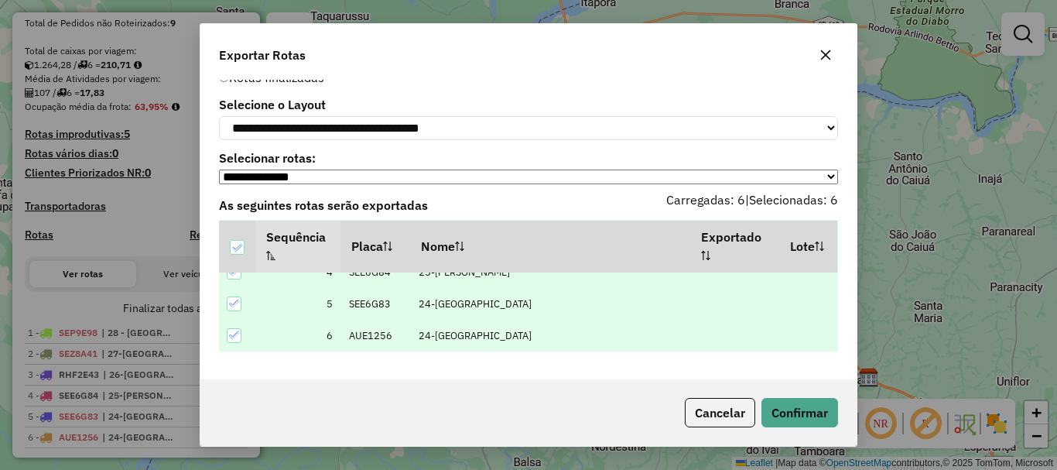
scroll to position [44, 0]
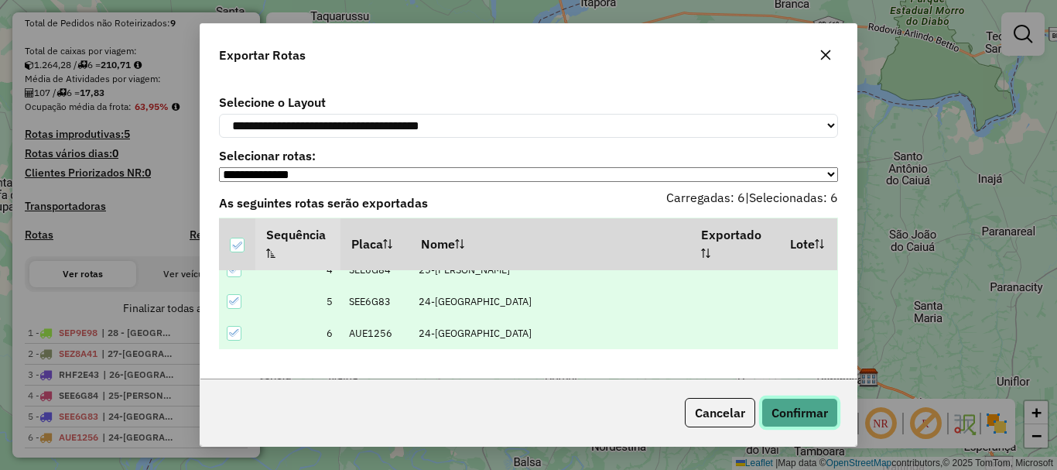
click at [805, 420] on button "Confirmar" at bounding box center [800, 412] width 77 height 29
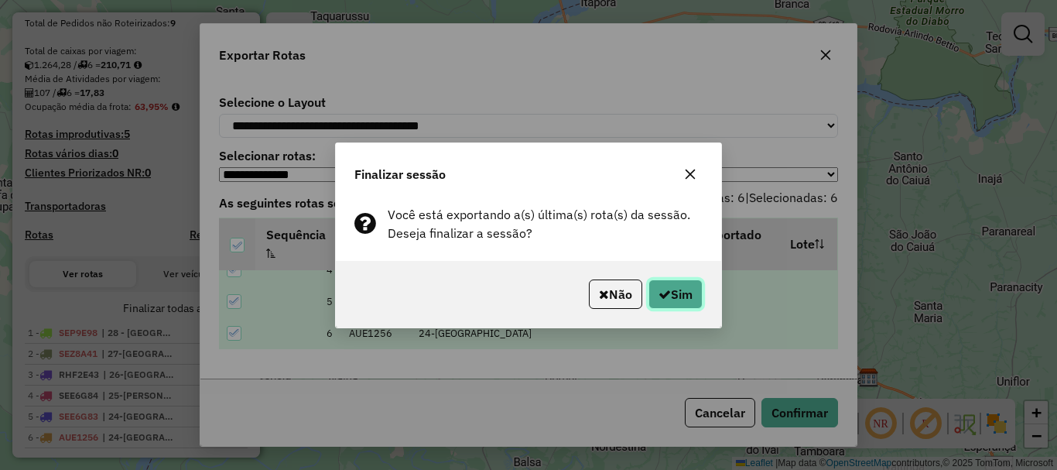
click at [664, 300] on button "Sim" at bounding box center [676, 293] width 54 height 29
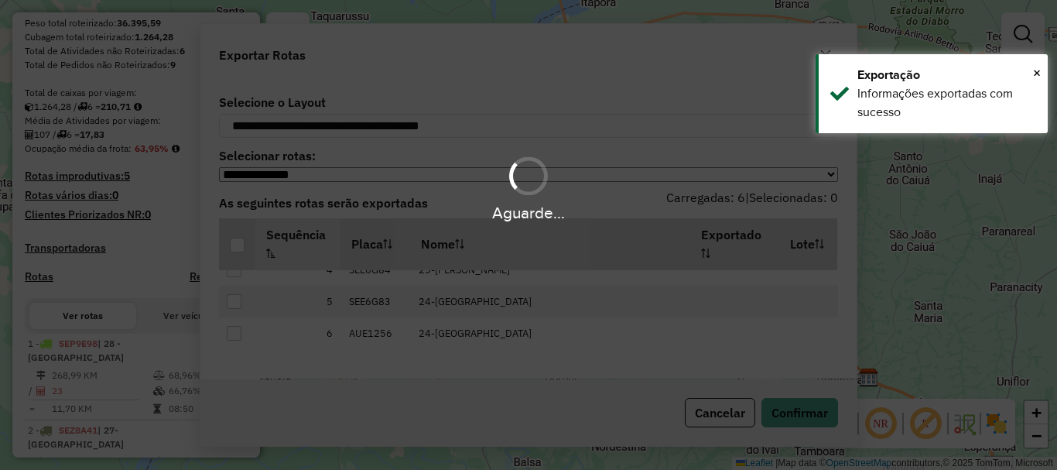
scroll to position [336, 0]
